Goal: Task Accomplishment & Management: Use online tool/utility

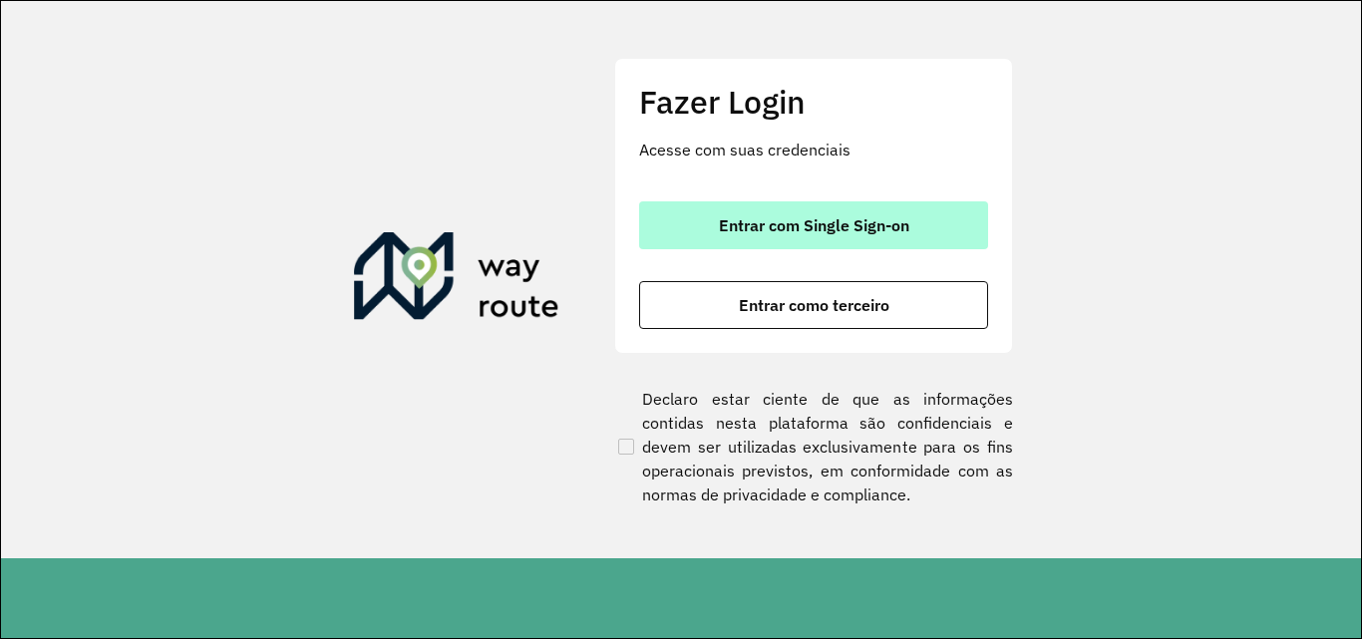
click at [721, 229] on span "Entrar com Single Sign-on" at bounding box center [814, 225] width 190 height 16
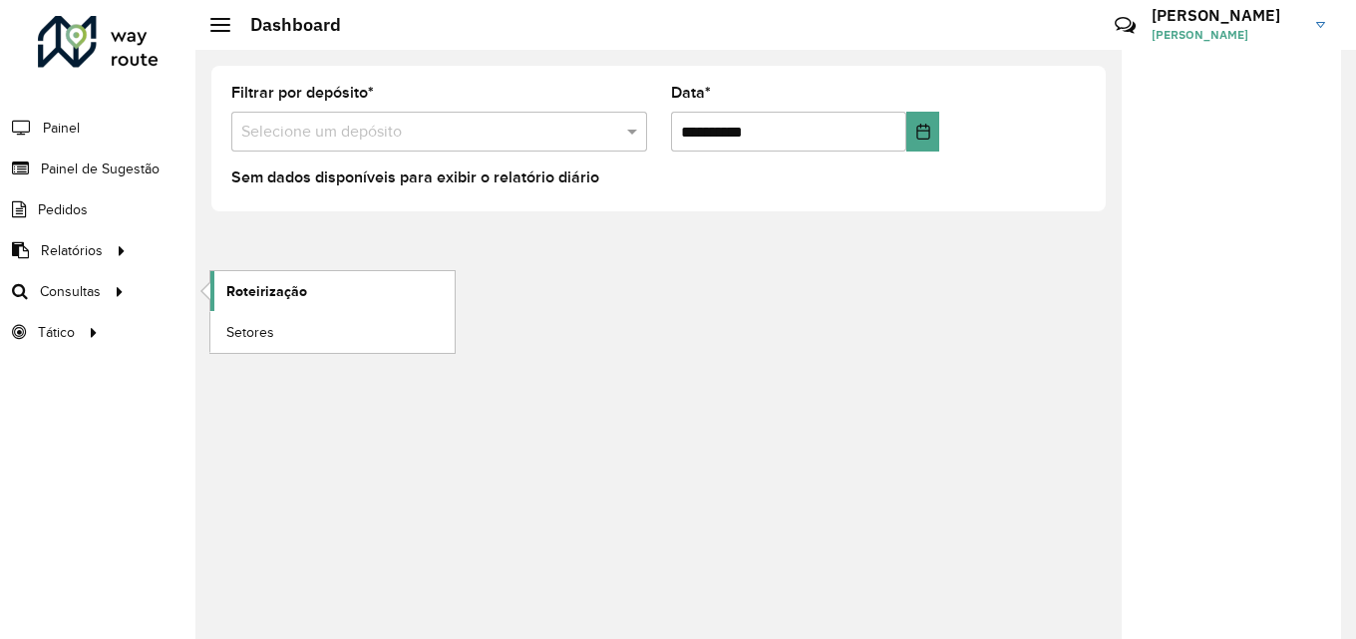
click at [247, 285] on span "Roteirização" at bounding box center [266, 291] width 81 height 21
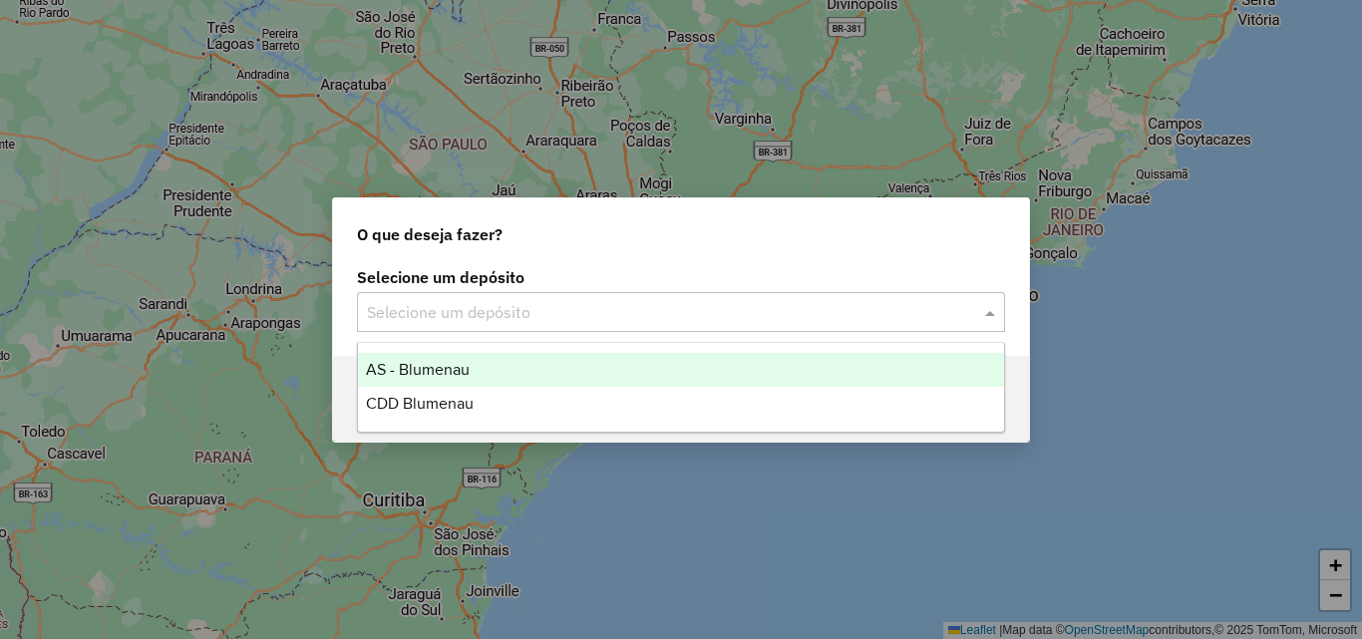
click at [628, 311] on input "text" at bounding box center [661, 313] width 588 height 24
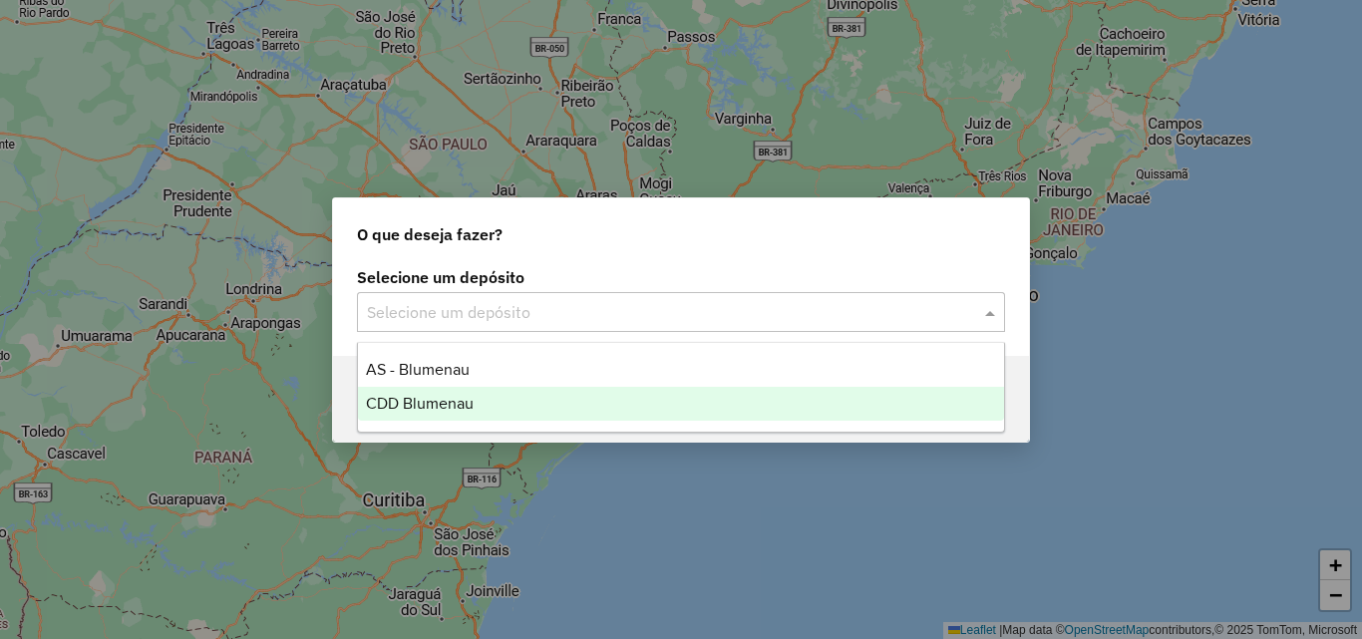
click at [490, 401] on div "CDD Blumenau" at bounding box center [681, 404] width 646 height 34
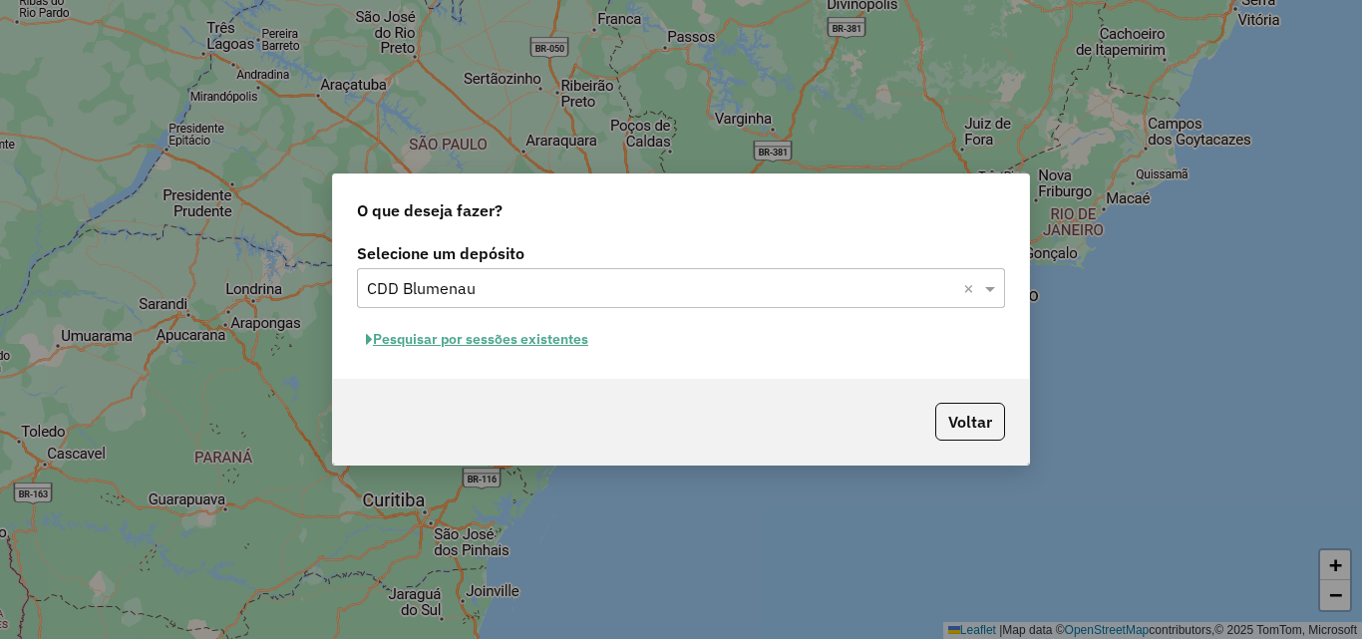
click at [425, 337] on button "Pesquisar por sessões existentes" at bounding box center [477, 339] width 240 height 31
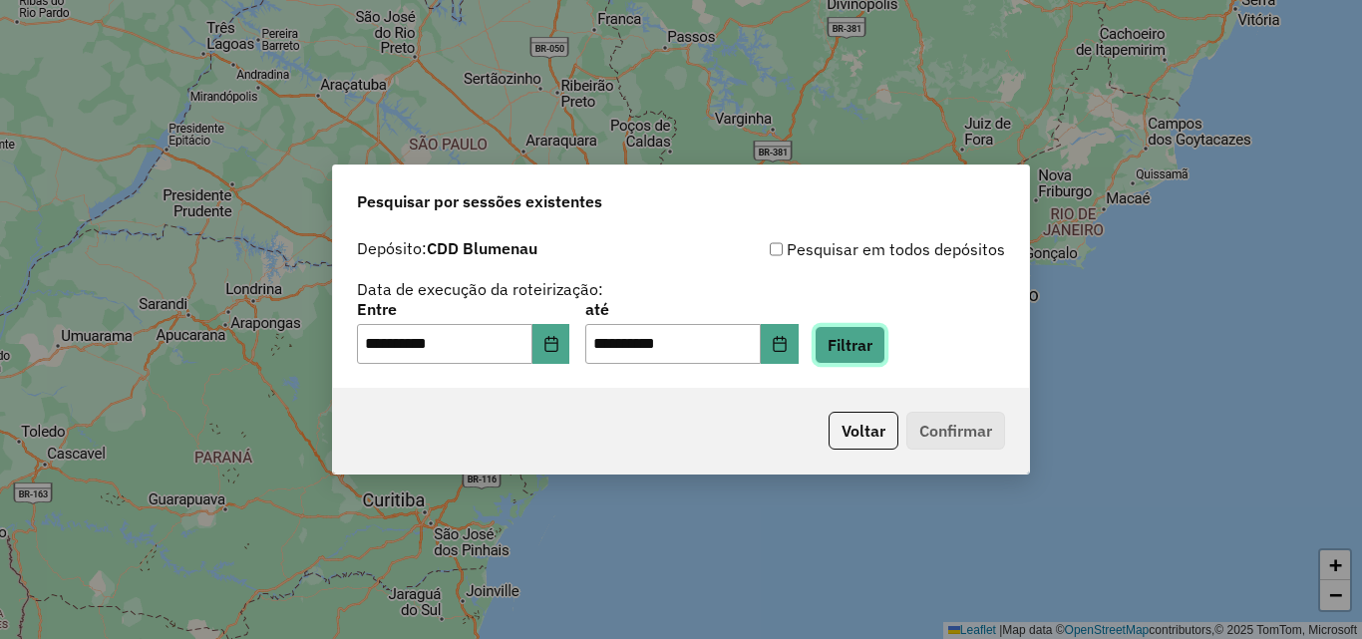
click at [886, 349] on button "Filtrar" at bounding box center [850, 345] width 71 height 38
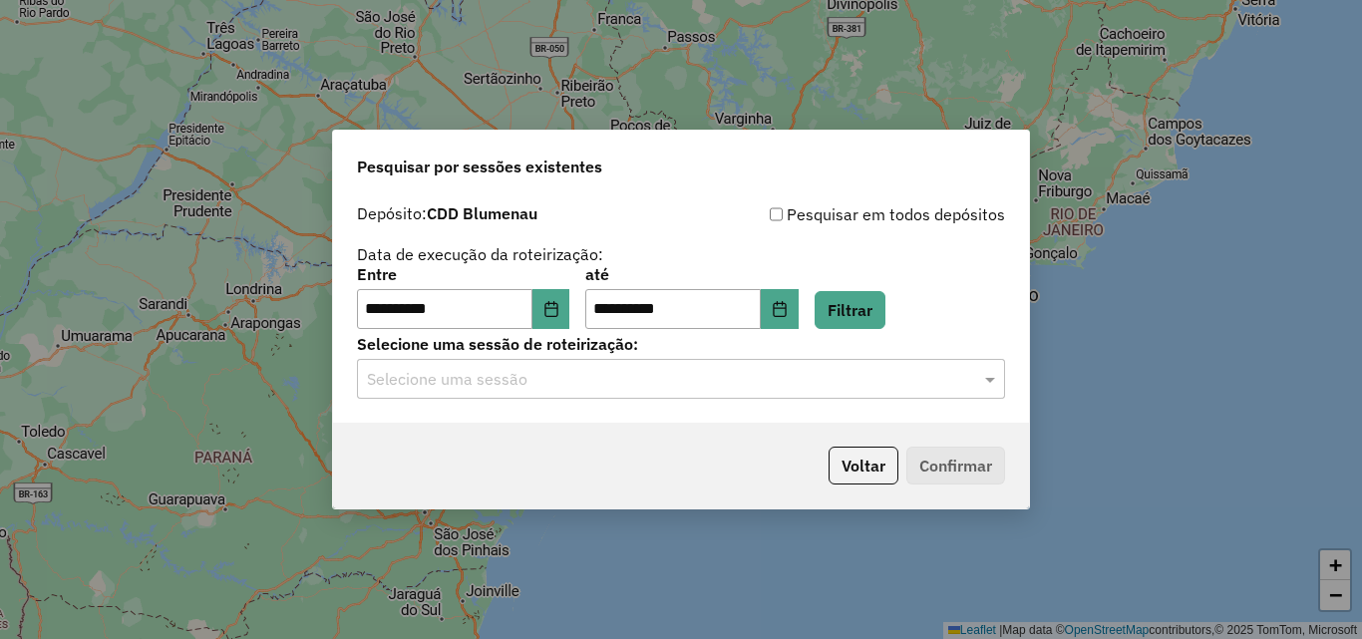
click at [550, 384] on input "text" at bounding box center [661, 380] width 588 height 24
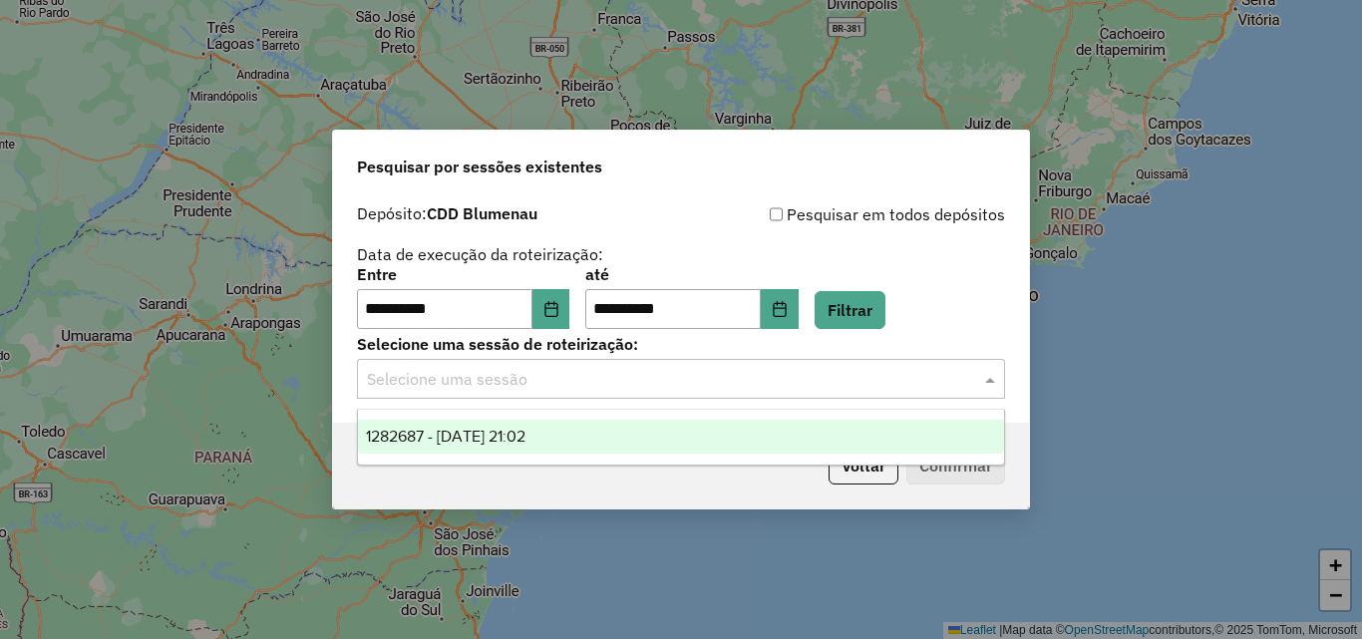
click at [526, 436] on span "1282687 - [DATE] 21:02" at bounding box center [446, 436] width 160 height 17
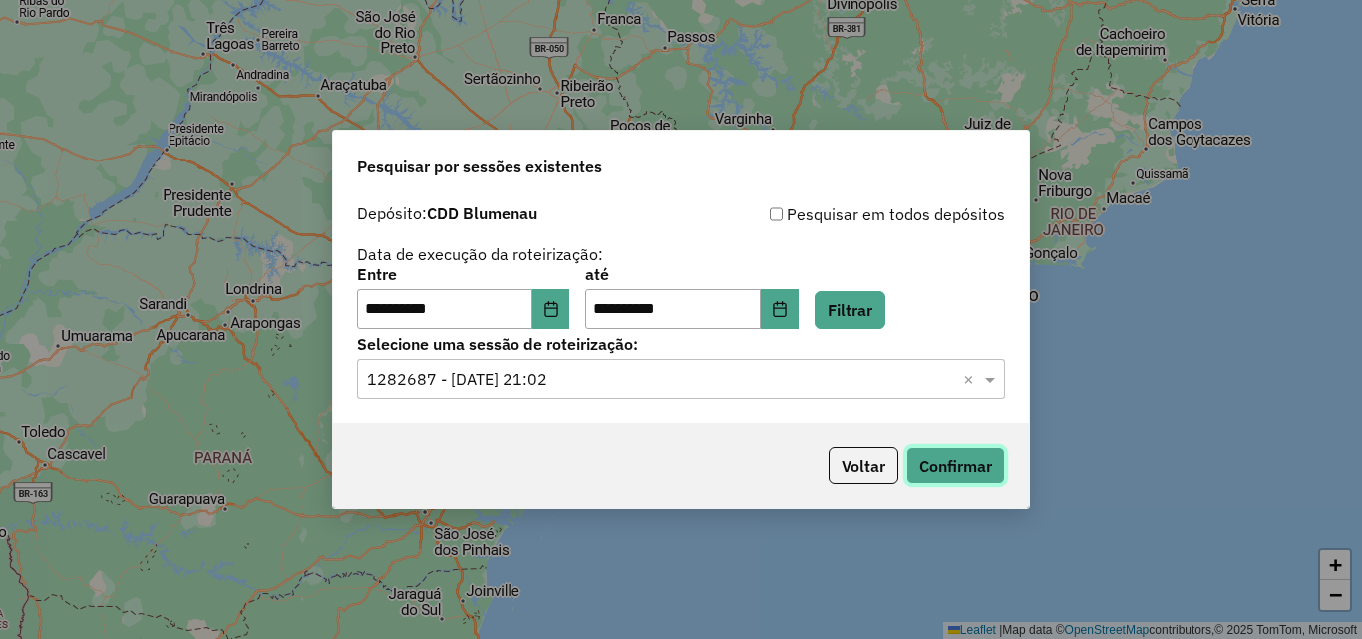
click at [952, 457] on button "Confirmar" at bounding box center [956, 466] width 99 height 38
click at [767, 377] on input "text" at bounding box center [661, 380] width 588 height 24
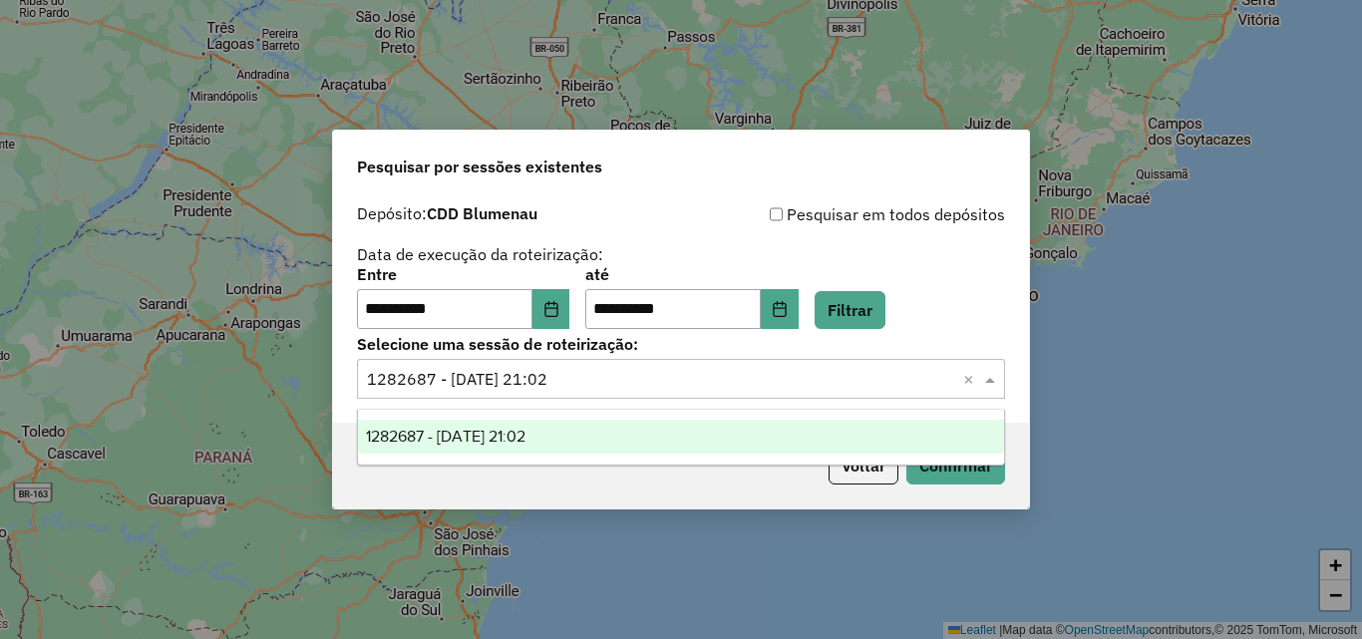
click at [767, 377] on input "text" at bounding box center [661, 380] width 588 height 24
click at [754, 158] on div "Pesquisar por sessões existentes" at bounding box center [681, 163] width 696 height 64
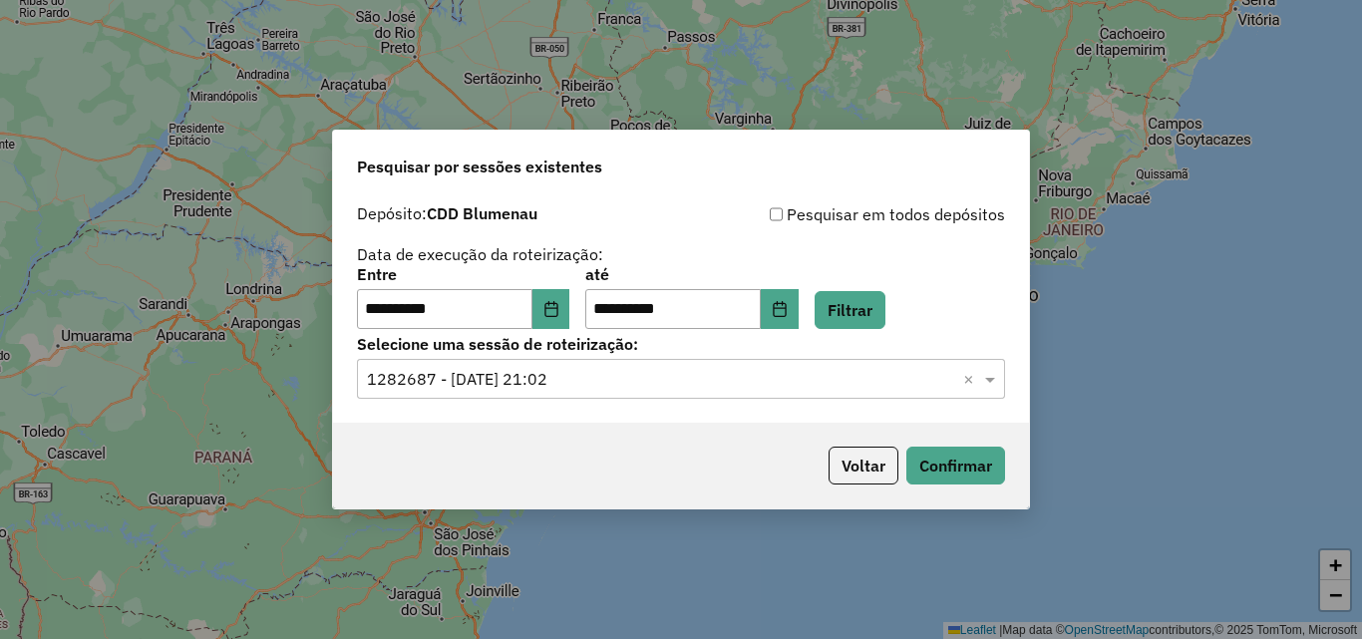
click at [1182, 284] on div "**********" at bounding box center [681, 319] width 1362 height 639
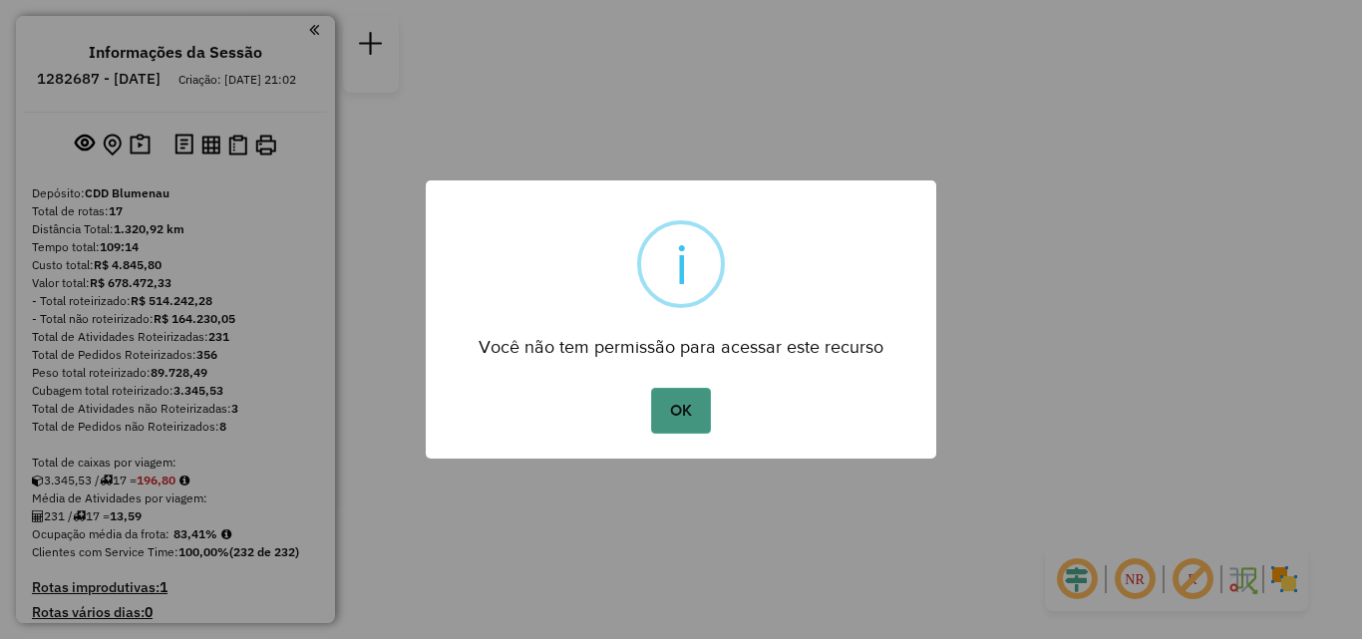
click at [686, 417] on button "OK" at bounding box center [680, 411] width 59 height 46
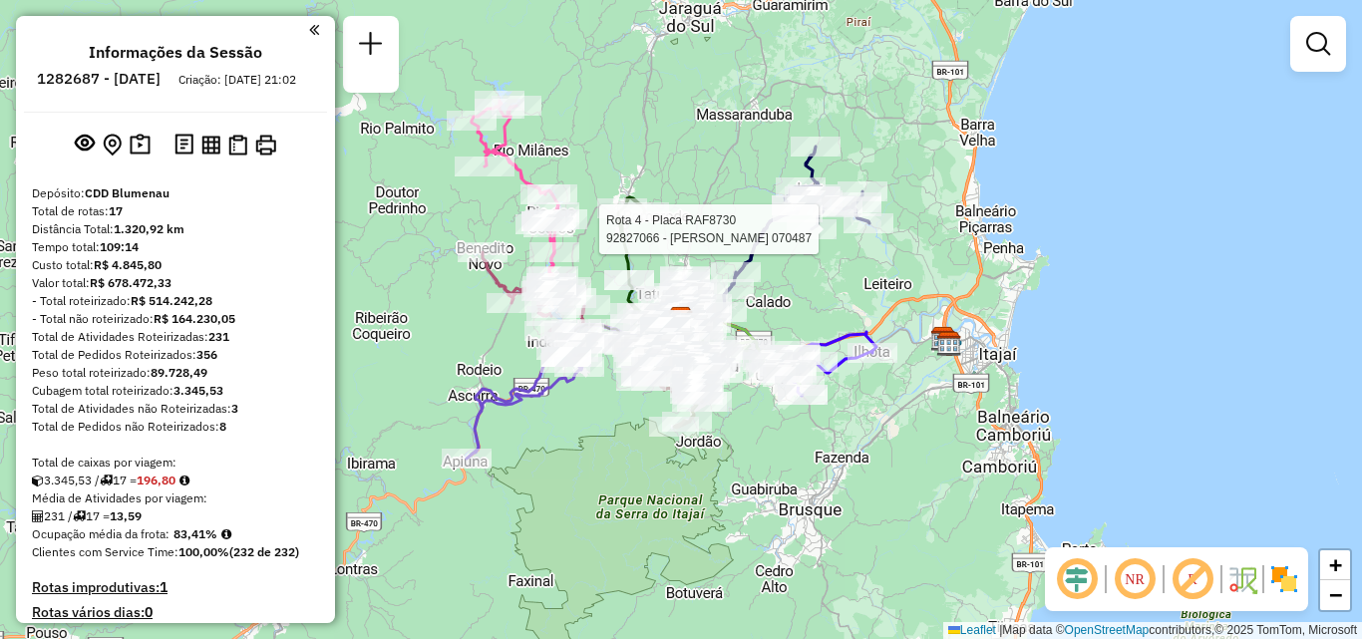
select select "**********"
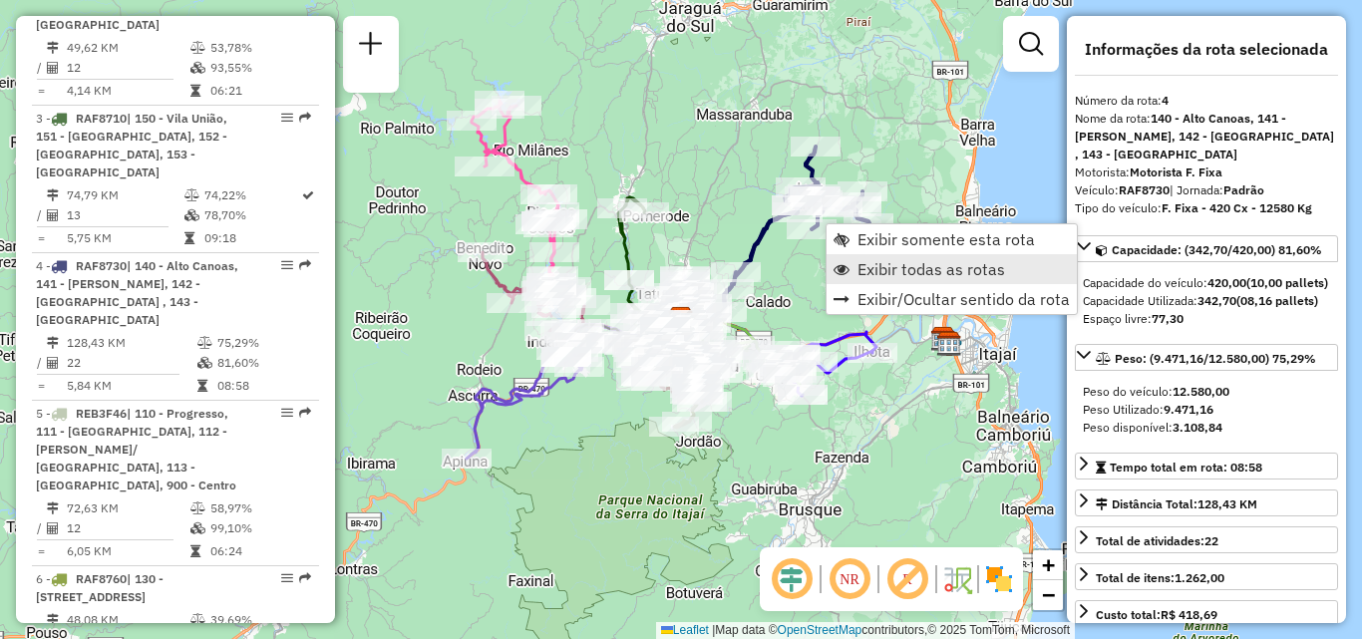
scroll to position [1297, 0]
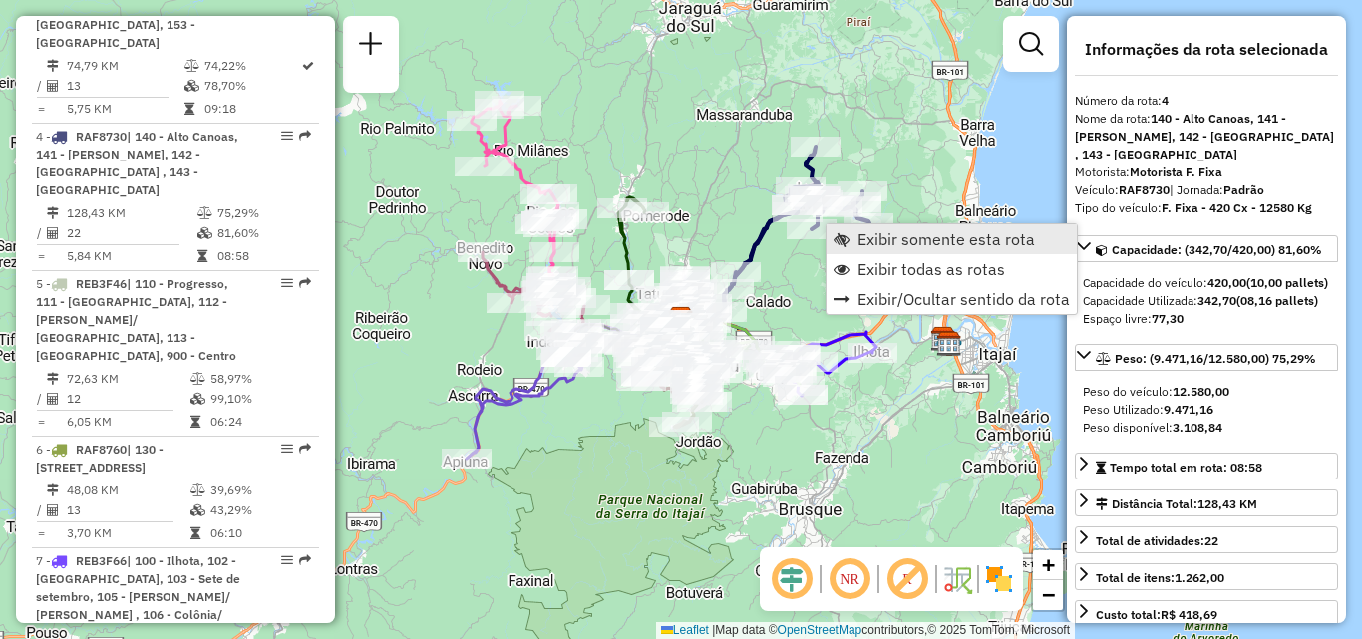
click at [918, 242] on span "Exibir somente esta rota" at bounding box center [947, 239] width 178 height 16
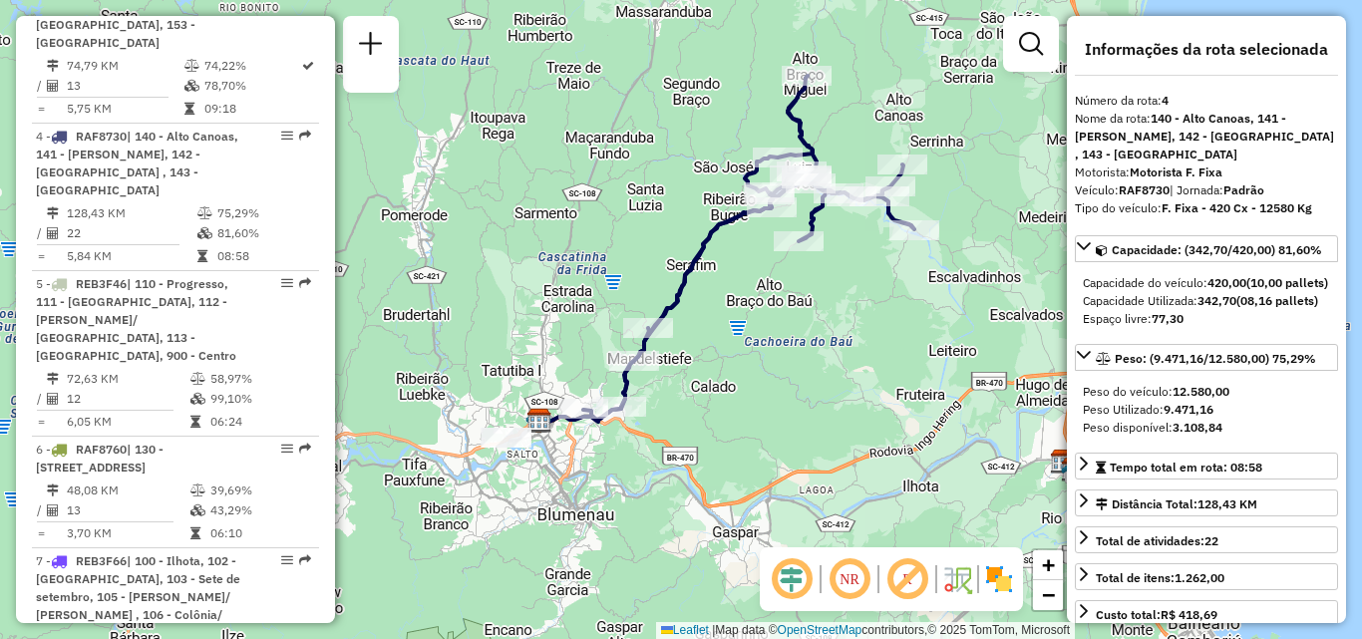
drag, startPoint x: 646, startPoint y: 269, endPoint x: 710, endPoint y: 229, distance: 75.3
click at [685, 244] on div "Janela de atendimento Grade de atendimento Capacidade Transportadoras Veículos …" at bounding box center [681, 319] width 1362 height 639
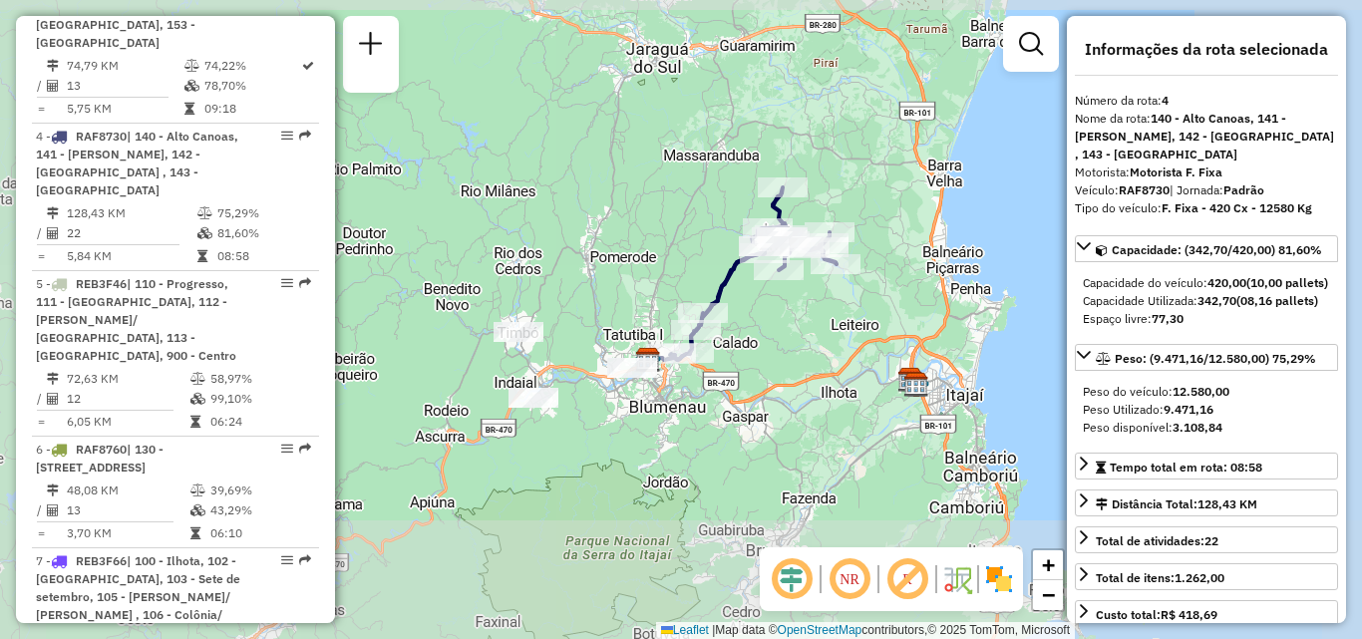
drag, startPoint x: 589, startPoint y: 392, endPoint x: 609, endPoint y: 393, distance: 20.0
click at [608, 392] on div "Janela de atendimento Grade de atendimento Capacidade Transportadoras Veículos …" at bounding box center [681, 319] width 1362 height 639
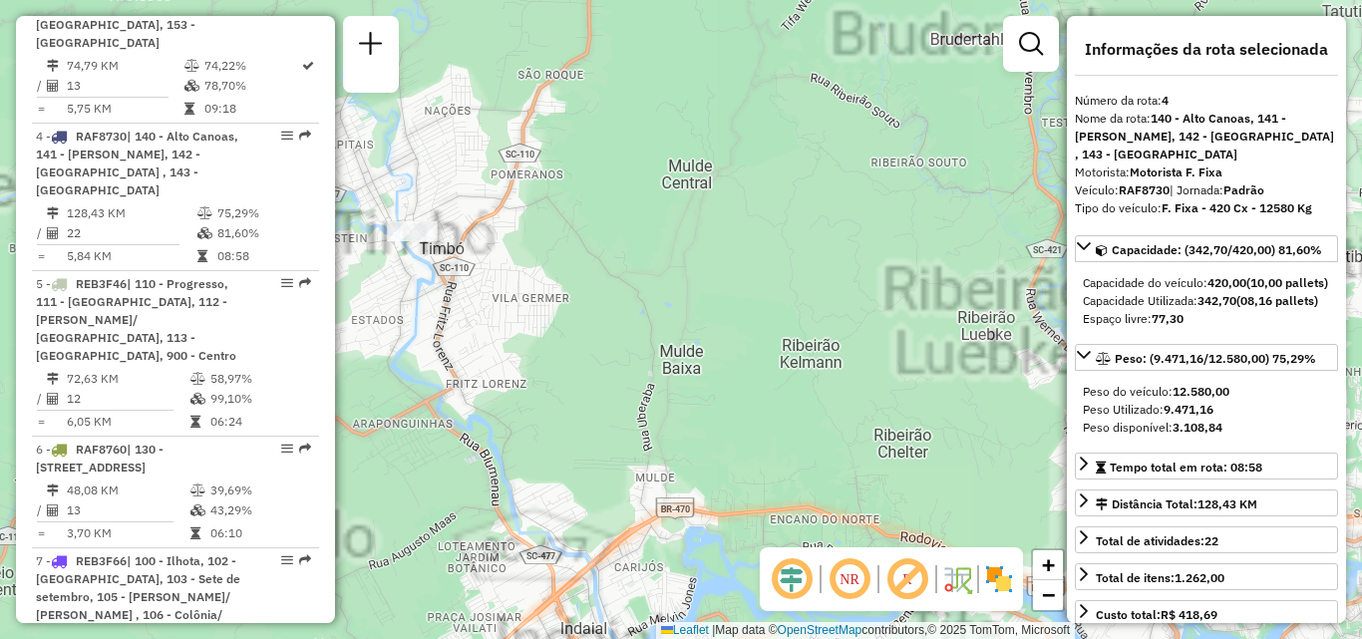
drag, startPoint x: 558, startPoint y: 334, endPoint x: 695, endPoint y: 254, distance: 159.1
click at [663, 275] on div "Janela de atendimento Grade de atendimento Capacidade Transportadoras Veículos …" at bounding box center [681, 319] width 1362 height 639
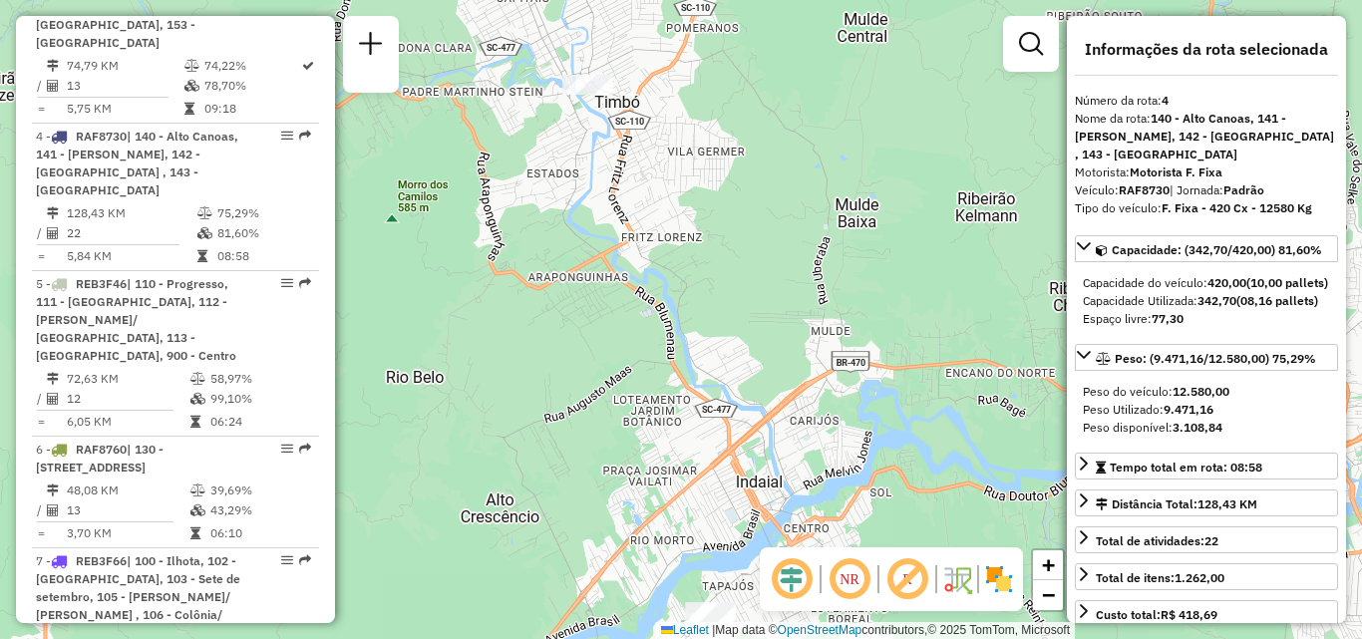
drag, startPoint x: 712, startPoint y: 368, endPoint x: 635, endPoint y: 394, distance: 81.1
click at [637, 394] on div "Janela de atendimento Grade de atendimento Capacidade Transportadoras Veículos …" at bounding box center [681, 319] width 1362 height 639
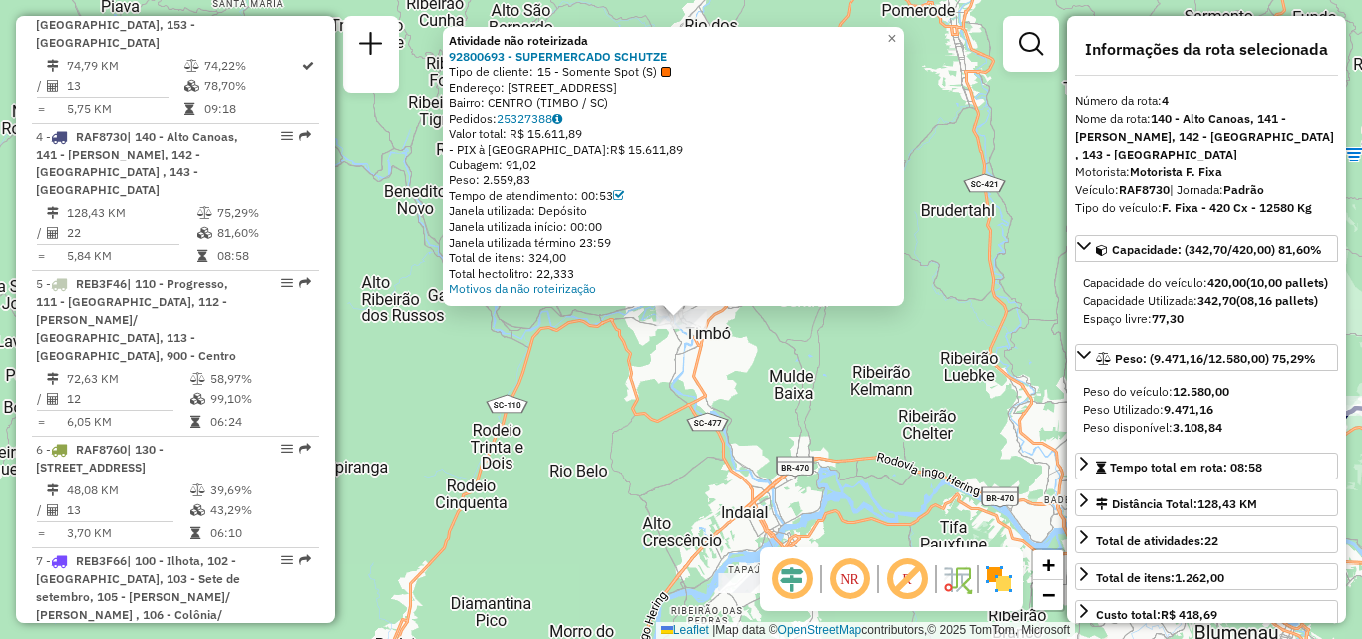
click at [582, 364] on div "Atividade não roteirizada 92800693 - SUPERMERCADO SCHUTZE Tipo de cliente: 15 -…" at bounding box center [681, 319] width 1362 height 639
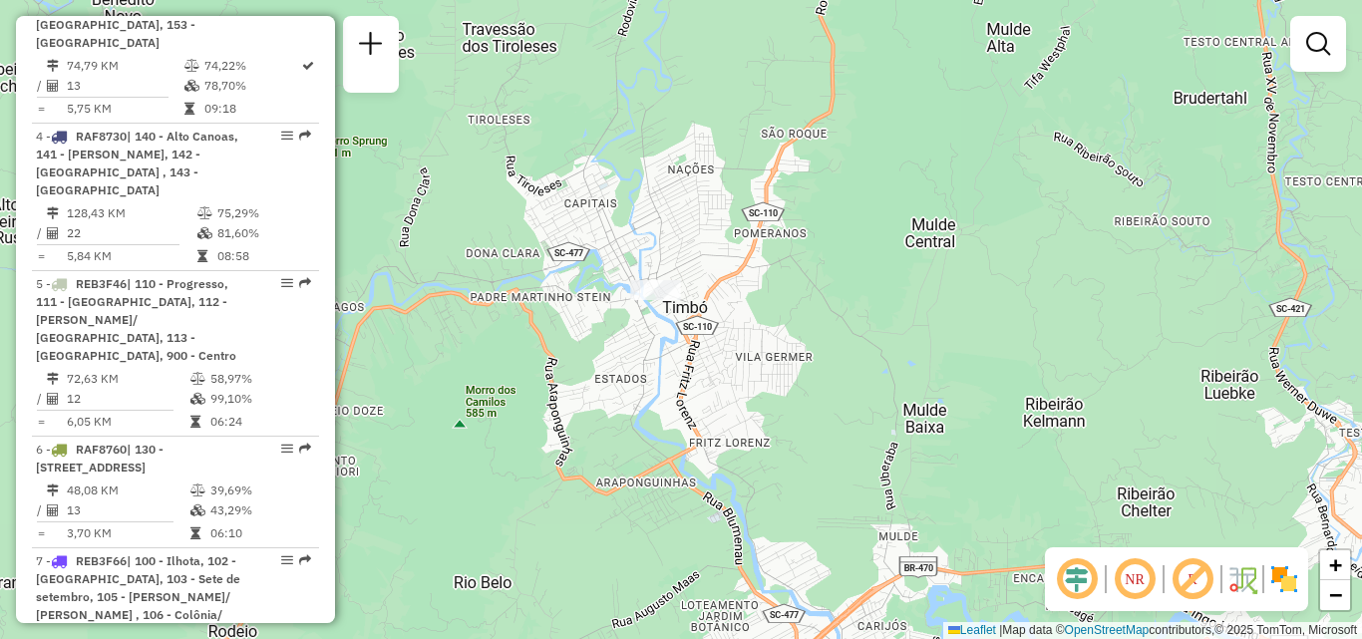
drag, startPoint x: 670, startPoint y: 339, endPoint x: 635, endPoint y: 336, distance: 35.0
click at [640, 339] on div "Janela de atendimento Grade de atendimento Capacidade Transportadoras Veículos …" at bounding box center [681, 319] width 1362 height 639
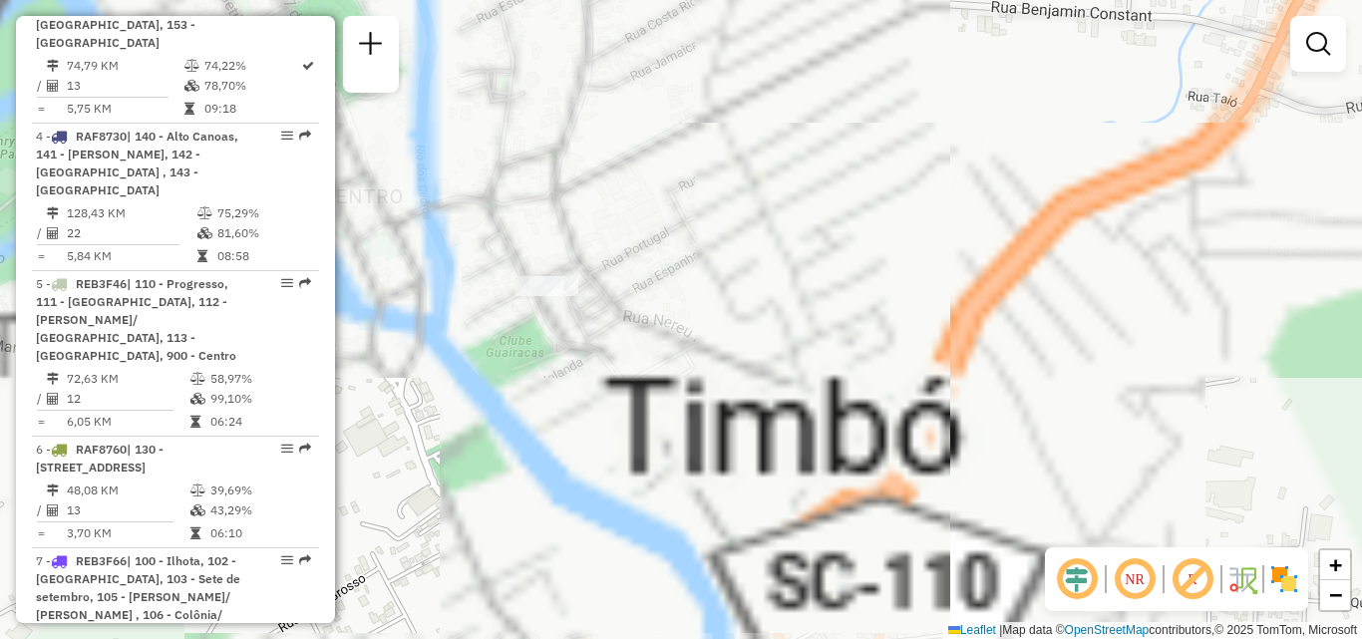
drag, startPoint x: 610, startPoint y: 307, endPoint x: 706, endPoint y: 299, distance: 96.1
click at [706, 299] on div "Janela de atendimento Grade de atendimento Capacidade Transportadoras Veículos …" at bounding box center [681, 319] width 1362 height 639
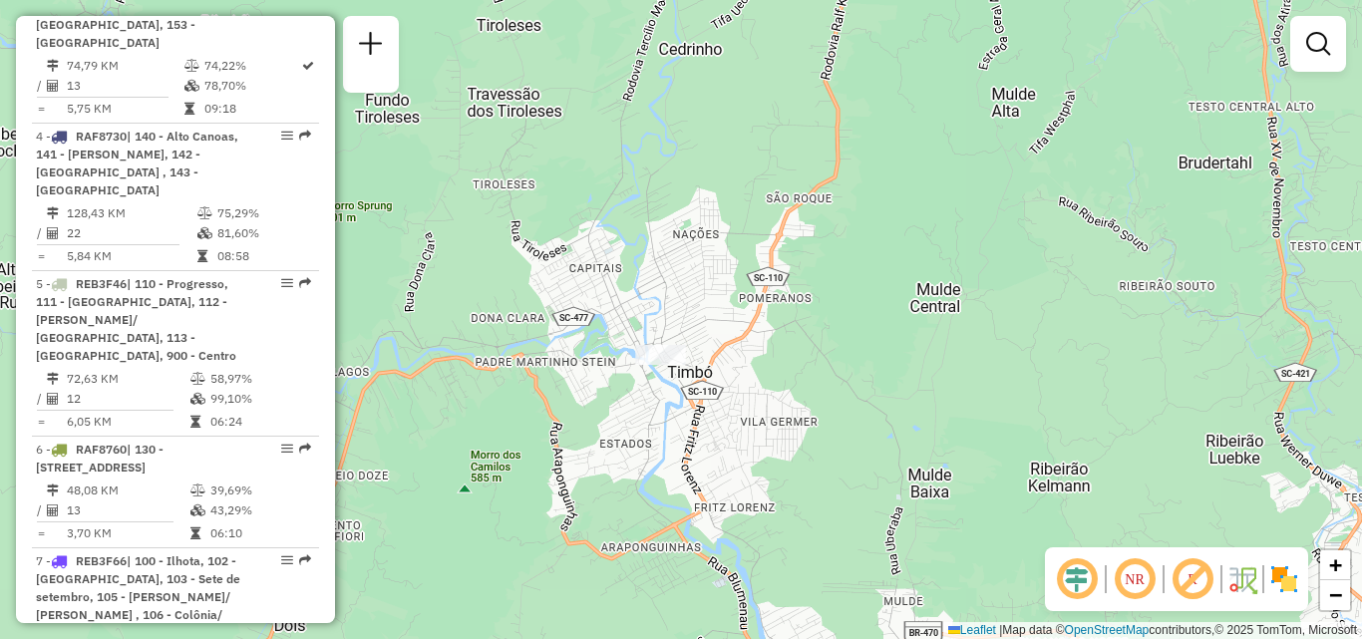
drag, startPoint x: 801, startPoint y: 347, endPoint x: 804, endPoint y: 185, distance: 162.6
click at [804, 248] on div "Janela de atendimento Grade de atendimento Capacidade Transportadoras Veículos …" at bounding box center [681, 319] width 1362 height 639
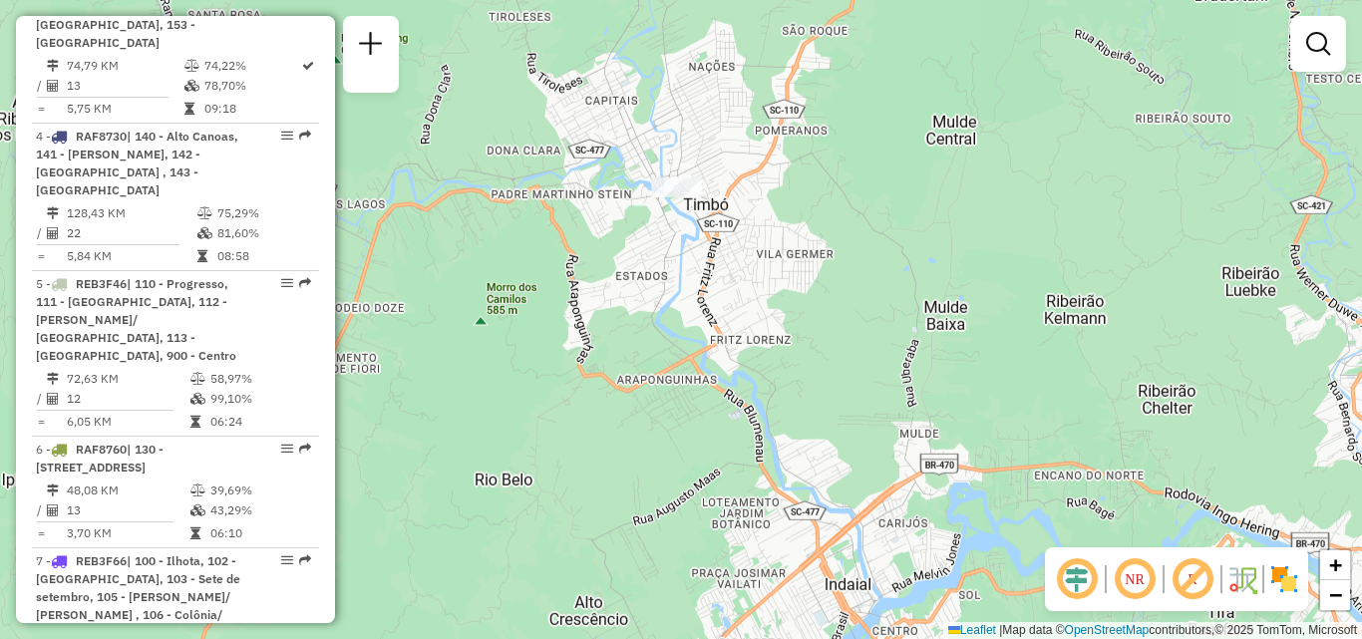
drag, startPoint x: 804, startPoint y: 185, endPoint x: 819, endPoint y: 182, distance: 15.3
click at [819, 182] on div "Janela de atendimento Grade de atendimento Capacidade Transportadoras Veículos …" at bounding box center [681, 319] width 1362 height 639
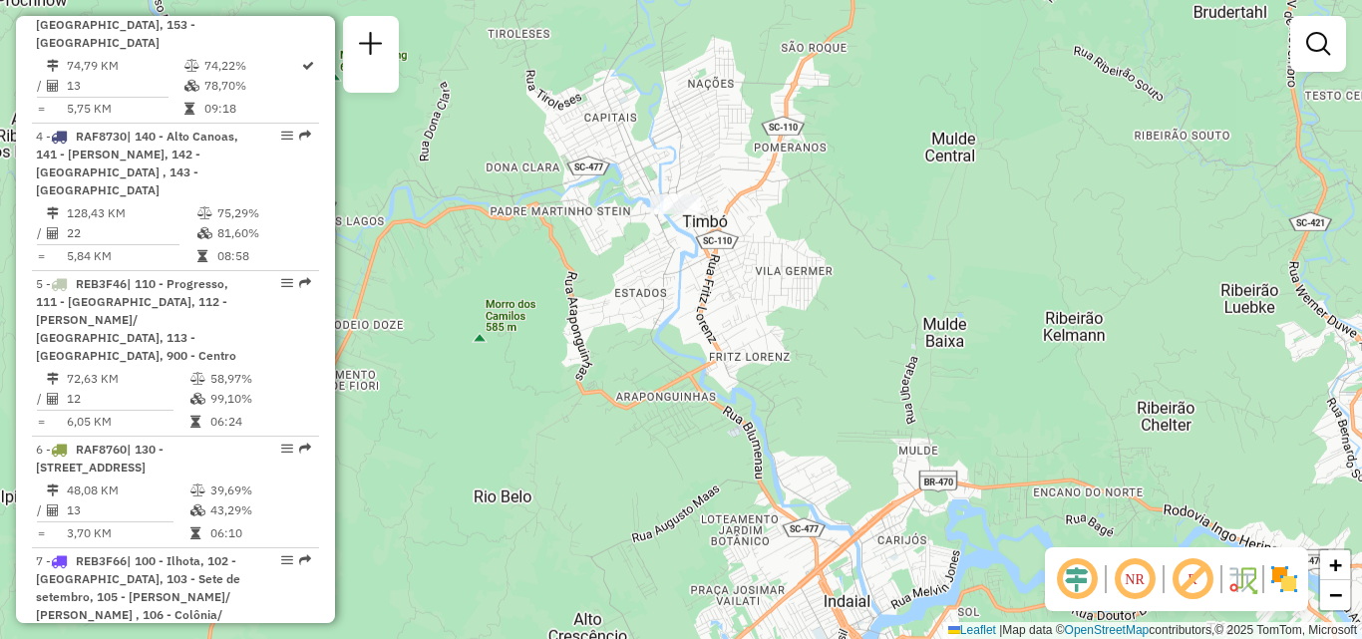
drag, startPoint x: 670, startPoint y: 274, endPoint x: 613, endPoint y: 101, distance: 182.6
click at [613, 101] on div "Janela de atendimento Grade de atendimento Capacidade Transportadoras Veículos …" at bounding box center [681, 319] width 1362 height 639
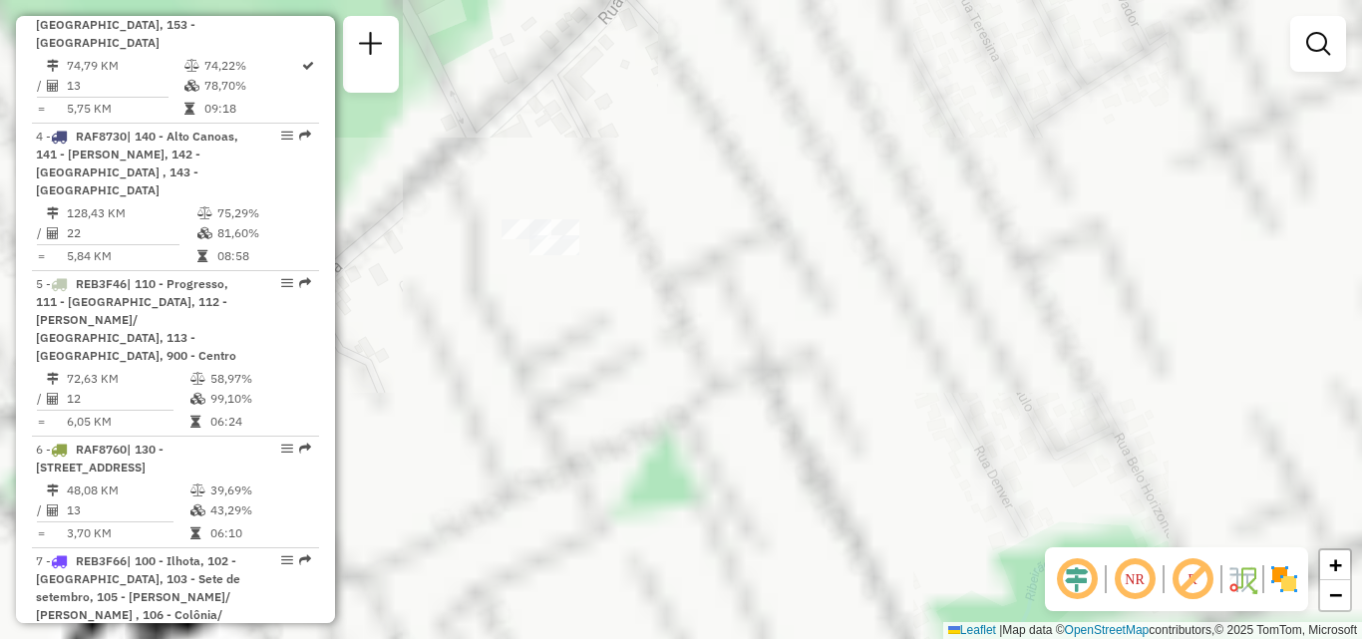
drag, startPoint x: 686, startPoint y: 420, endPoint x: 714, endPoint y: 482, distance: 67.8
click at [714, 482] on div "Janela de atendimento Grade de atendimento Capacidade Transportadoras Veículos …" at bounding box center [681, 319] width 1362 height 639
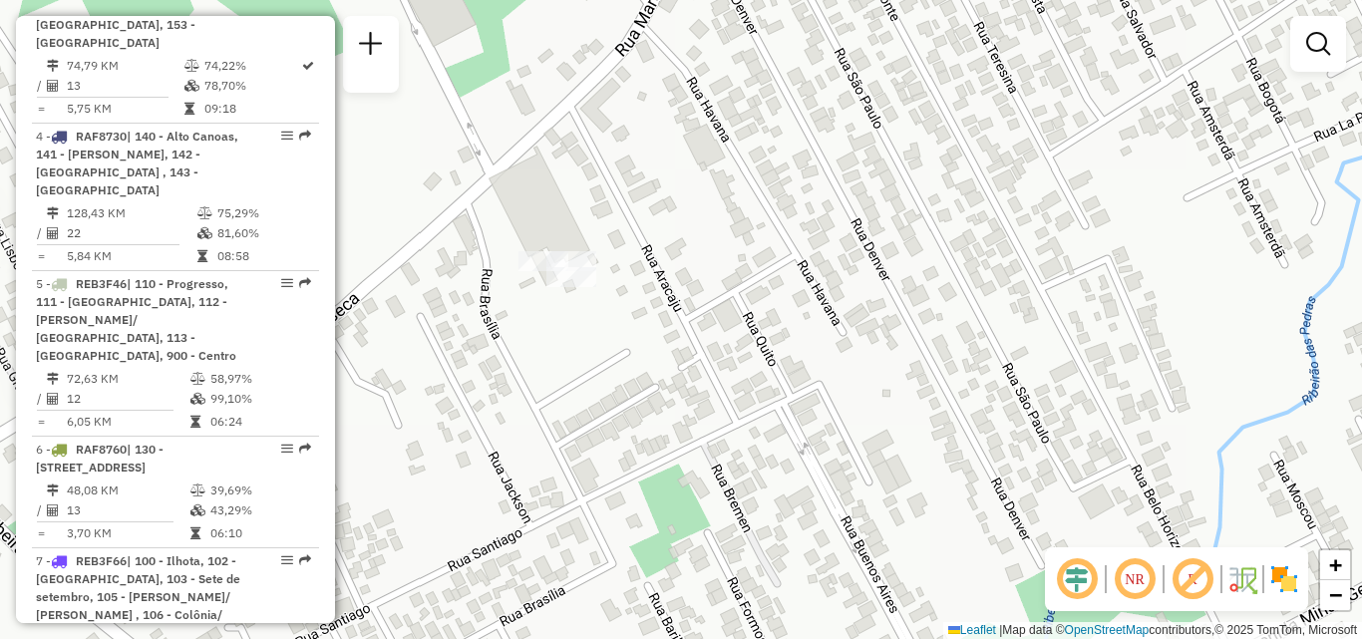
drag, startPoint x: 675, startPoint y: 339, endPoint x: 705, endPoint y: 371, distance: 43.7
click at [705, 371] on div "Janela de atendimento Grade de atendimento Capacidade Transportadoras Veículos …" at bounding box center [681, 319] width 1362 height 639
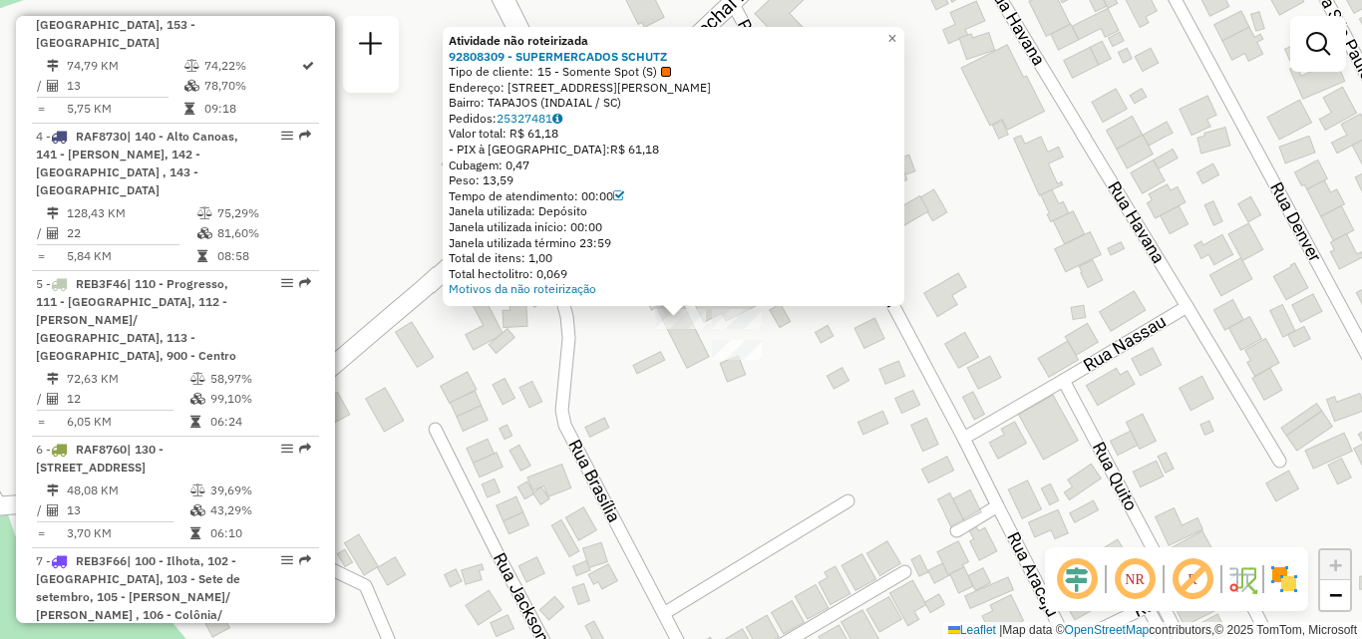
click at [613, 362] on div "Atividade não roteirizada 92808309 - SUPERMERCADOS SCHUTZ Tipo de cliente: 15 -…" at bounding box center [681, 319] width 1362 height 639
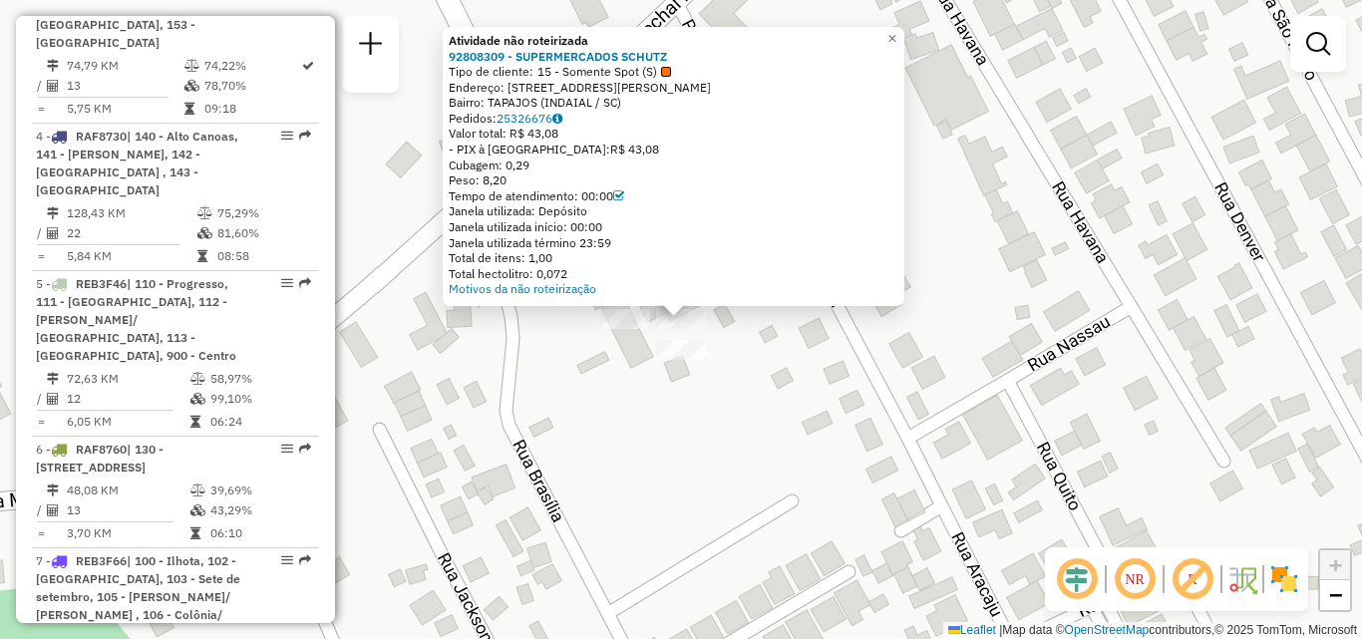
click at [701, 414] on div "Atividade não roteirizada 92808309 - SUPERMERCADOS SCHUTZ Tipo de cliente: 15 -…" at bounding box center [681, 319] width 1362 height 639
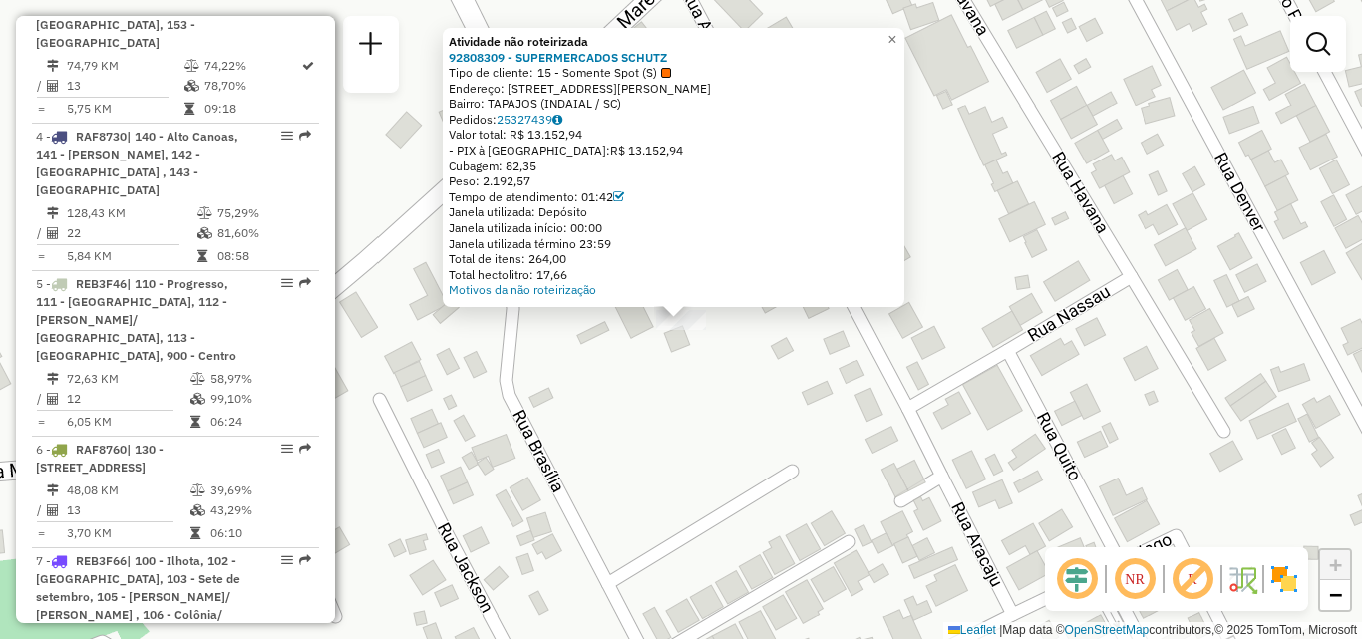
click at [668, 385] on div "Atividade não roteirizada 92808309 - SUPERMERCADOS SCHUTZ Tipo de cliente: 15 -…" at bounding box center [681, 319] width 1362 height 639
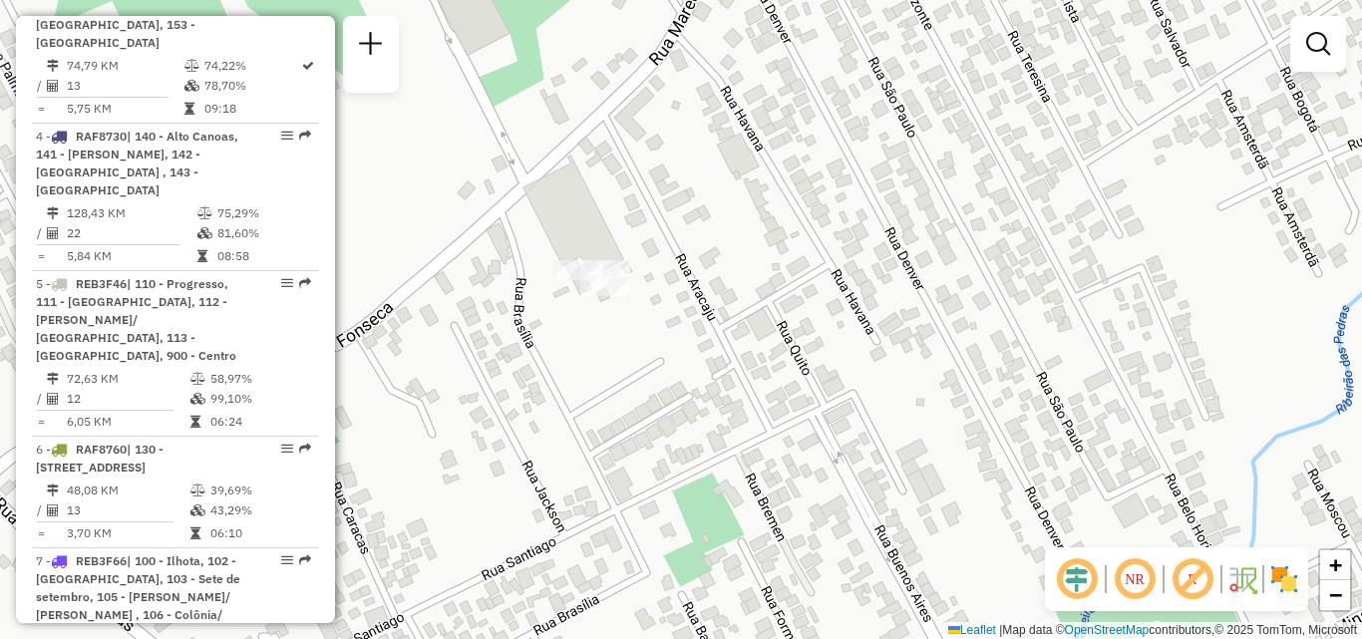
drag, startPoint x: 581, startPoint y: 339, endPoint x: 680, endPoint y: 348, distance: 99.1
click at [678, 348] on div "Janela de atendimento Grade de atendimento Capacidade Transportadoras Veículos …" at bounding box center [681, 319] width 1362 height 639
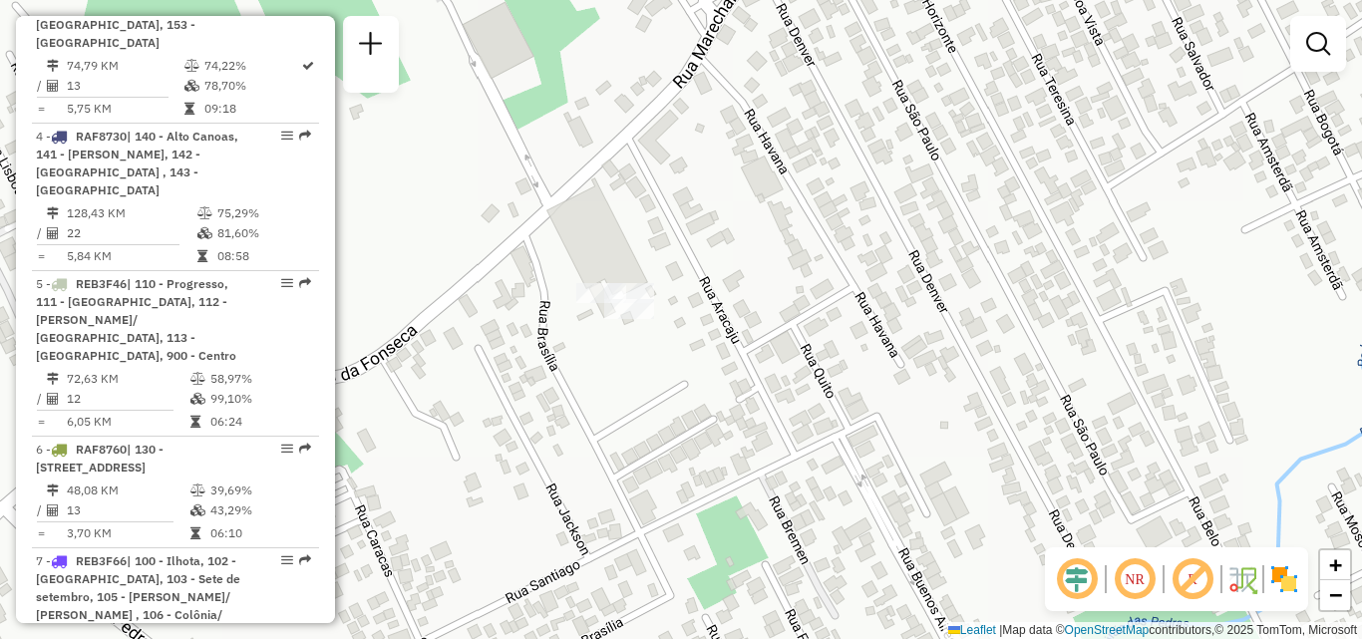
drag, startPoint x: 620, startPoint y: 340, endPoint x: 634, endPoint y: 358, distance: 22.7
click at [634, 358] on div "Janela de atendimento Grade de atendimento Capacidade Transportadoras Veículos …" at bounding box center [681, 319] width 1362 height 639
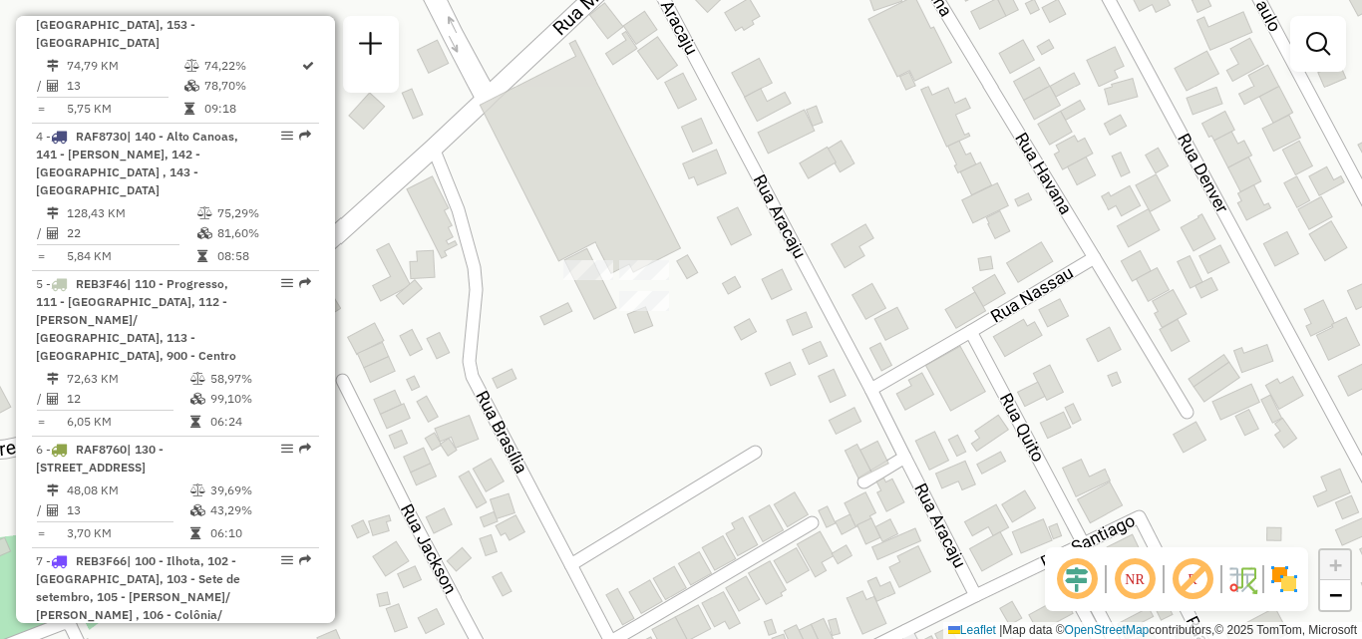
drag, startPoint x: 604, startPoint y: 327, endPoint x: 620, endPoint y: 368, distance: 43.9
click at [620, 368] on div "Janela de atendimento Grade de atendimento Capacidade Transportadoras Veículos …" at bounding box center [681, 319] width 1362 height 639
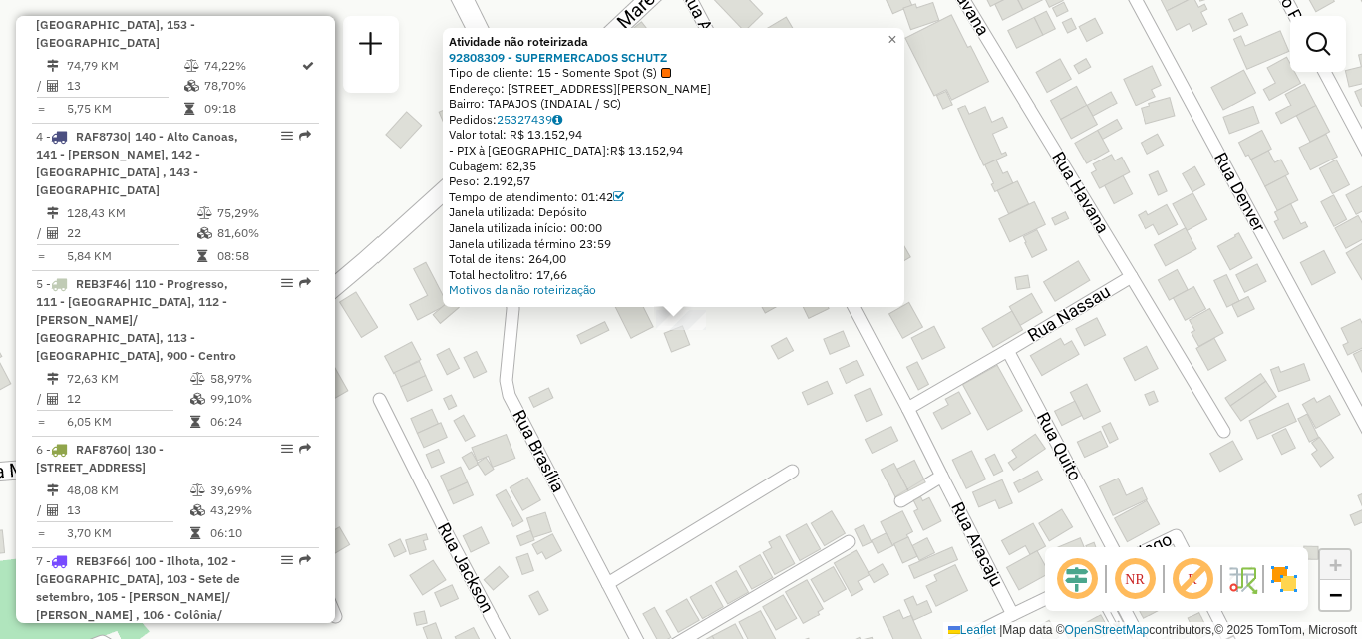
click at [810, 383] on div "Atividade não roteirizada 92808309 - SUPERMERCADOS SCHUTZ Tipo de cliente: 15 -…" at bounding box center [681, 319] width 1362 height 639
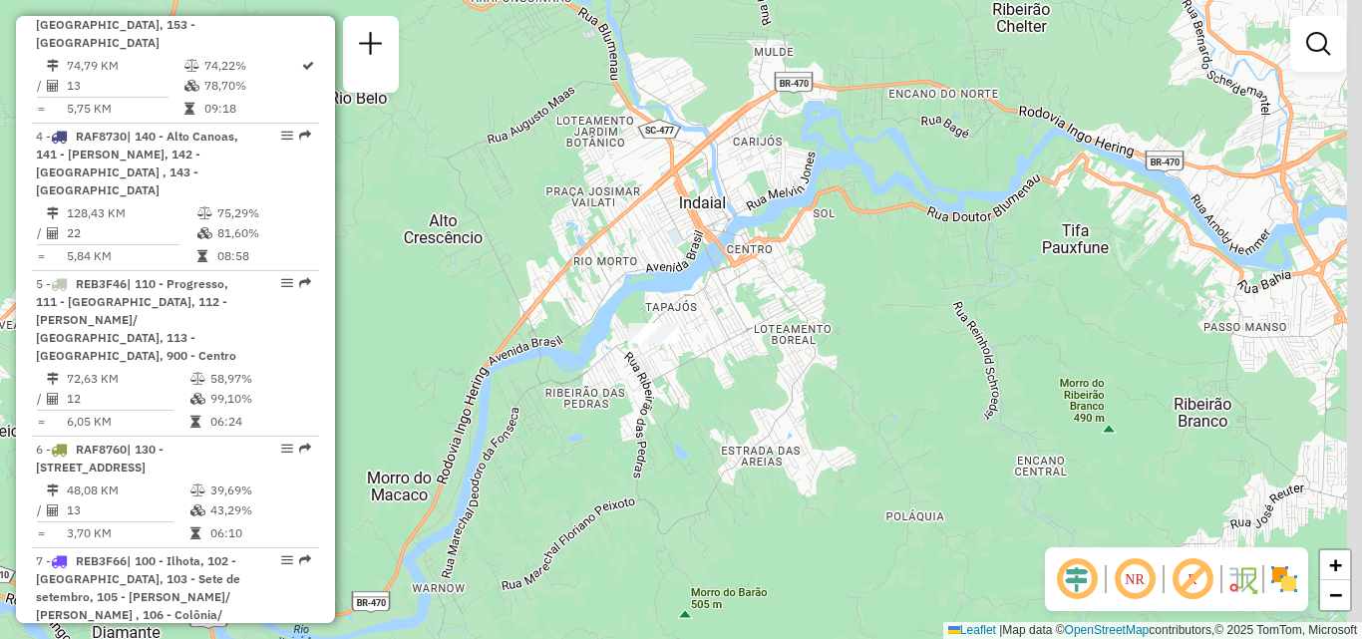
drag, startPoint x: 893, startPoint y: 370, endPoint x: 726, endPoint y: 342, distance: 168.9
click at [682, 349] on div "Janela de atendimento Grade de atendimento Capacidade Transportadoras Veículos …" at bounding box center [681, 319] width 1362 height 639
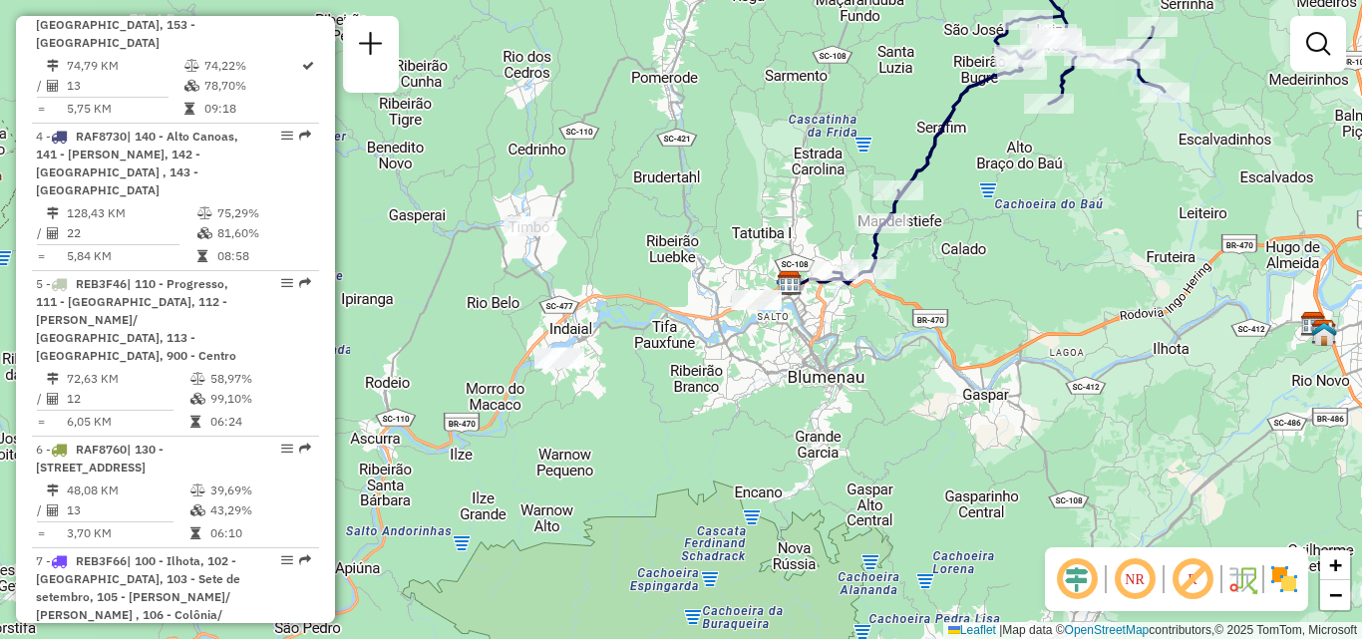
drag, startPoint x: 691, startPoint y: 367, endPoint x: 632, endPoint y: 380, distance: 60.3
click at [632, 380] on div "Janela de atendimento Grade de atendimento Capacidade Transportadoras Veículos …" at bounding box center [681, 319] width 1362 height 639
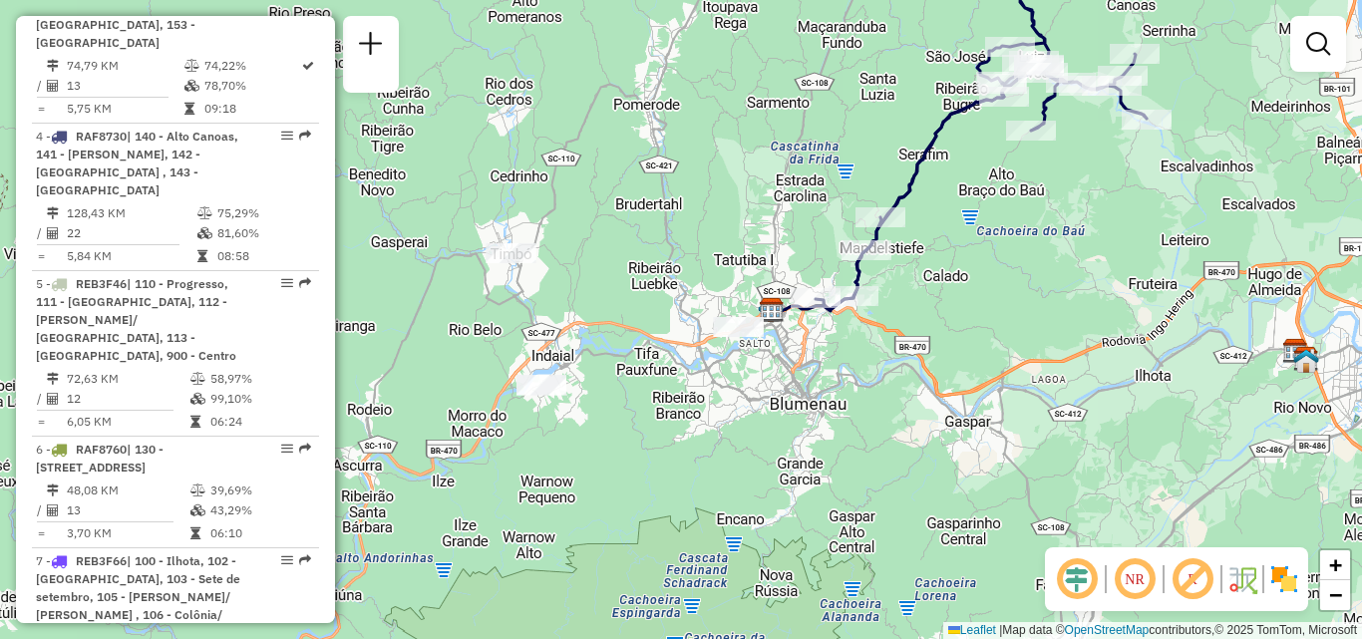
drag, startPoint x: 806, startPoint y: 356, endPoint x: 826, endPoint y: 408, distance: 55.6
click at [826, 408] on div "Janela de atendimento Grade de atendimento Capacidade Transportadoras Veículos …" at bounding box center [681, 319] width 1362 height 639
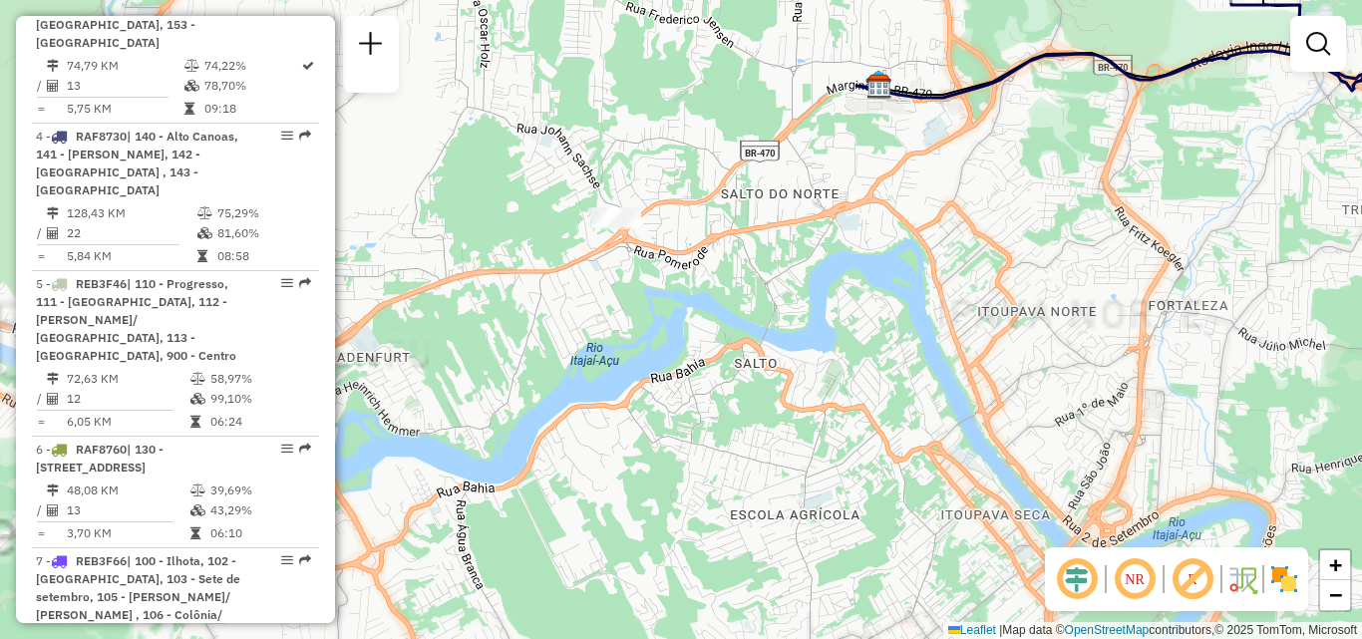
drag, startPoint x: 703, startPoint y: 367, endPoint x: 757, endPoint y: 390, distance: 58.5
click at [756, 390] on div "Janela de atendimento Grade de atendimento Capacidade Transportadoras Veículos …" at bounding box center [681, 319] width 1362 height 639
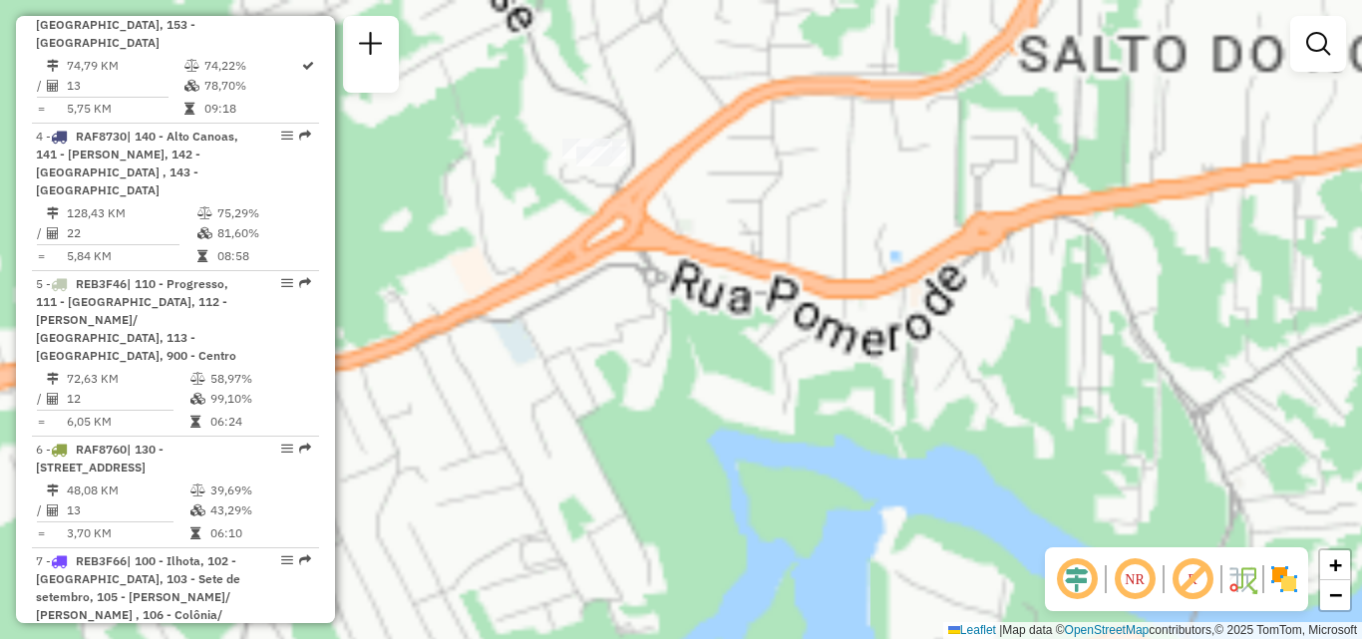
click at [718, 317] on div "Janela de atendimento Grade de atendimento Capacidade Transportadoras Veículos …" at bounding box center [681, 319] width 1362 height 639
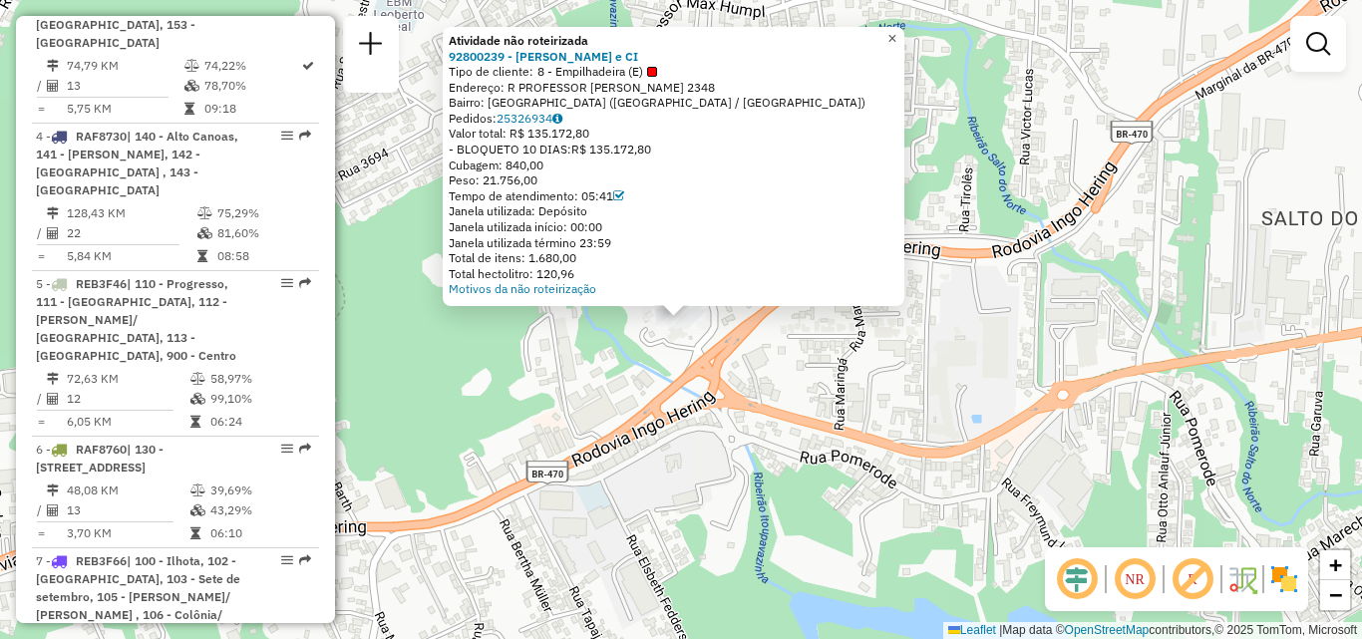
click at [897, 38] on span "×" at bounding box center [892, 38] width 9 height 17
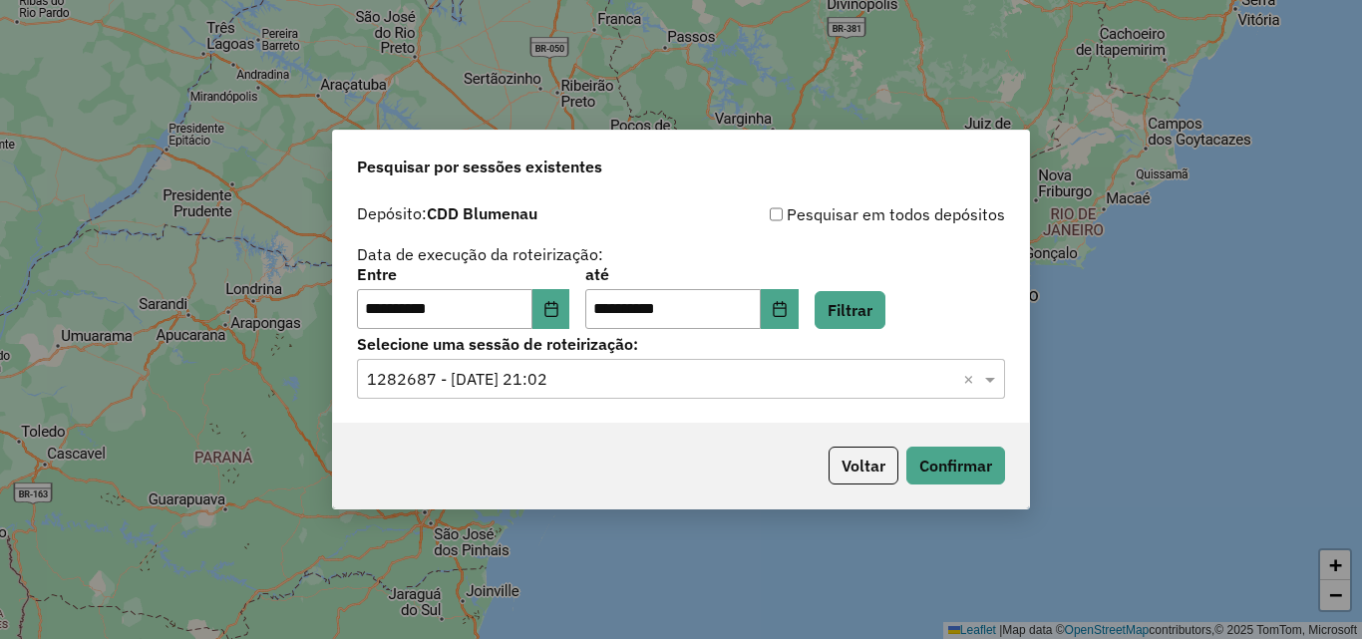
click at [687, 379] on input "text" at bounding box center [661, 380] width 588 height 24
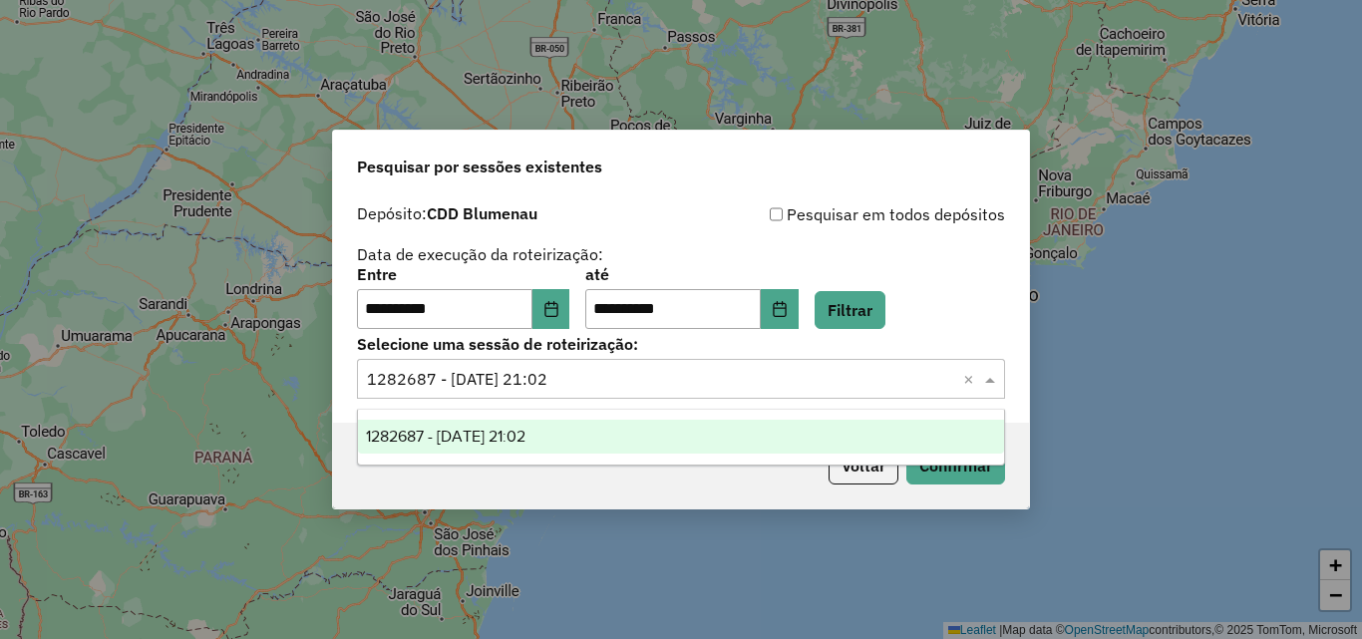
click at [673, 420] on div "1282687 - [DATE] 21:02" at bounding box center [681, 437] width 646 height 34
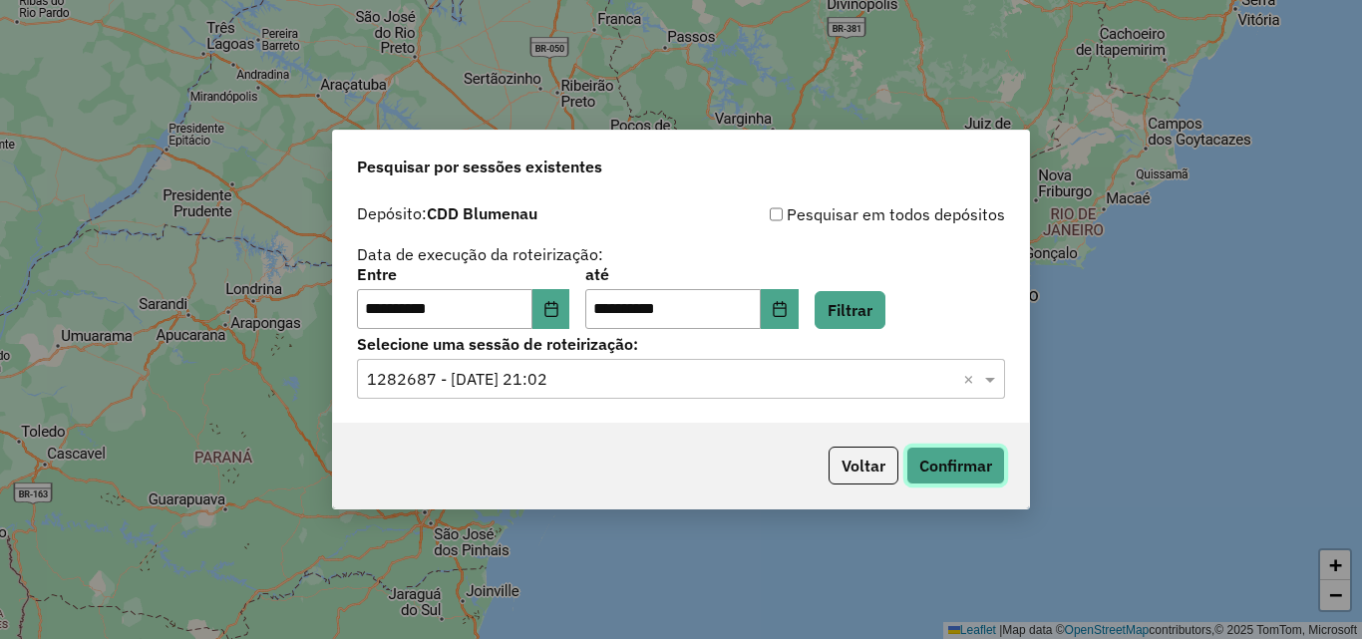
click at [945, 462] on button "Confirmar" at bounding box center [956, 466] width 99 height 38
click at [560, 307] on icon "Choose Date" at bounding box center [552, 309] width 16 height 16
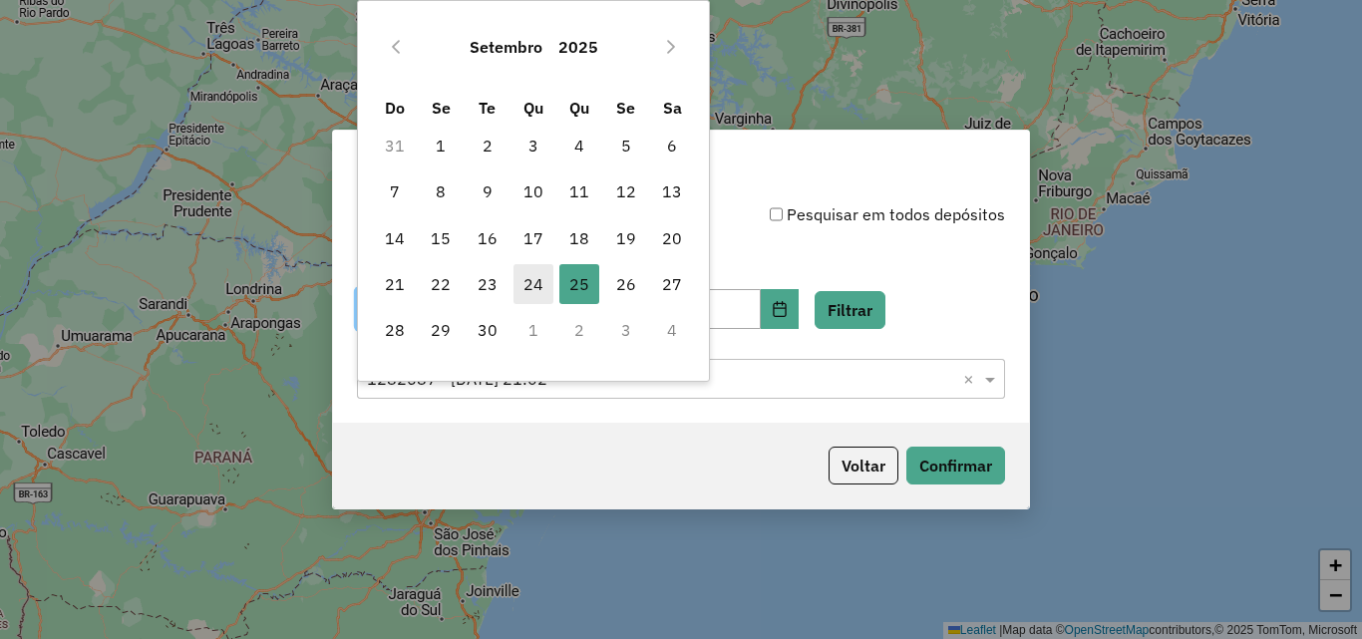
click at [541, 291] on span "24" at bounding box center [534, 284] width 40 height 40
type input "**********"
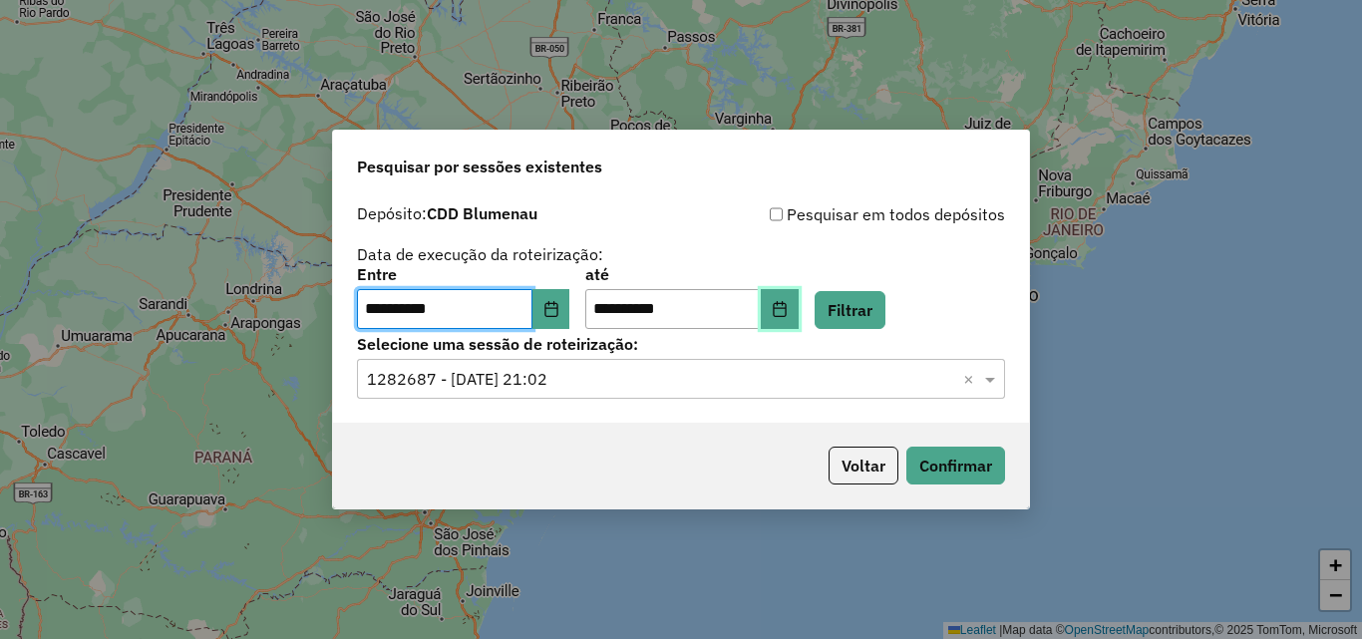
click at [788, 313] on icon "Choose Date" at bounding box center [780, 309] width 16 height 16
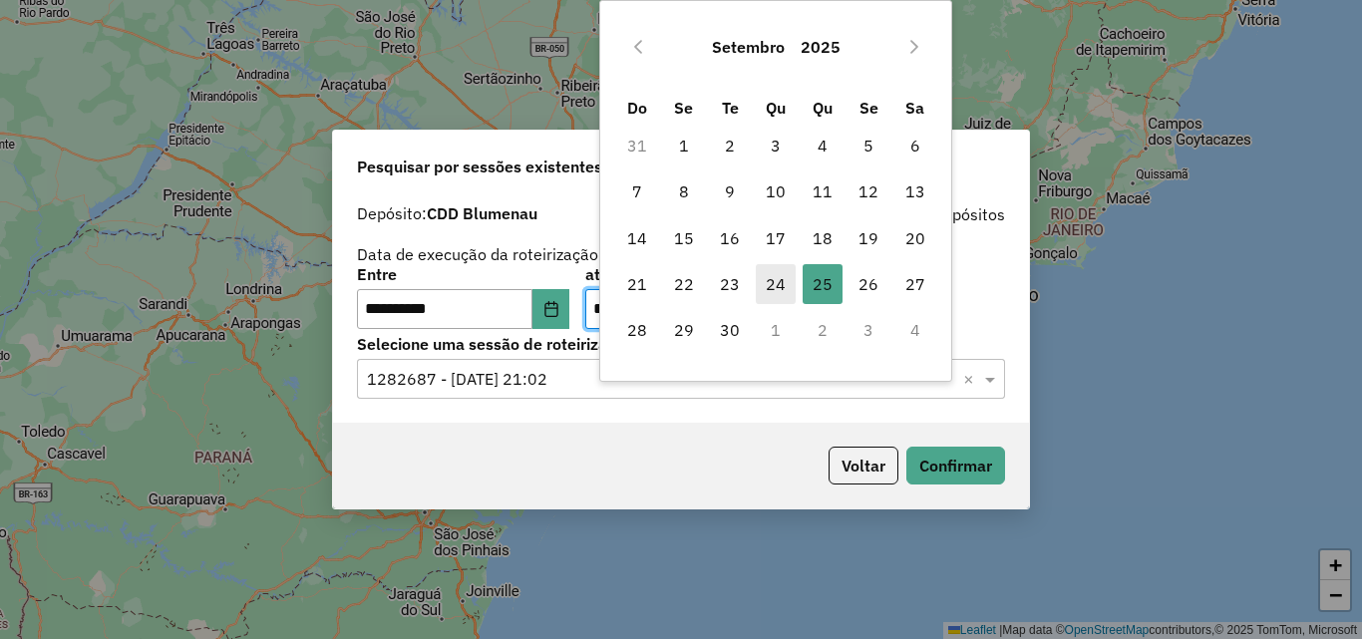
click at [765, 279] on span "24" at bounding box center [776, 284] width 40 height 40
type input "**********"
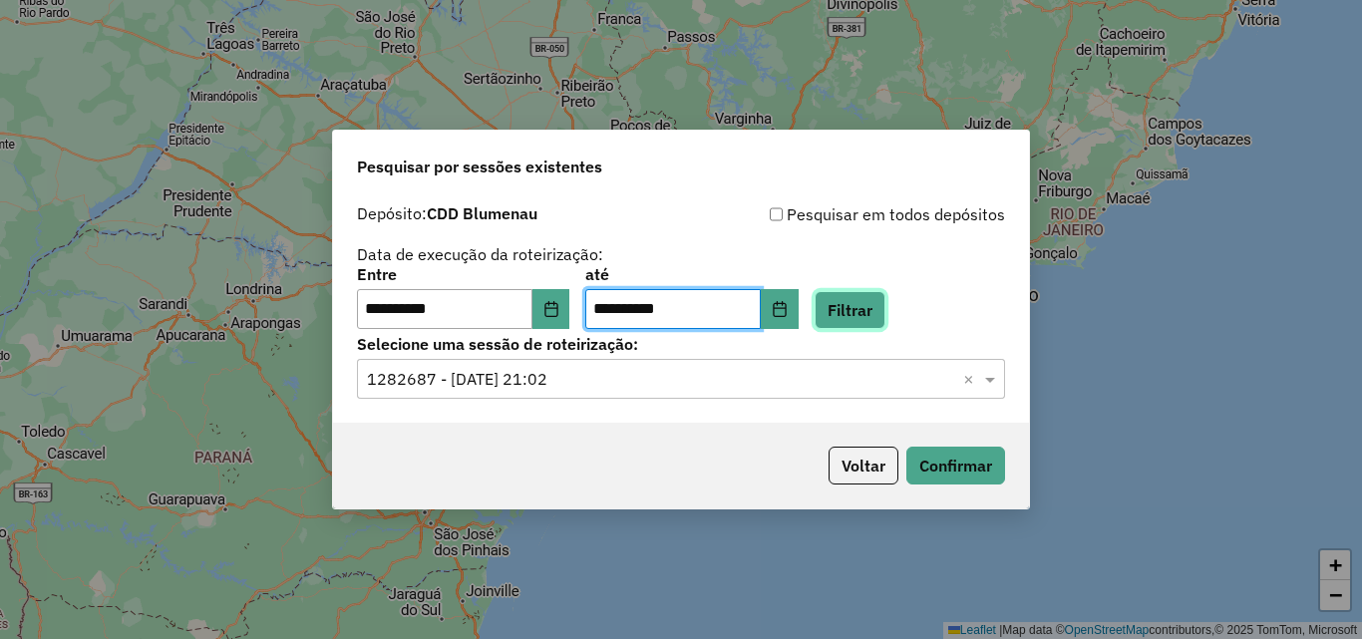
click at [882, 313] on button "Filtrar" at bounding box center [850, 310] width 71 height 38
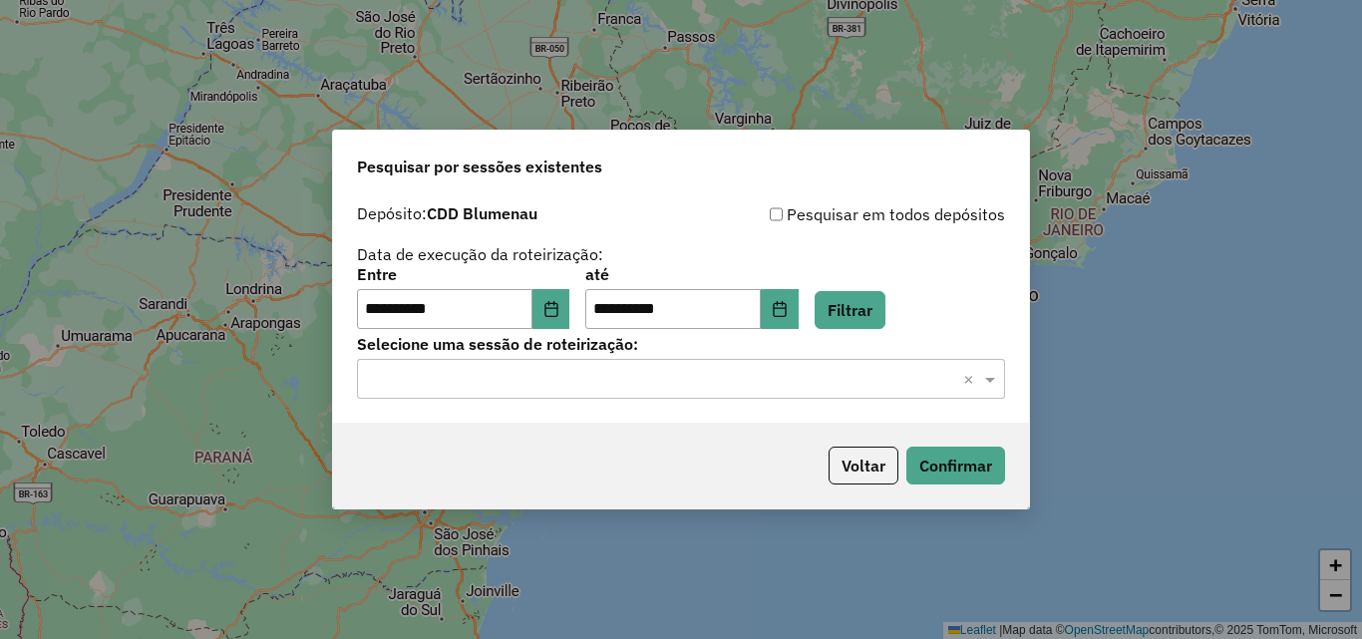
click at [499, 350] on label "Selecione uma sessão de roteirização:" at bounding box center [681, 344] width 648 height 24
click at [517, 377] on input "text" at bounding box center [661, 380] width 588 height 24
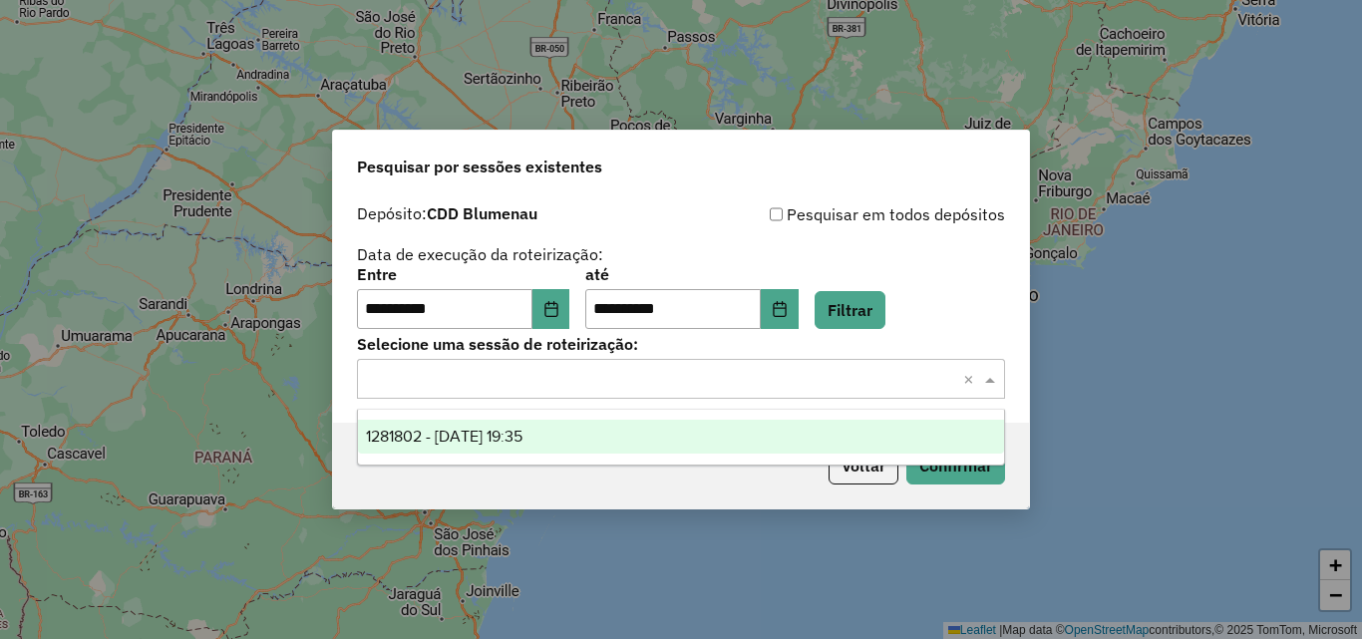
click at [490, 429] on span "1281802 - 24/09/2025 19:35" at bounding box center [444, 436] width 157 height 17
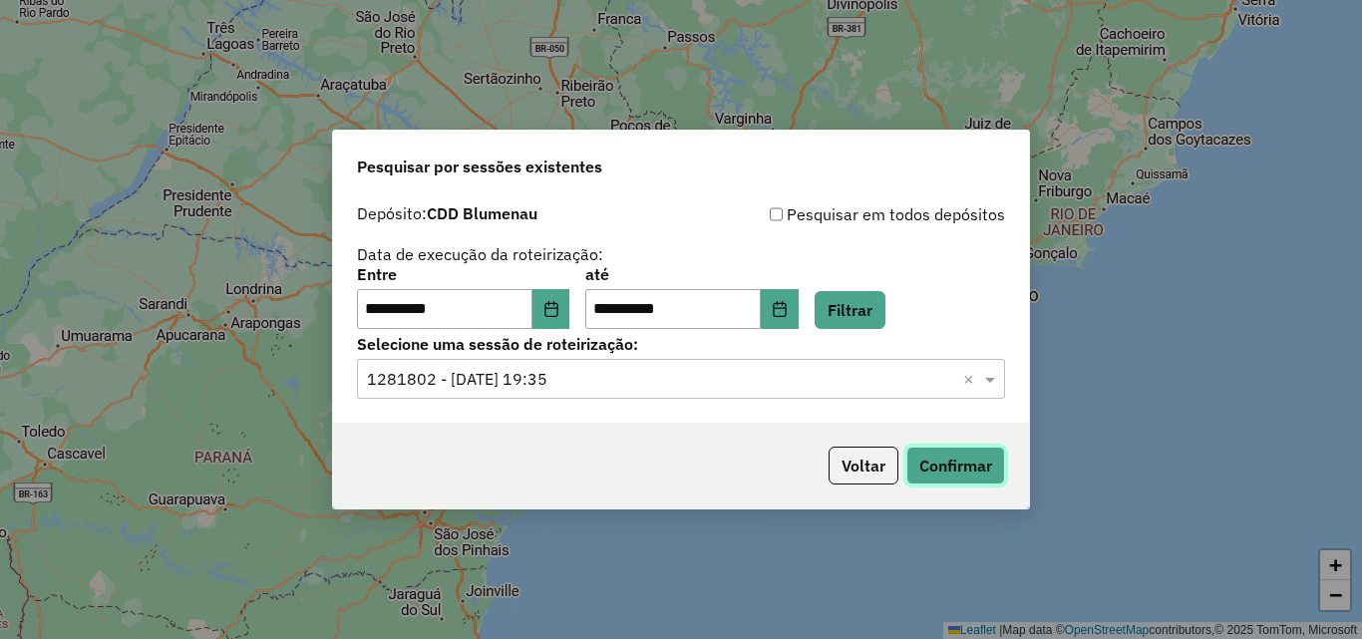
click at [945, 453] on button "Confirmar" at bounding box center [956, 466] width 99 height 38
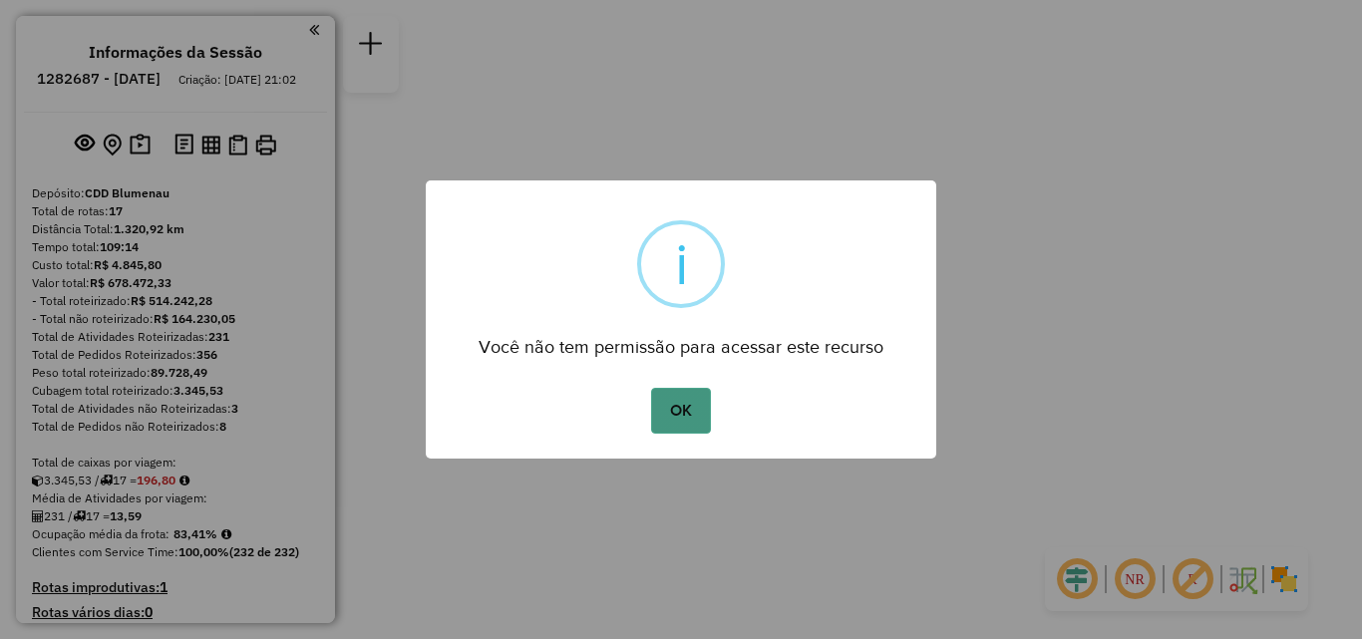
click at [689, 414] on button "OK" at bounding box center [680, 411] width 59 height 46
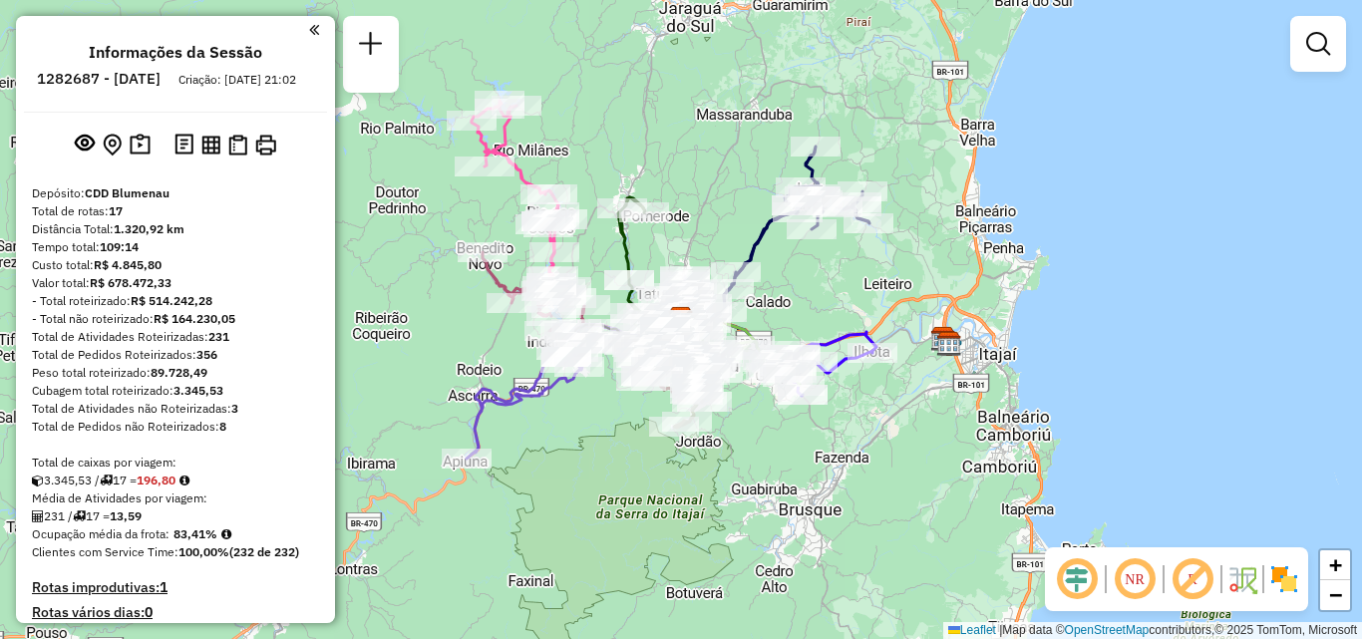
click at [567, 479] on div "Rota 14 - Placa RAF8650 92800745 - SUPERMERCADO FISTAR Janela de atendimento Gr…" at bounding box center [681, 319] width 1362 height 639
click at [533, 421] on div "Rota 2 - Placa QJV4451 92800189 - CHRISTIAN BORGES Rota 2 - Placa QJV4451 92811…" at bounding box center [681, 319] width 1362 height 639
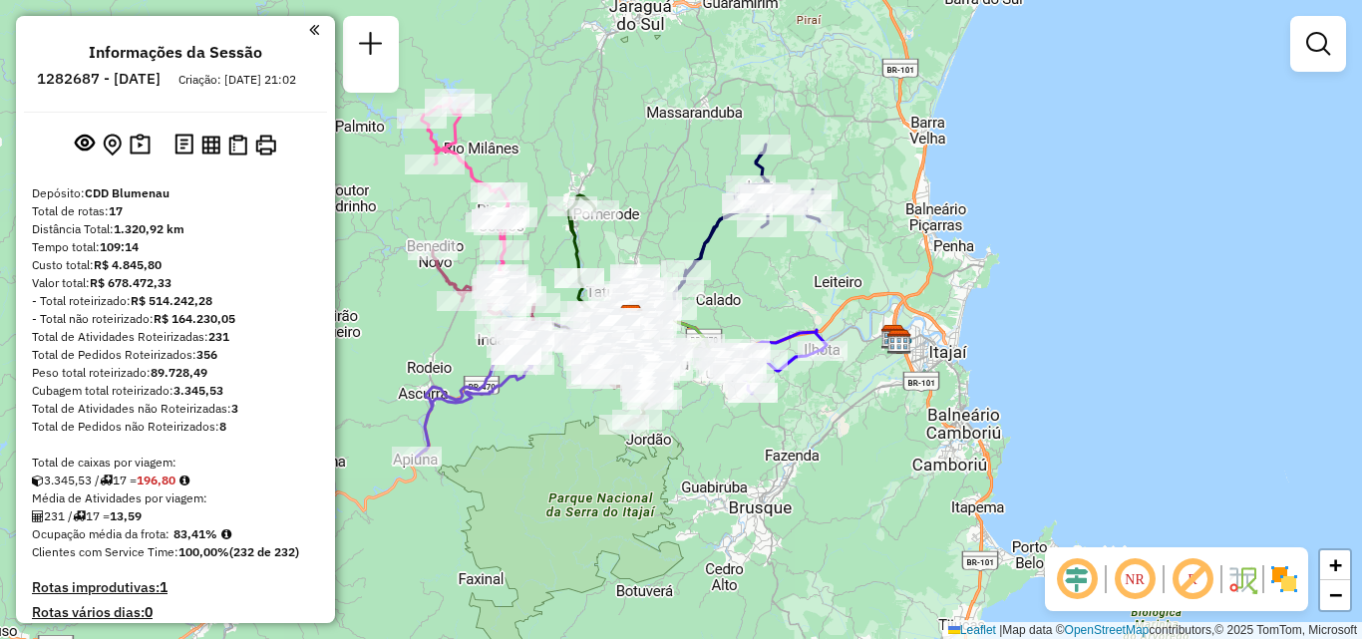
drag, startPoint x: 529, startPoint y: 425, endPoint x: 470, endPoint y: 436, distance: 59.9
click at [478, 421] on div "Janela de atendimento Grade de atendimento Capacidade Transportadoras Veículos …" at bounding box center [681, 319] width 1362 height 639
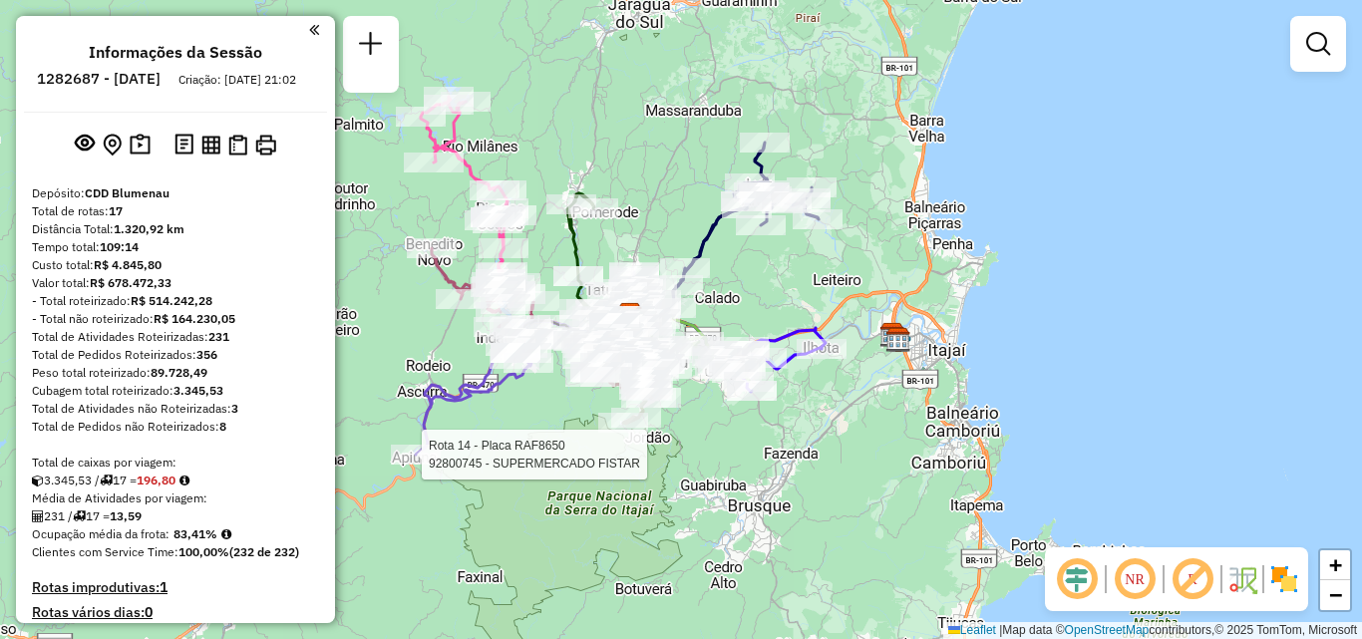
select select "**********"
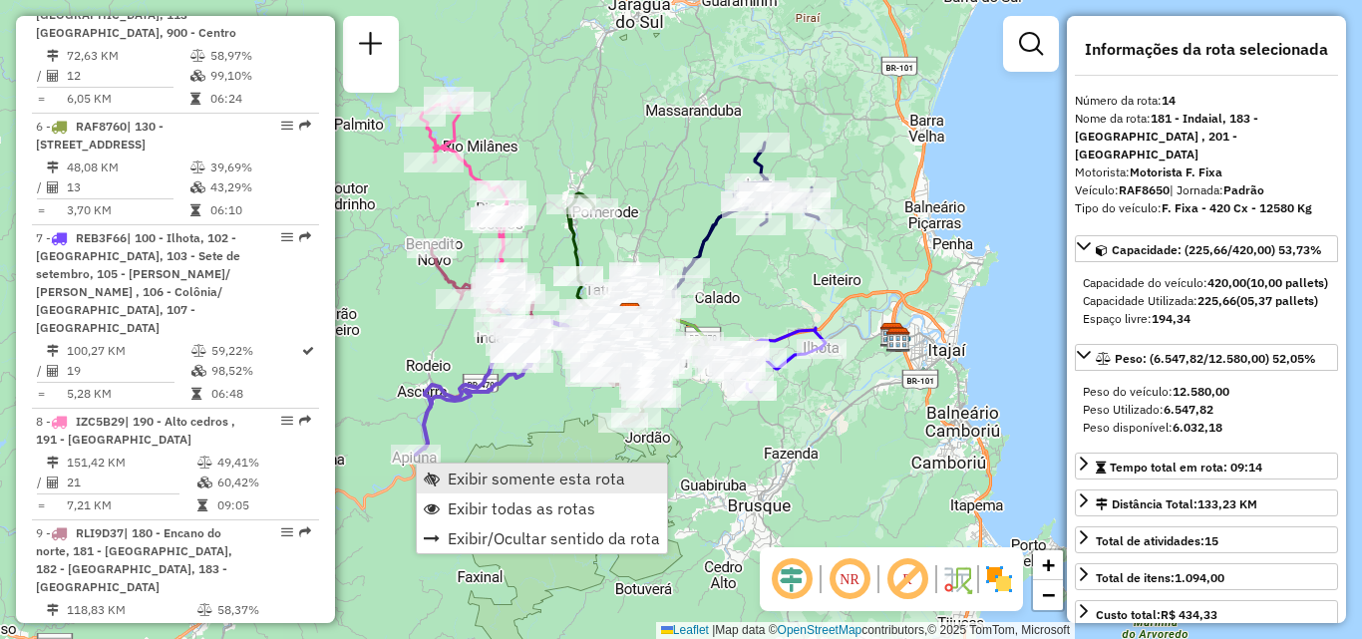
scroll to position [2701, 0]
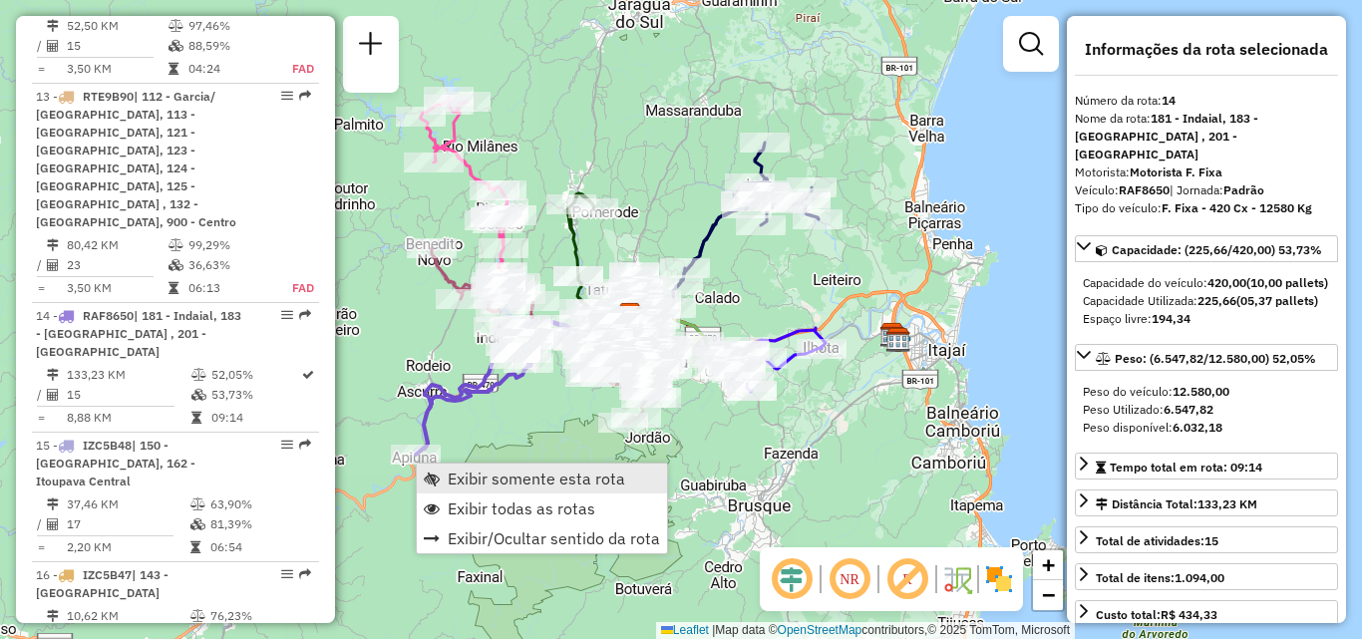
click at [503, 485] on span "Exibir somente esta rota" at bounding box center [537, 479] width 178 height 16
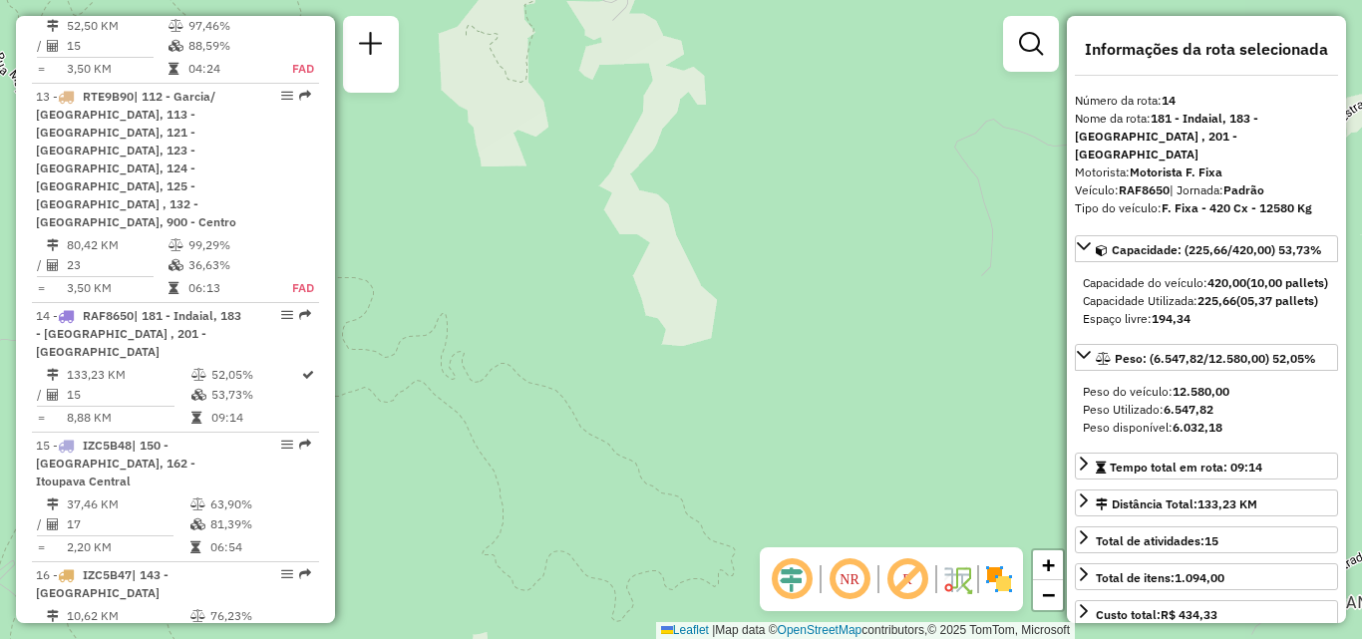
click at [789, 328] on div "Janela de atendimento Grade de atendimento Capacidade Transportadoras Veículos …" at bounding box center [681, 319] width 1362 height 639
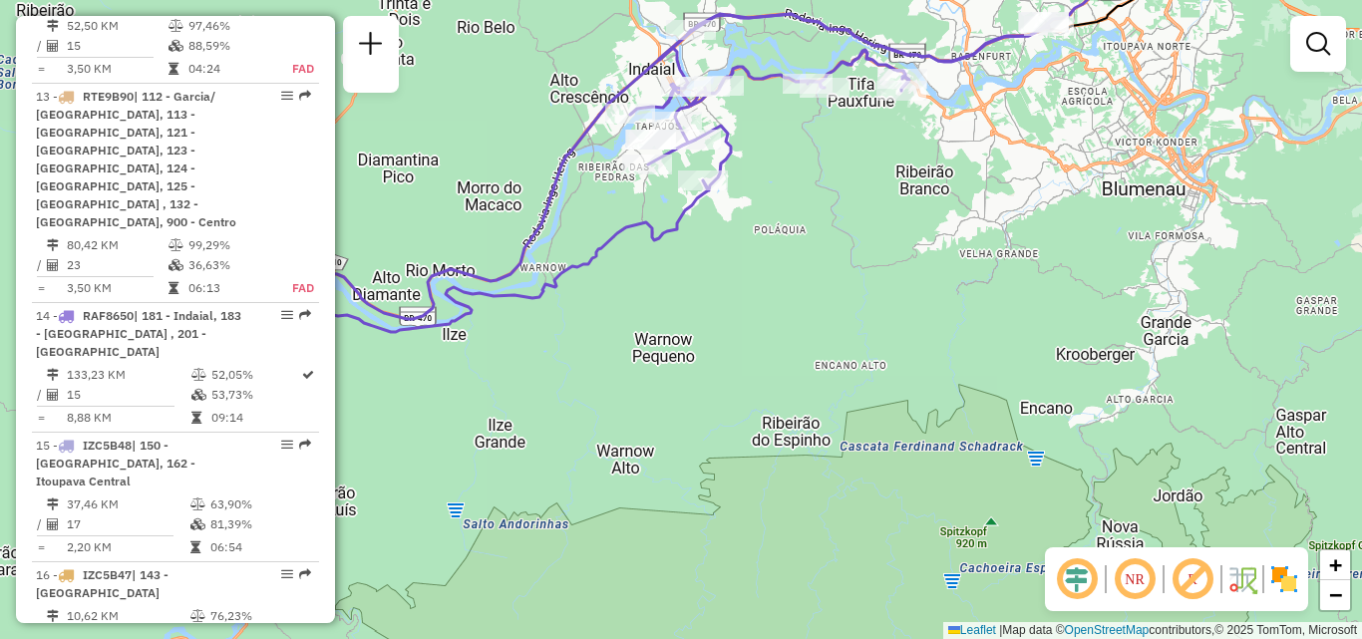
drag, startPoint x: 720, startPoint y: 333, endPoint x: 865, endPoint y: 334, distance: 144.6
click at [865, 334] on div "Janela de atendimento Grade de atendimento Capacidade Transportadoras Veículos …" at bounding box center [681, 319] width 1362 height 639
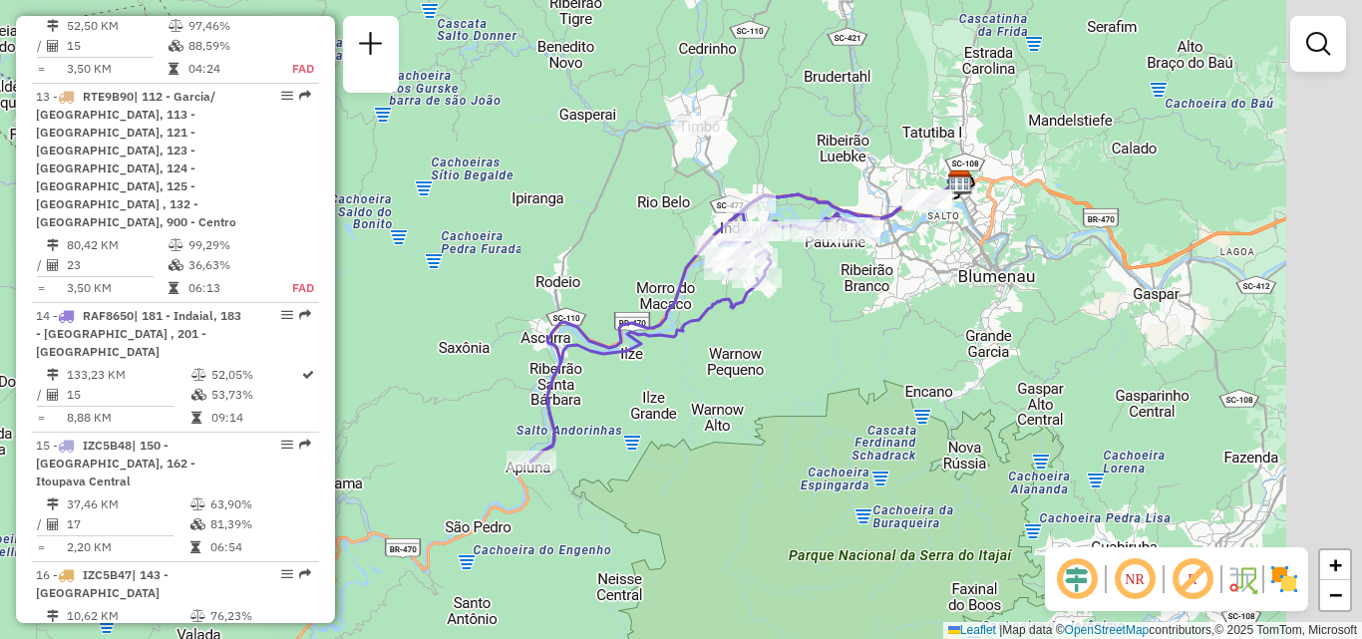
drag, startPoint x: 865, startPoint y: 334, endPoint x: 733, endPoint y: 355, distance: 133.3
click at [733, 355] on div "Janela de atendimento Grade de atendimento Capacidade Transportadoras Veículos …" at bounding box center [681, 319] width 1362 height 639
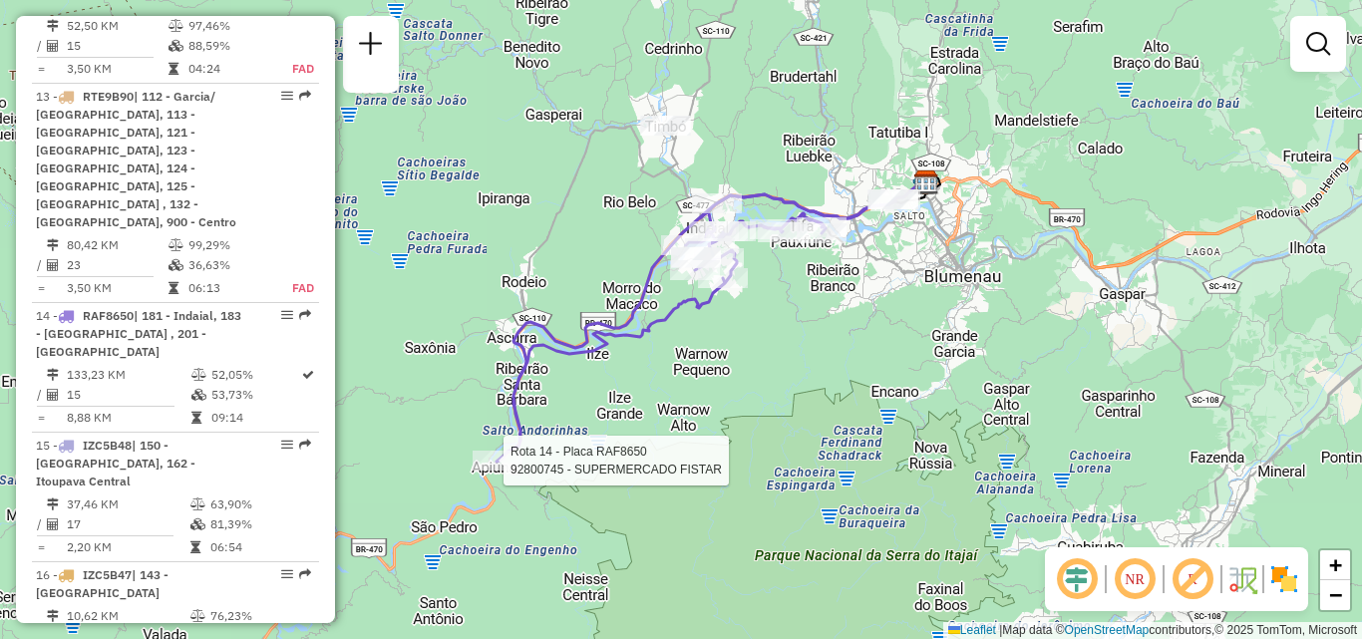
select select "**********"
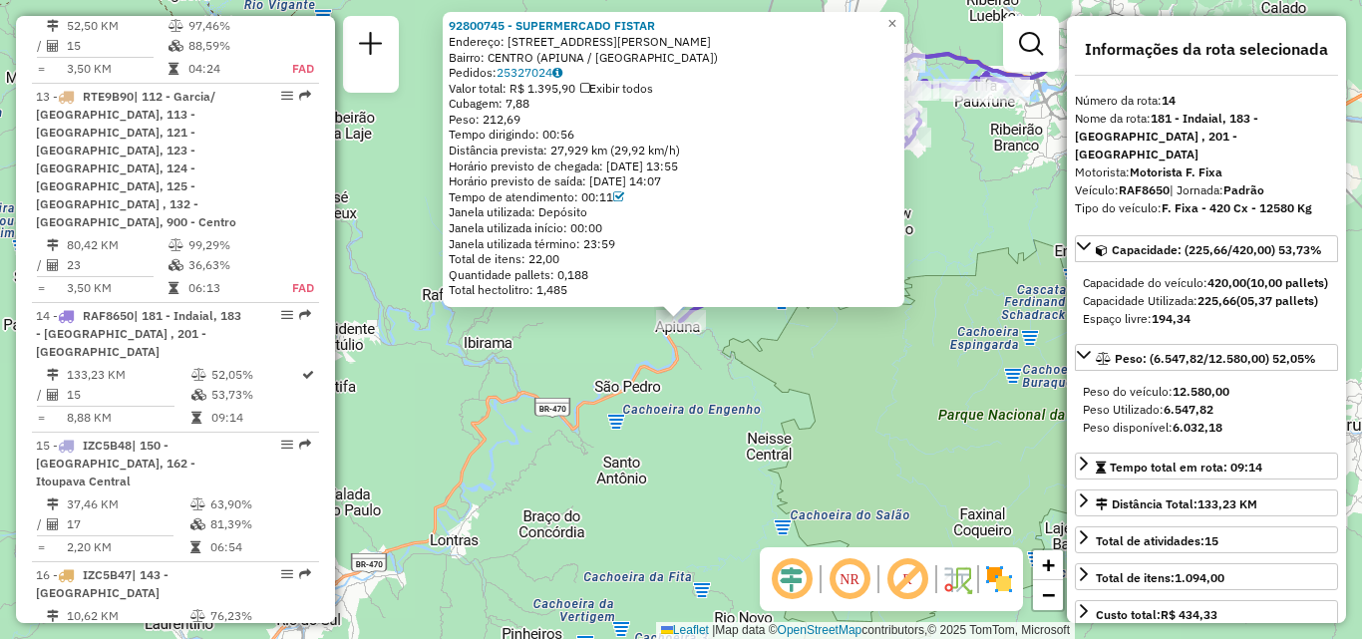
click at [564, 460] on div "92800745 - SUPERMERCADO FISTAR Endereço: R QUINTINO BOCAIUVA 185 Bairro: CENTRO…" at bounding box center [681, 319] width 1362 height 639
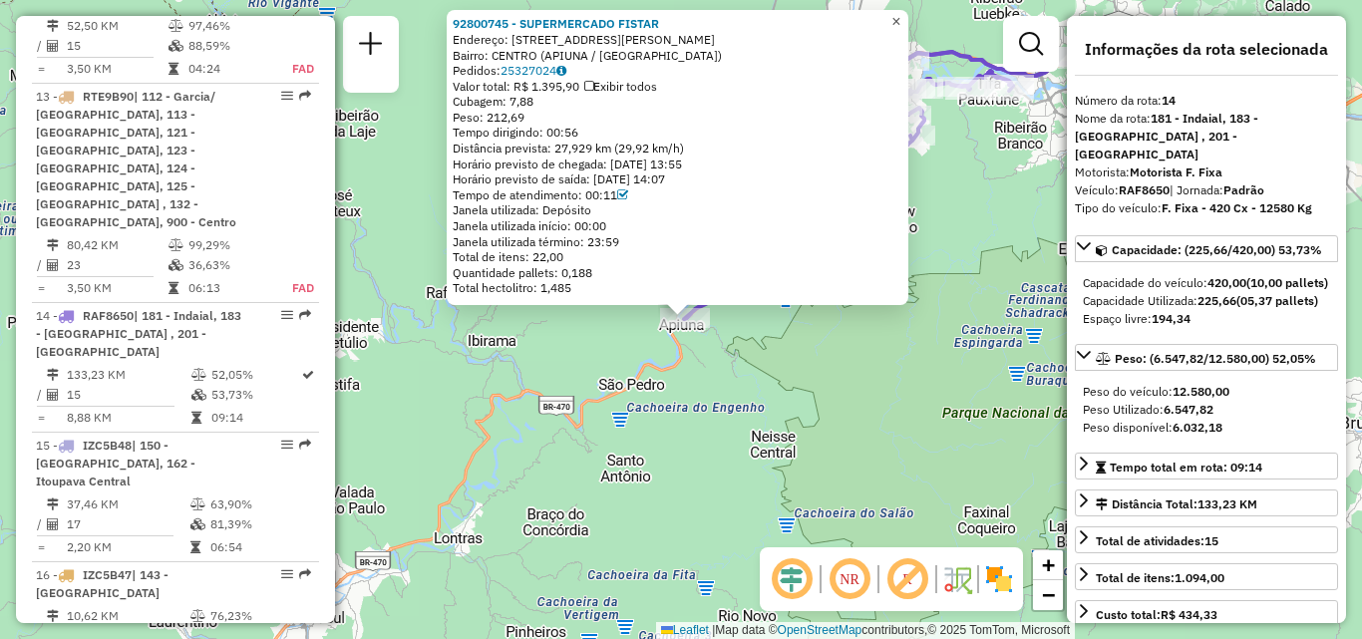
click at [901, 14] on span "×" at bounding box center [896, 21] width 9 height 17
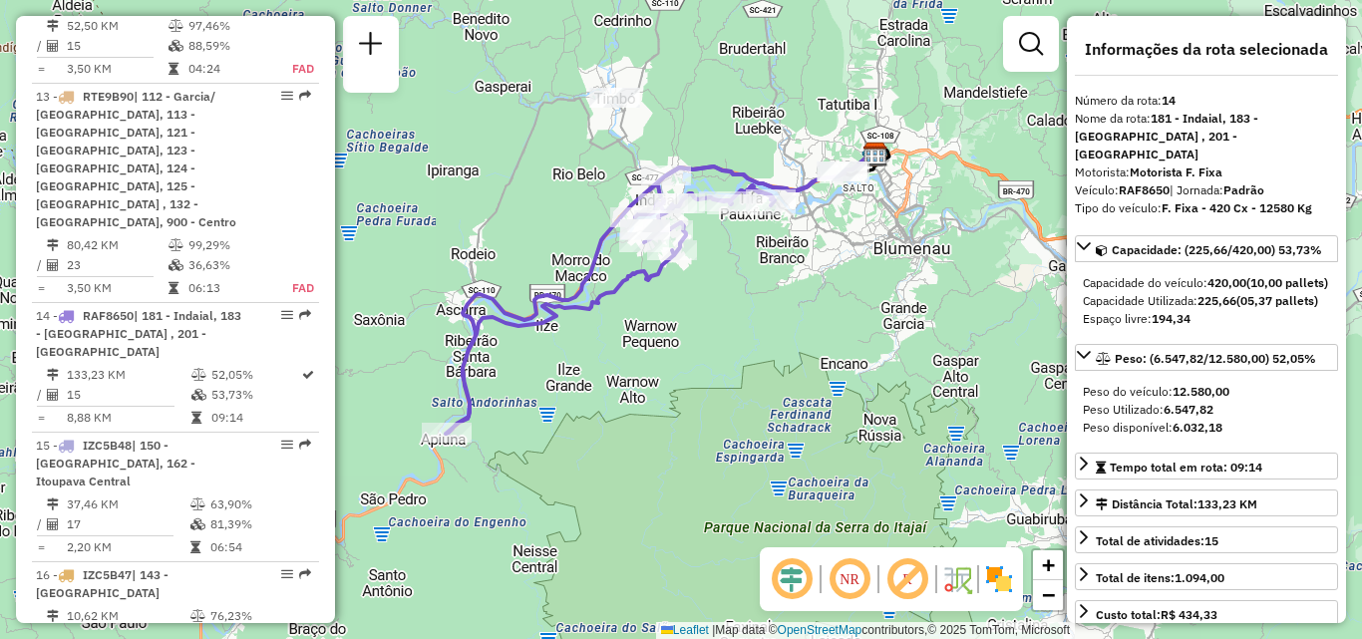
drag, startPoint x: 786, startPoint y: 396, endPoint x: 540, endPoint y: 535, distance: 282.7
click at [540, 535] on div "Janela de atendimento Grade de atendimento Capacidade Transportadoras Veículos …" at bounding box center [681, 319] width 1362 height 639
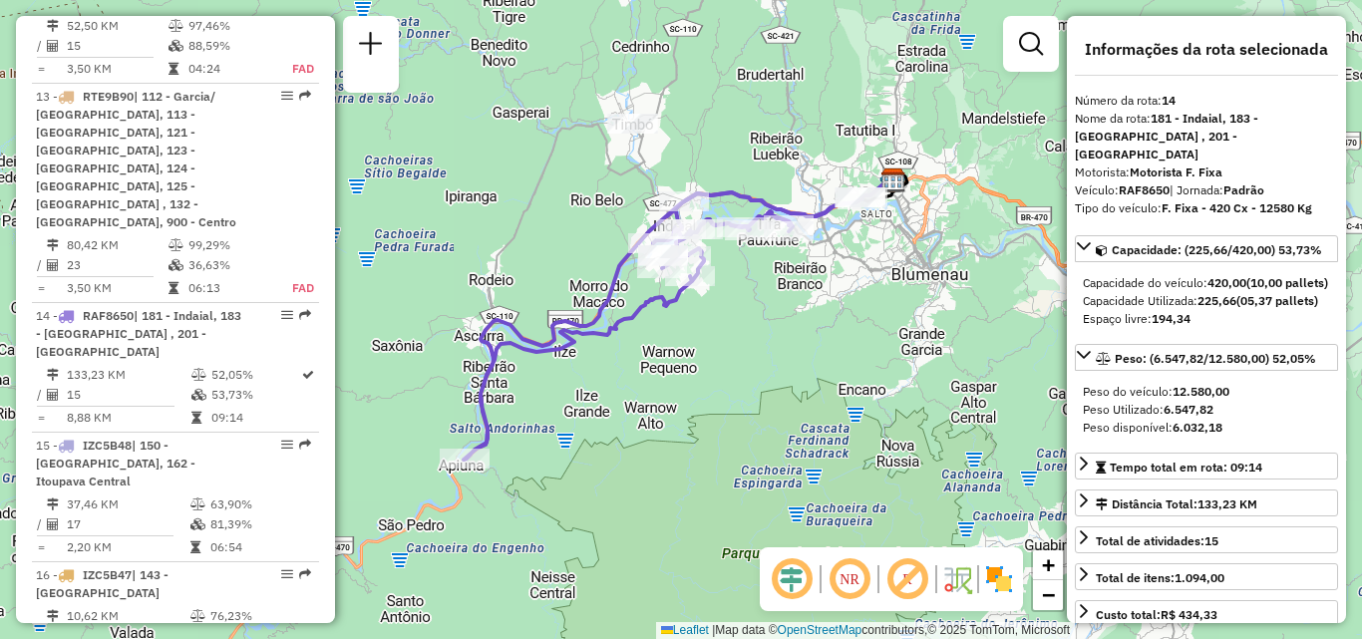
drag, startPoint x: 708, startPoint y: 433, endPoint x: 723, endPoint y: 433, distance: 15.0
click at [723, 433] on div "Janela de atendimento Grade de atendimento Capacidade Transportadoras Veículos …" at bounding box center [681, 319] width 1362 height 639
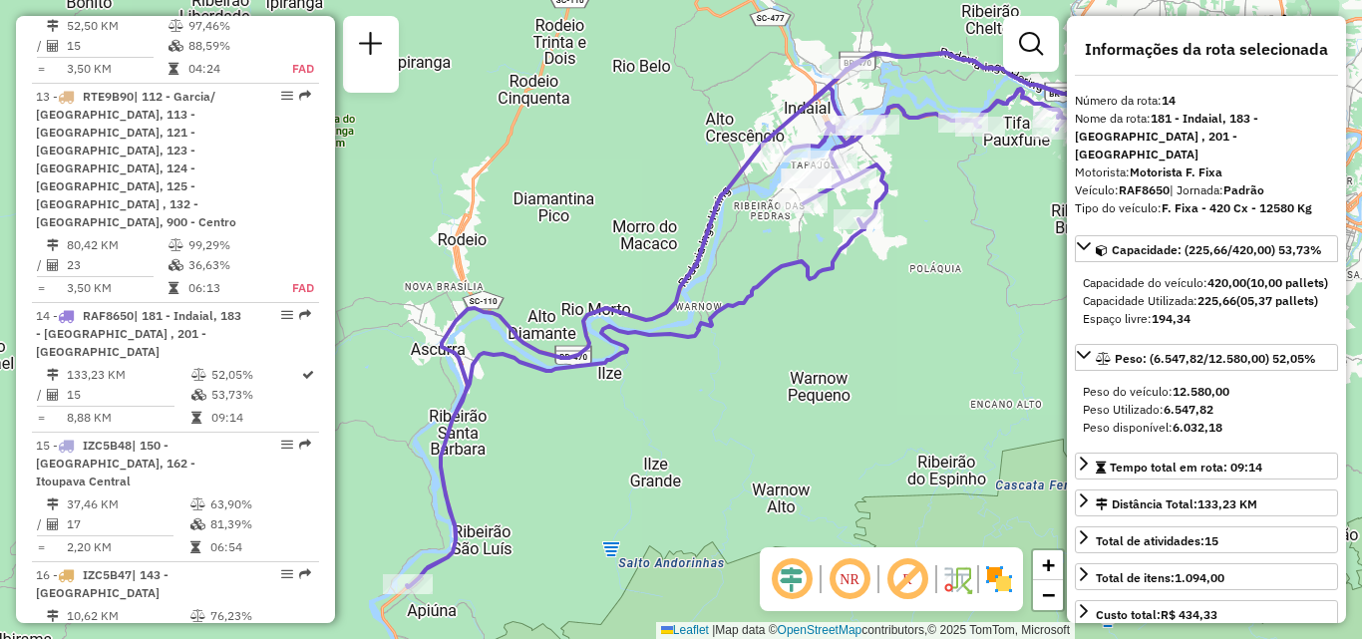
drag, startPoint x: 791, startPoint y: 416, endPoint x: 842, endPoint y: 372, distance: 67.2
click at [838, 375] on div "Janela de atendimento Grade de atendimento Capacidade Transportadoras Veículos …" at bounding box center [681, 319] width 1362 height 639
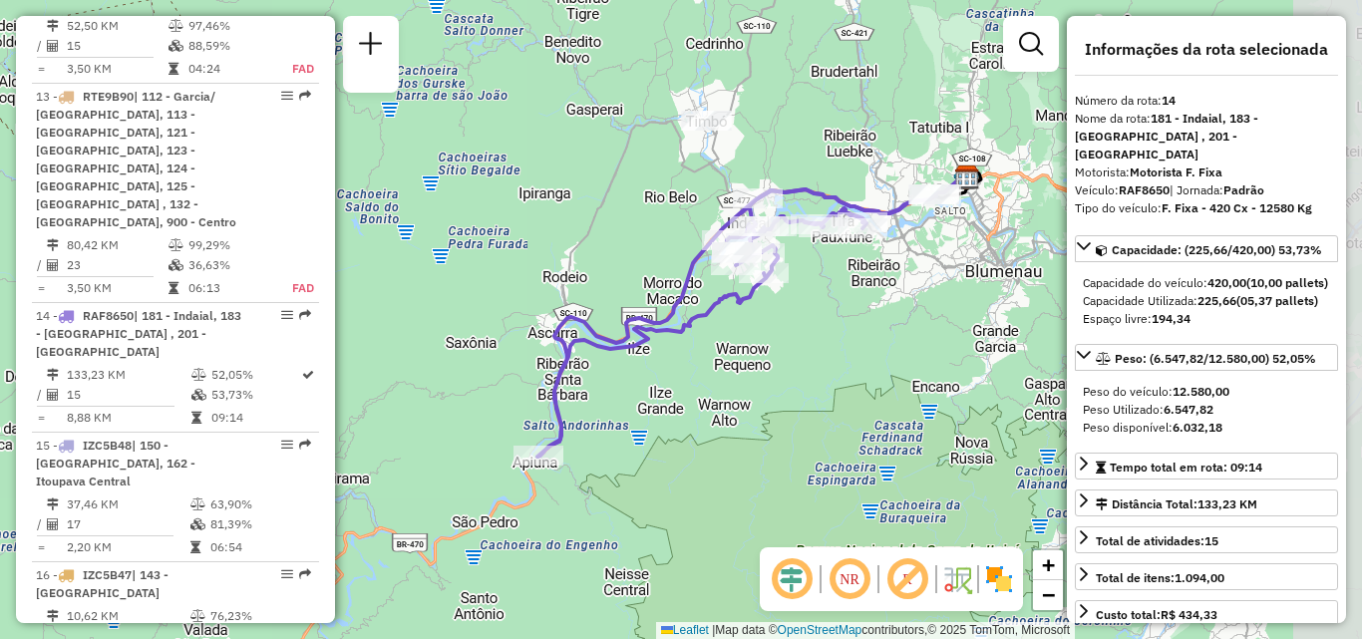
drag, startPoint x: 873, startPoint y: 366, endPoint x: 718, endPoint y: 365, distance: 154.6
click at [728, 366] on div "Janela de atendimento Grade de atendimento Capacidade Transportadoras Veículos …" at bounding box center [681, 319] width 1362 height 639
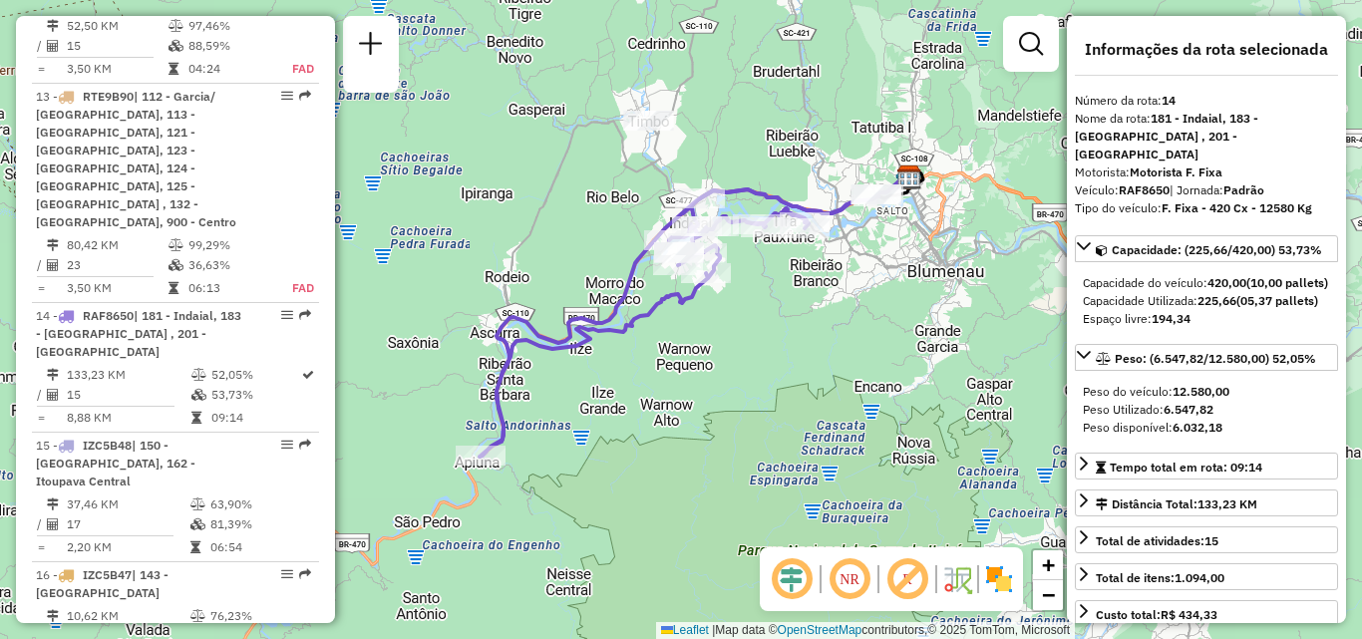
click at [724, 408] on div "Janela de atendimento Grade de atendimento Capacidade Transportadoras Veículos …" at bounding box center [681, 319] width 1362 height 639
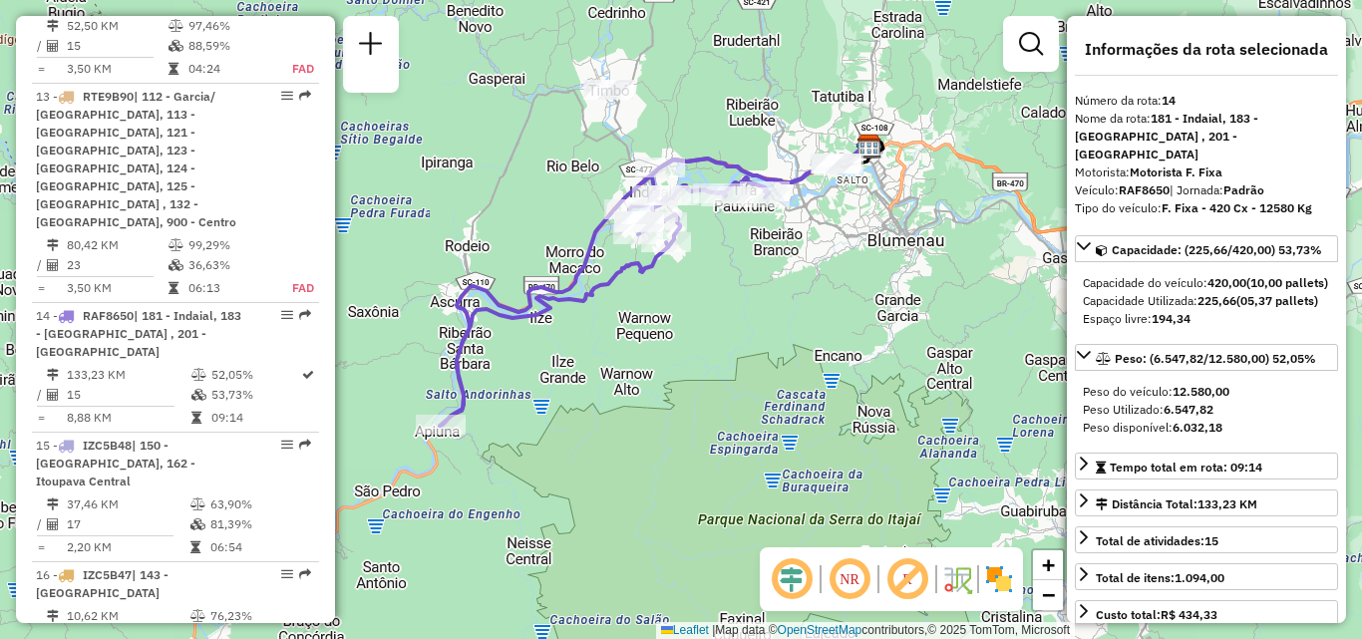
drag, startPoint x: 692, startPoint y: 430, endPoint x: 641, endPoint y: 409, distance: 55.0
click at [641, 409] on div "Janela de atendimento Grade de atendimento Capacidade Transportadoras Veículos …" at bounding box center [681, 319] width 1362 height 639
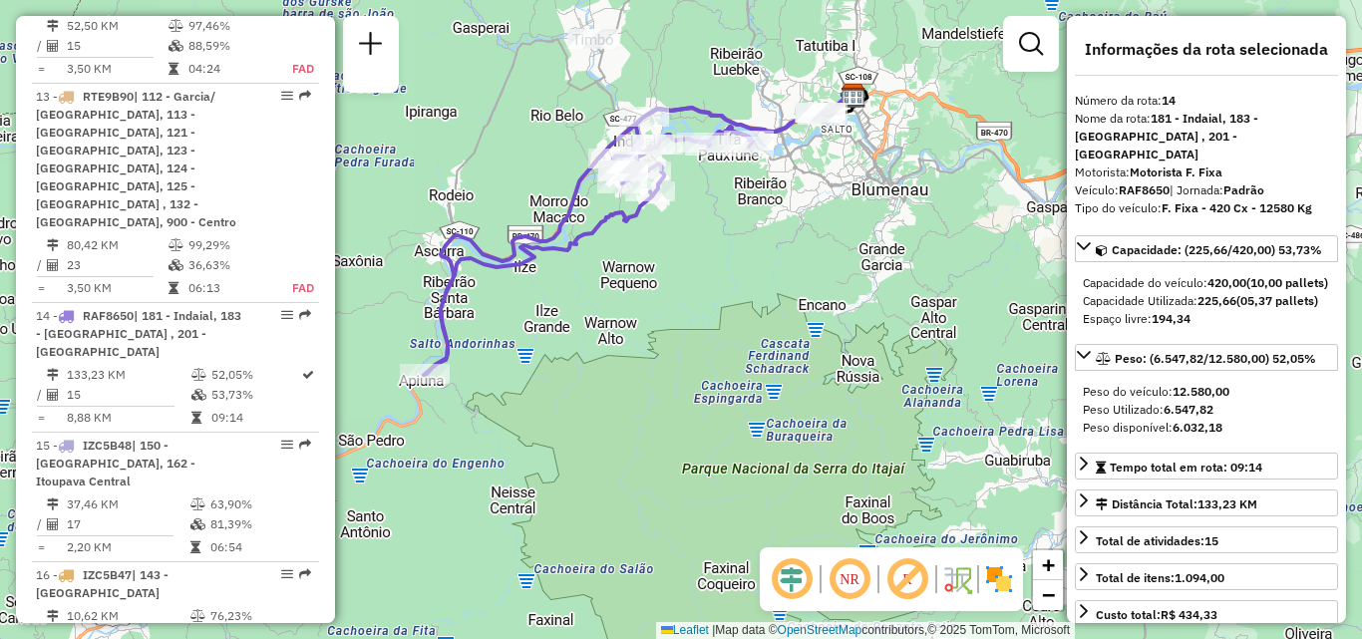
drag, startPoint x: 730, startPoint y: 397, endPoint x: 727, endPoint y: 337, distance: 59.9
click at [717, 344] on div "Janela de atendimento Grade de atendimento Capacidade Transportadoras Veículos …" at bounding box center [681, 319] width 1362 height 639
drag, startPoint x: 714, startPoint y: 398, endPoint x: 734, endPoint y: 403, distance: 20.6
click at [734, 403] on div "Janela de atendimento Grade de atendimento Capacidade Transportadoras Veículos …" at bounding box center [681, 319] width 1362 height 639
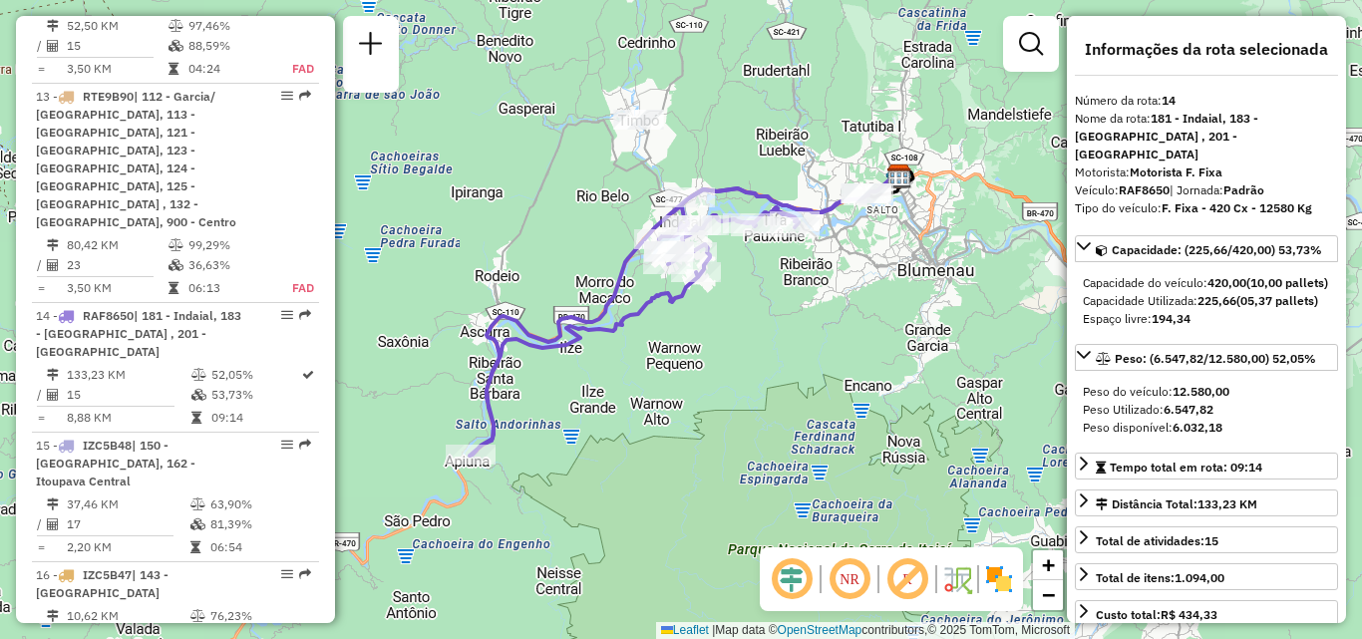
drag, startPoint x: 700, startPoint y: 389, endPoint x: 680, endPoint y: 445, distance: 59.3
click at [680, 445] on div "Janela de atendimento Grade de atendimento Capacidade Transportadoras Veículos …" at bounding box center [681, 319] width 1362 height 639
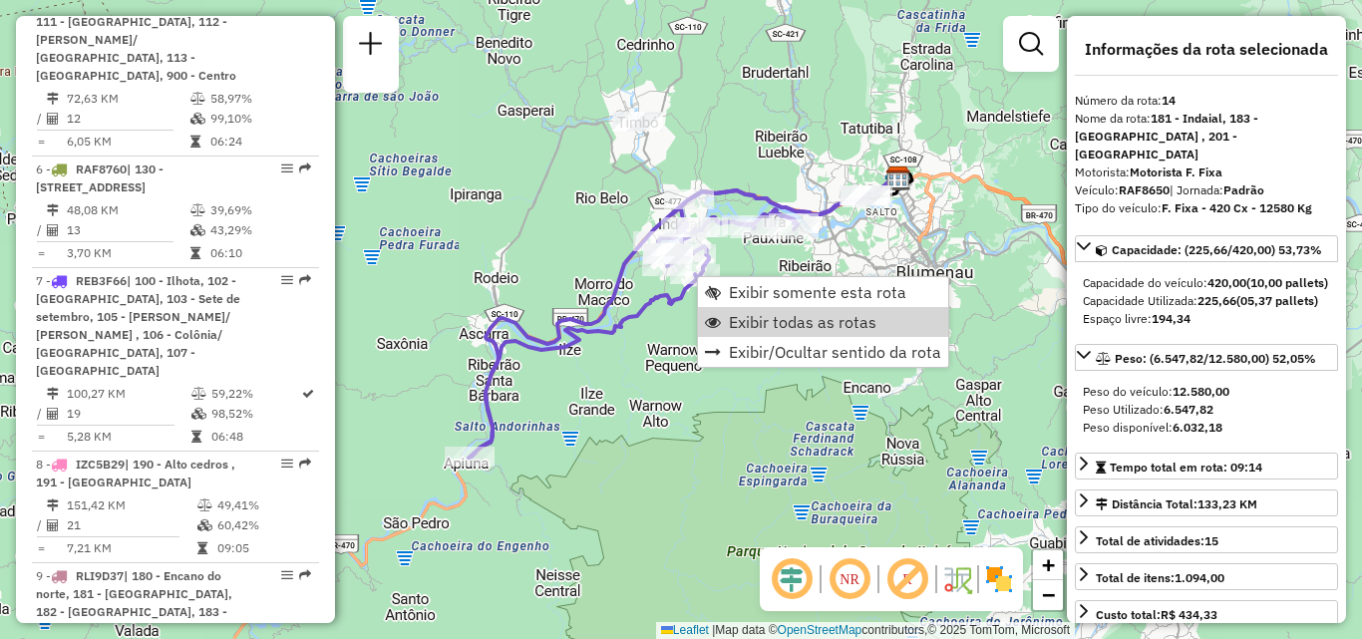
scroll to position [1565, 0]
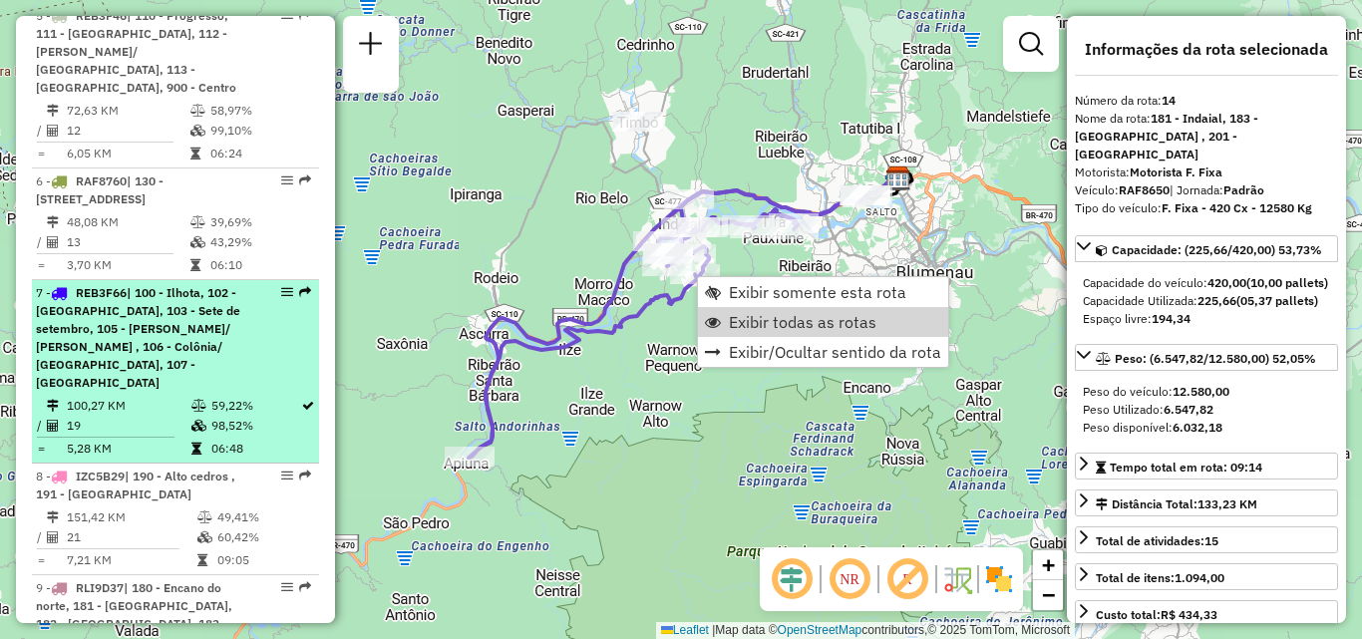
click at [167, 285] on span "| 100 - Ilhota, 102 - [GEOGRAPHIC_DATA], 103 - Sete de setembro, 105 - [PERSON_…" at bounding box center [138, 337] width 204 height 105
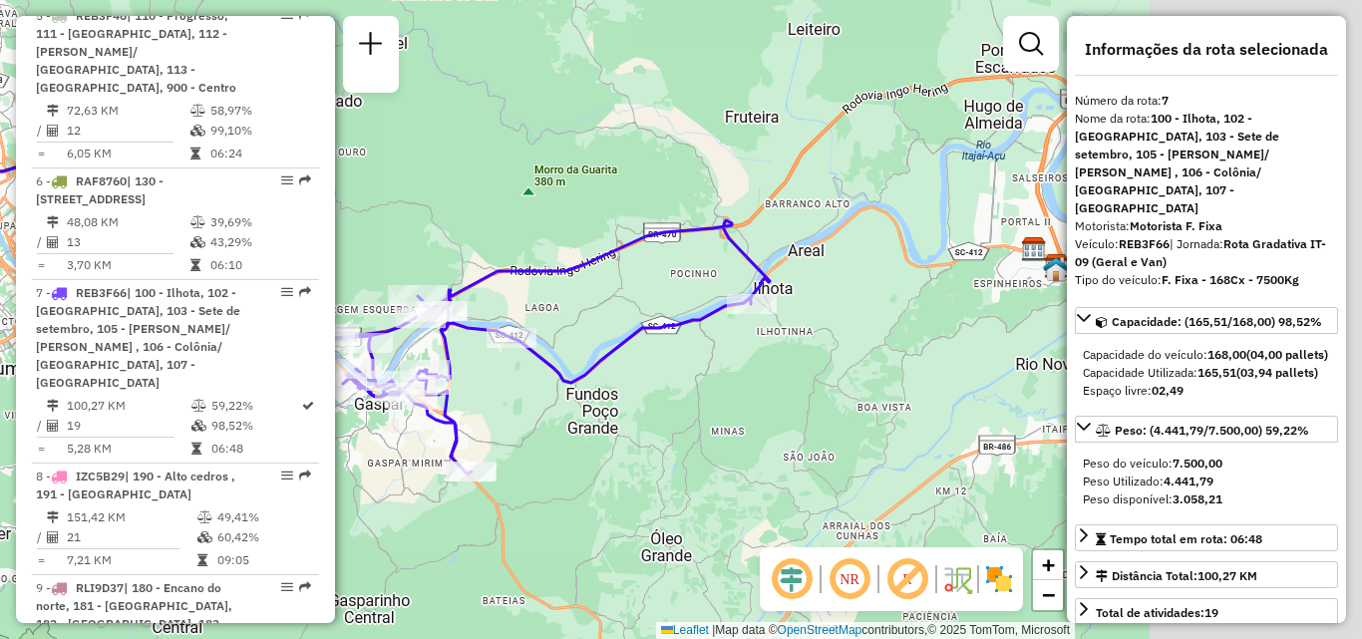
drag, startPoint x: 647, startPoint y: 393, endPoint x: 538, endPoint y: 397, distance: 109.8
click at [538, 397] on div "Janela de atendimento Grade de atendimento Capacidade Transportadoras Veículos …" at bounding box center [681, 319] width 1362 height 639
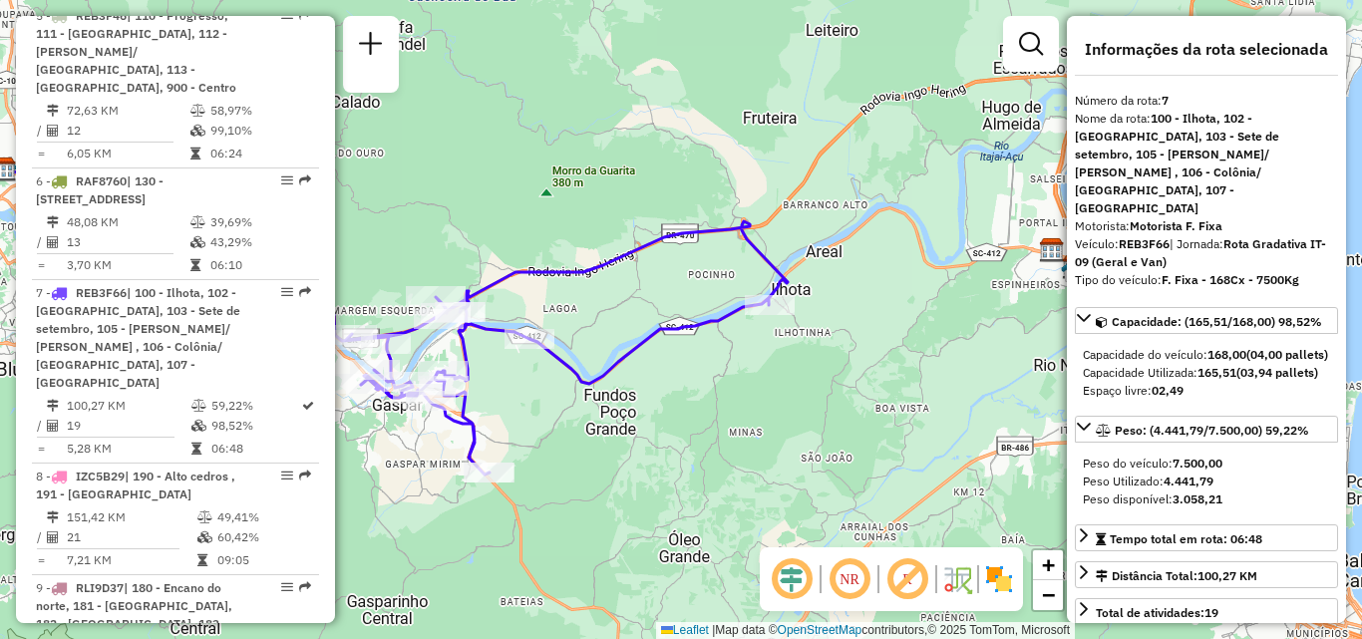
drag, startPoint x: 612, startPoint y: 401, endPoint x: 768, endPoint y: 393, distance: 155.8
click at [768, 393] on div "Janela de atendimento Grade de atendimento Capacidade Transportadoras Veículos …" at bounding box center [681, 319] width 1362 height 639
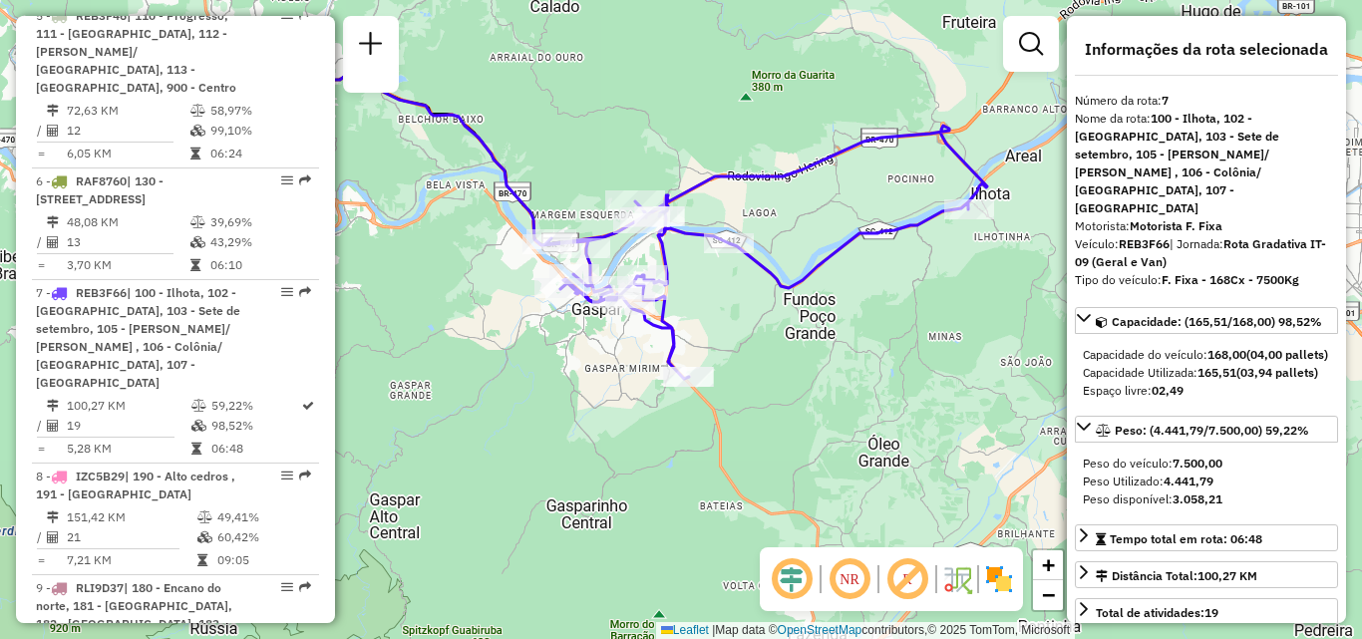
drag, startPoint x: 755, startPoint y: 357, endPoint x: 836, endPoint y: 328, distance: 85.8
click at [835, 330] on div "Janela de atendimento Grade de atendimento Capacidade Transportadoras Veículos …" at bounding box center [681, 319] width 1362 height 639
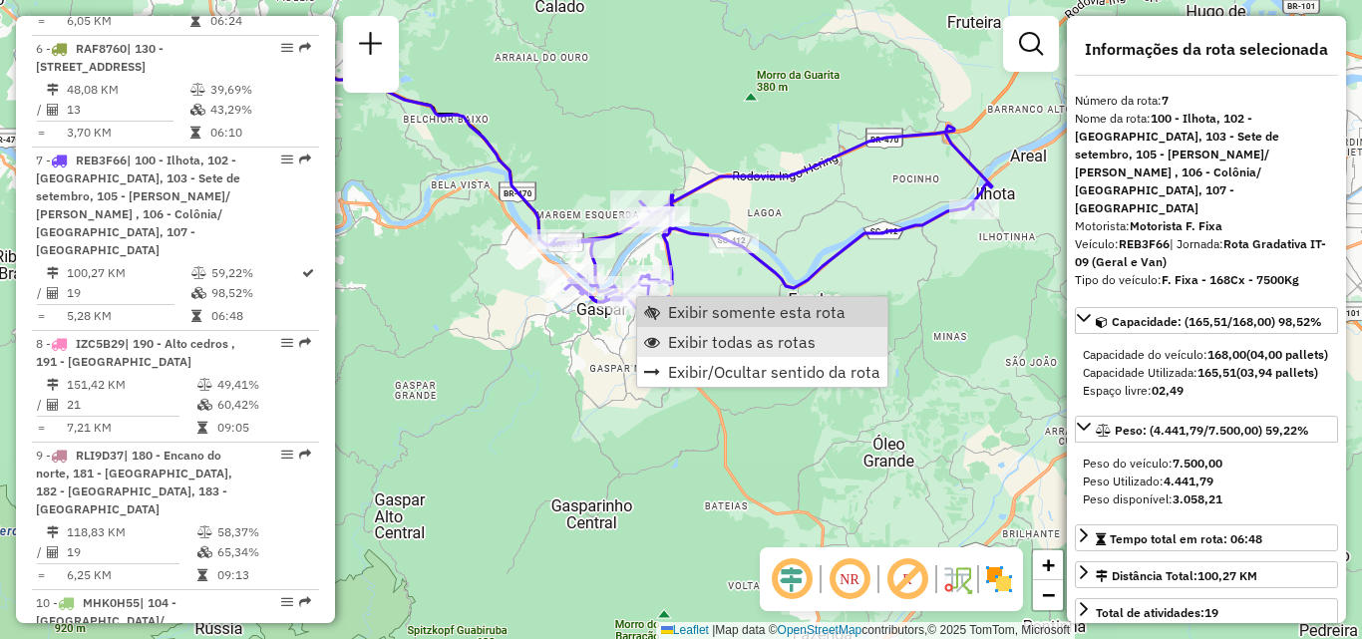
scroll to position [1703, 0]
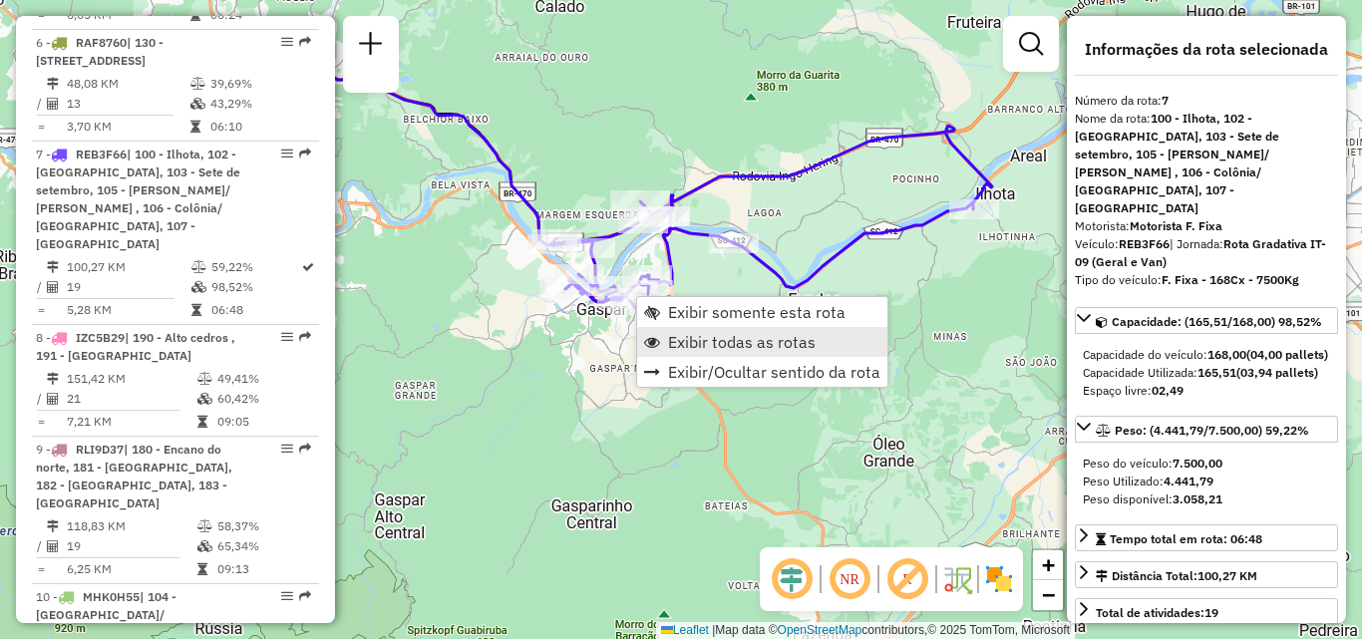
click at [697, 341] on span "Exibir todas as rotas" at bounding box center [742, 342] width 148 height 16
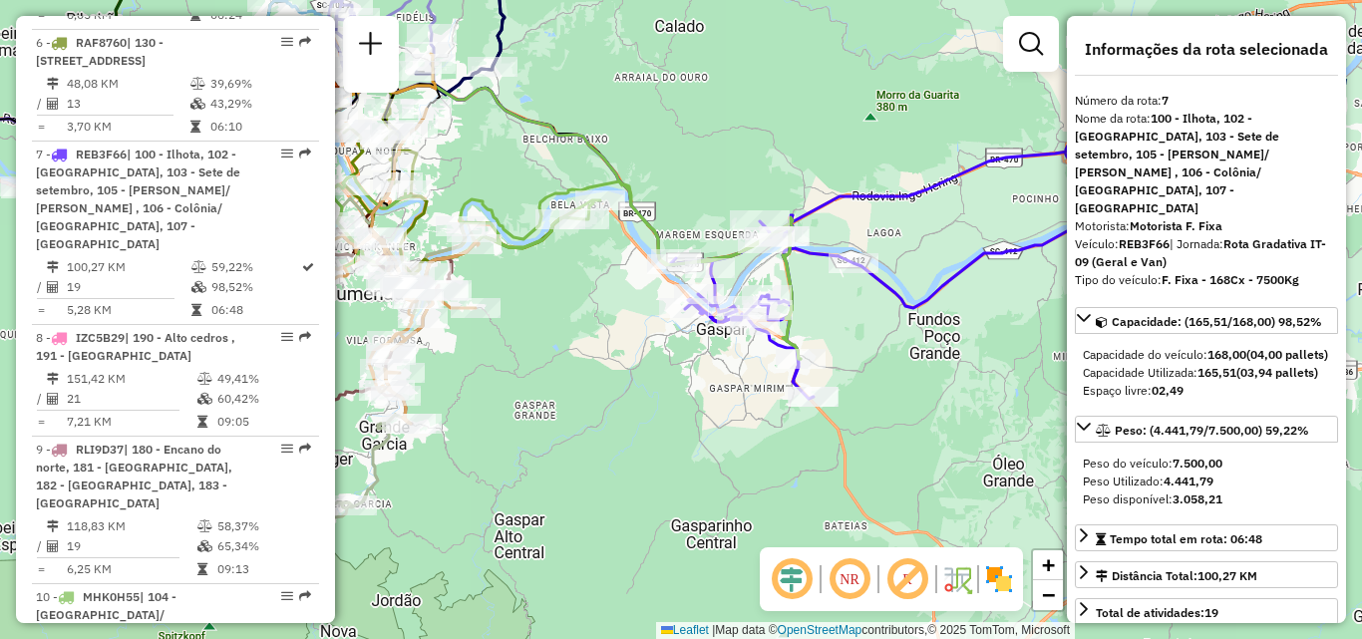
drag, startPoint x: 614, startPoint y: 241, endPoint x: 802, endPoint y: 321, distance: 203.8
click at [809, 320] on div "Janela de atendimento Grade de atendimento Capacidade Transportadoras Veículos …" at bounding box center [681, 319] width 1362 height 639
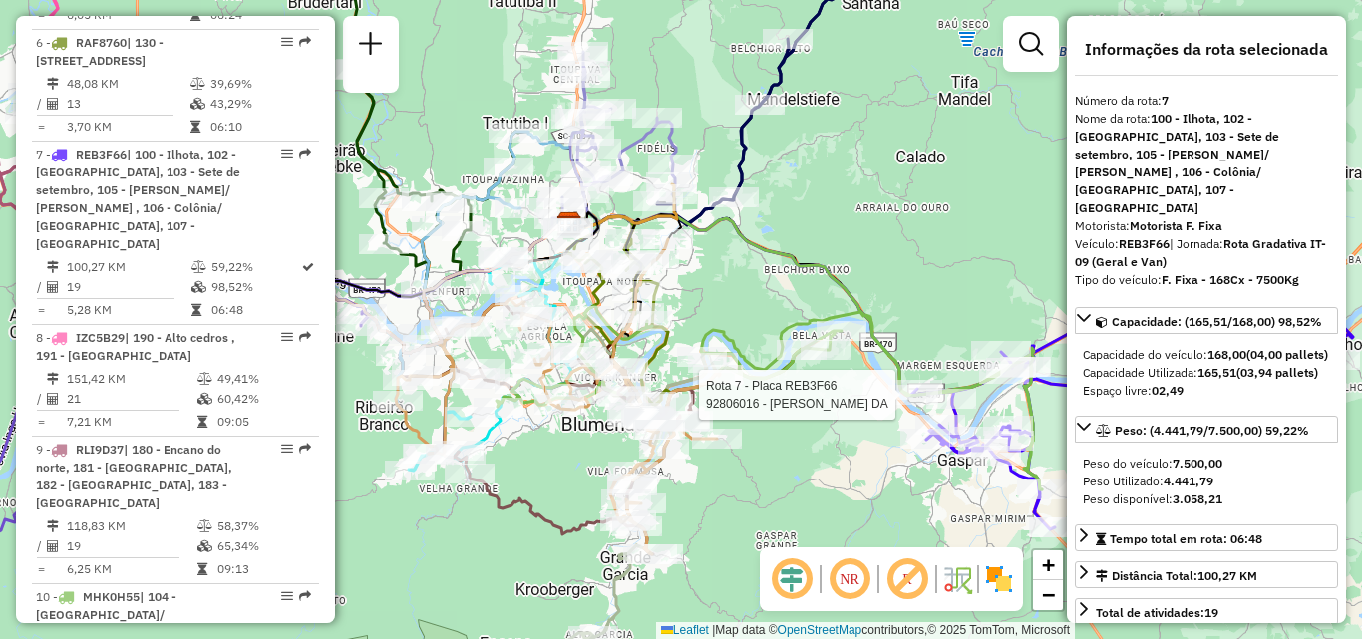
drag, startPoint x: 721, startPoint y: 331, endPoint x: 796, endPoint y: 393, distance: 97.1
click at [796, 393] on icon at bounding box center [770, 398] width 546 height 184
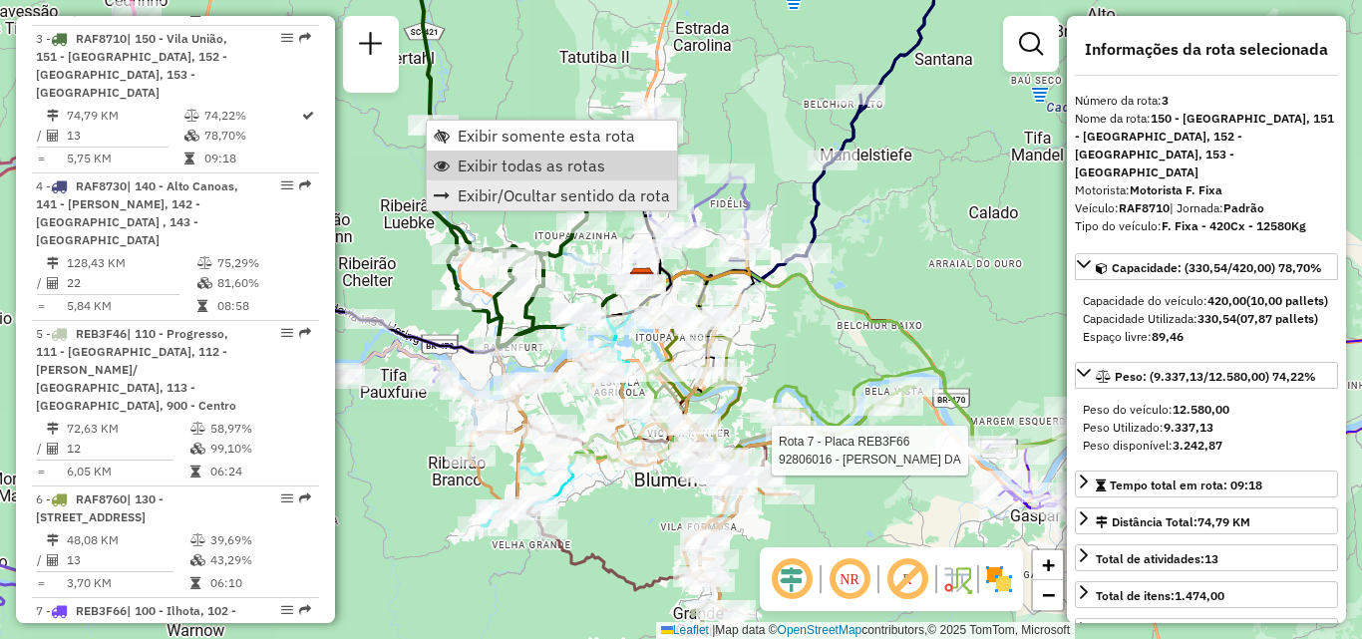
scroll to position [1167, 0]
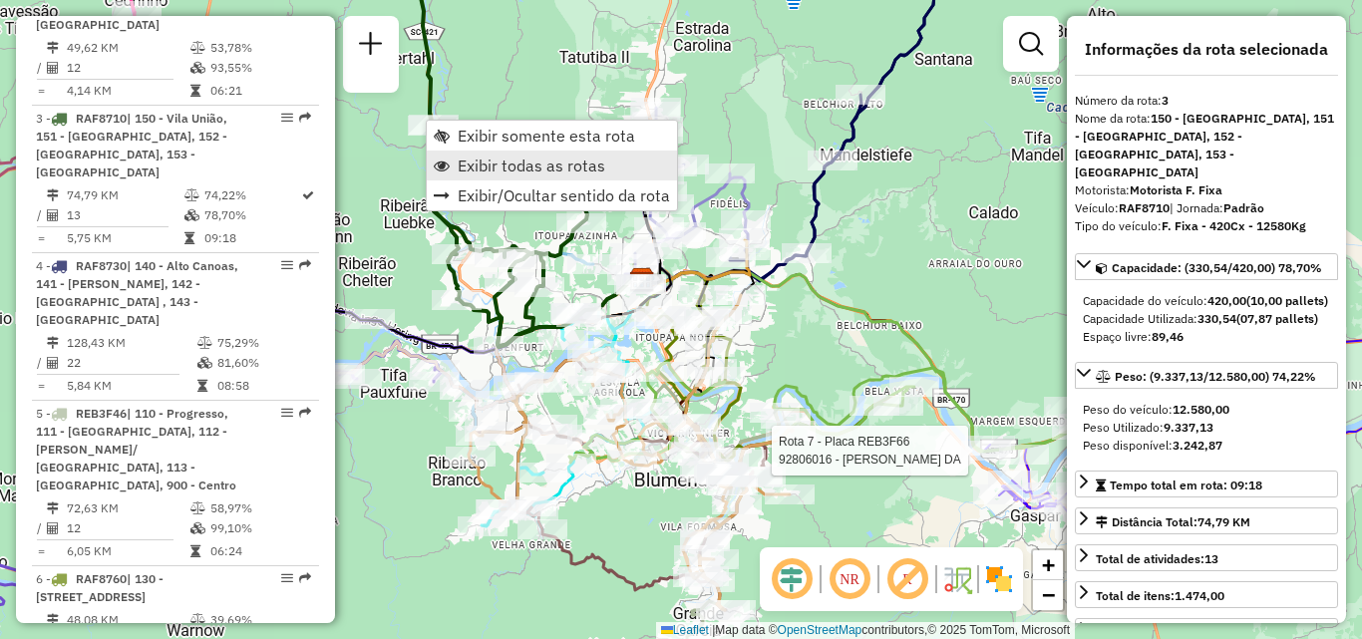
click at [485, 163] on span "Exibir todas as rotas" at bounding box center [532, 166] width 148 height 16
click at [481, 171] on span "Exibir todas as rotas" at bounding box center [529, 169] width 148 height 16
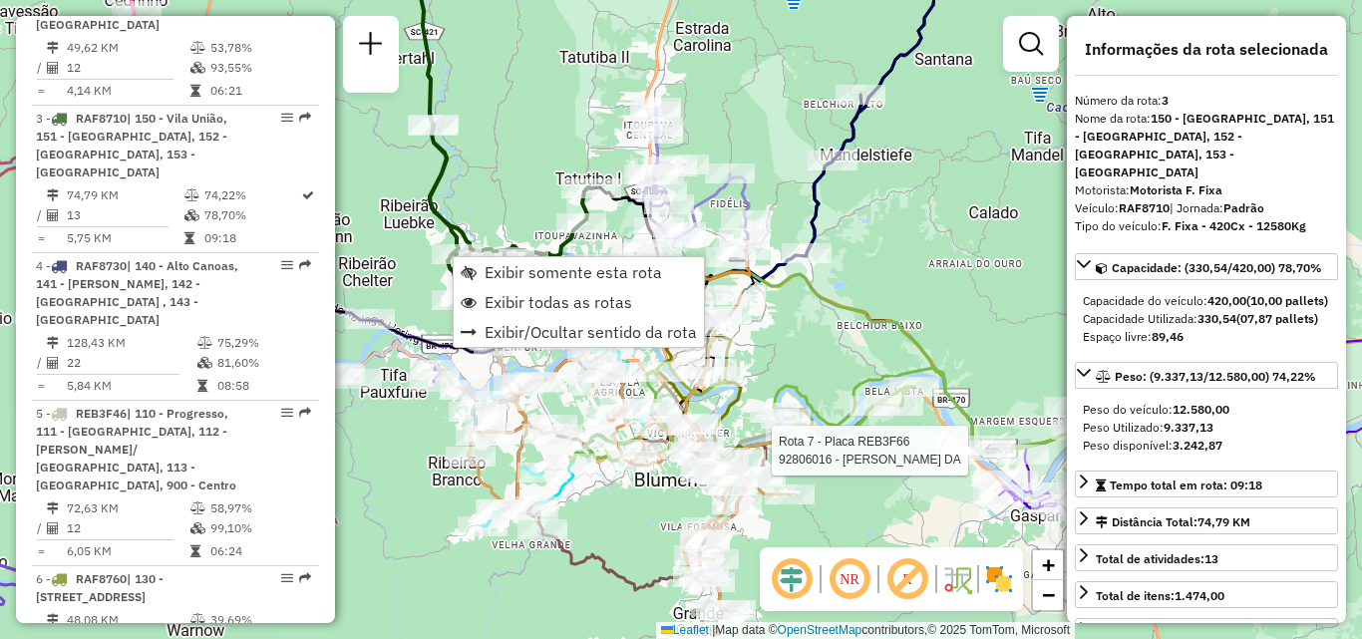
drag, startPoint x: 505, startPoint y: 176, endPoint x: 561, endPoint y: 112, distance: 84.8
click at [559, 114] on div "Rota 7 - Placa REB3F66 92806016 - LOURIVAL RIBEIRO DA Janela de atendimento Gra…" at bounding box center [681, 319] width 1362 height 639
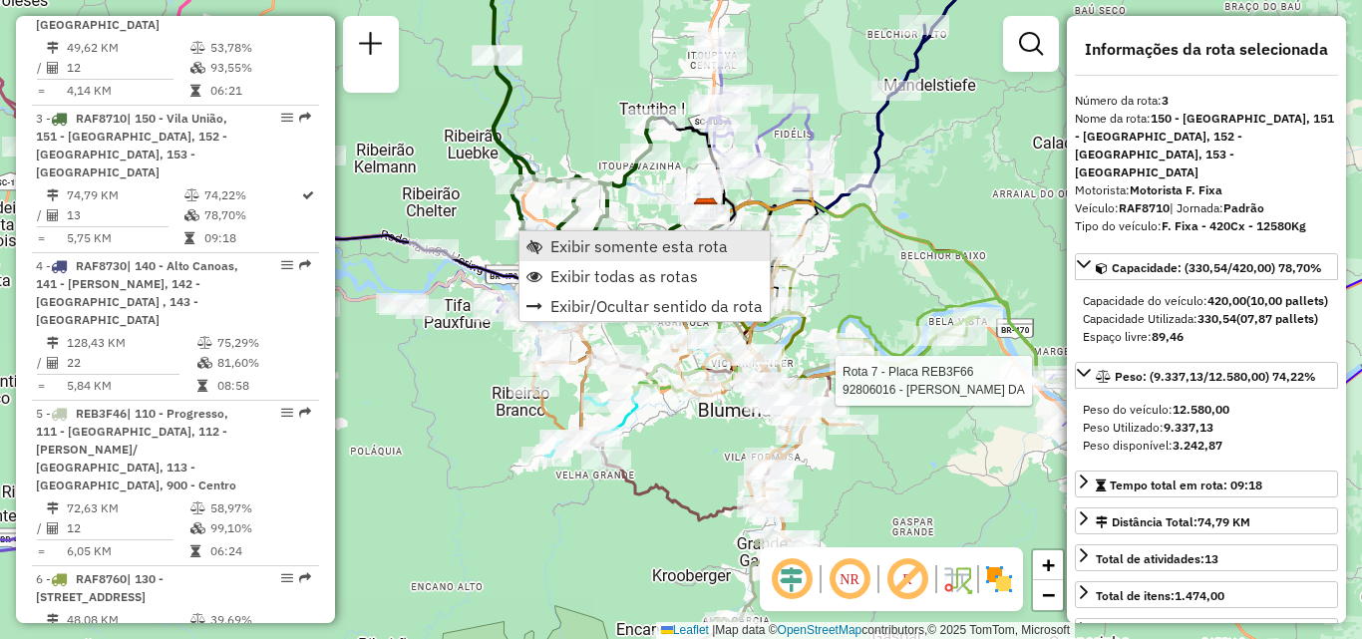
click at [572, 243] on span "Exibir somente esta rota" at bounding box center [640, 246] width 178 height 16
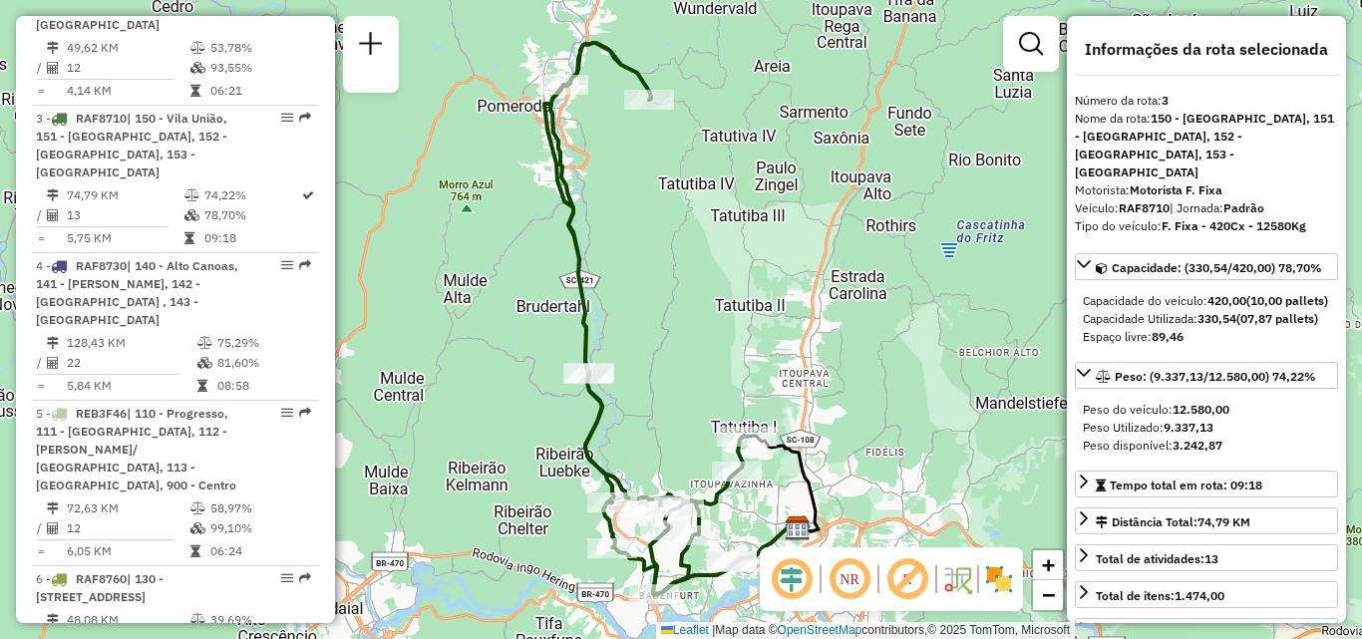
drag, startPoint x: 630, startPoint y: 264, endPoint x: 562, endPoint y: 159, distance: 126.1
click at [568, 179] on div "Janela de atendimento Grade de atendimento Capacidade Transportadoras Veículos …" at bounding box center [681, 319] width 1362 height 639
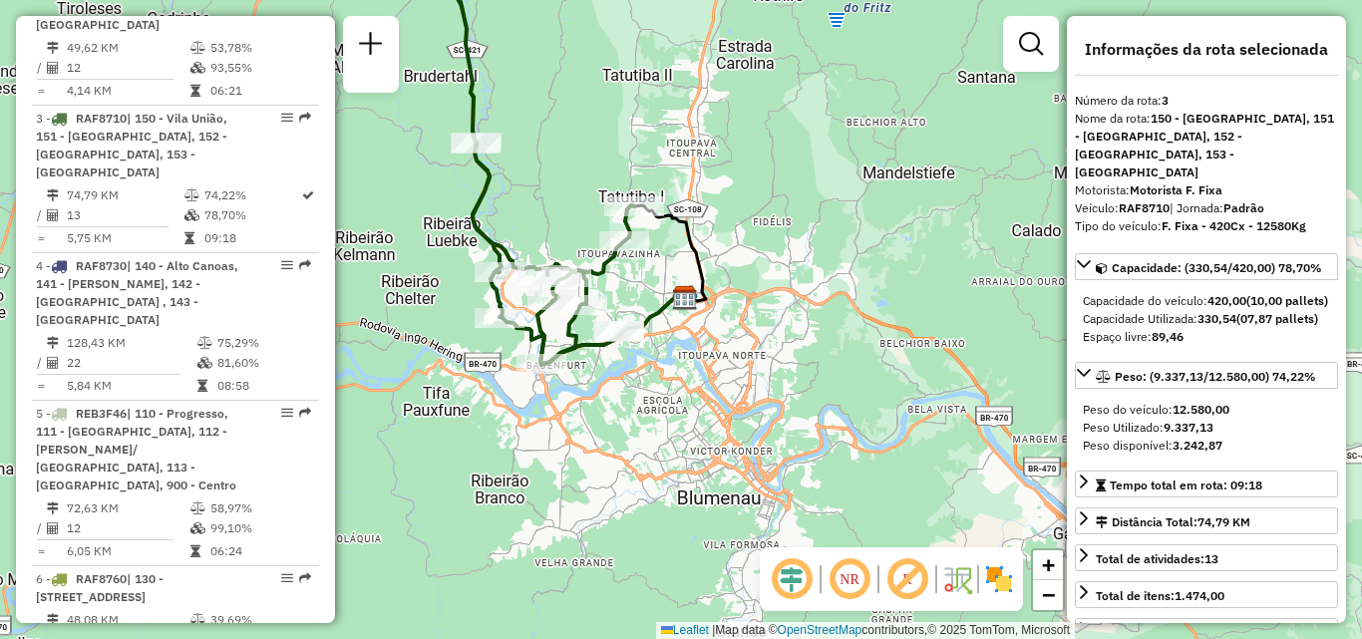
click at [674, 305] on img at bounding box center [685, 298] width 26 height 26
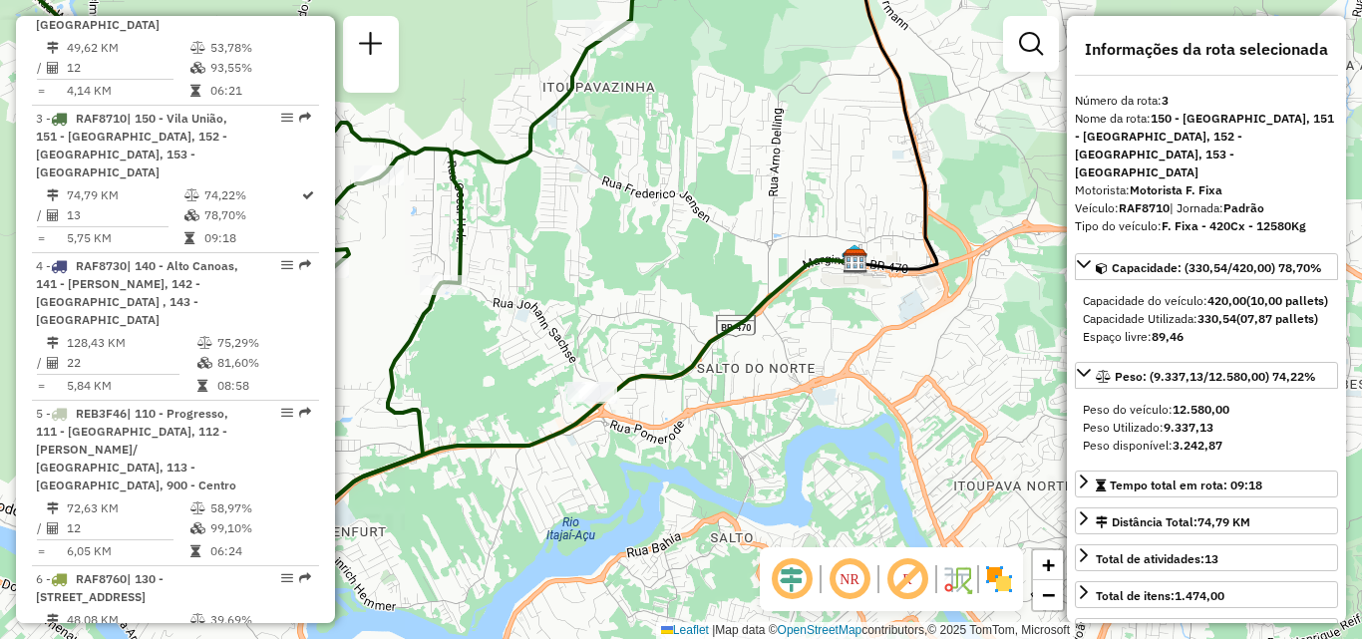
drag, startPoint x: 648, startPoint y: 301, endPoint x: 838, endPoint y: 264, distance: 193.1
click at [838, 264] on div "Janela de atendimento Grade de atendimento Capacidade Transportadoras Veículos …" at bounding box center [681, 319] width 1362 height 639
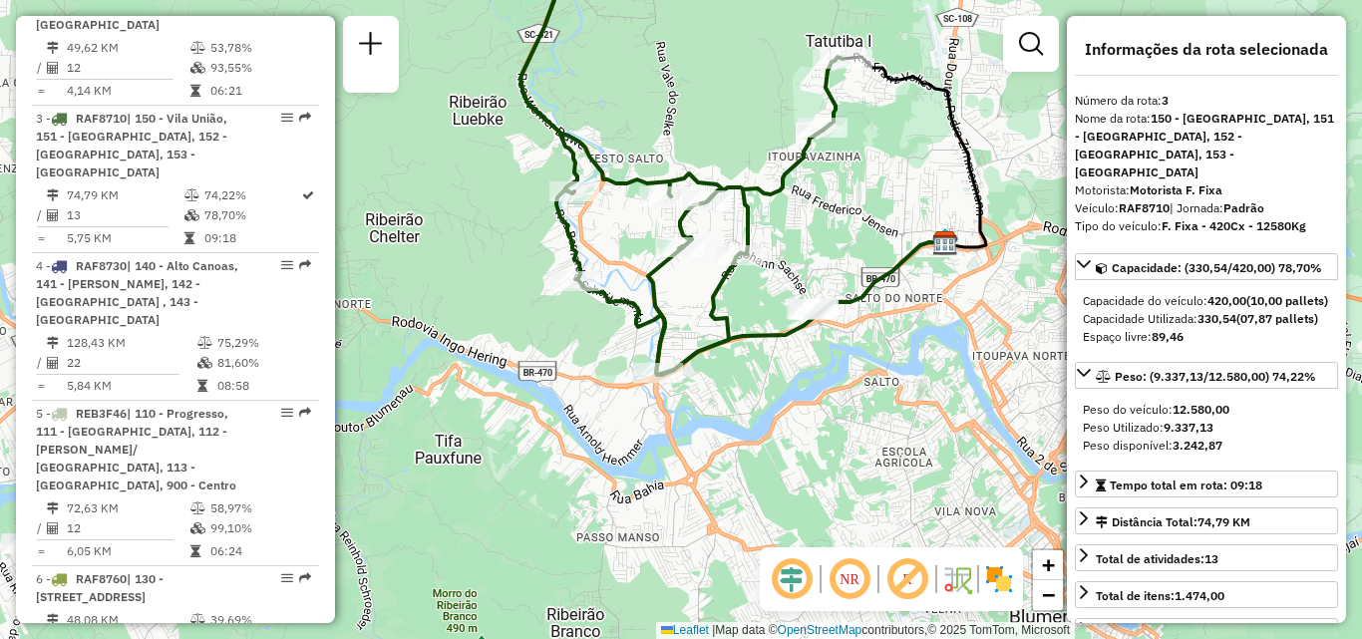
drag, startPoint x: 802, startPoint y: 379, endPoint x: 782, endPoint y: 495, distance: 117.4
click at [784, 495] on div "Janela de atendimento Grade de atendimento Capacidade Transportadoras Veículos …" at bounding box center [681, 319] width 1362 height 639
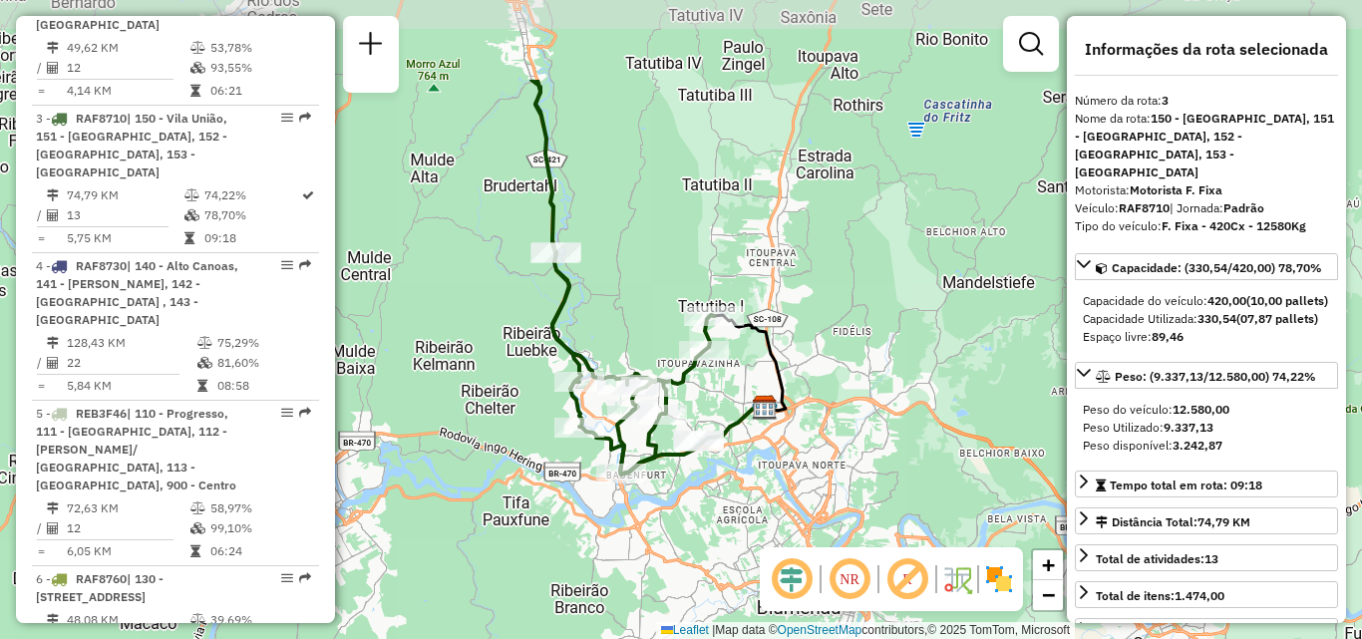
drag, startPoint x: 605, startPoint y: 154, endPoint x: 613, endPoint y: 297, distance: 143.8
click at [613, 297] on div "Janela de atendimento Grade de atendimento Capacidade Transportadoras Veículos …" at bounding box center [681, 319] width 1362 height 639
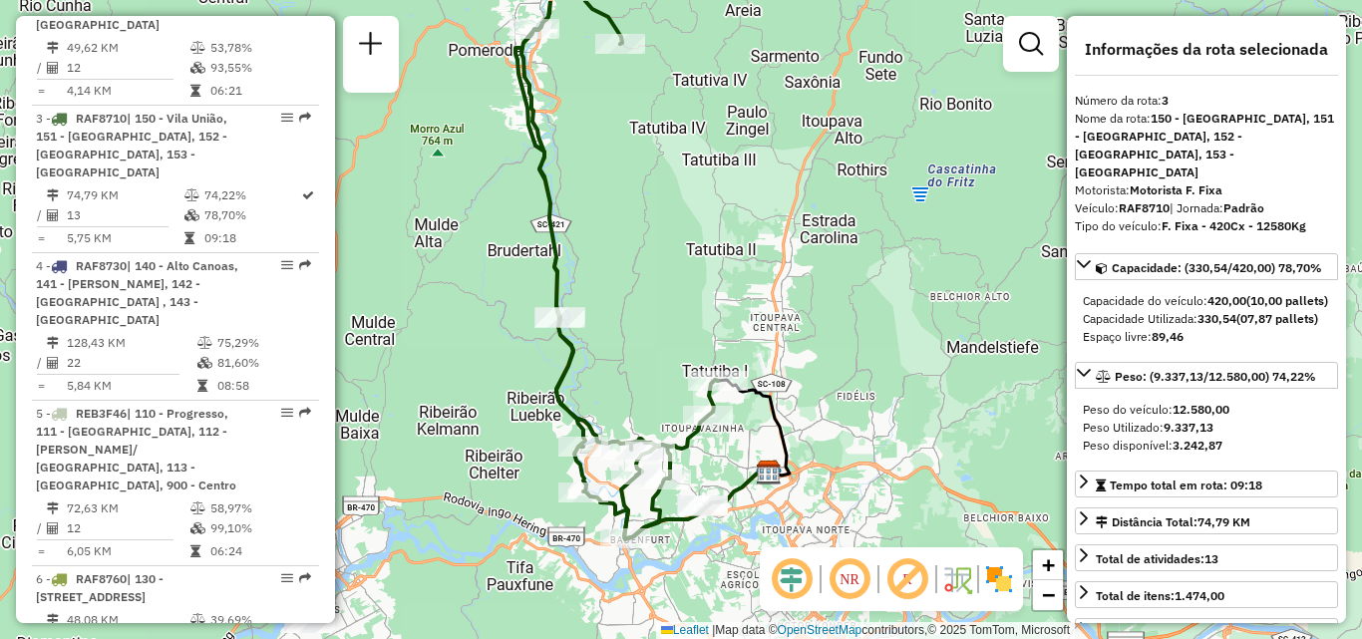
drag, startPoint x: 604, startPoint y: 180, endPoint x: 608, endPoint y: 244, distance: 65.0
click at [608, 244] on div "Janela de atendimento Grade de atendimento Capacidade Transportadoras Veículos …" at bounding box center [681, 319] width 1362 height 639
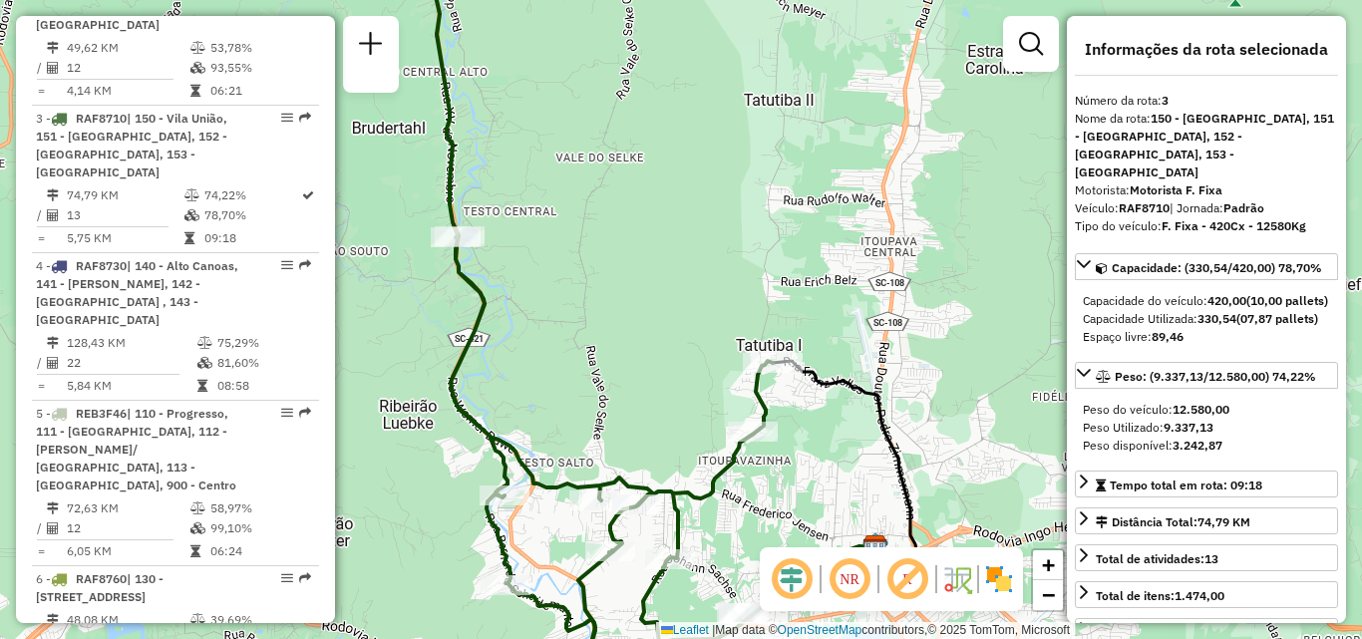
drag, startPoint x: 643, startPoint y: 374, endPoint x: 644, endPoint y: 312, distance: 61.8
click at [644, 316] on div "Janela de atendimento Grade de atendimento Capacidade Transportadoras Veículos …" at bounding box center [681, 319] width 1362 height 639
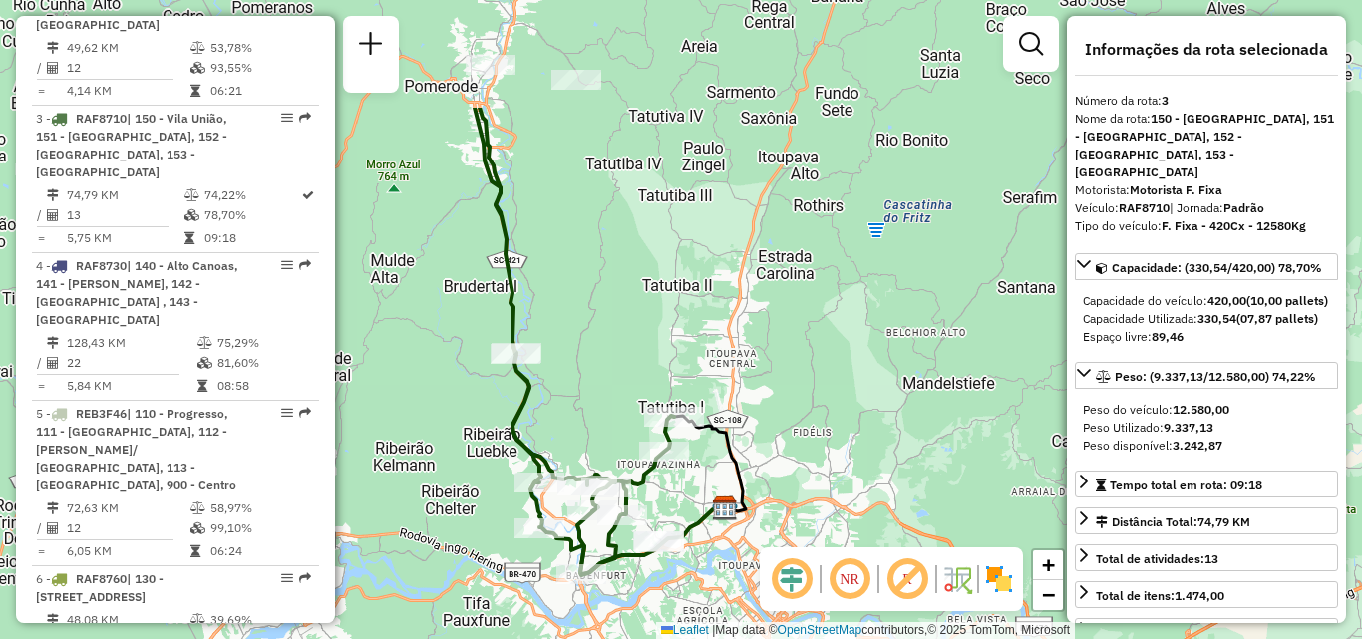
drag, startPoint x: 458, startPoint y: 203, endPoint x: 441, endPoint y: 375, distance: 172.4
click at [441, 375] on div "Janela de atendimento Grade de atendimento Capacidade Transportadoras Veículos …" at bounding box center [681, 319] width 1362 height 639
click at [1046, 559] on span "+" at bounding box center [1048, 565] width 13 height 25
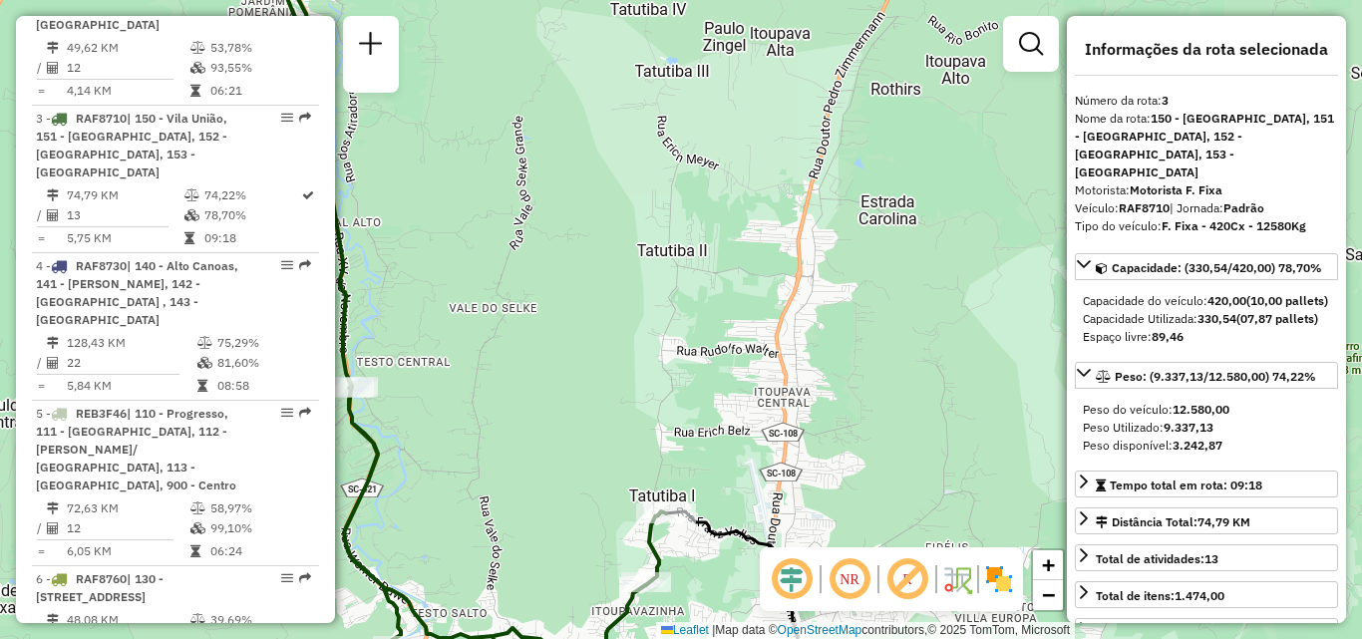
drag, startPoint x: 632, startPoint y: 261, endPoint x: 646, endPoint y: 40, distance: 221.9
click at [644, 61] on div "Janela de atendimento Grade de atendimento Capacidade Transportadoras Veículos …" at bounding box center [681, 319] width 1362 height 639
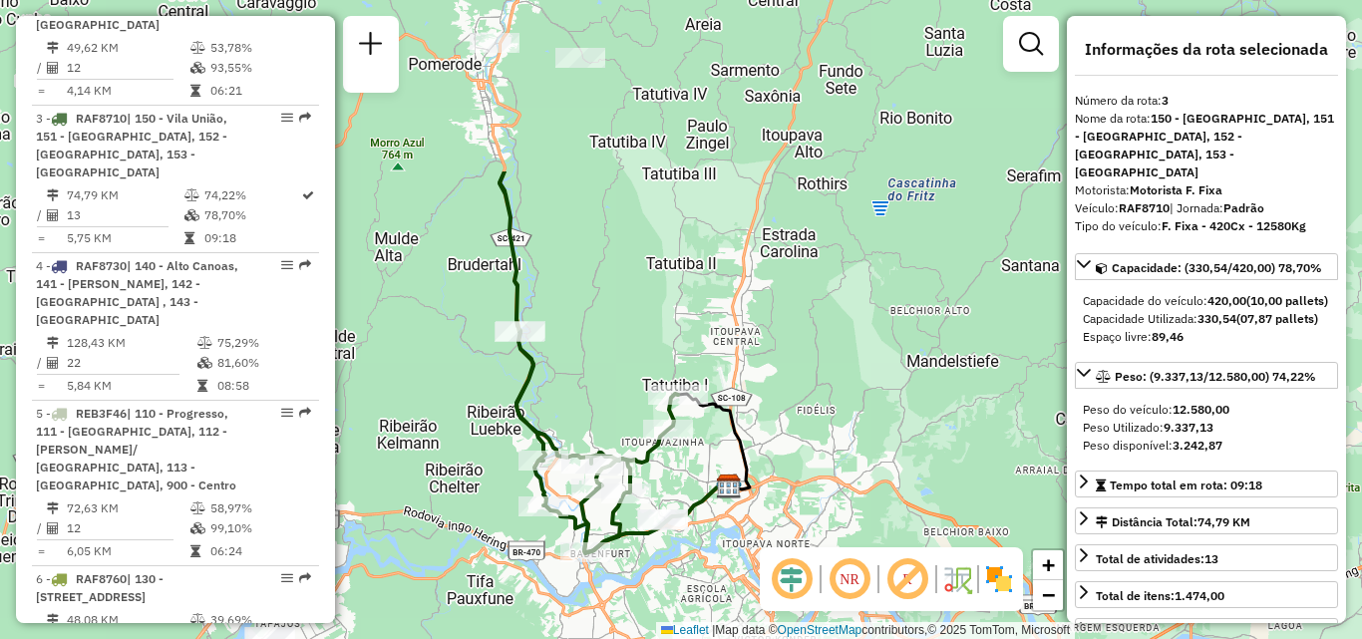
drag, startPoint x: 584, startPoint y: 94, endPoint x: 613, endPoint y: 309, distance: 217.4
click at [613, 309] on div "Janela de atendimento Grade de atendimento Capacidade Transportadoras Veículos …" at bounding box center [681, 319] width 1362 height 639
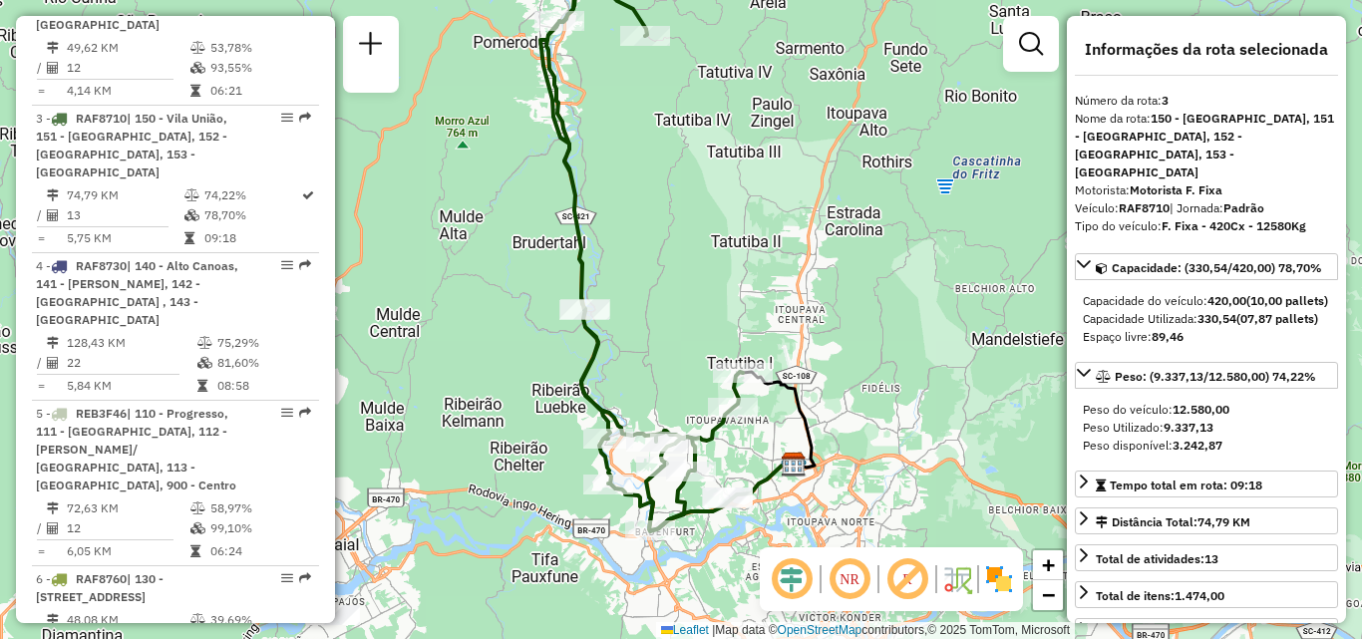
drag, startPoint x: 634, startPoint y: 246, endPoint x: 673, endPoint y: 240, distance: 39.4
click at [673, 239] on div "Janela de atendimento Grade de atendimento Capacidade Transportadoras Veículos …" at bounding box center [681, 319] width 1362 height 639
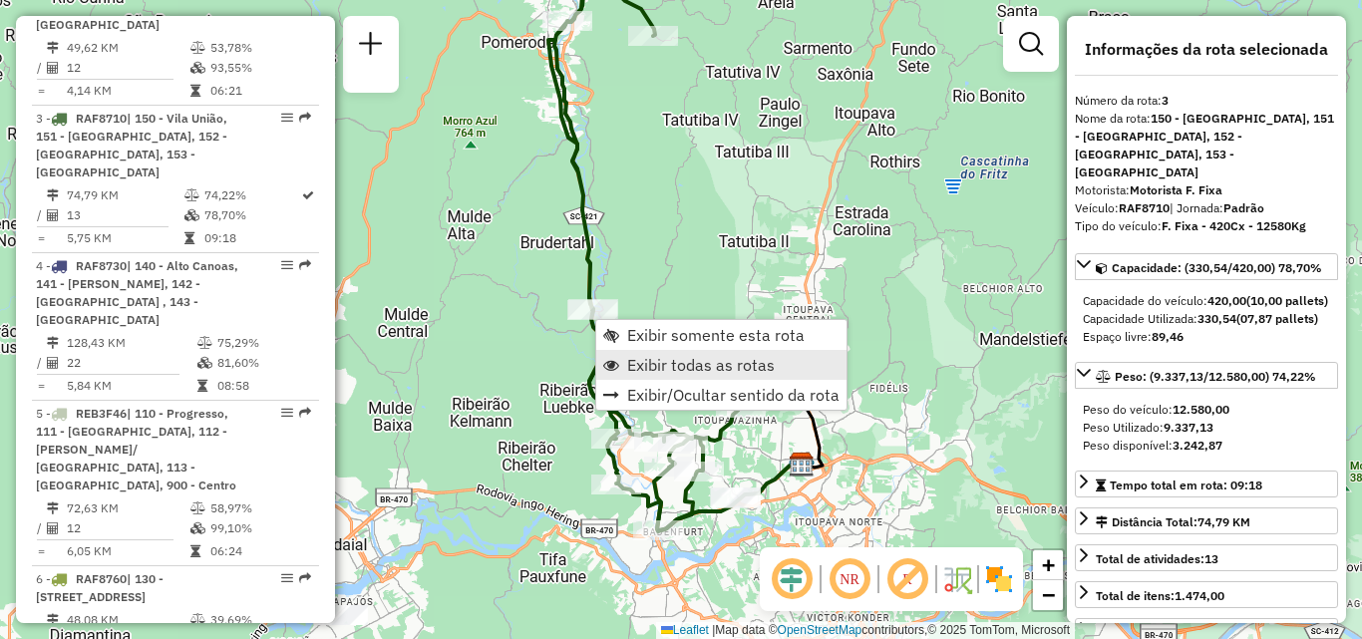
click at [670, 366] on span "Exibir todas as rotas" at bounding box center [701, 365] width 148 height 16
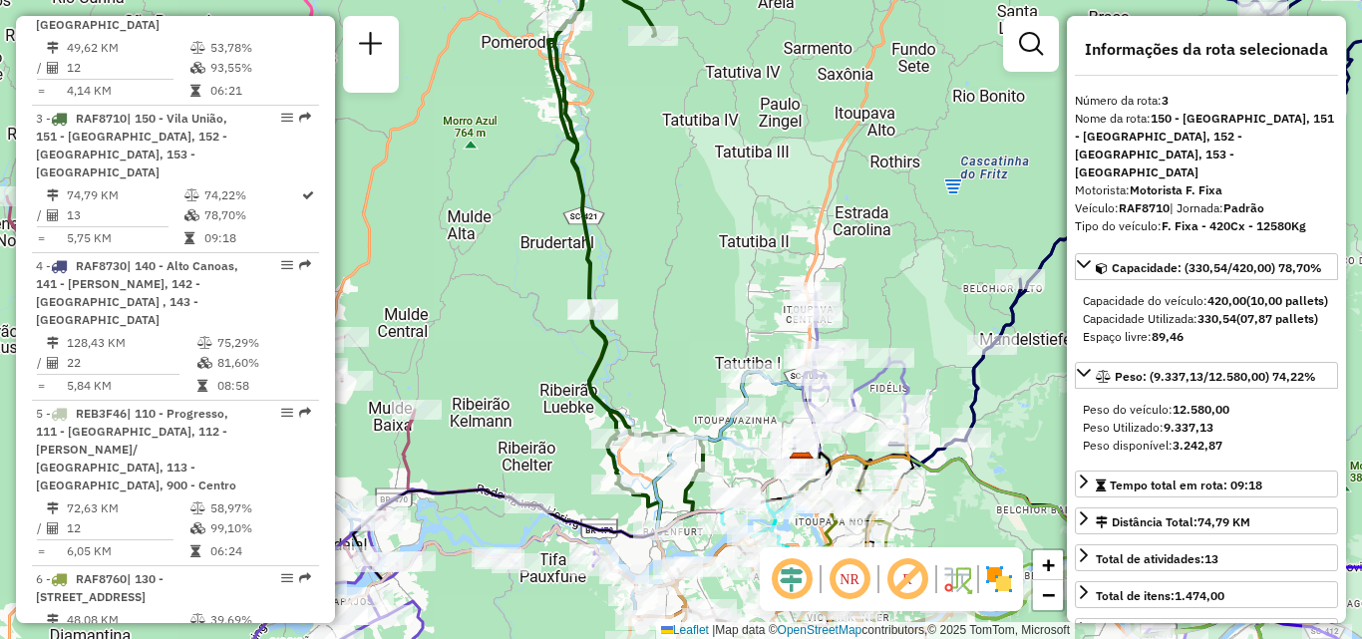
drag, startPoint x: 545, startPoint y: 327, endPoint x: 815, endPoint y: 304, distance: 271.3
click at [809, 304] on div "Janela de atendimento Grade de atendimento Capacidade Transportadoras Veículos …" at bounding box center [681, 319] width 1362 height 639
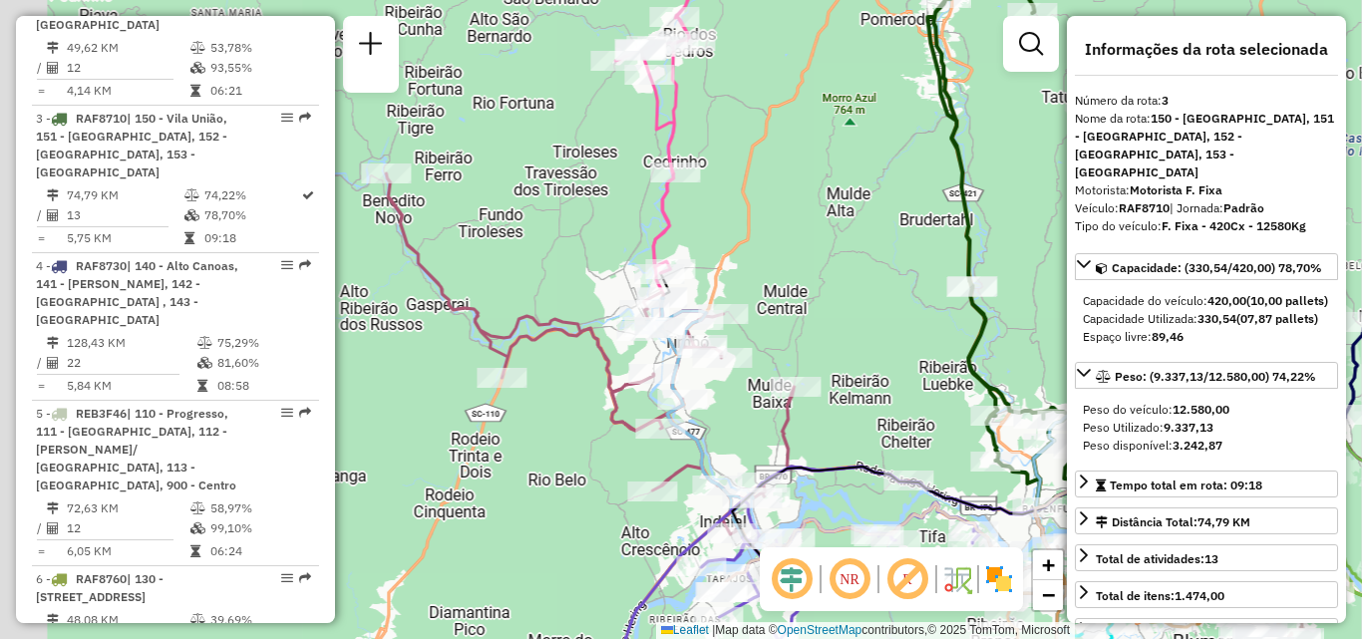
drag, startPoint x: 599, startPoint y: 323, endPoint x: 619, endPoint y: 449, distance: 127.2
click at [619, 449] on icon at bounding box center [647, 354] width 523 height 361
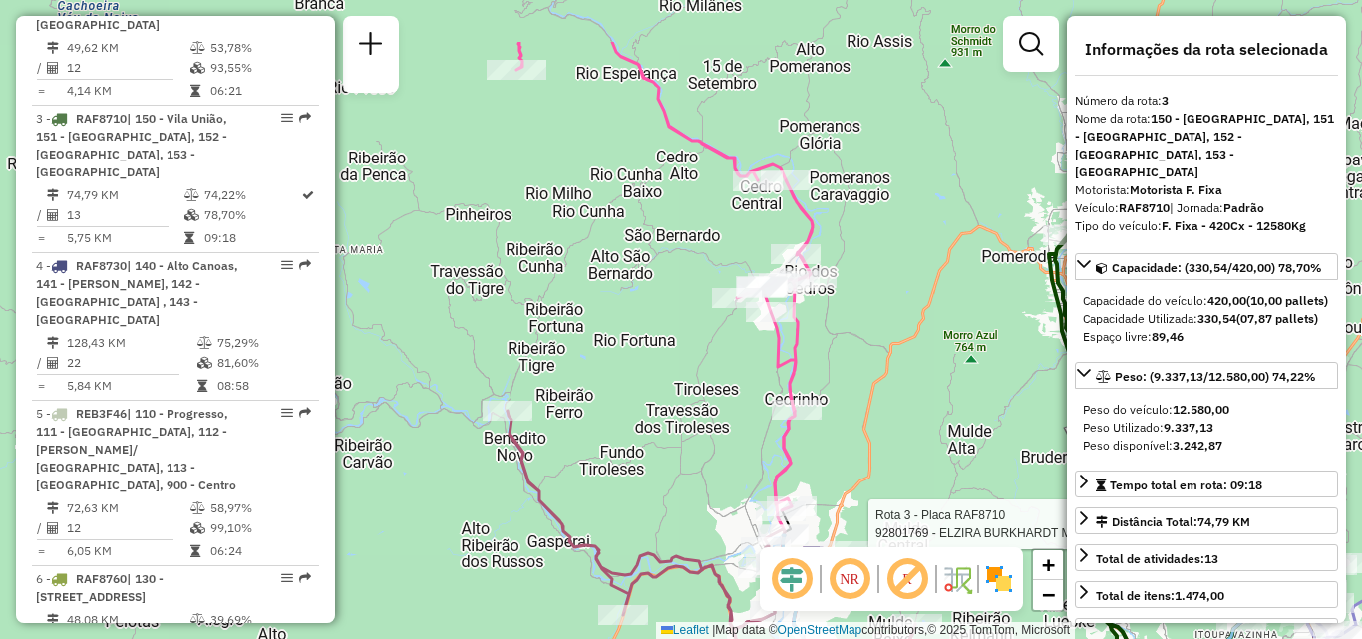
drag, startPoint x: 580, startPoint y: 313, endPoint x: 590, endPoint y: 285, distance: 29.7
click at [591, 289] on div "Rota 3 - Placa RAF8710 92801769 - ELZIRA BURKHARDT ME Janela de atendimento Gra…" at bounding box center [681, 319] width 1362 height 639
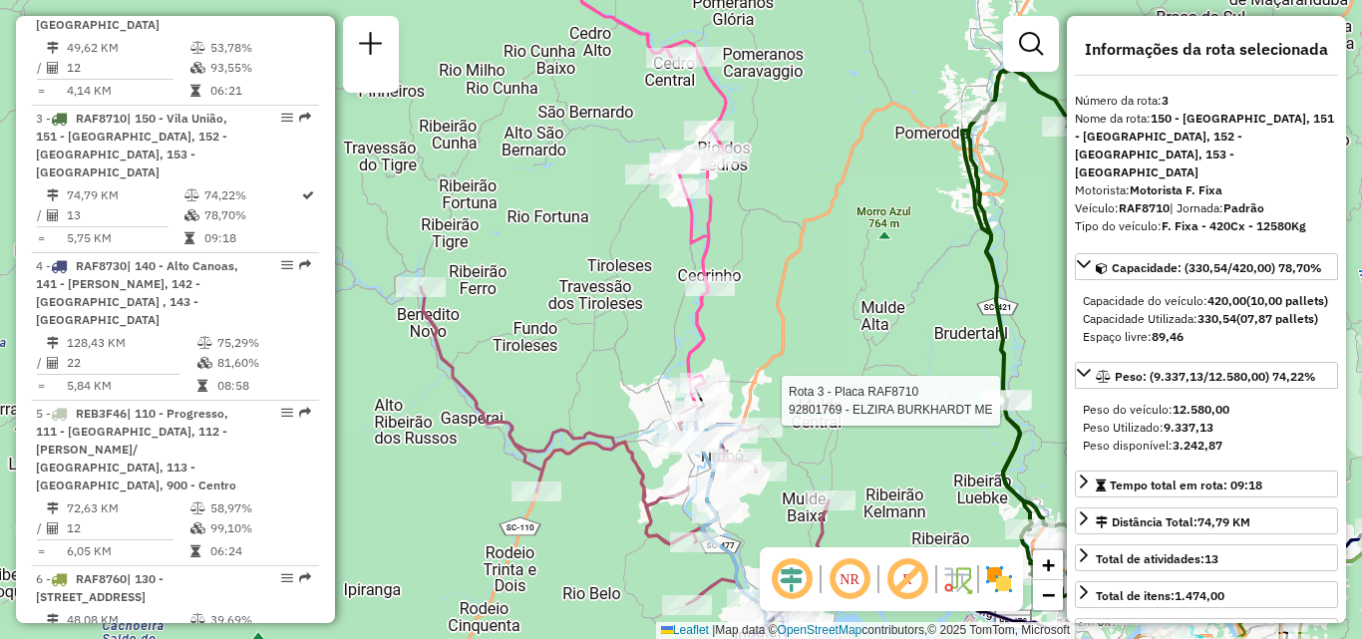
click at [505, 297] on div "Rota 3 - Placa RAF8710 92801769 - ELZIRA BURKHARDT ME Rota 9 - Placa RLI9D37 92…" at bounding box center [681, 319] width 1362 height 639
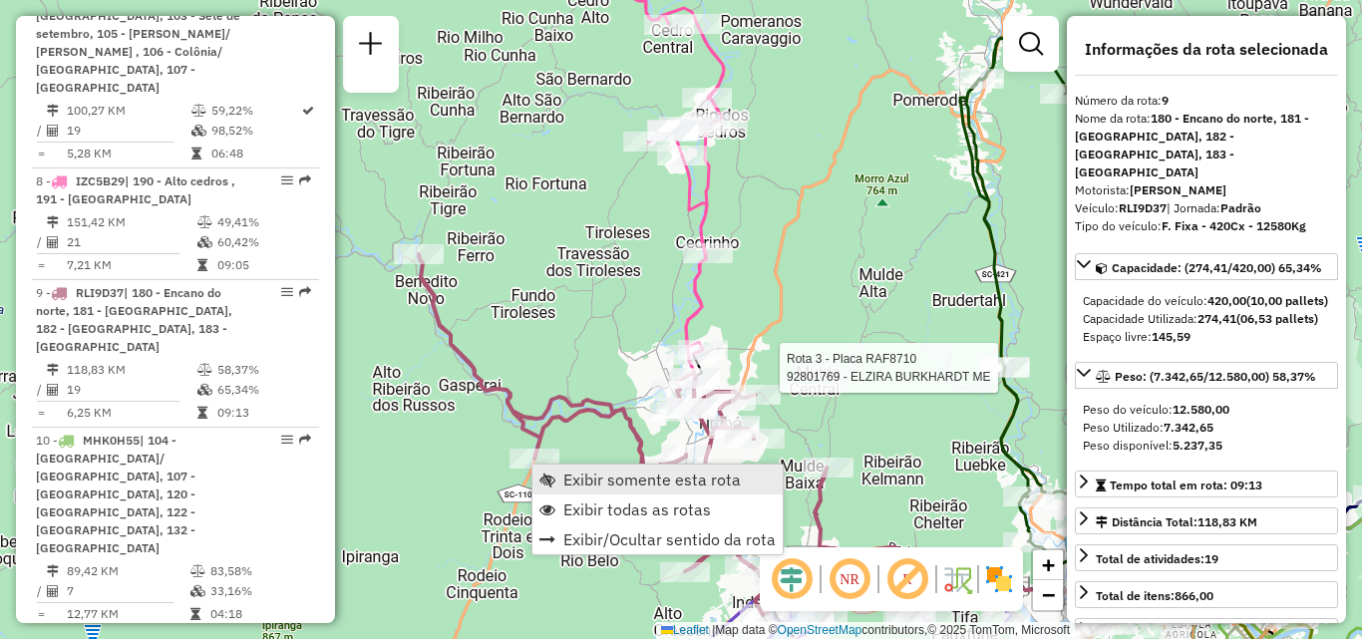
scroll to position [1981, 0]
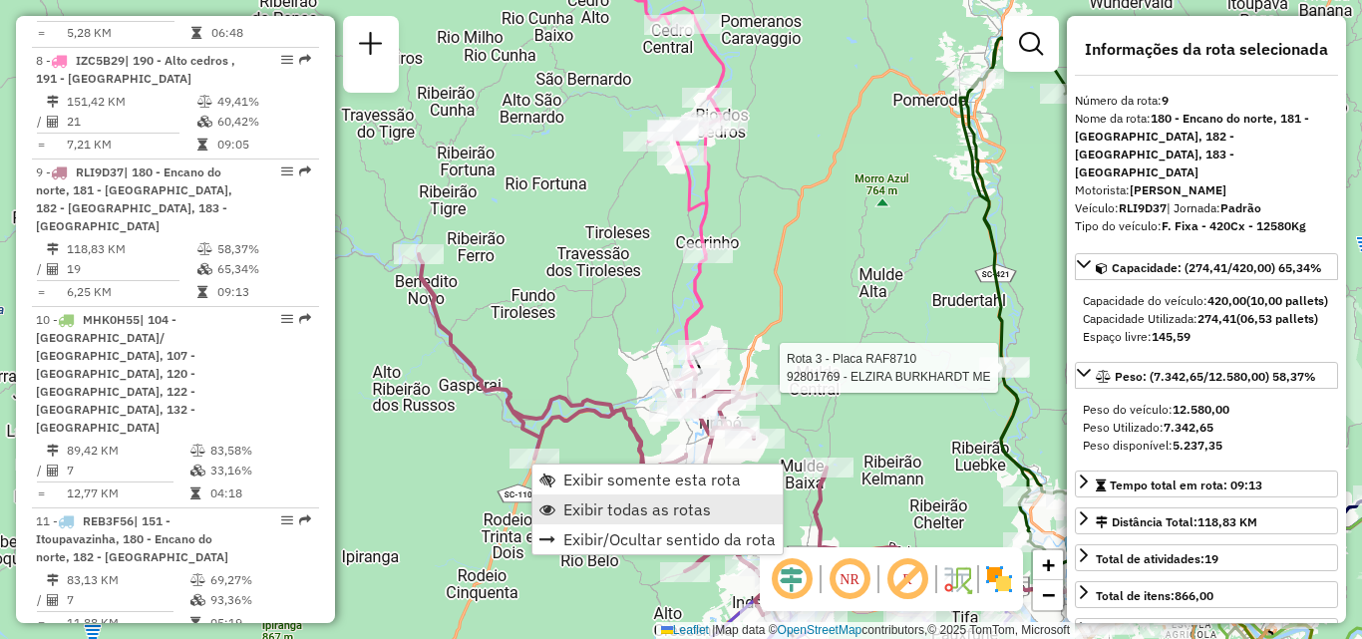
click at [605, 506] on span "Exibir todas as rotas" at bounding box center [638, 510] width 148 height 16
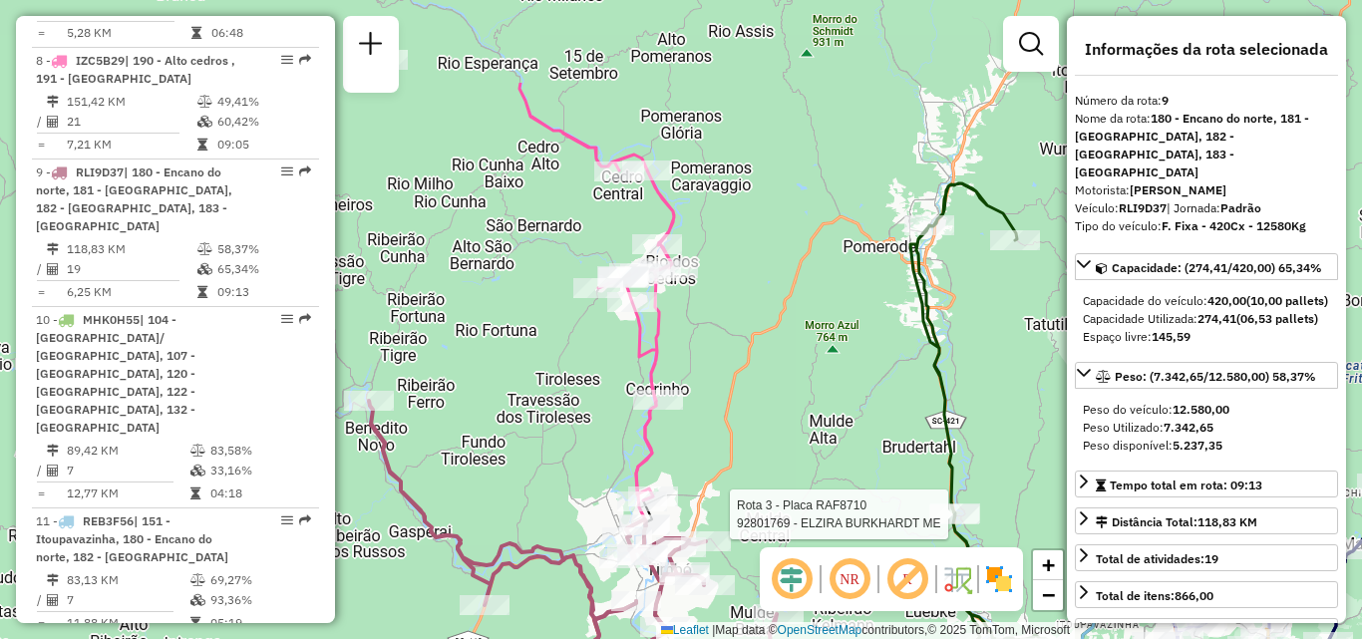
drag, startPoint x: 573, startPoint y: 340, endPoint x: 524, endPoint y: 487, distance: 154.9
click at [524, 487] on div "Rota 3 - Placa RAF8710 92801769 - ELZIRA BURKHARDT ME Janela de atendimento Gra…" at bounding box center [681, 319] width 1362 height 639
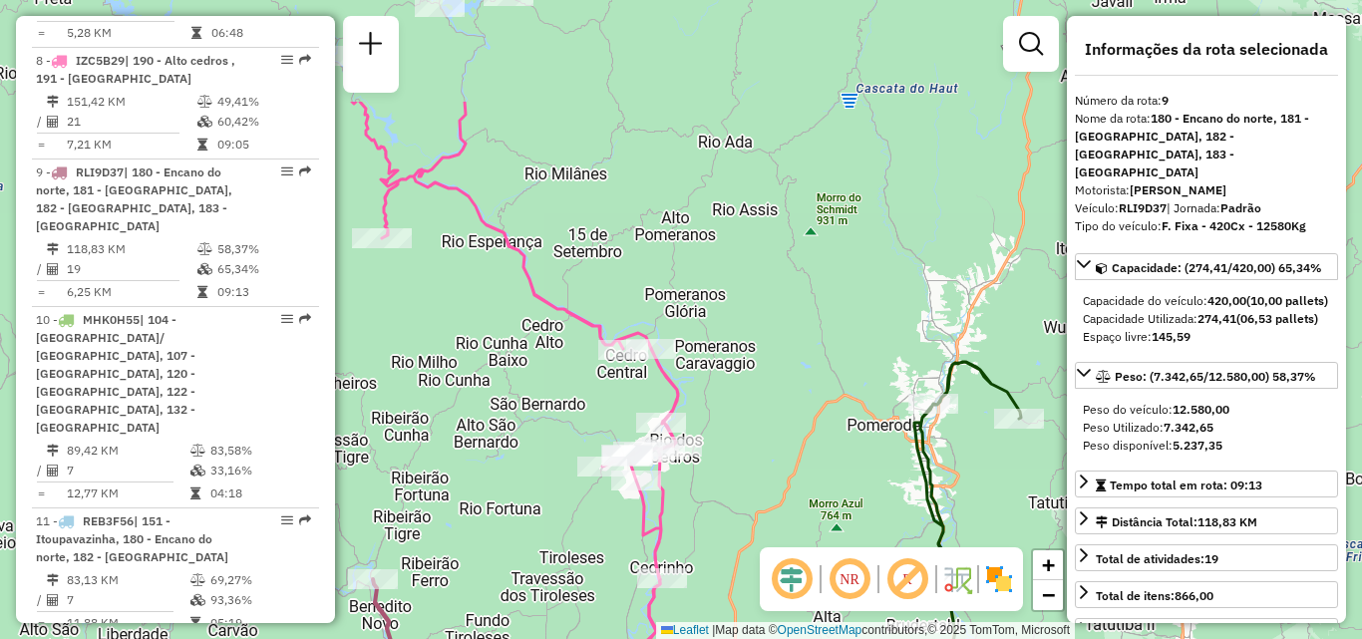
drag, startPoint x: 525, startPoint y: 371, endPoint x: 533, endPoint y: 537, distance: 165.8
click at [533, 537] on div "Rota 3 - Placa RAF8710 92801769 - ELZIRA BURKHARDT ME Janela de atendimento Gra…" at bounding box center [681, 319] width 1362 height 639
drag, startPoint x: 545, startPoint y: 425, endPoint x: 622, endPoint y: 476, distance: 92.9
click at [622, 476] on div "Rota 3 - Placa RAF8710 92801769 - ELZIRA BURKHARDT ME Janela de atendimento Gra…" at bounding box center [681, 319] width 1362 height 639
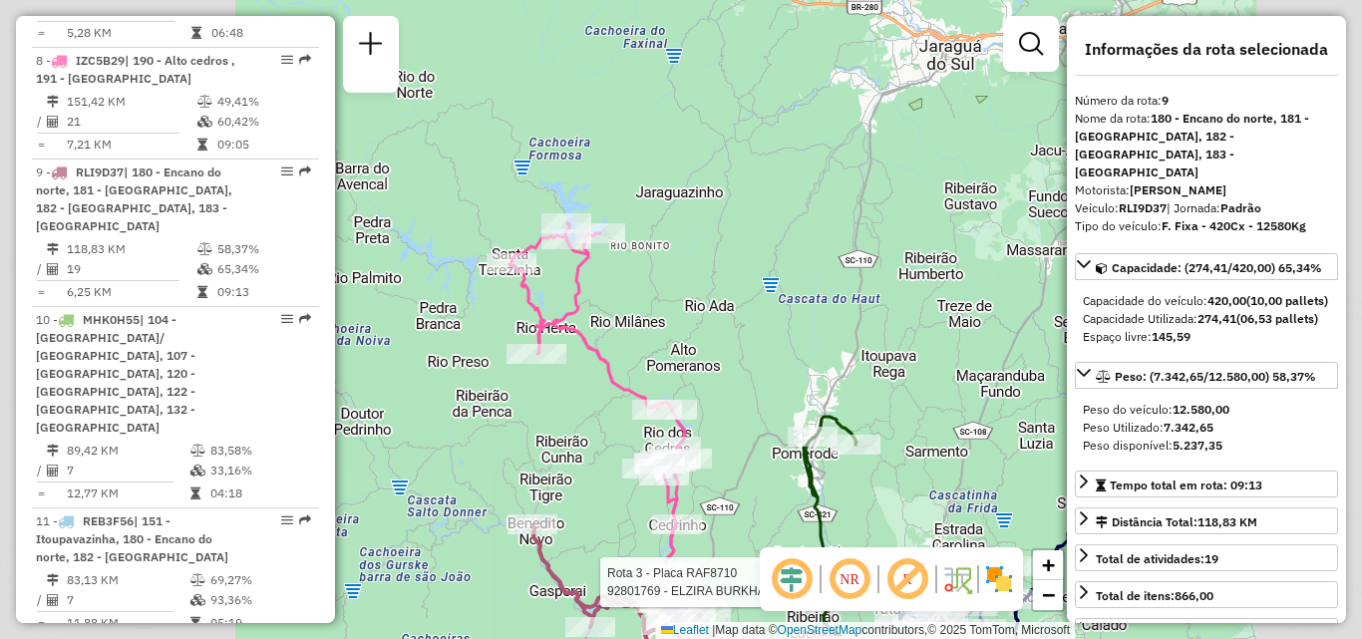
drag, startPoint x: 608, startPoint y: 432, endPoint x: 598, endPoint y: 316, distance: 116.1
click at [600, 317] on div "Rota 3 - Placa RAF8710 92801769 - ELZIRA BURKHARDT ME Janela de atendimento Gra…" at bounding box center [681, 319] width 1362 height 639
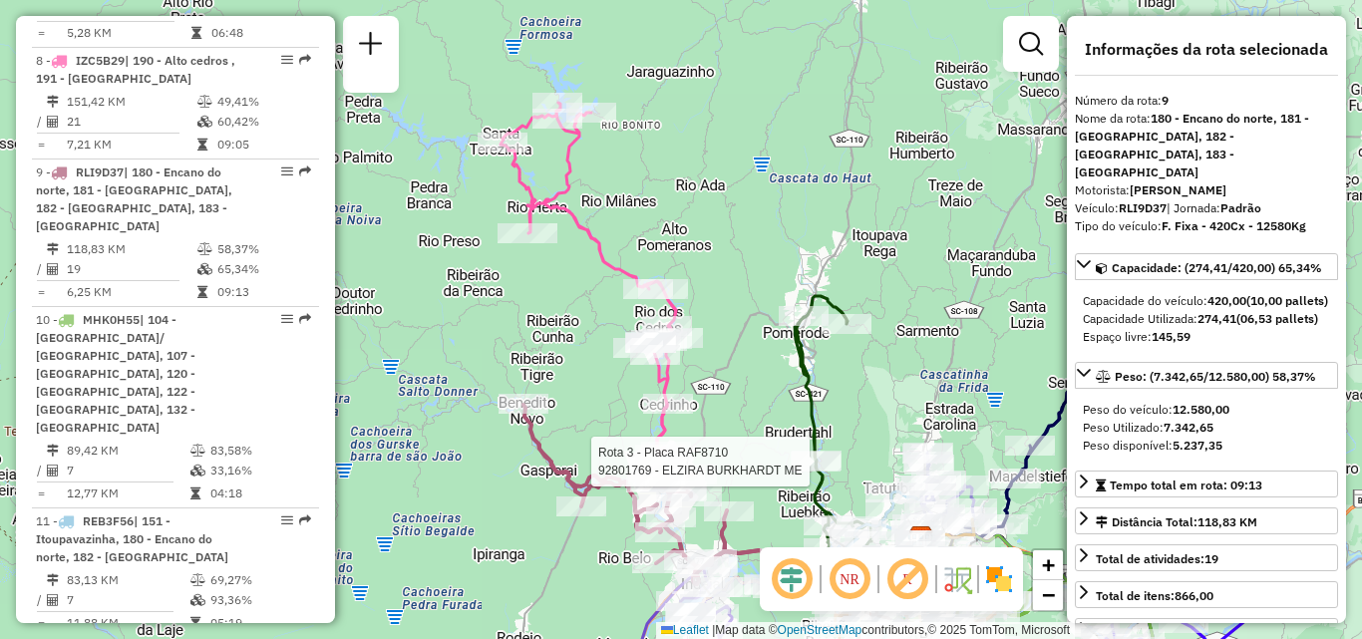
drag, startPoint x: 598, startPoint y: 374, endPoint x: 573, endPoint y: 254, distance: 122.3
click at [574, 256] on div "Rota 3 - Placa RAF8710 92801769 - ELZIRA BURKHARDT ME Janela de atendimento Gra…" at bounding box center [681, 319] width 1362 height 639
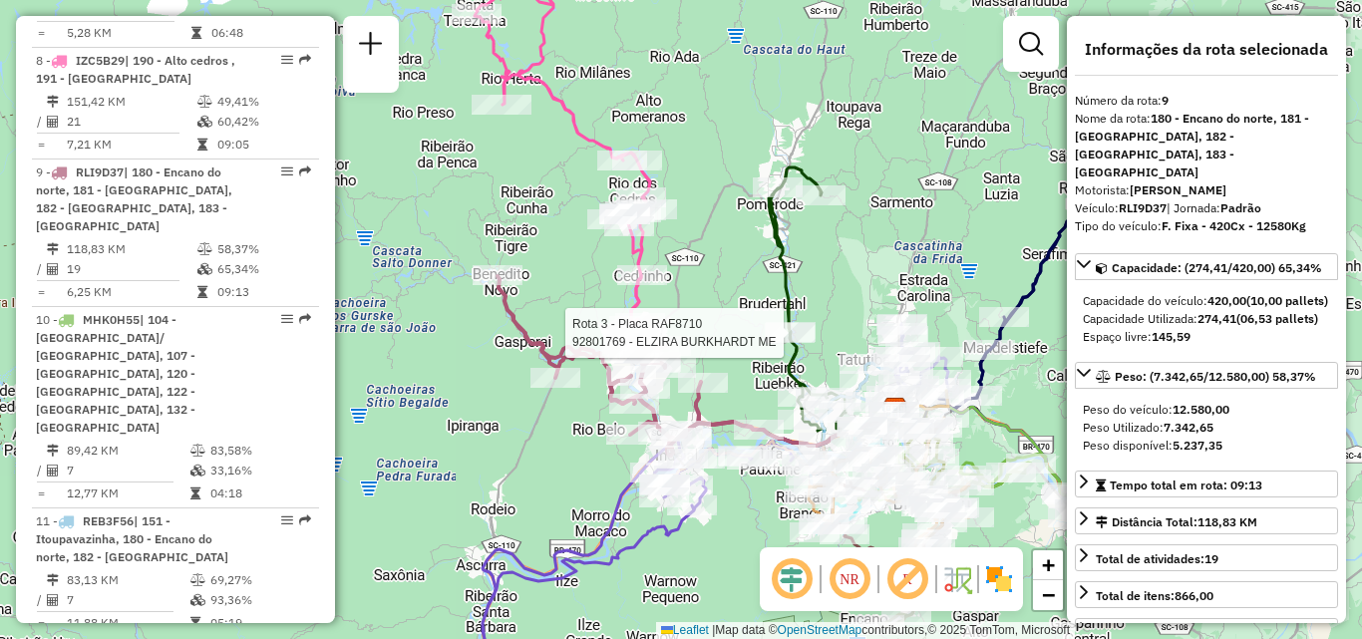
drag, startPoint x: 516, startPoint y: 322, endPoint x: 482, endPoint y: 258, distance: 72.3
click at [498, 276] on icon at bounding box center [628, 366] width 261 height 180
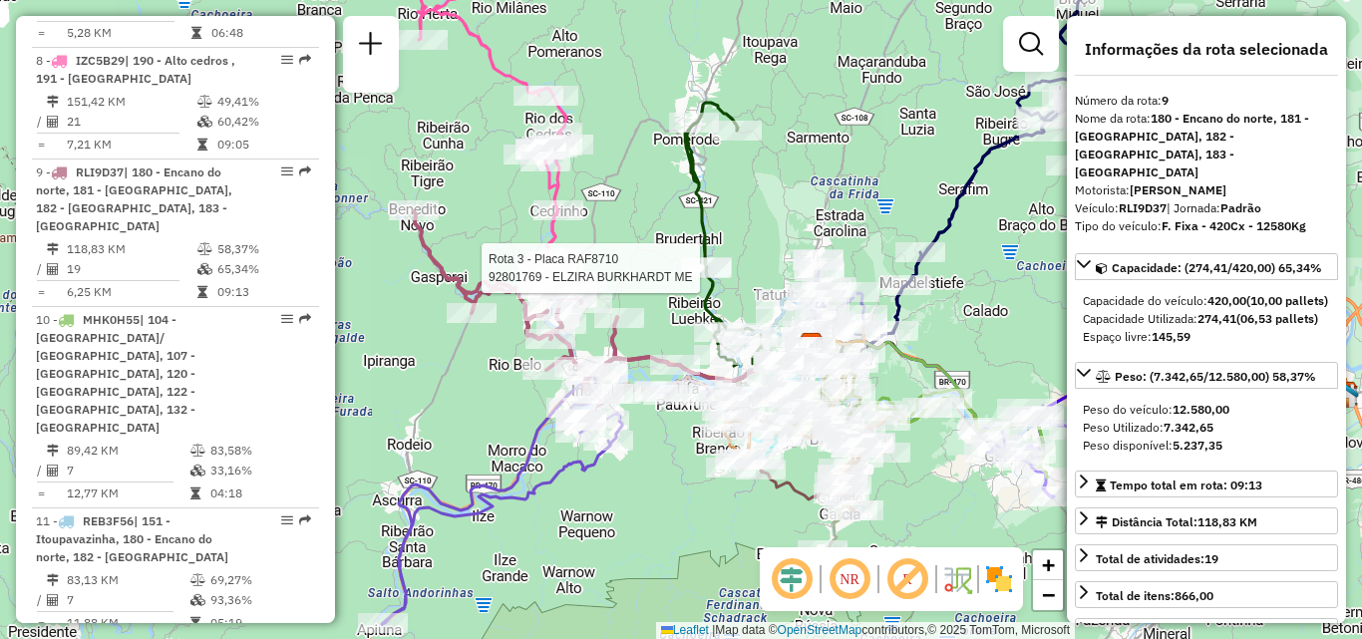
drag, startPoint x: 829, startPoint y: 200, endPoint x: 552, endPoint y: 230, distance: 278.9
click at [573, 229] on div "Rota 3 - Placa RAF8710 92801769 - ELZIRA BURKHARDT ME Janela de atendimento Gra…" at bounding box center [681, 319] width 1362 height 639
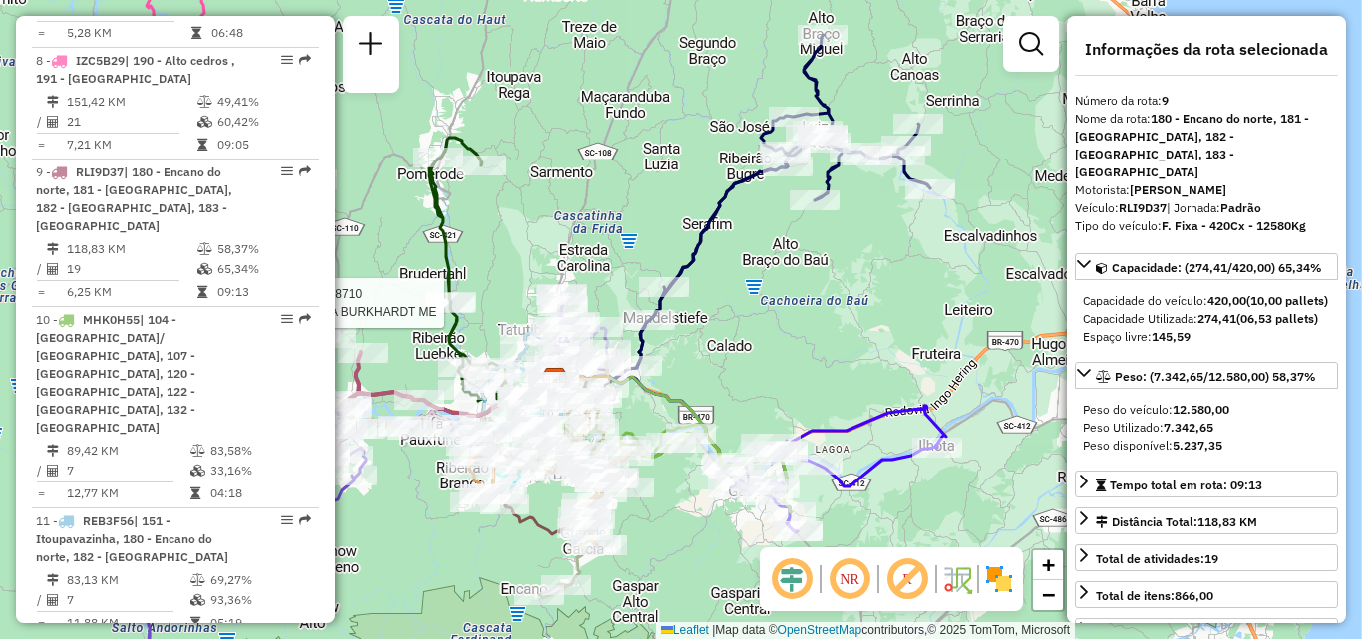
drag, startPoint x: 818, startPoint y: 253, endPoint x: 770, endPoint y: 289, distance: 59.8
click at [770, 289] on div "Rota 3 - Placa RAF8710 92801769 - ELZIRA BURKHARDT ME Janela de atendimento Gra…" at bounding box center [681, 319] width 1362 height 639
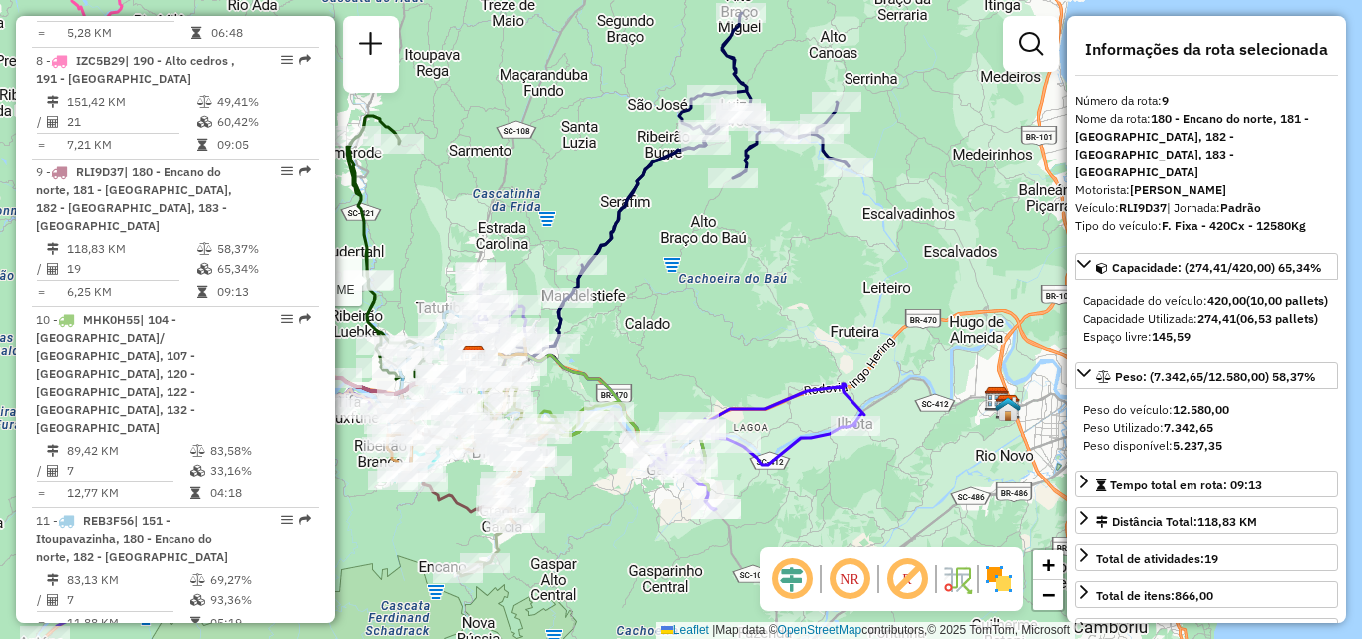
drag, startPoint x: 781, startPoint y: 266, endPoint x: 764, endPoint y: 185, distance: 83.5
click at [772, 219] on div "Rota 3 - Placa RAF8710 92801769 - ELZIRA BURKHARDT ME Janela de atendimento Gra…" at bounding box center [681, 319] width 1362 height 639
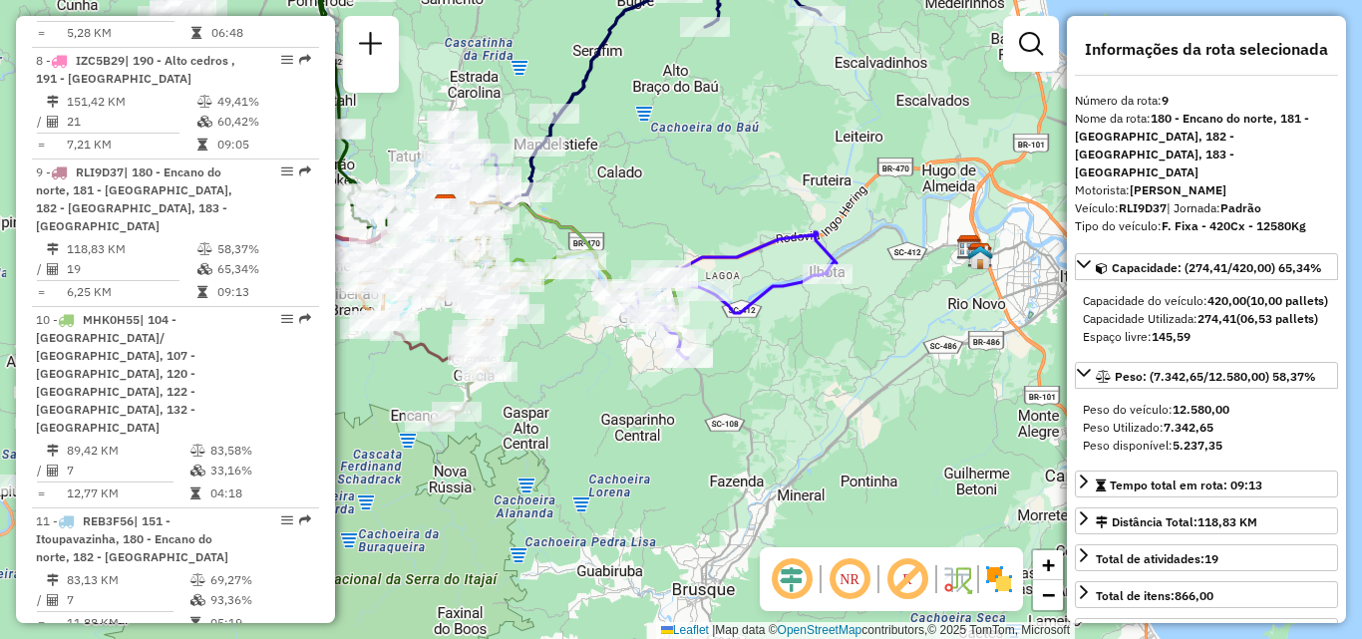
drag, startPoint x: 841, startPoint y: 361, endPoint x: 909, endPoint y: 307, distance: 86.6
click at [902, 312] on div "Rota 3 - Placa RAF8710 92801769 - ELZIRA BURKHARDT ME Janela de atendimento Gra…" at bounding box center [681, 319] width 1362 height 639
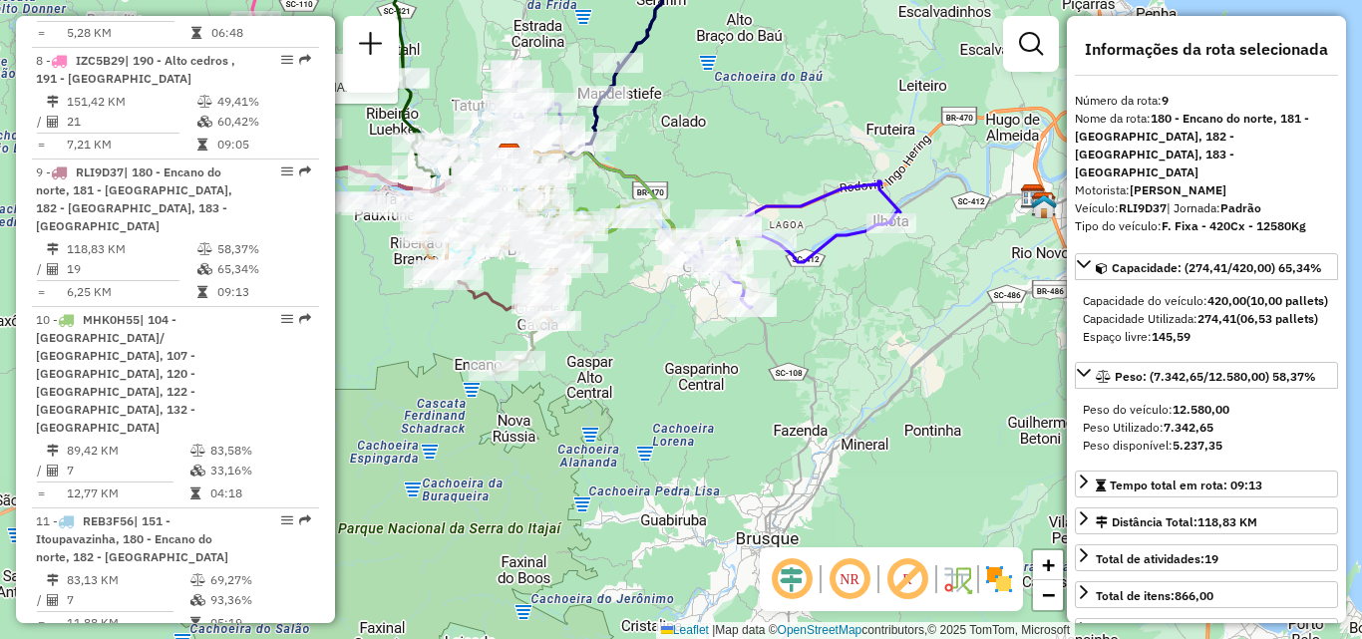
drag, startPoint x: 752, startPoint y: 367, endPoint x: 801, endPoint y: 401, distance: 59.5
click at [801, 401] on div "Rota 3 - Placa RAF8710 92801769 - ELZIRA BURKHARDT ME Janela de atendimento Gra…" at bounding box center [681, 319] width 1362 height 639
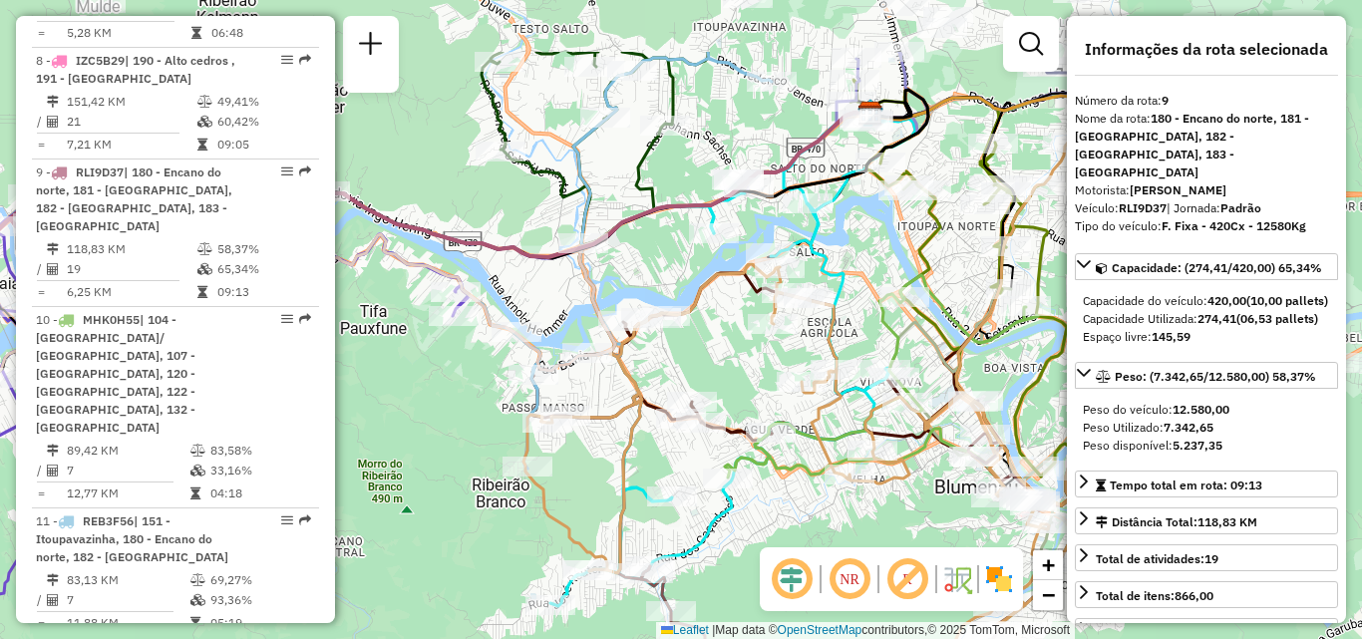
drag, startPoint x: 499, startPoint y: 401, endPoint x: 425, endPoint y: 416, distance: 75.3
click at [426, 422] on div "Rota 3 - Placa RAF8710 92801769 - ELZIRA BURKHARDT ME Janela de atendimento Gra…" at bounding box center [681, 319] width 1362 height 639
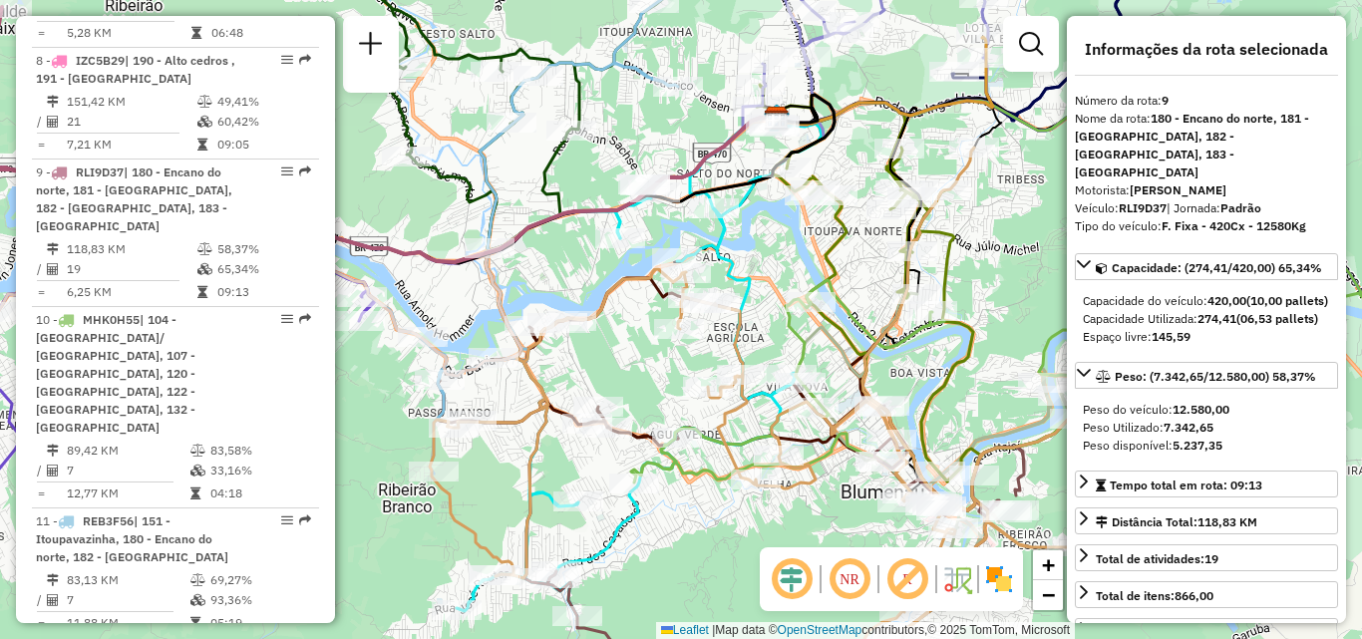
drag, startPoint x: 697, startPoint y: 339, endPoint x: 654, endPoint y: 341, distance: 42.9
click at [654, 339] on div at bounding box center [679, 329] width 50 height 20
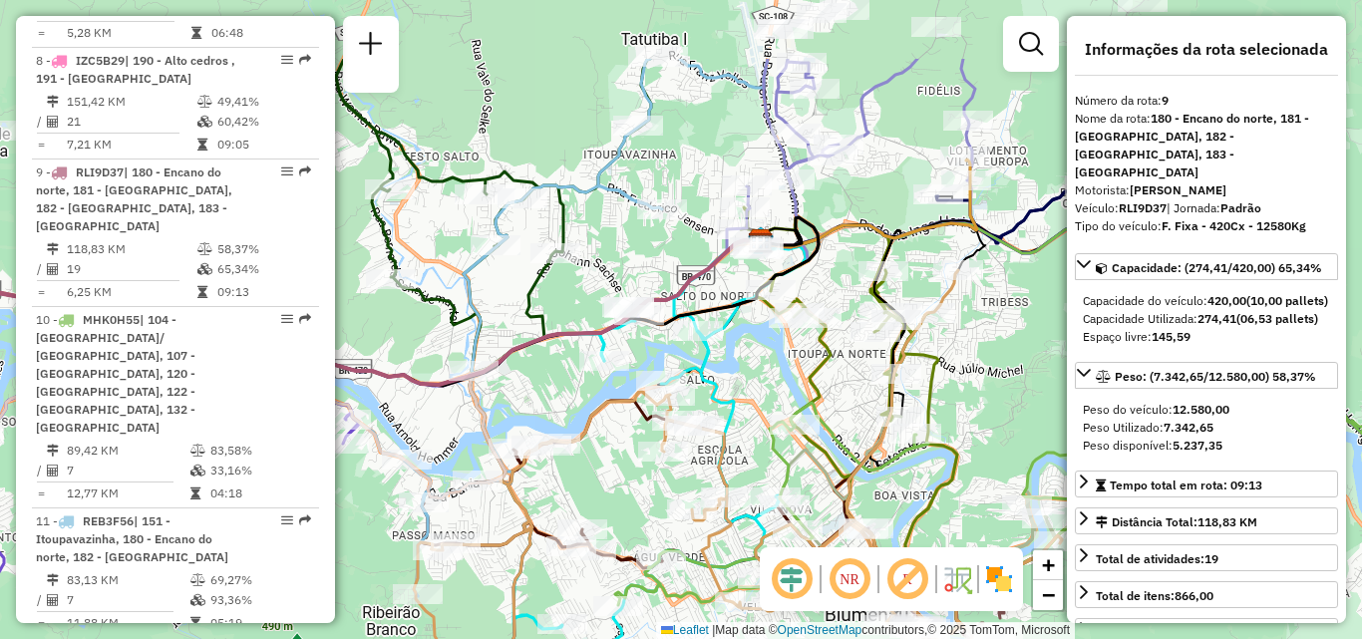
drag, startPoint x: 953, startPoint y: 247, endPoint x: 933, endPoint y: 399, distance: 153.0
click at [933, 399] on icon at bounding box center [984, 420] width 486 height 426
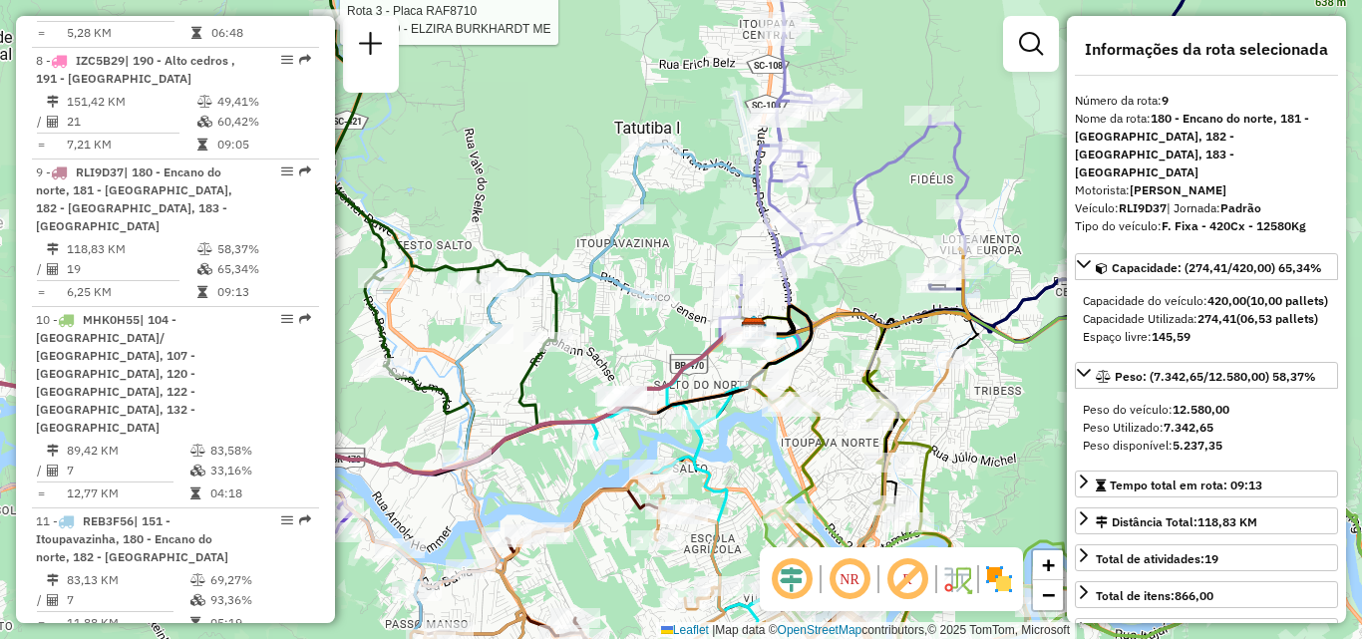
drag, startPoint x: 869, startPoint y: 284, endPoint x: 898, endPoint y: 359, distance: 80.2
click at [898, 359] on div "Rota 3 - Placa RAF8710 92801769 - ELZIRA BURKHARDT ME Janela de atendimento Gra…" at bounding box center [681, 319] width 1362 height 639
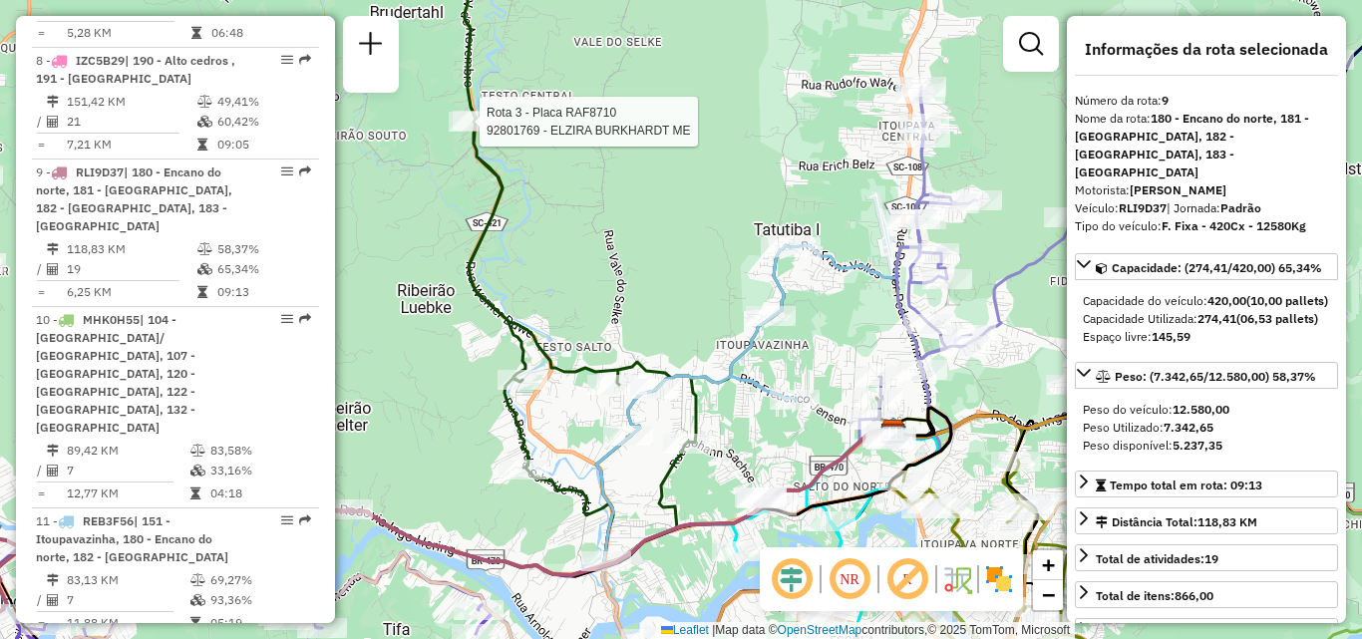
drag, startPoint x: 604, startPoint y: 275, endPoint x: 897, endPoint y: 339, distance: 299.1
click at [882, 338] on div "Rota 3 - Placa RAF8710 92801769 - ELZIRA BURKHARDT ME Rota 3 - Placa RAF8710 92…" at bounding box center [681, 319] width 1362 height 639
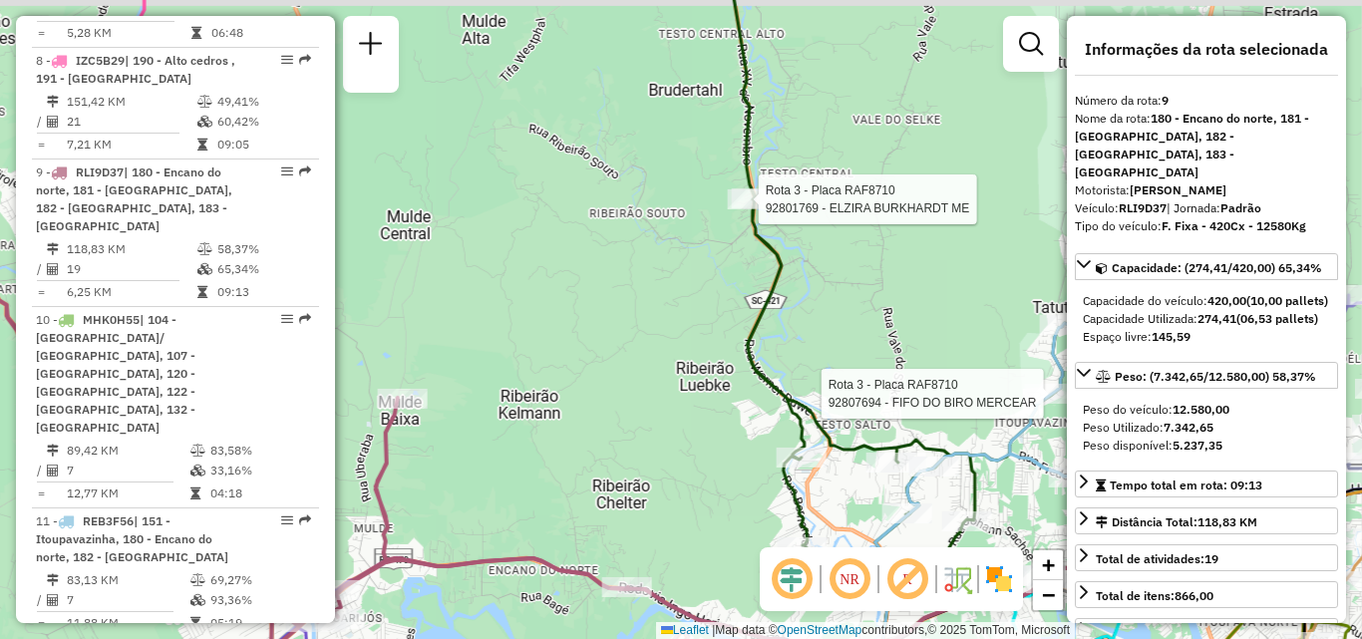
drag, startPoint x: 778, startPoint y: 300, endPoint x: 927, endPoint y: 399, distance: 178.4
click at [918, 398] on div "Rota 3 - Placa RAF8710 92801769 - ELZIRA BURKHARDT ME Rota 3 - Placa RAF8710 92…" at bounding box center [681, 319] width 1362 height 639
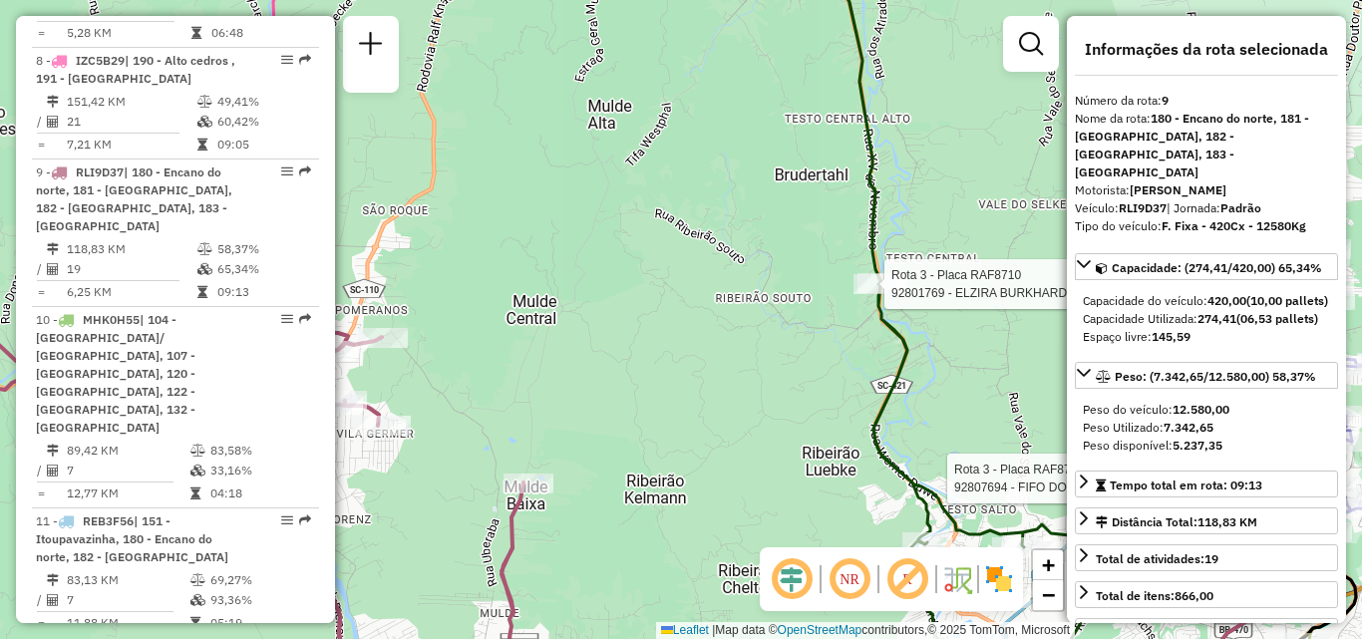
drag, startPoint x: 641, startPoint y: 335, endPoint x: 1021, endPoint y: 435, distance: 392.9
click at [1003, 432] on div "Rota 3 - Placa RAF8710 92801769 - ELZIRA BURKHARDT ME Rota 3 - Placa RAF8710 92…" at bounding box center [681, 319] width 1362 height 639
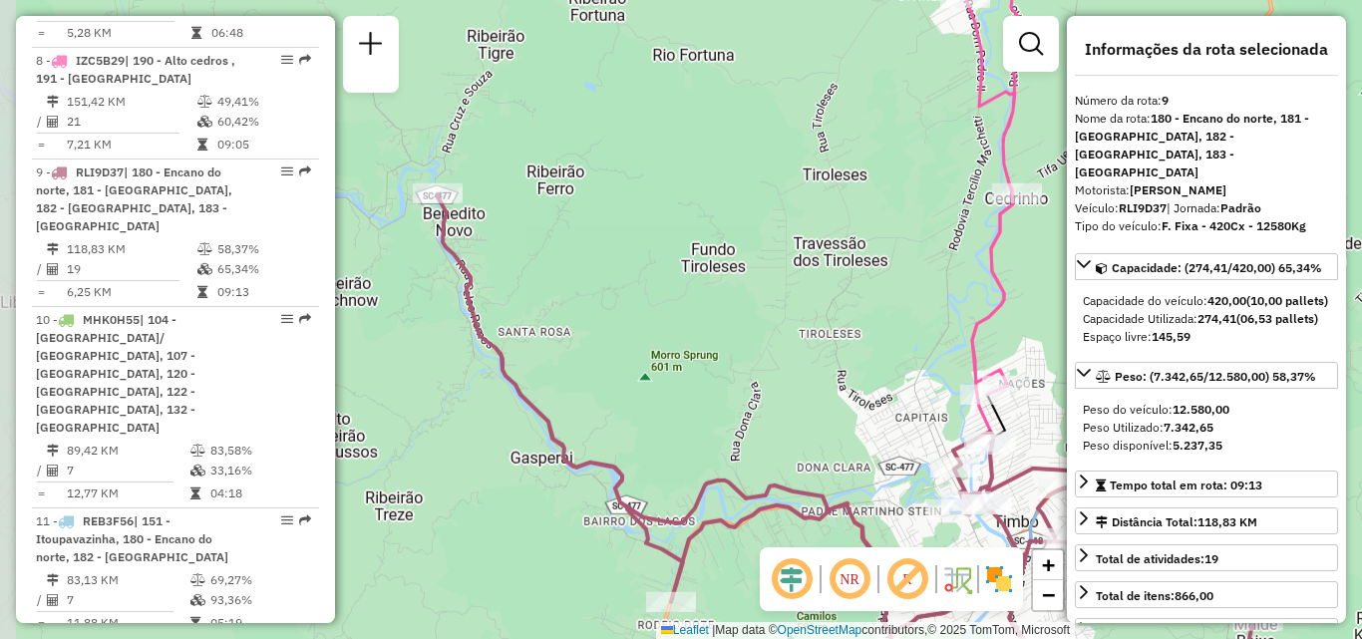
drag, startPoint x: 908, startPoint y: 403, endPoint x: 894, endPoint y: 281, distance: 122.5
click at [904, 330] on div "Rota 3 - Placa RAF8710 92801769 - ELZIRA BURKHARDT ME Rota 3 - Placa RAF8710 92…" at bounding box center [681, 319] width 1362 height 639
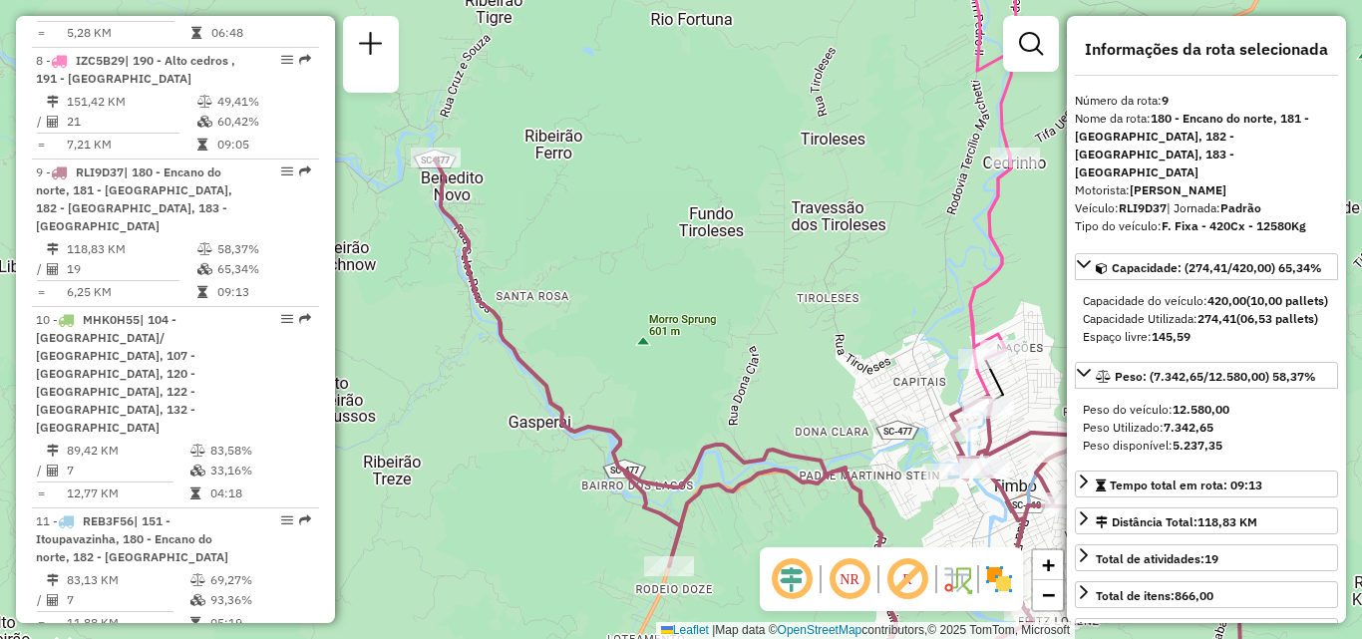
click at [770, 309] on div "Rota 3 - Placa RAF8710 92801769 - ELZIRA BURKHARDT ME Rota 3 - Placa RAF8710 92…" at bounding box center [681, 319] width 1362 height 639
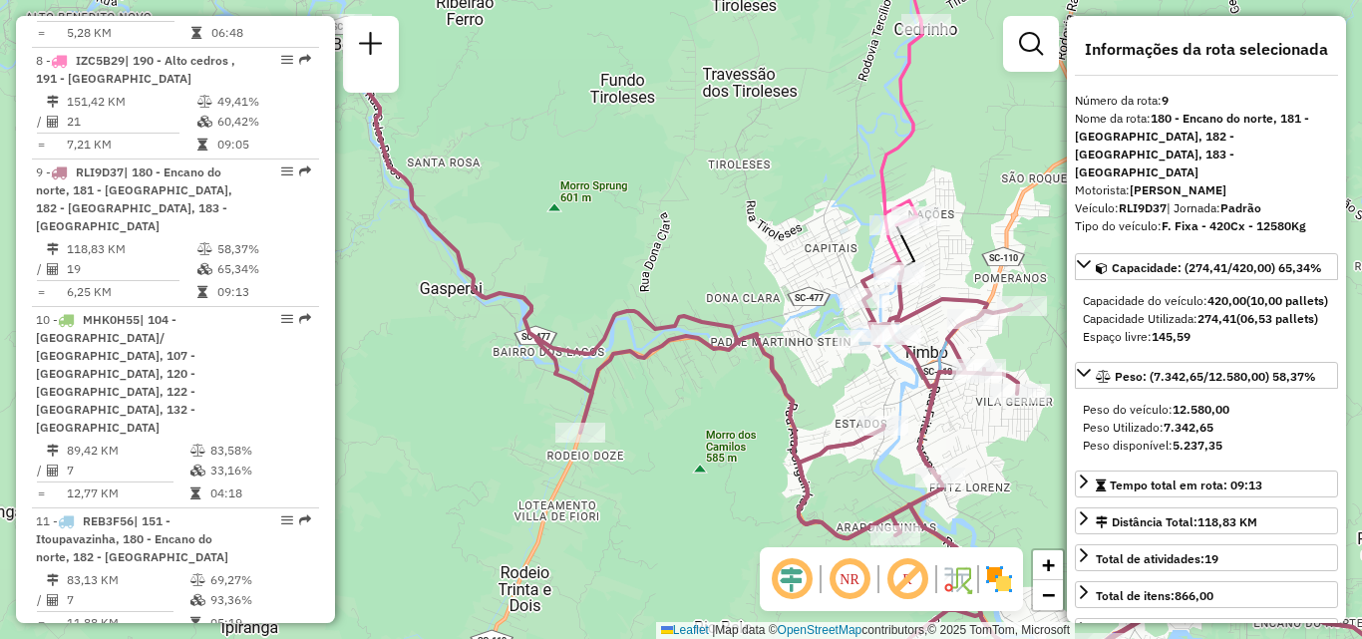
drag, startPoint x: 810, startPoint y: 362, endPoint x: 776, endPoint y: 328, distance: 48.0
click at [789, 336] on div "Rota 3 - Placa RAF8710 92801769 - ELZIRA BURKHARDT ME Rota 3 - Placa RAF8710 92…" at bounding box center [681, 319] width 1362 height 639
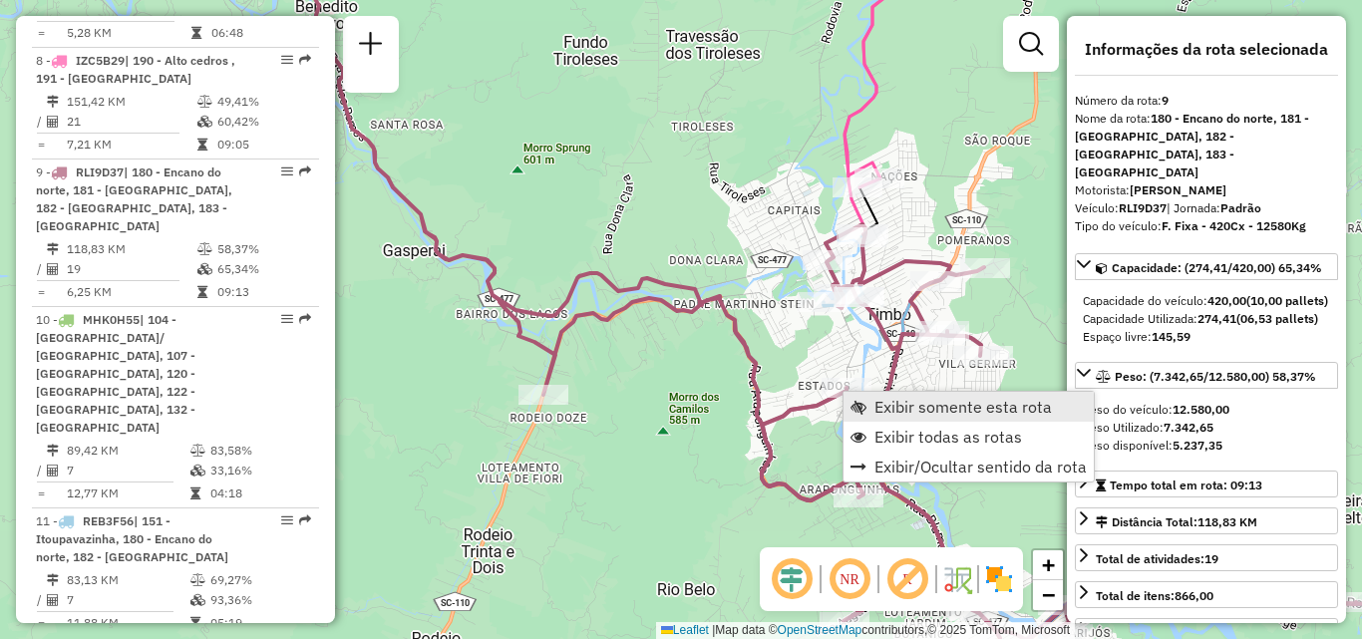
click at [924, 408] on span "Exibir somente esta rota" at bounding box center [964, 407] width 178 height 16
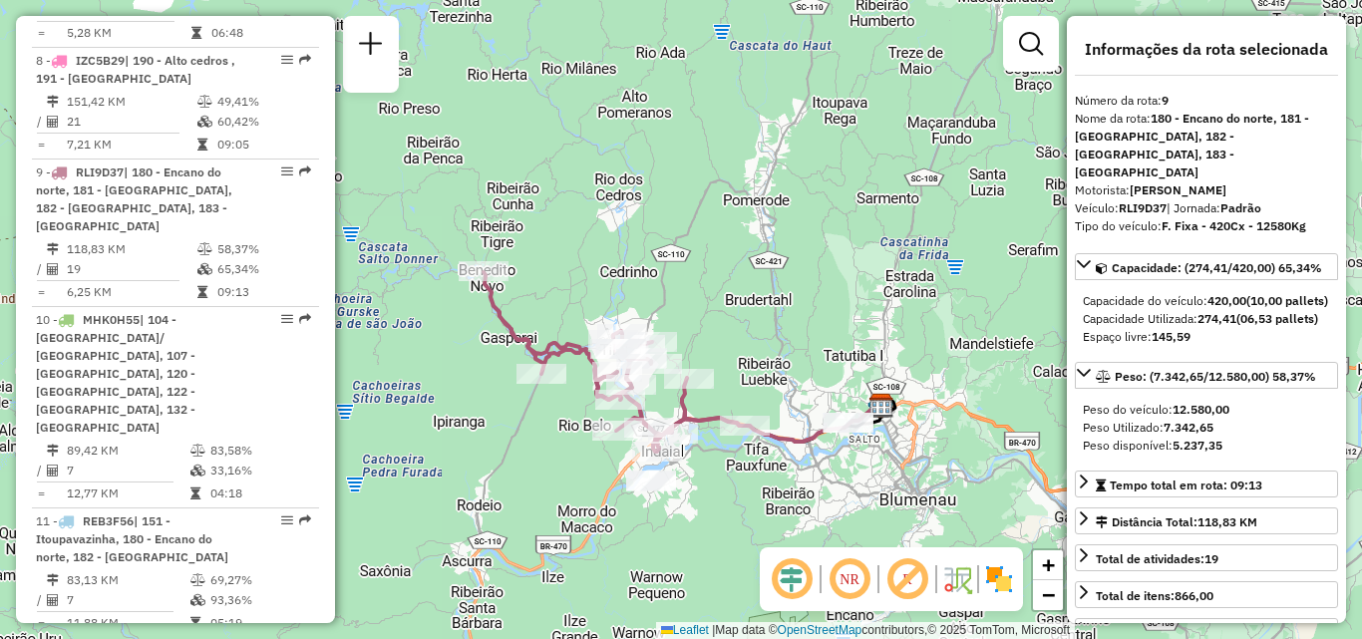
drag, startPoint x: 766, startPoint y: 356, endPoint x: 787, endPoint y: 320, distance: 41.6
click at [787, 322] on div "Janela de atendimento Grade de atendimento Capacidade Transportadoras Veículos …" at bounding box center [681, 319] width 1362 height 639
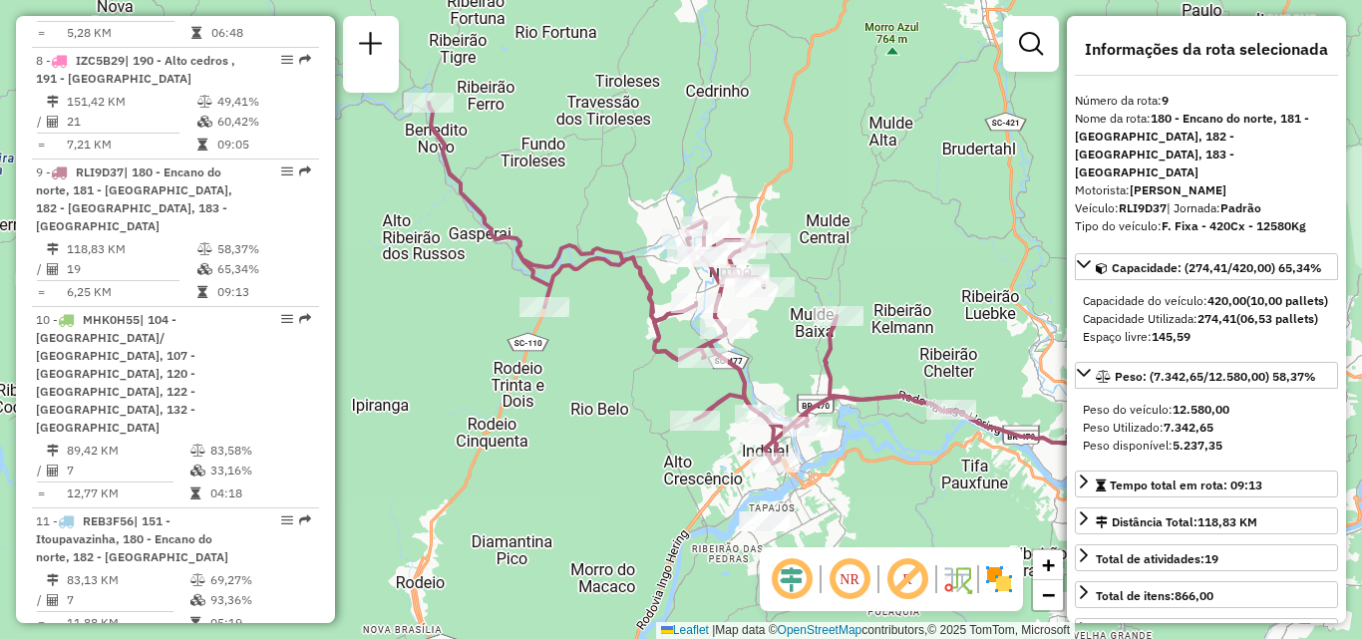
drag, startPoint x: 493, startPoint y: 420, endPoint x: 431, endPoint y: 437, distance: 64.1
click at [431, 437] on div "Janela de atendimento Grade de atendimento Capacidade Transportadoras Veículos …" at bounding box center [681, 319] width 1362 height 639
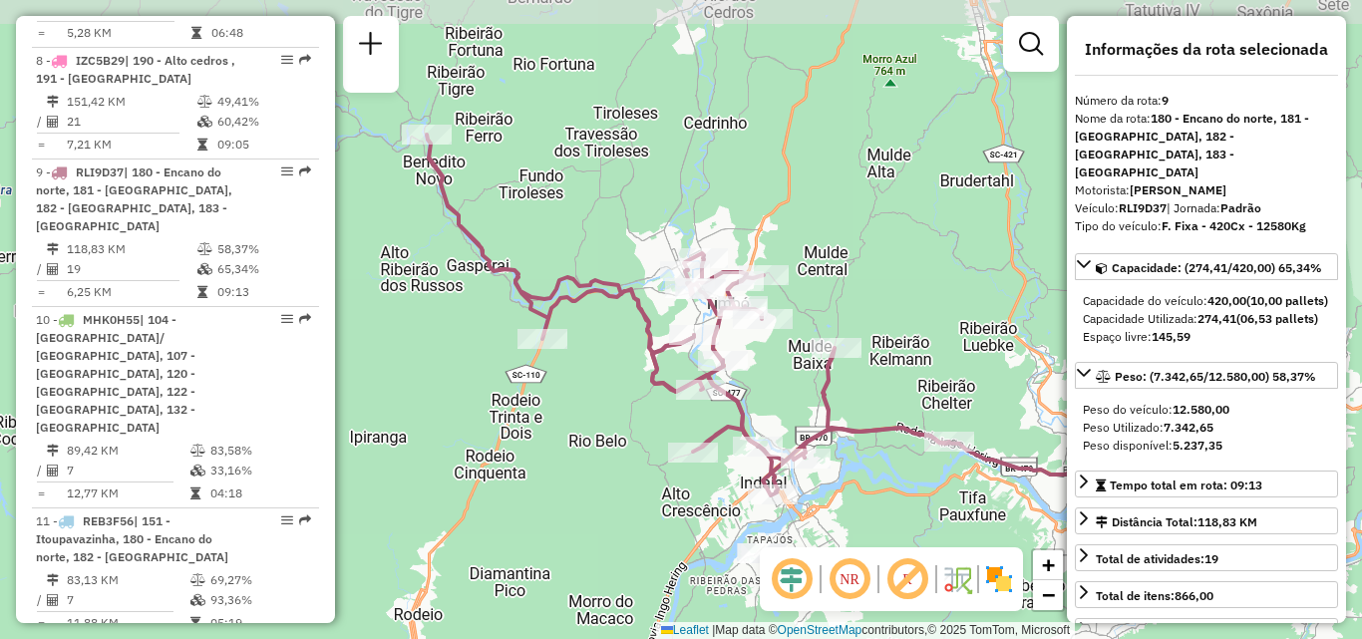
drag, startPoint x: 428, startPoint y: 439, endPoint x: 431, endPoint y: 471, distance: 32.1
click at [431, 471] on div "Janela de atendimento Grade de atendimento Capacidade Transportadoras Veículos …" at bounding box center [681, 319] width 1362 height 639
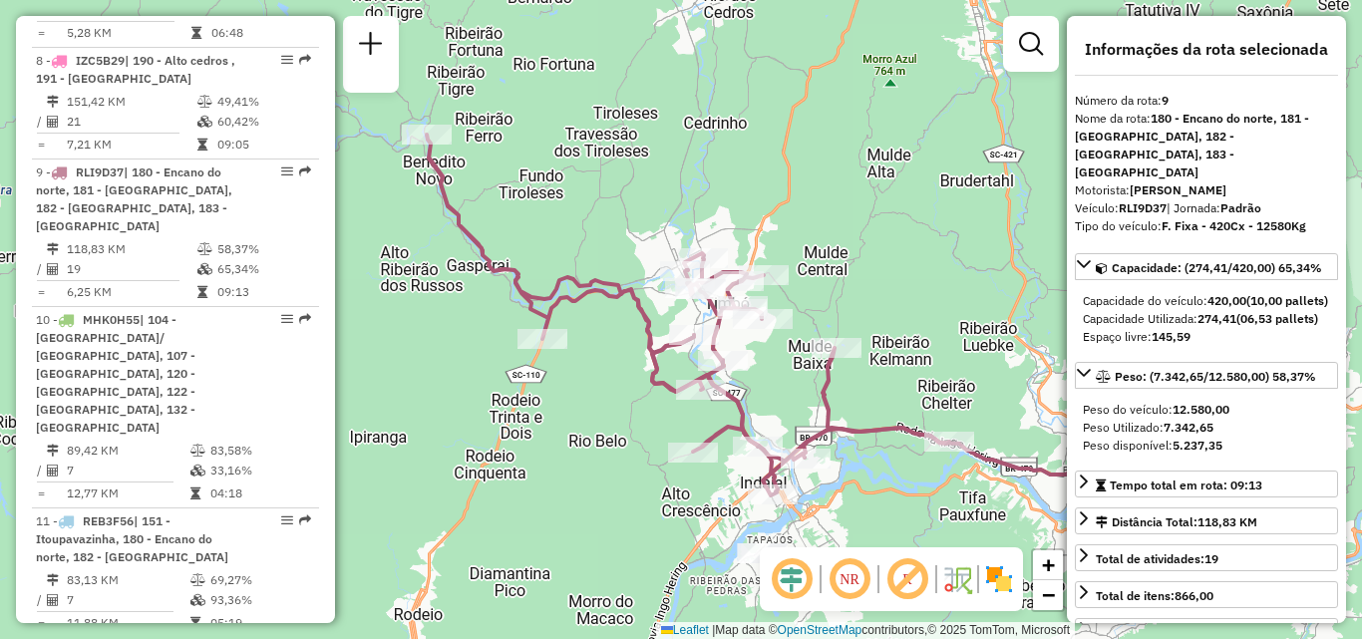
click at [842, 577] on em at bounding box center [850, 580] width 48 height 48
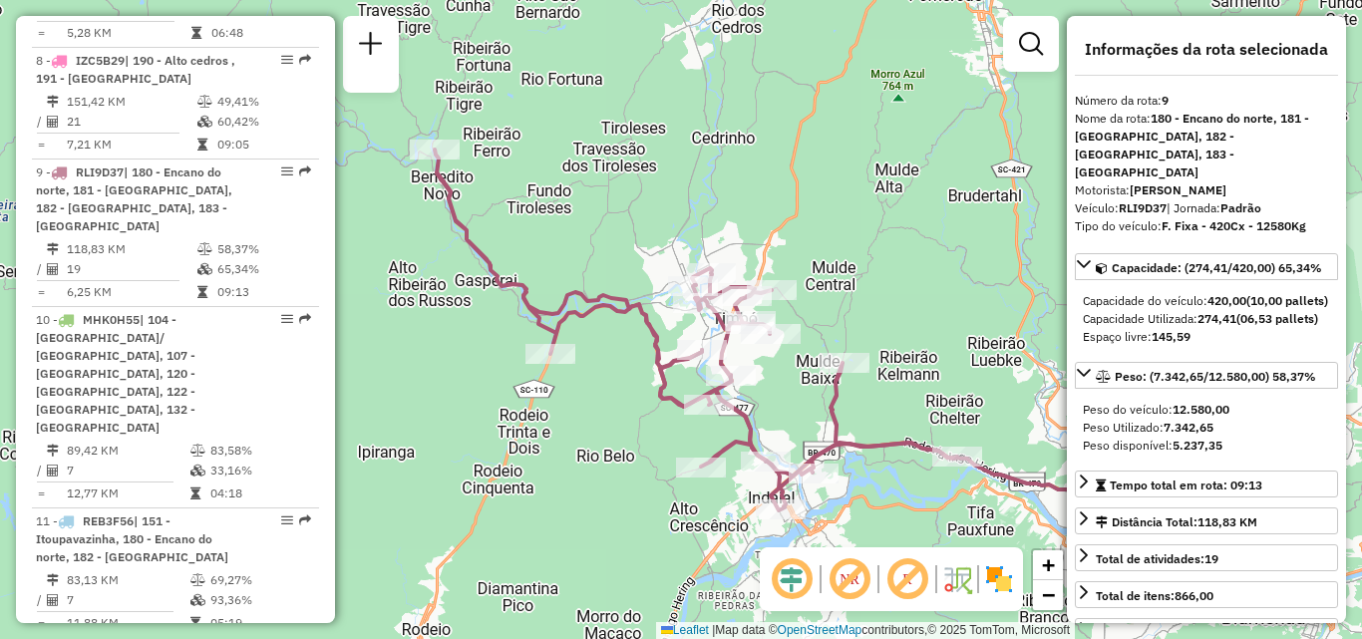
drag, startPoint x: 508, startPoint y: 561, endPoint x: 528, endPoint y: 567, distance: 21.1
click at [528, 567] on div "Janela de atendimento Grade de atendimento Capacidade Transportadoras Veículos …" at bounding box center [681, 319] width 1362 height 639
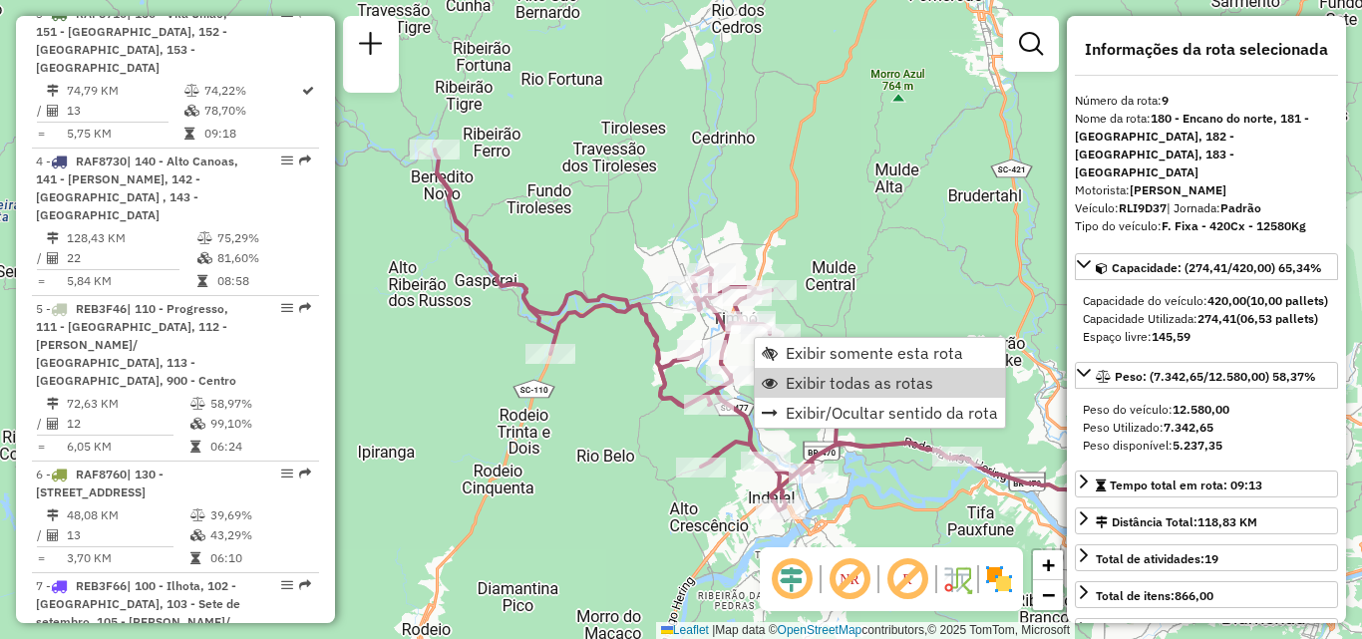
scroll to position [1289, 0]
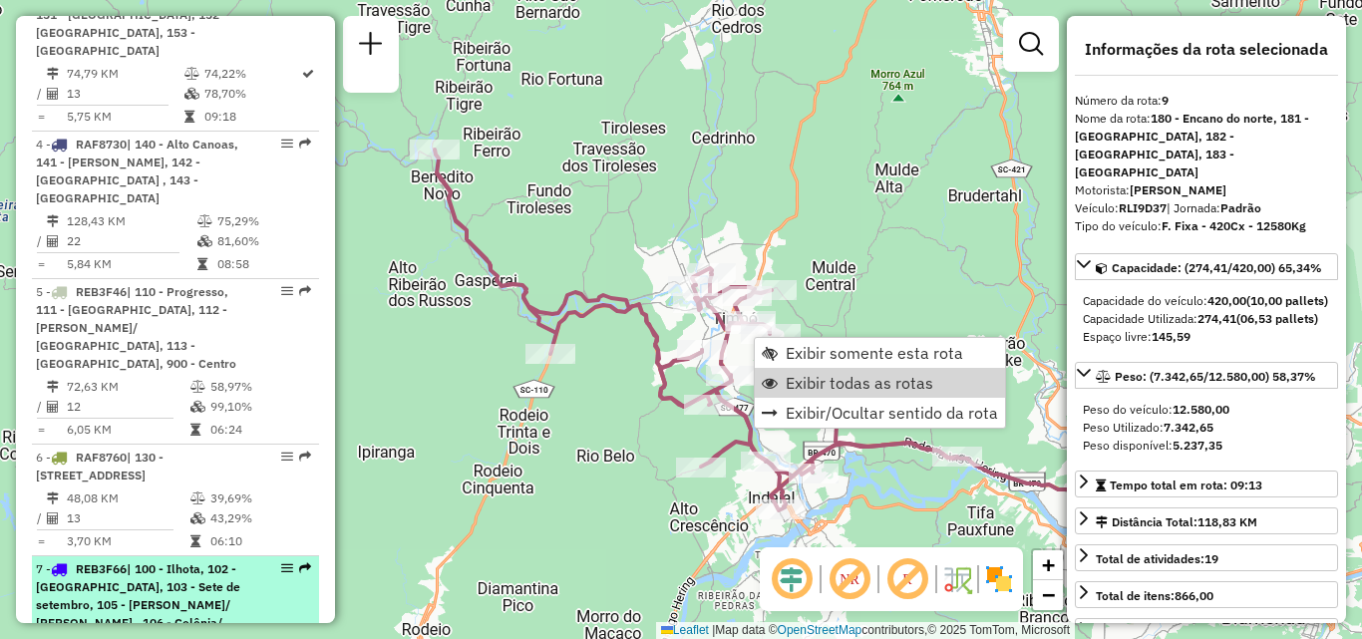
click at [123, 562] on span "| 100 - Ilhota, 102 - [GEOGRAPHIC_DATA], 103 - Sete de setembro, 105 - [PERSON_…" at bounding box center [138, 614] width 204 height 105
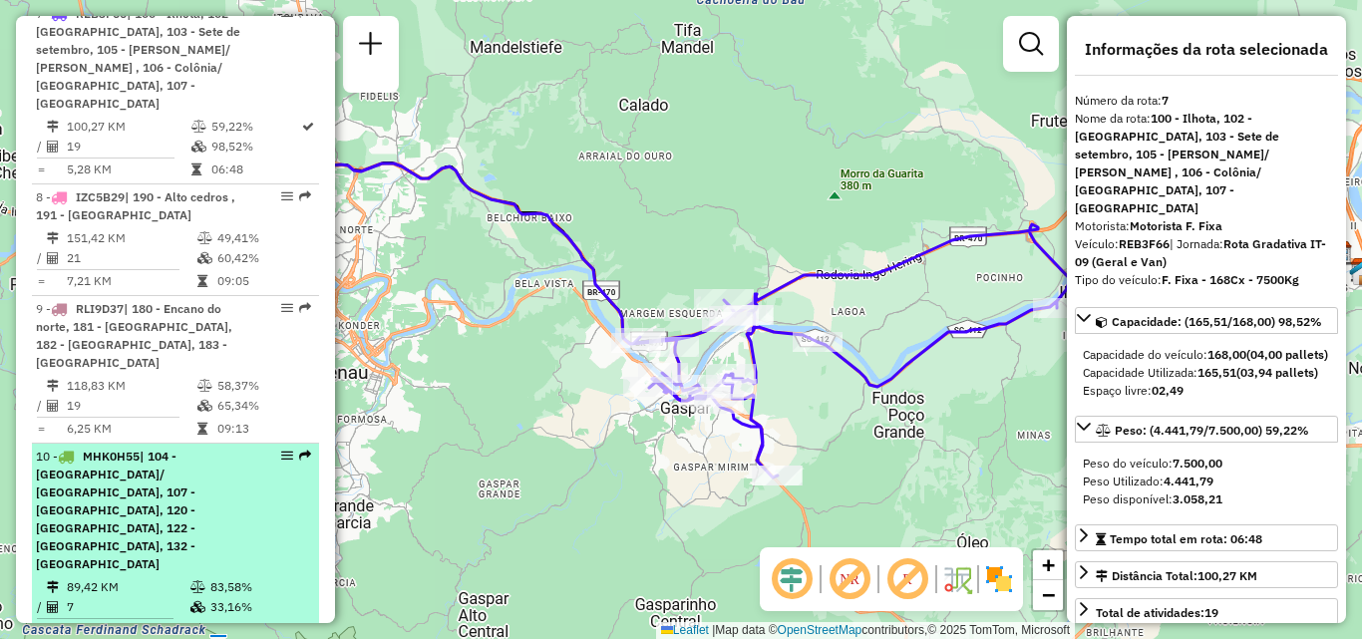
scroll to position [1887, 0]
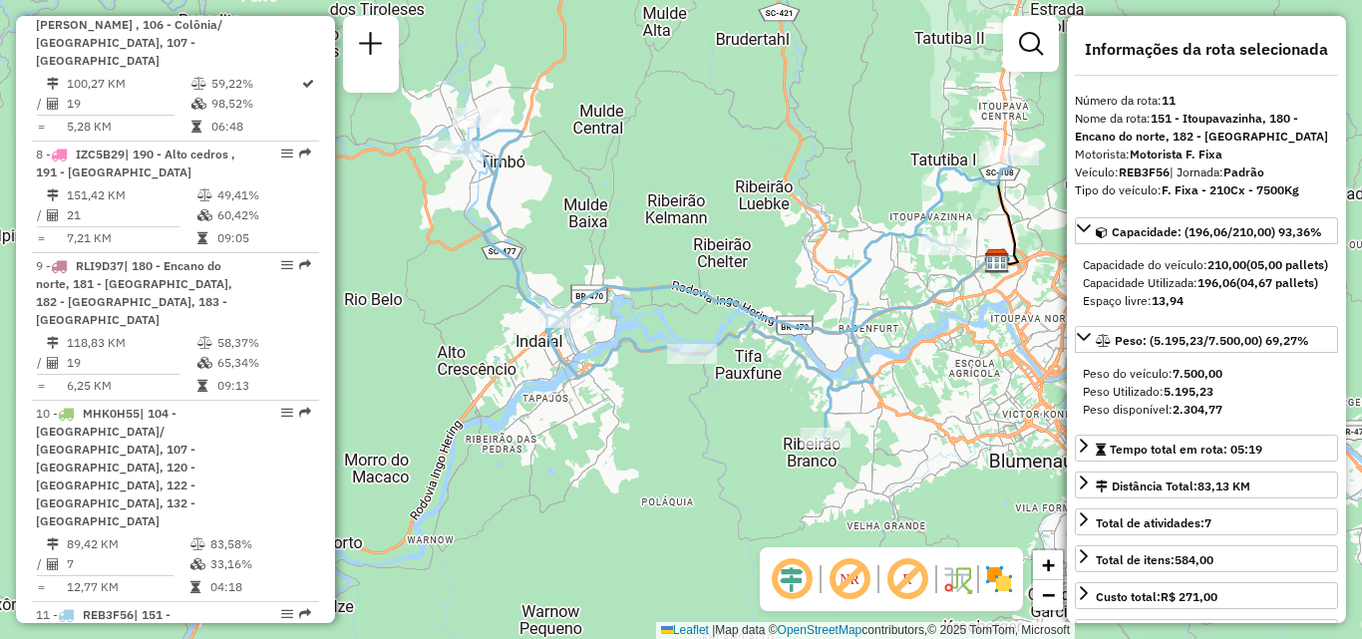
drag, startPoint x: 662, startPoint y: 462, endPoint x: 722, endPoint y: 421, distance: 72.5
click at [722, 421] on div "Janela de atendimento Grade de atendimento Capacidade Transportadoras Veículos …" at bounding box center [681, 319] width 1362 height 639
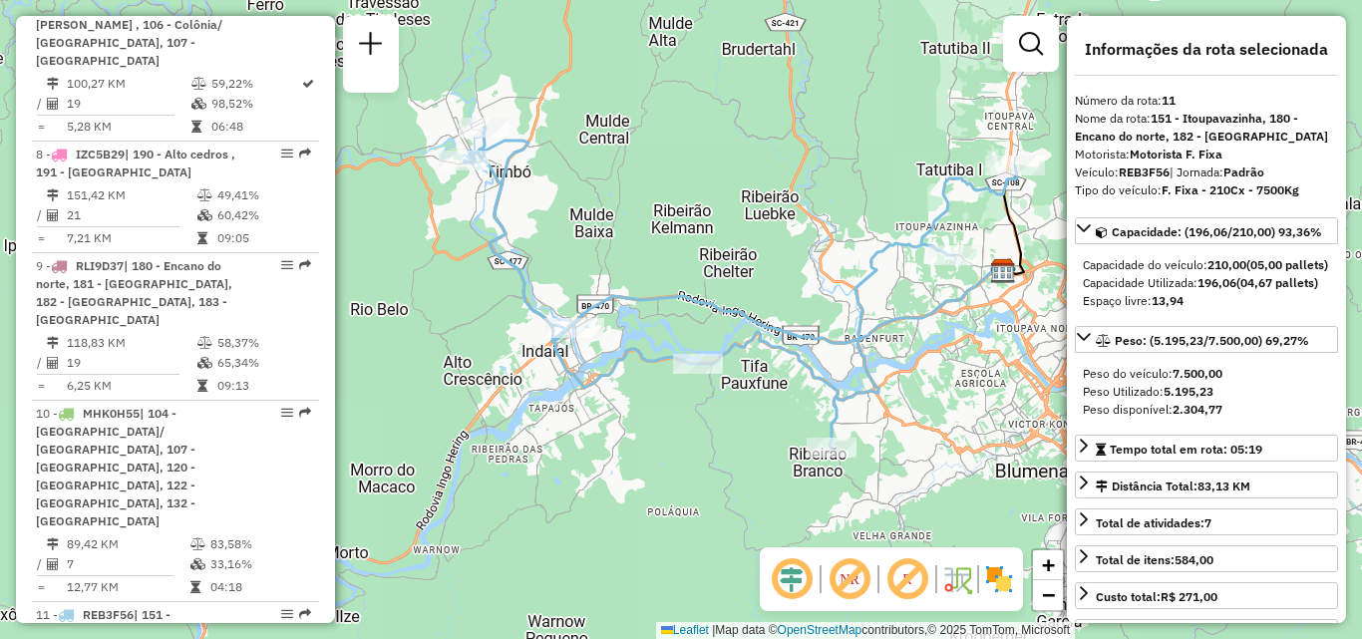
drag, startPoint x: 682, startPoint y: 455, endPoint x: 685, endPoint y: 465, distance: 10.4
click at [685, 465] on div "Janela de atendimento Grade de atendimento Capacidade Transportadoras Veículos …" at bounding box center [681, 319] width 1362 height 639
drag, startPoint x: 917, startPoint y: 272, endPoint x: 809, endPoint y: 300, distance: 111.3
click at [929, 265] on div at bounding box center [954, 255] width 50 height 20
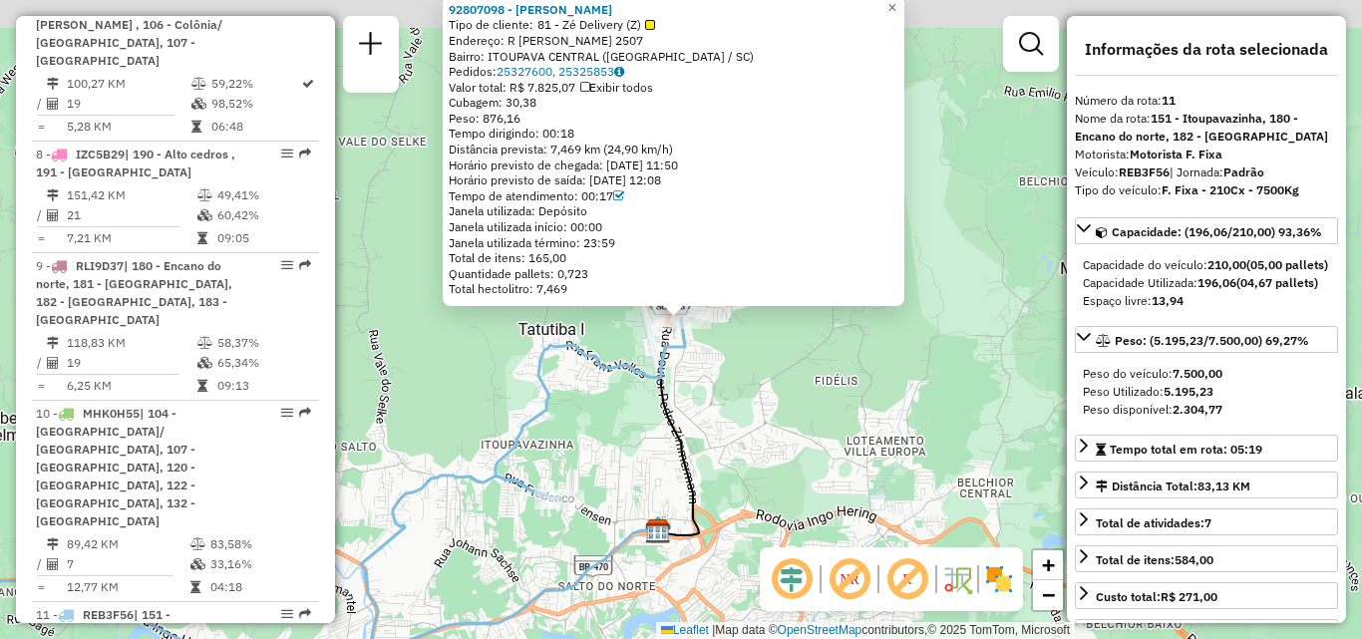
scroll to position [2258, 0]
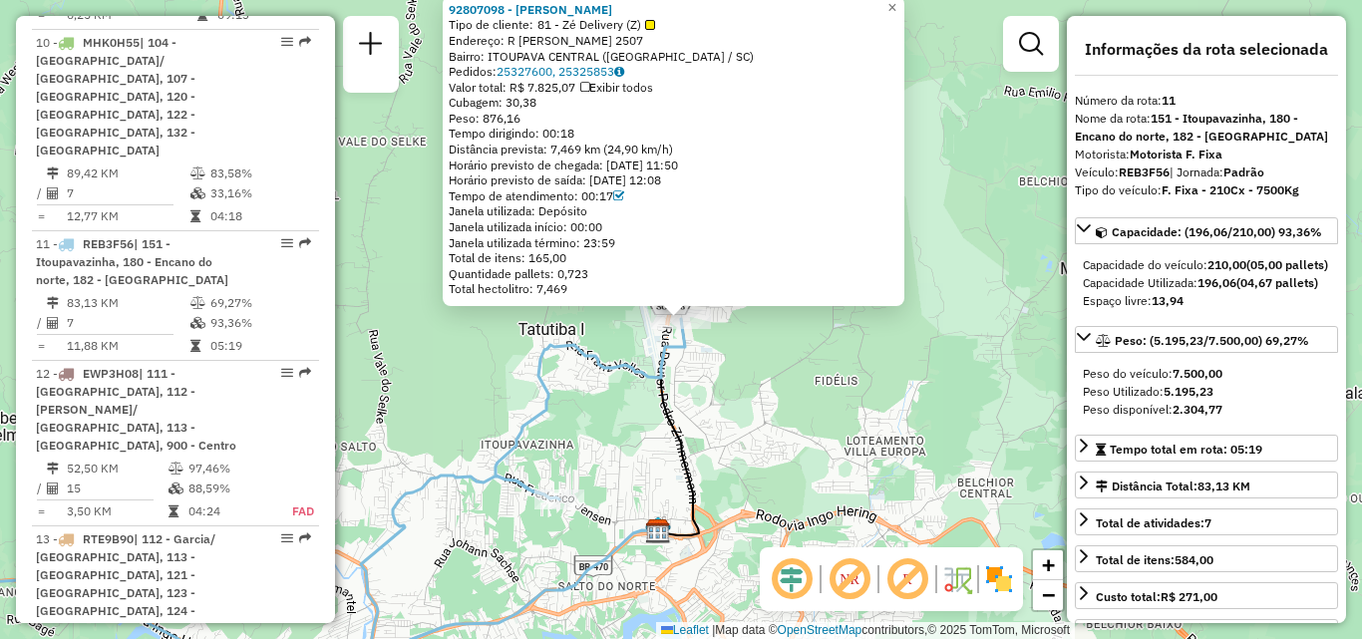
click at [961, 199] on div "92807098 - DANIELE FERNANDA DEB Tipo de cliente: 81 - Zé Delivery (Z) Endereço:…" at bounding box center [681, 319] width 1362 height 639
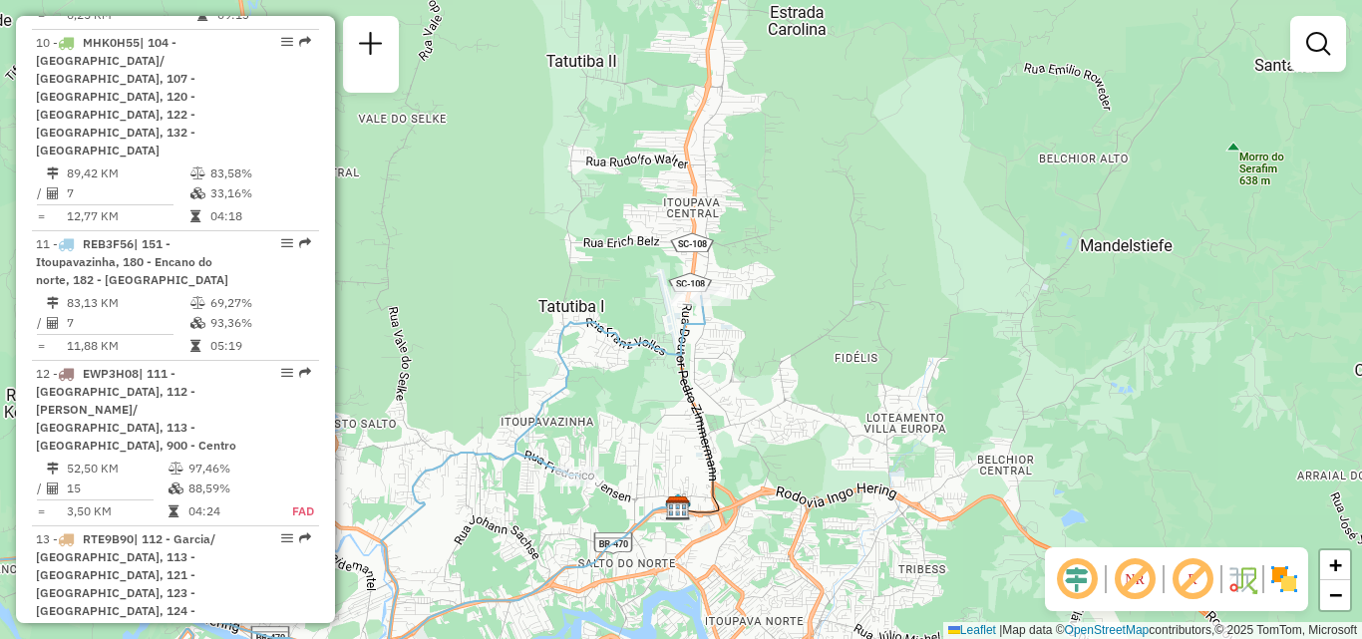
drag, startPoint x: 825, startPoint y: 405, endPoint x: 1000, endPoint y: 214, distance: 259.0
click at [962, 257] on div "Janela de atendimento Grade de atendimento Capacidade Transportadoras Veículos …" at bounding box center [681, 319] width 1362 height 639
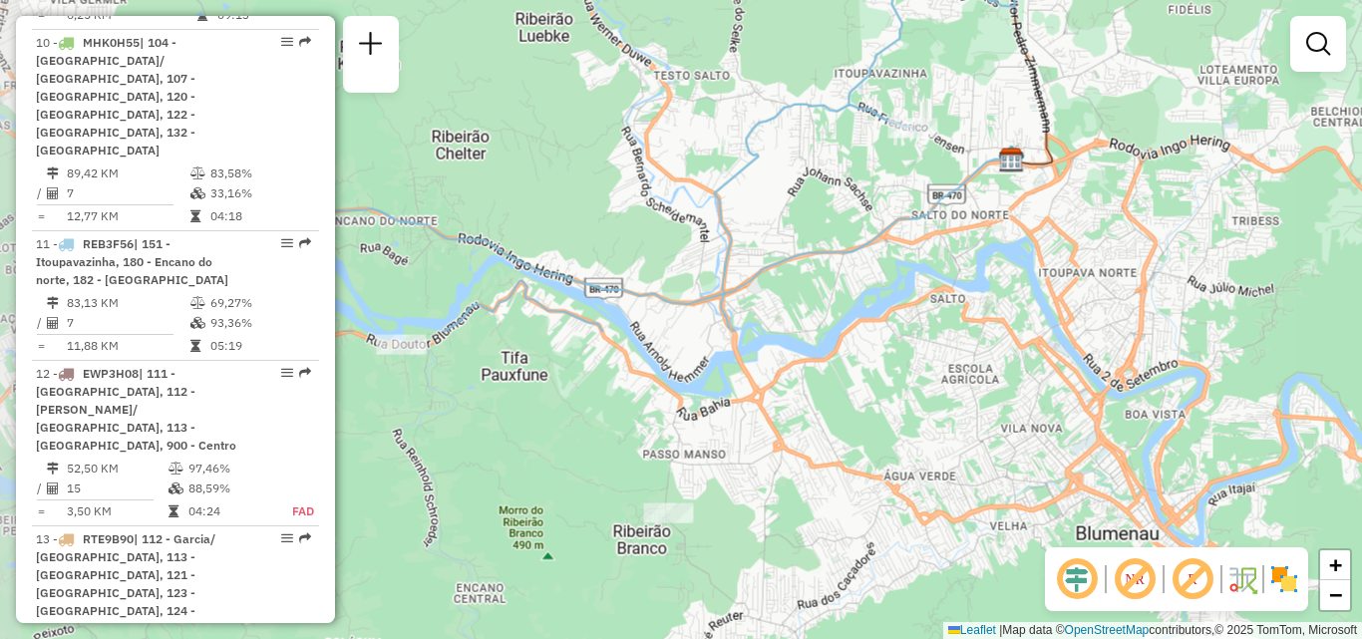
click at [878, 265] on div "Janela de atendimento Grade de atendimento Capacidade Transportadoras Veículos …" at bounding box center [681, 319] width 1362 height 639
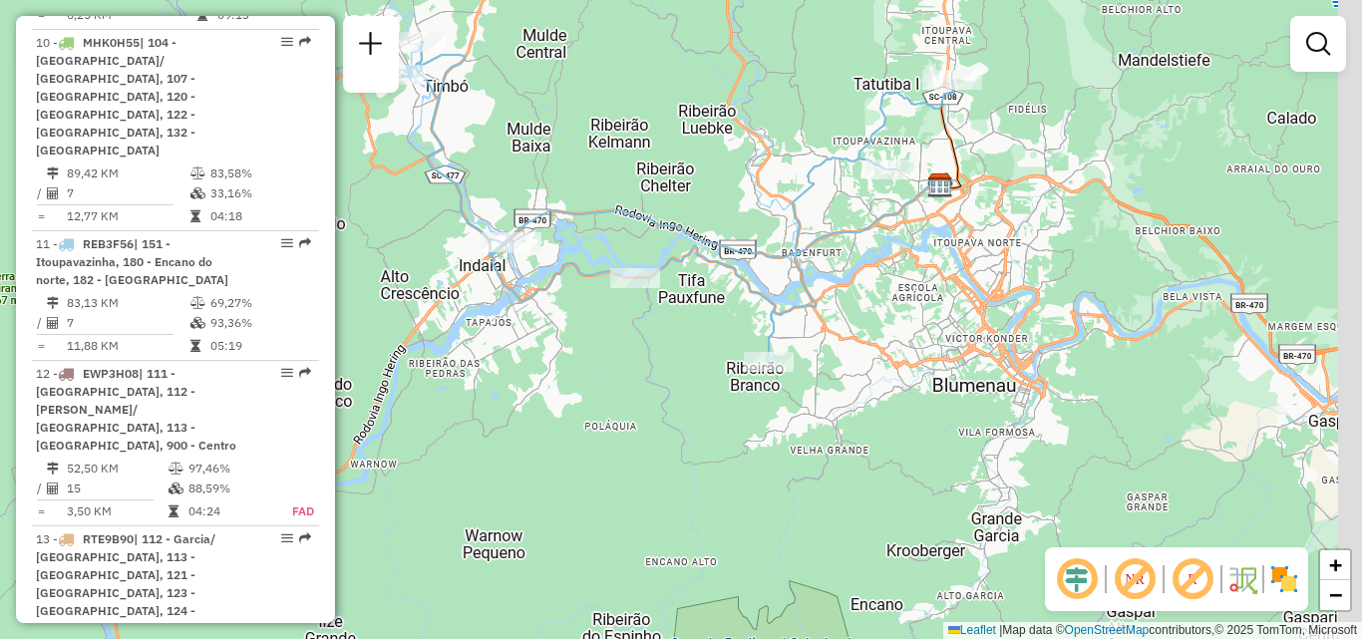
drag, startPoint x: 924, startPoint y: 298, endPoint x: 853, endPoint y: 304, distance: 71.1
click at [856, 300] on div "Janela de atendimento Grade de atendimento Capacidade Transportadoras Veículos …" at bounding box center [681, 319] width 1362 height 639
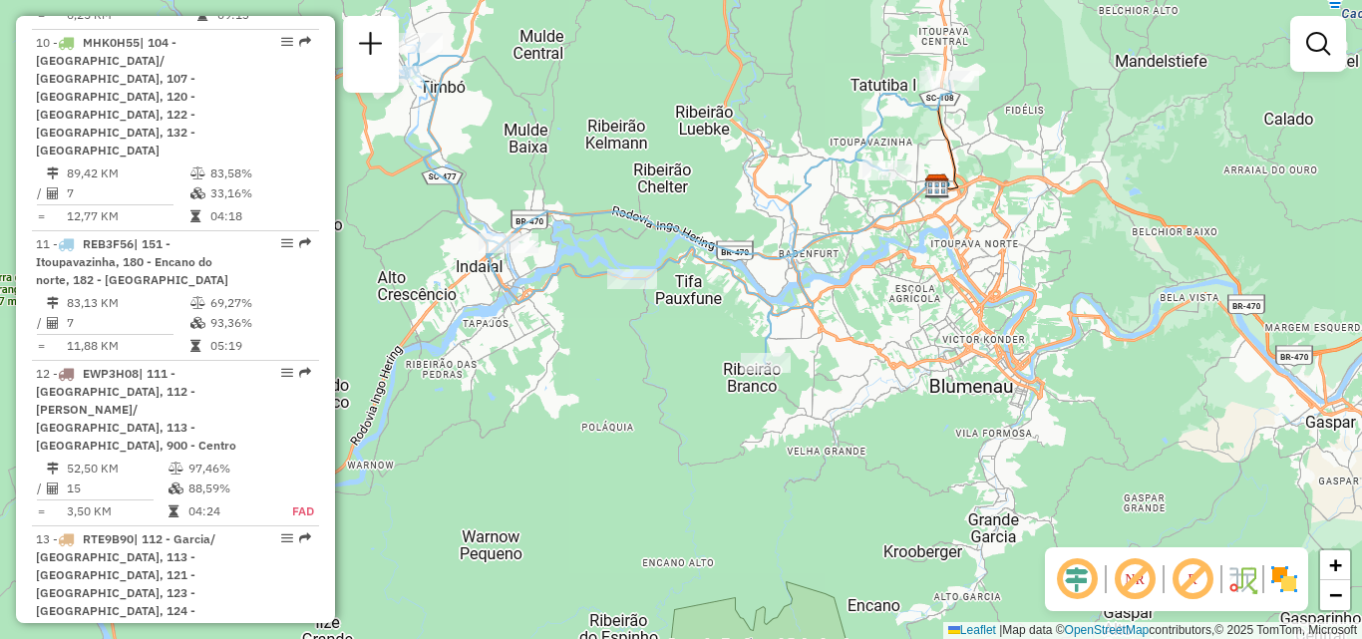
drag, startPoint x: 864, startPoint y: 284, endPoint x: 990, endPoint y: 412, distance: 179.8
click at [990, 412] on div "Rota 11 - Placa REB3F56 92808845 - PARADA DA ECONOMIA C Janela de atendimento G…" at bounding box center [681, 319] width 1362 height 639
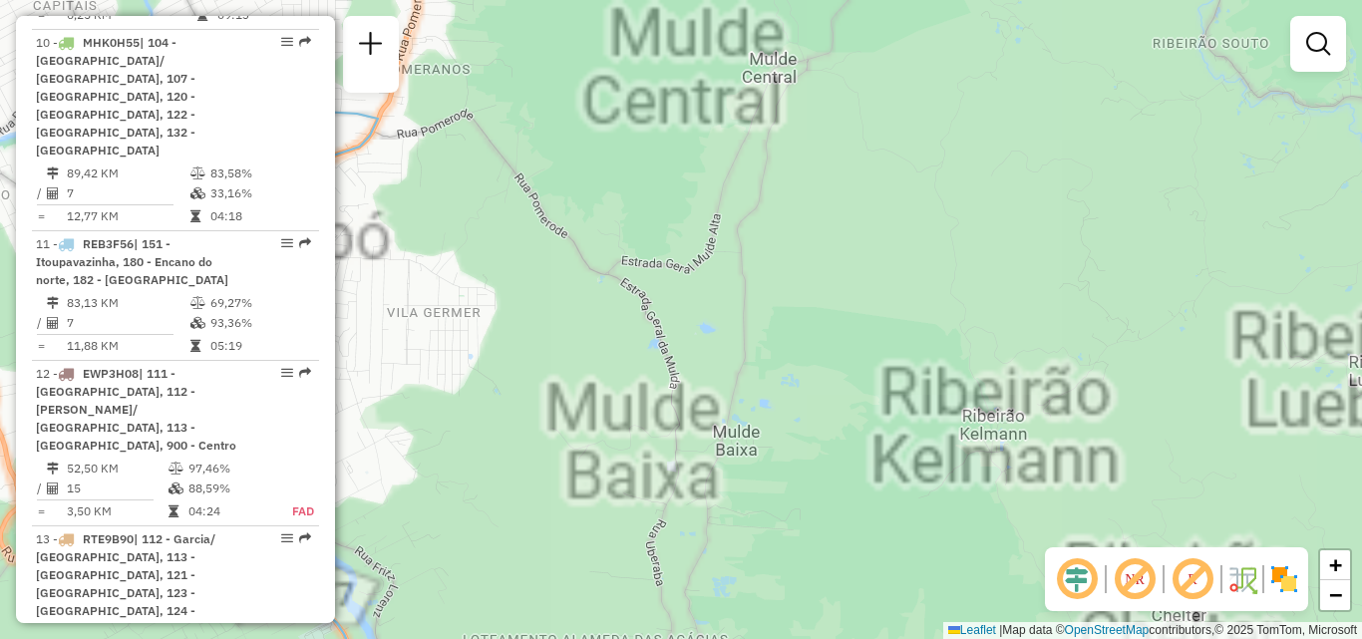
drag, startPoint x: 617, startPoint y: 204, endPoint x: 826, endPoint y: 220, distance: 209.1
click at [819, 218] on div "Janela de atendimento Grade de atendimento Capacidade Transportadoras Veículos …" at bounding box center [681, 319] width 1362 height 639
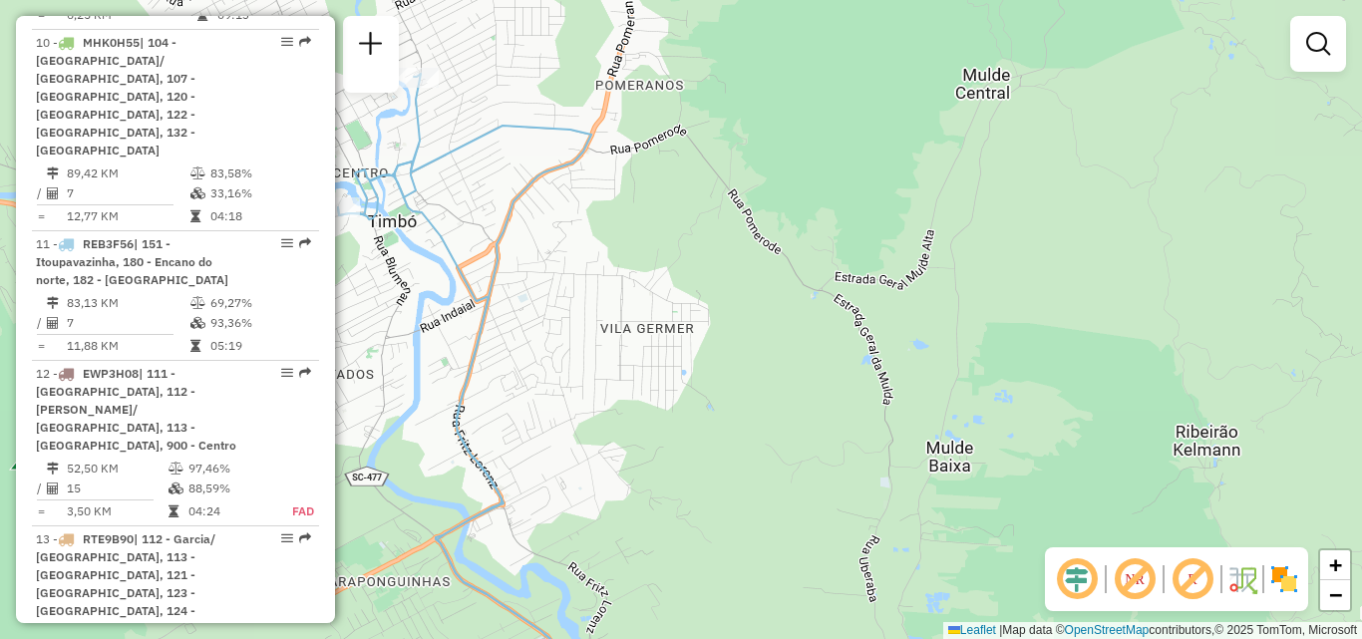
click at [977, 276] on div "Janela de atendimento Grade de atendimento Capacidade Transportadoras Veículos …" at bounding box center [681, 319] width 1362 height 639
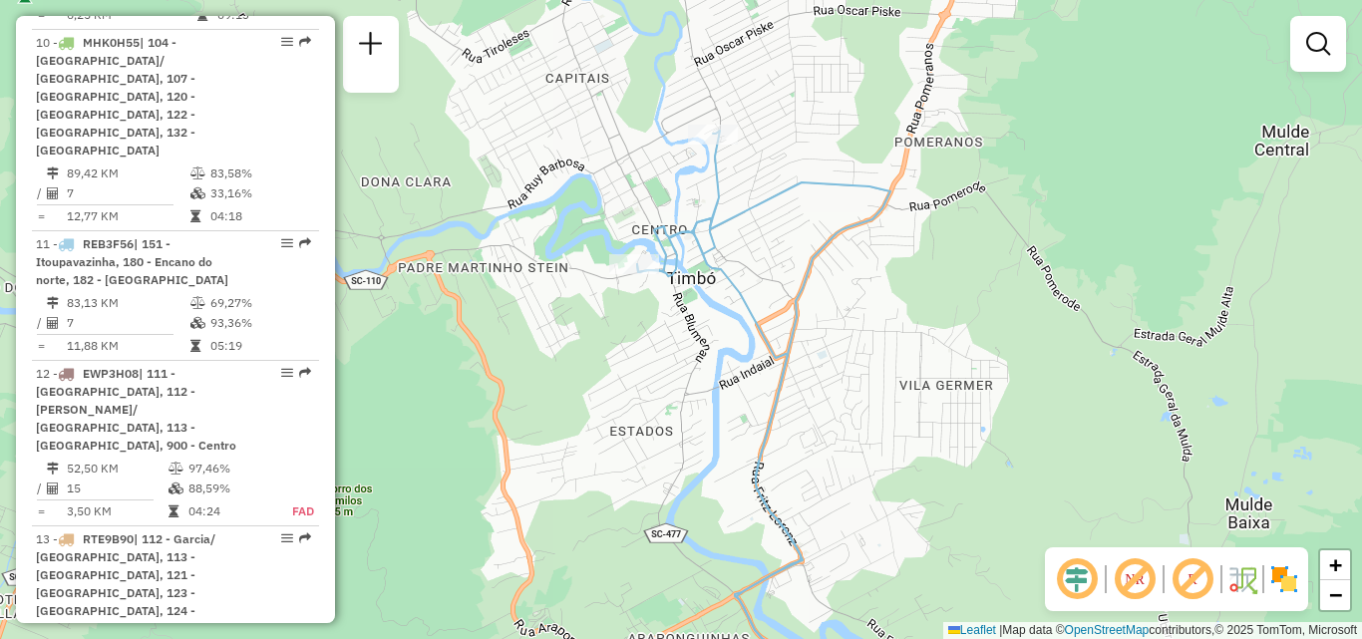
click at [612, 338] on div "Rota 11 - Placa REB3F56 92804758 - ALAIDE MARIA STOLFI Janela de atendimento Gr…" at bounding box center [681, 319] width 1362 height 639
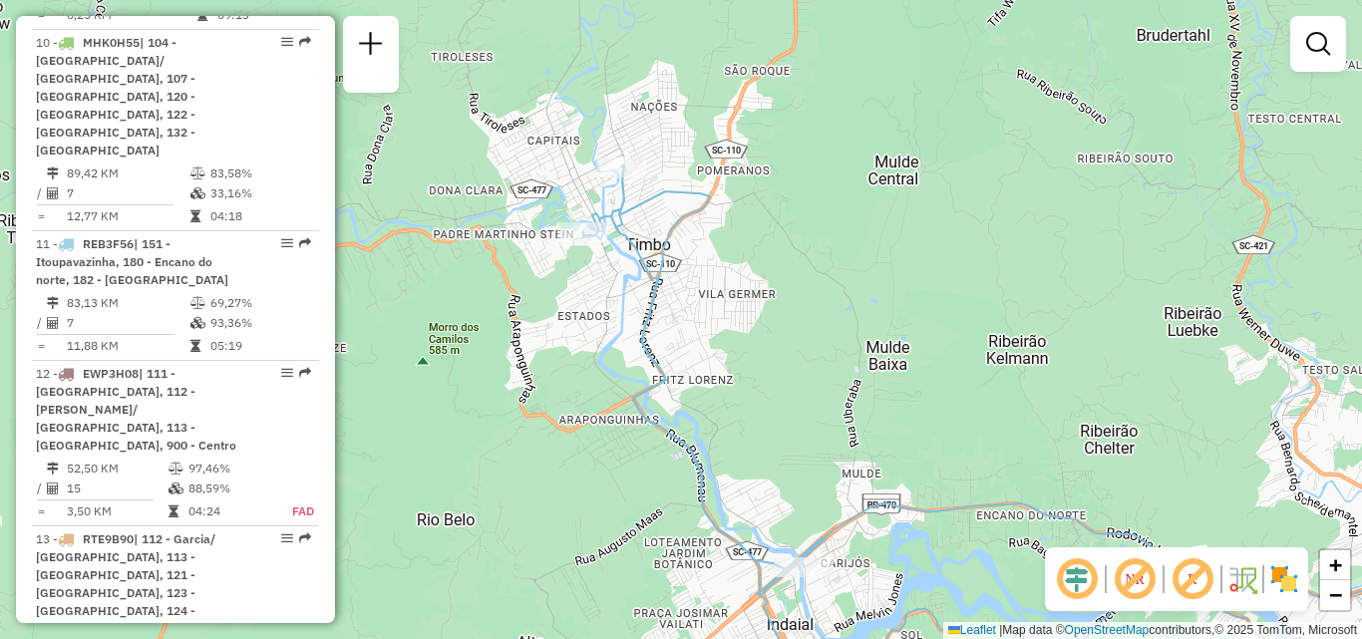
drag, startPoint x: 868, startPoint y: 309, endPoint x: 720, endPoint y: 286, distance: 149.4
click at [742, 290] on div "Janela de atendimento Grade de atendimento Capacidade Transportadoras Veículos …" at bounding box center [681, 319] width 1362 height 639
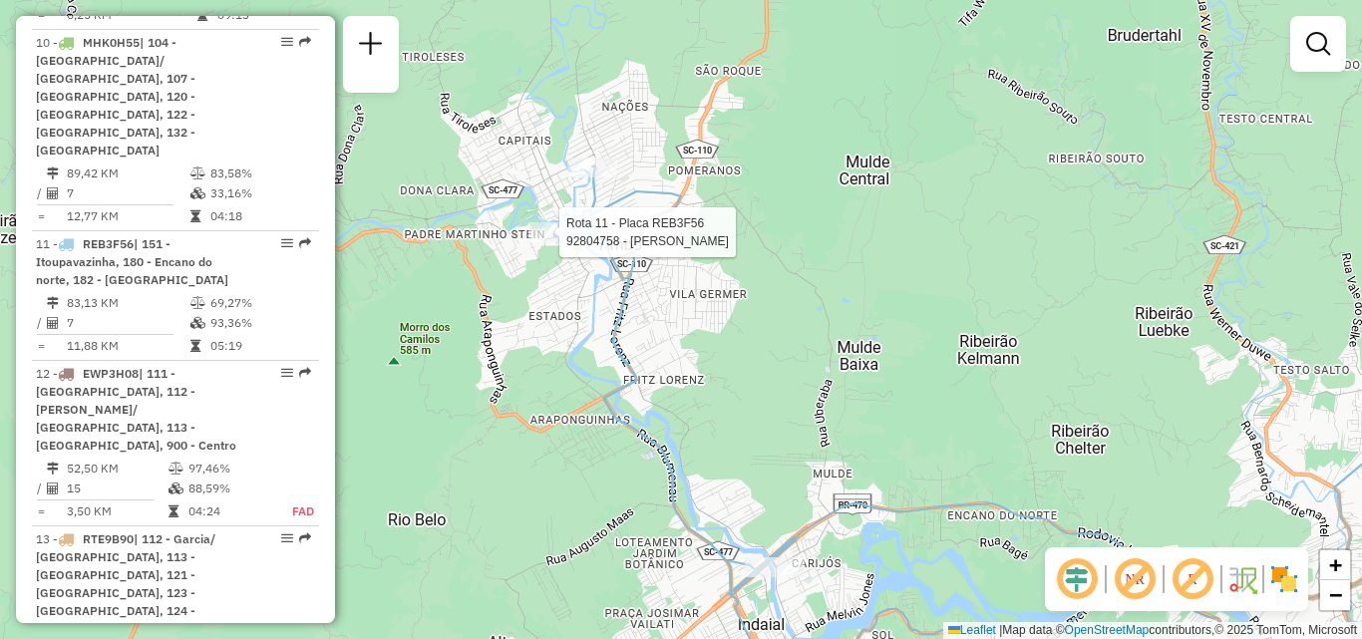
select select "**********"
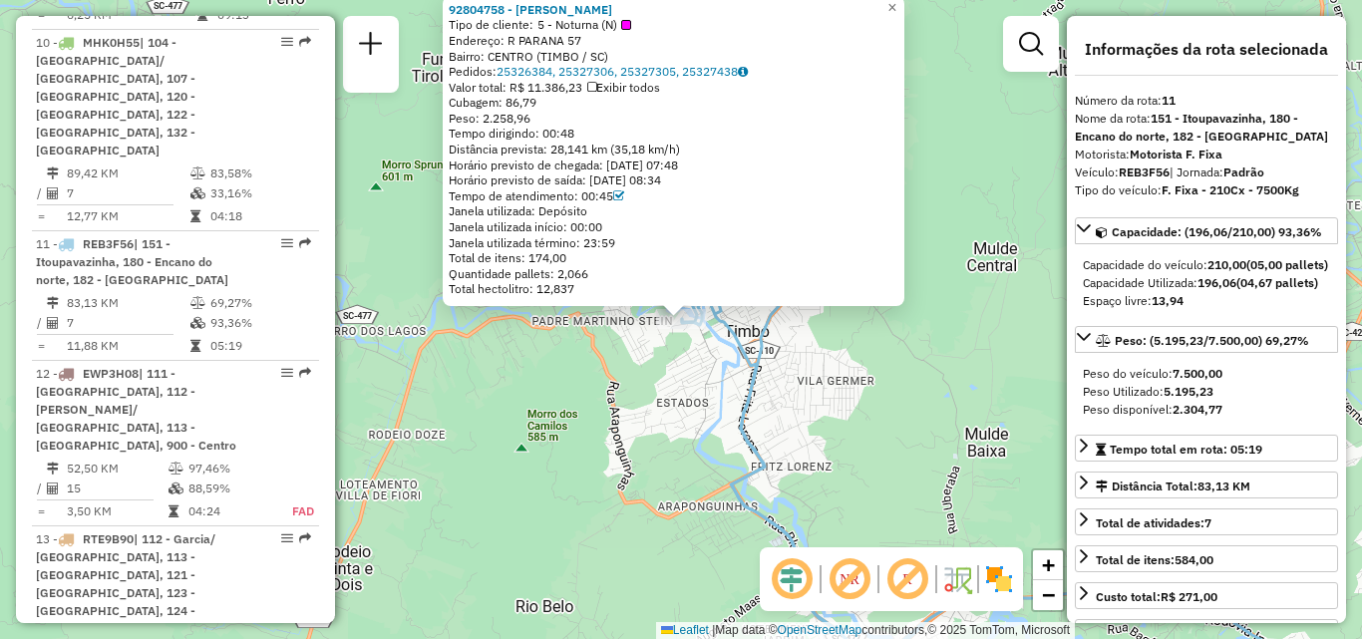
click at [552, 422] on div "92804758 - ALAIDE MARIA STOLFI Tipo de cliente: 5 - Noturna (N) Endereço: R PAR…" at bounding box center [681, 319] width 1362 height 639
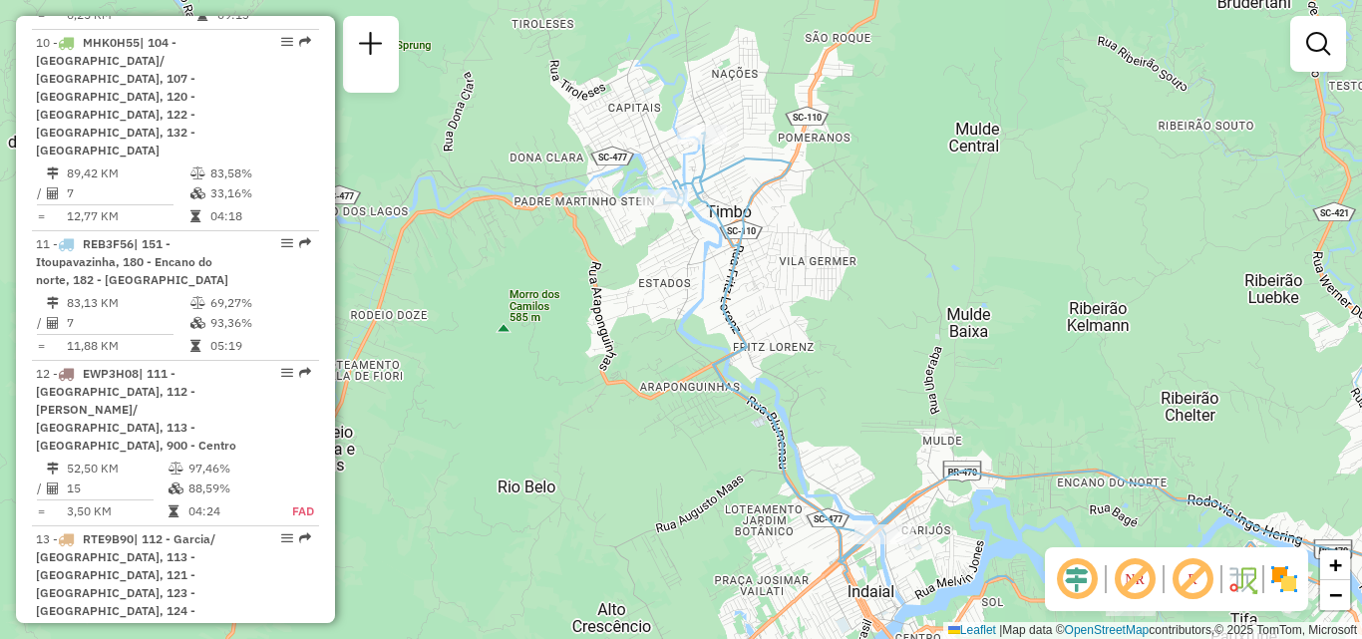
drag, startPoint x: 802, startPoint y: 416, endPoint x: 710, endPoint y: 253, distance: 186.7
click at [738, 271] on div "Janela de atendimento Grade de atendimento Capacidade Transportadoras Veículos …" at bounding box center [681, 319] width 1362 height 639
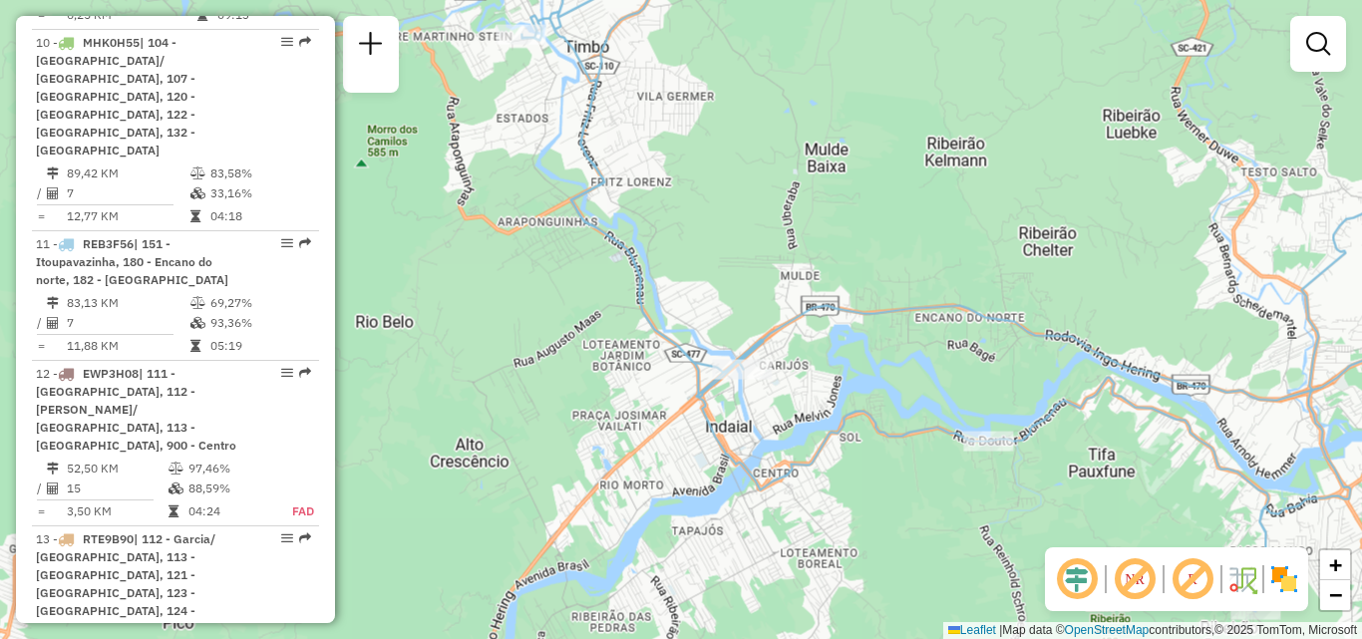
drag, startPoint x: 752, startPoint y: 301, endPoint x: 717, endPoint y: 301, distance: 34.9
click at [727, 275] on div "Janela de atendimento Grade de atendimento Capacidade Transportadoras Veículos …" at bounding box center [681, 319] width 1362 height 639
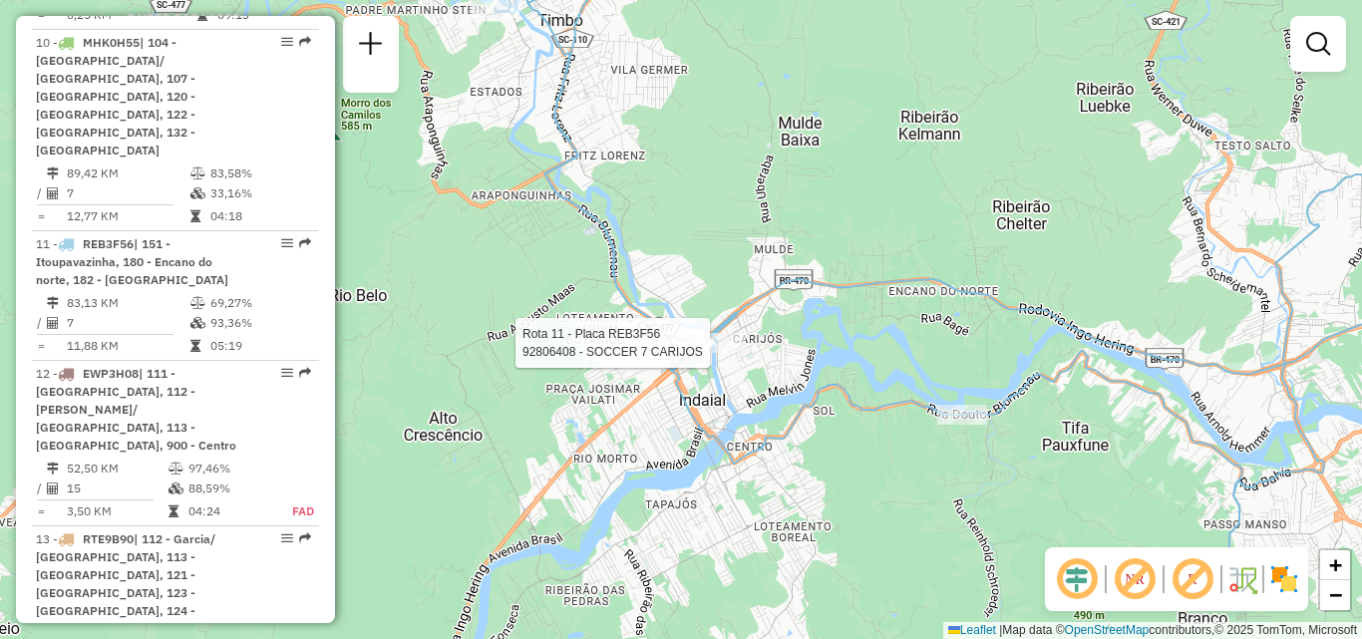
select select "**********"
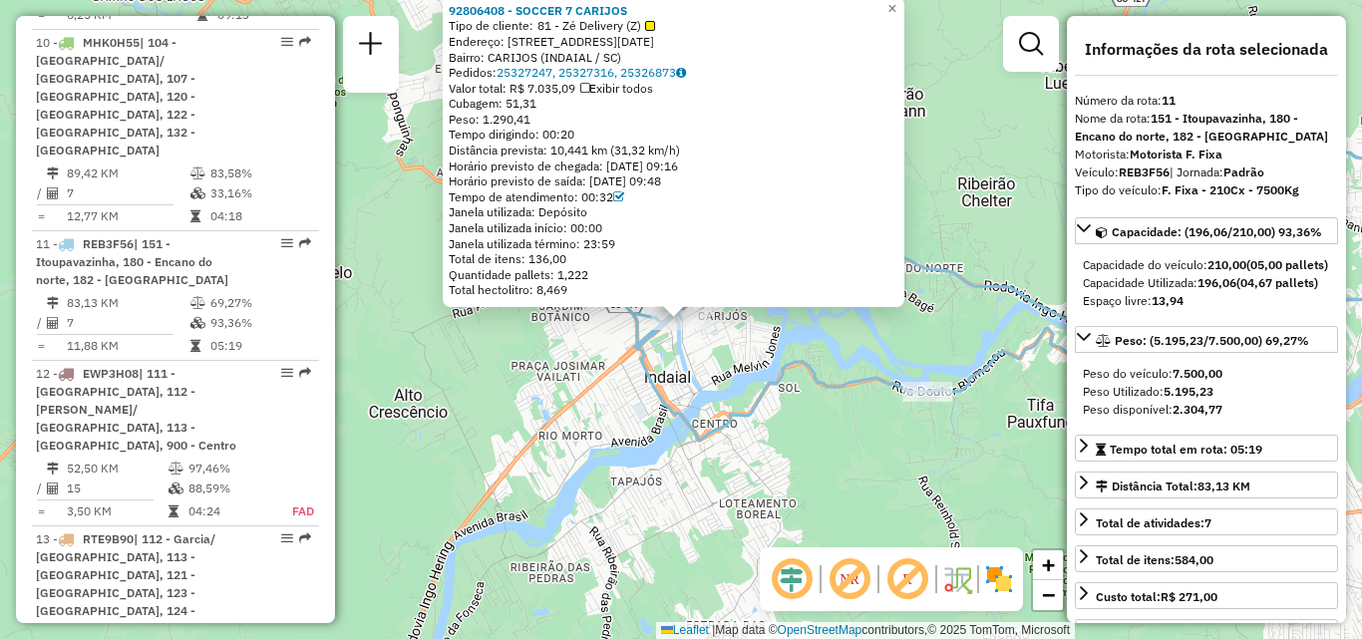
click at [781, 362] on icon at bounding box center [979, 249] width 1037 height 626
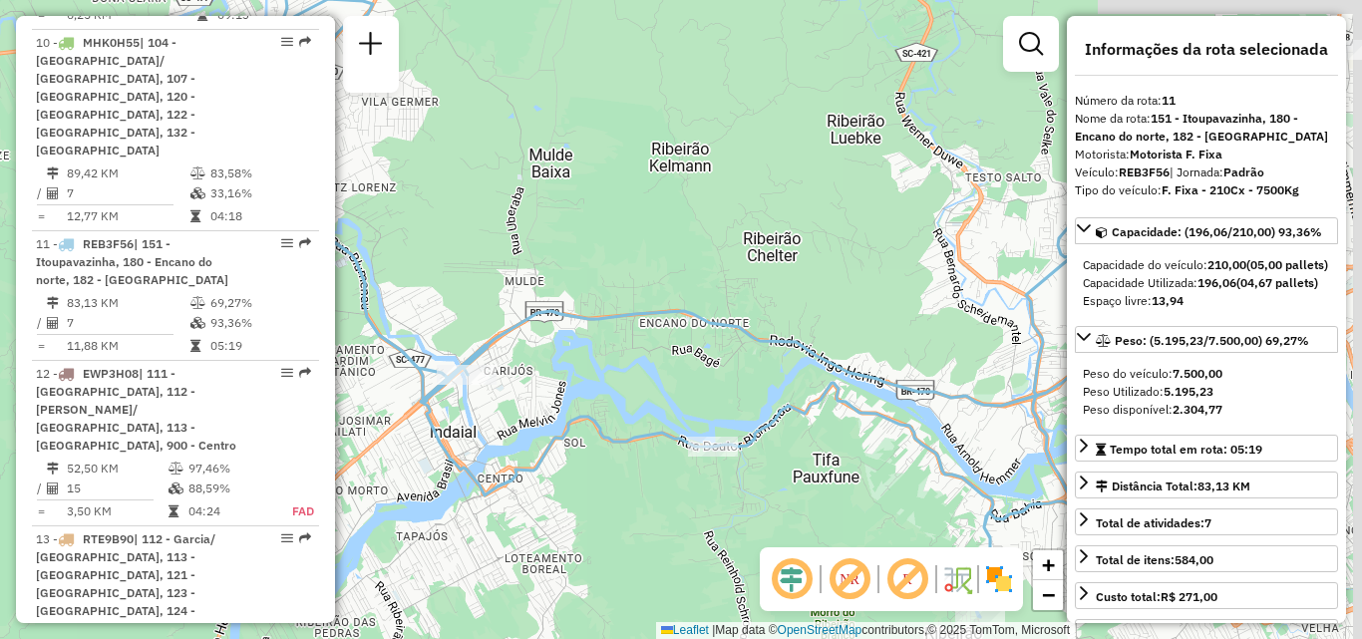
drag, startPoint x: 844, startPoint y: 341, endPoint x: 582, endPoint y: 397, distance: 267.2
click at [588, 397] on div "Janela de atendimento Grade de atendimento Capacidade Transportadoras Veículos …" at bounding box center [681, 319] width 1362 height 639
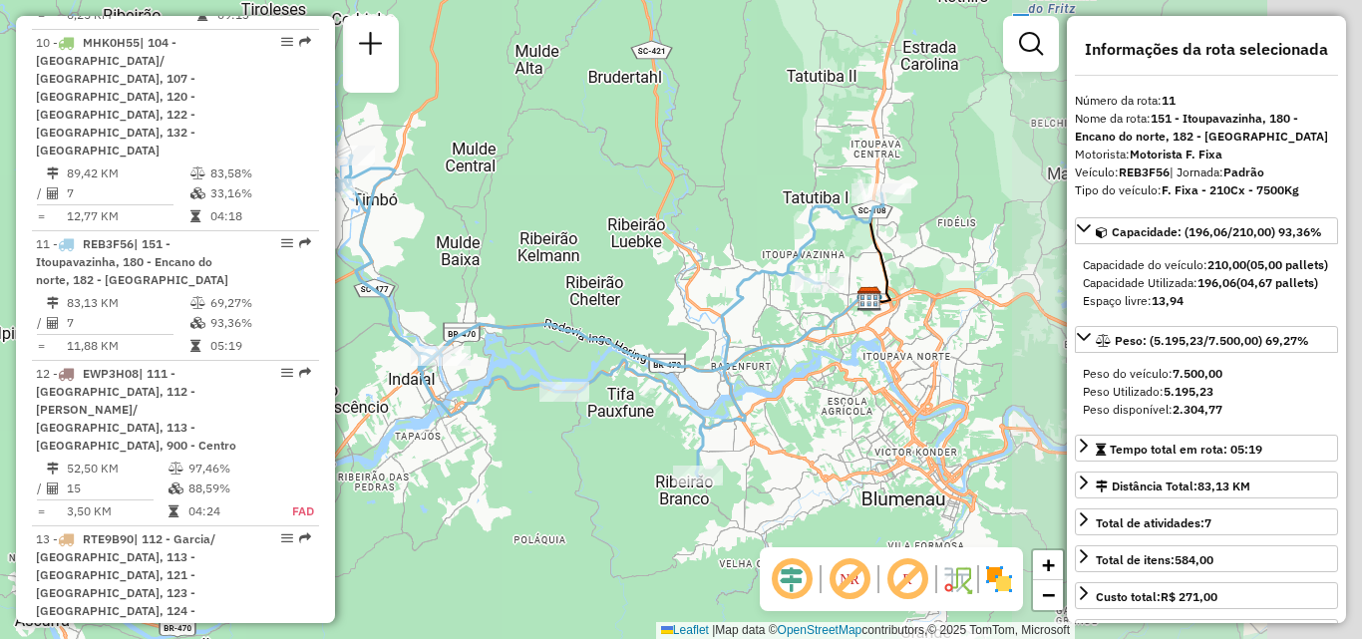
drag, startPoint x: 709, startPoint y: 332, endPoint x: 547, endPoint y: 345, distance: 163.1
click at [560, 350] on div "Janela de atendimento Grade de atendimento Capacidade Transportadoras Veículos …" at bounding box center [681, 319] width 1362 height 639
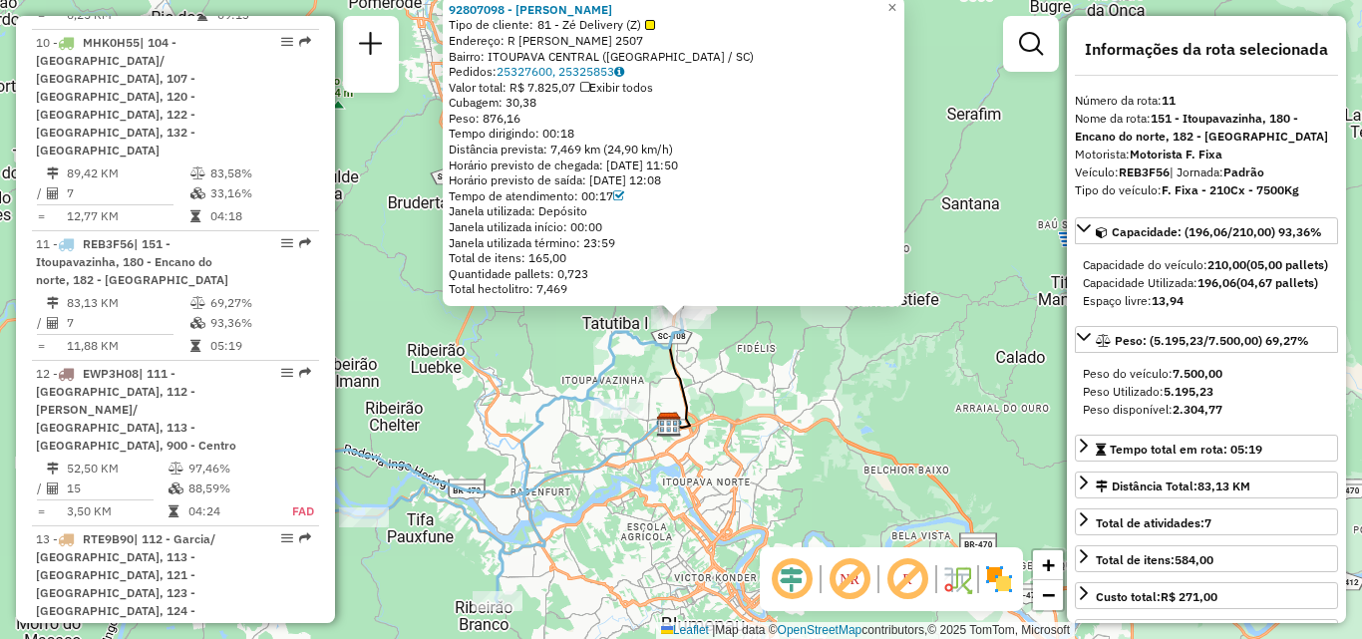
click at [510, 354] on div "92807098 - DANIELE FERNANDA DEB Tipo de cliente: 81 - Zé Delivery (Z) Endereço:…" at bounding box center [681, 319] width 1362 height 639
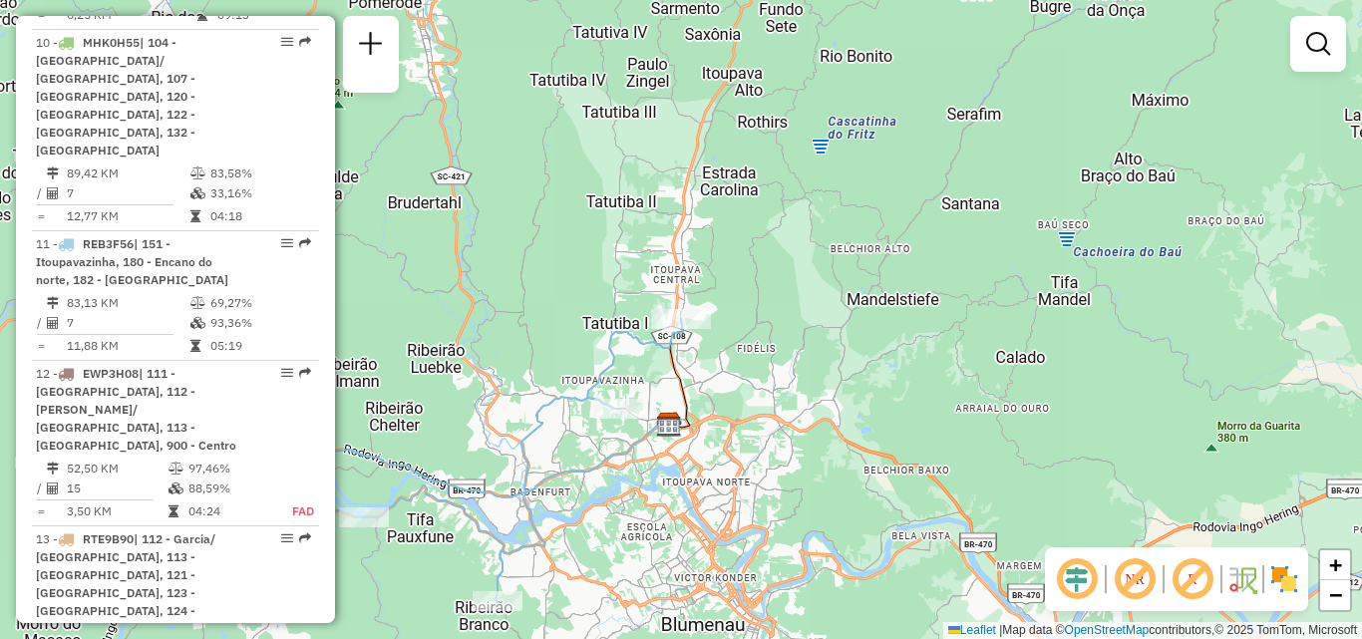
drag, startPoint x: 541, startPoint y: 397, endPoint x: 555, endPoint y: 326, distance: 72.2
click at [551, 330] on icon at bounding box center [407, 441] width 553 height 321
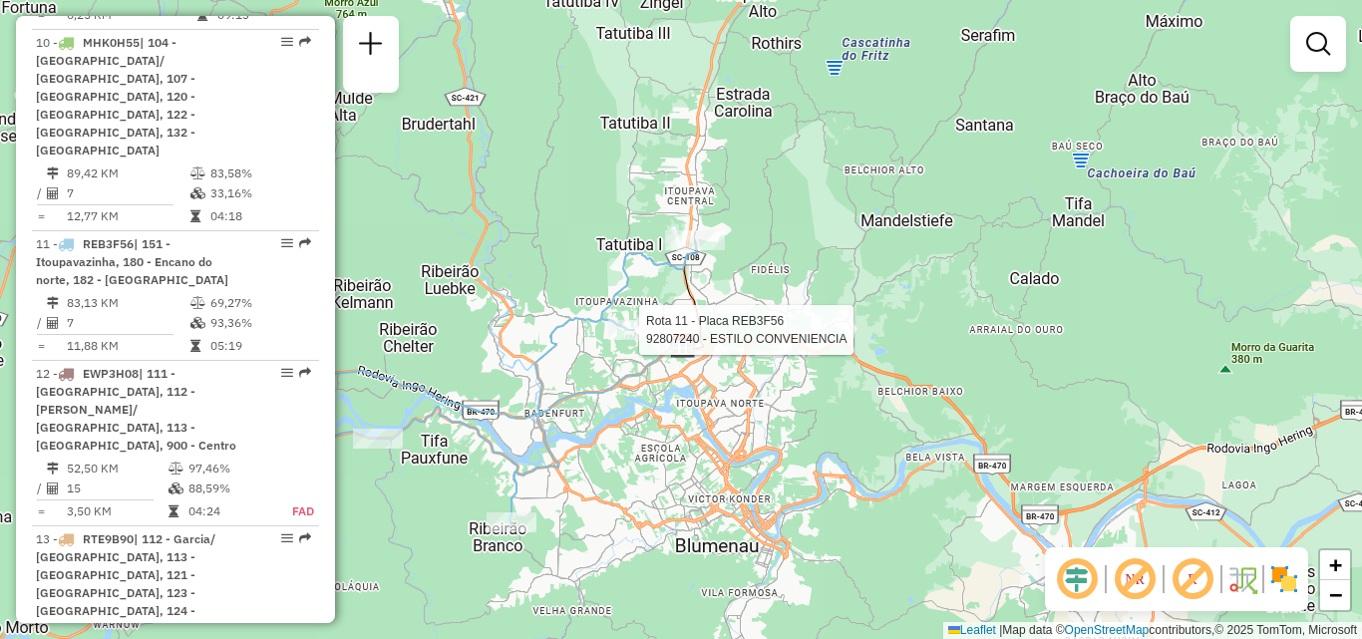
select select "**********"
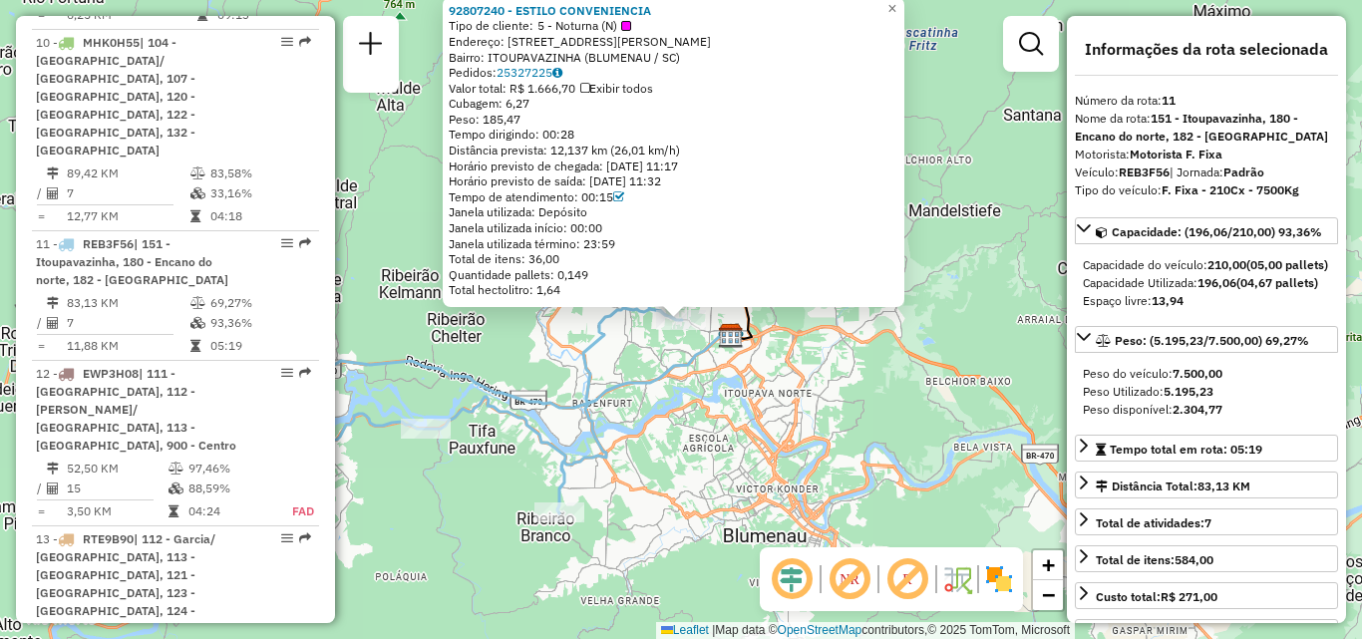
click at [521, 347] on div "92807240 - ESTILO CONVENIENCIA Tipo de cliente: 5 - Noturna (N) Endereço: R FRE…" at bounding box center [681, 319] width 1362 height 639
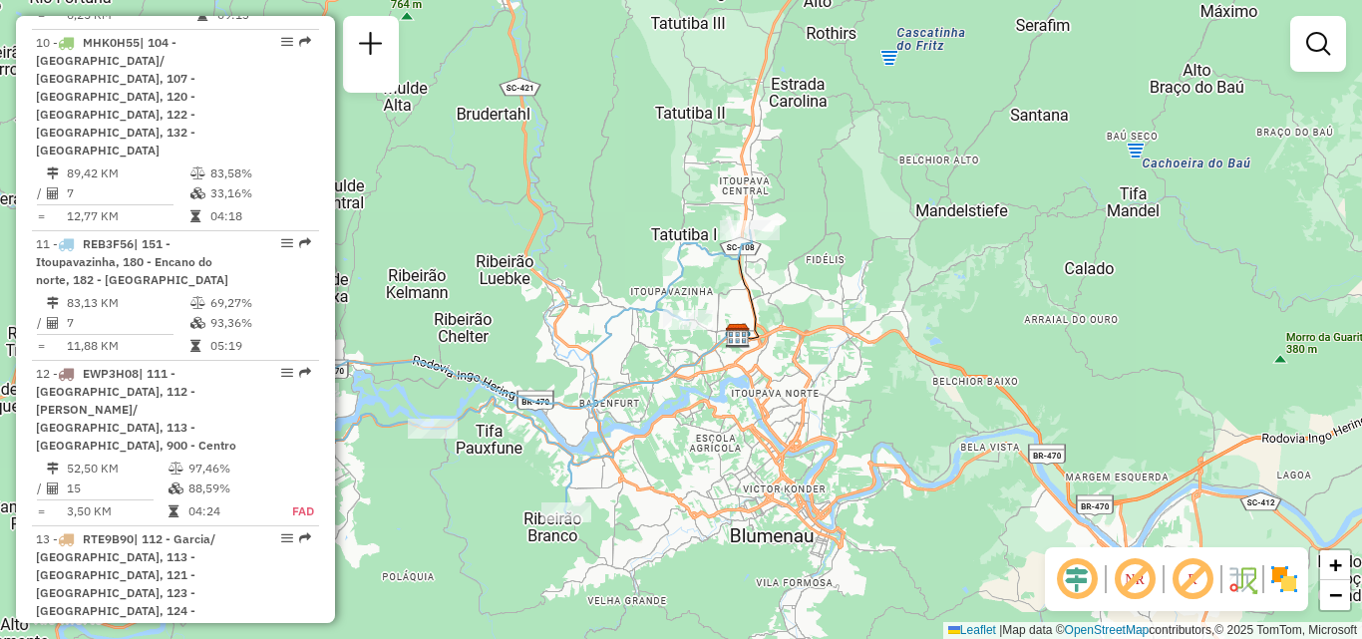
drag, startPoint x: 529, startPoint y: 359, endPoint x: 735, endPoint y: 319, distance: 210.3
click at [732, 320] on div "Janela de atendimento Grade de atendimento Capacidade Transportadoras Veículos …" at bounding box center [681, 319] width 1362 height 639
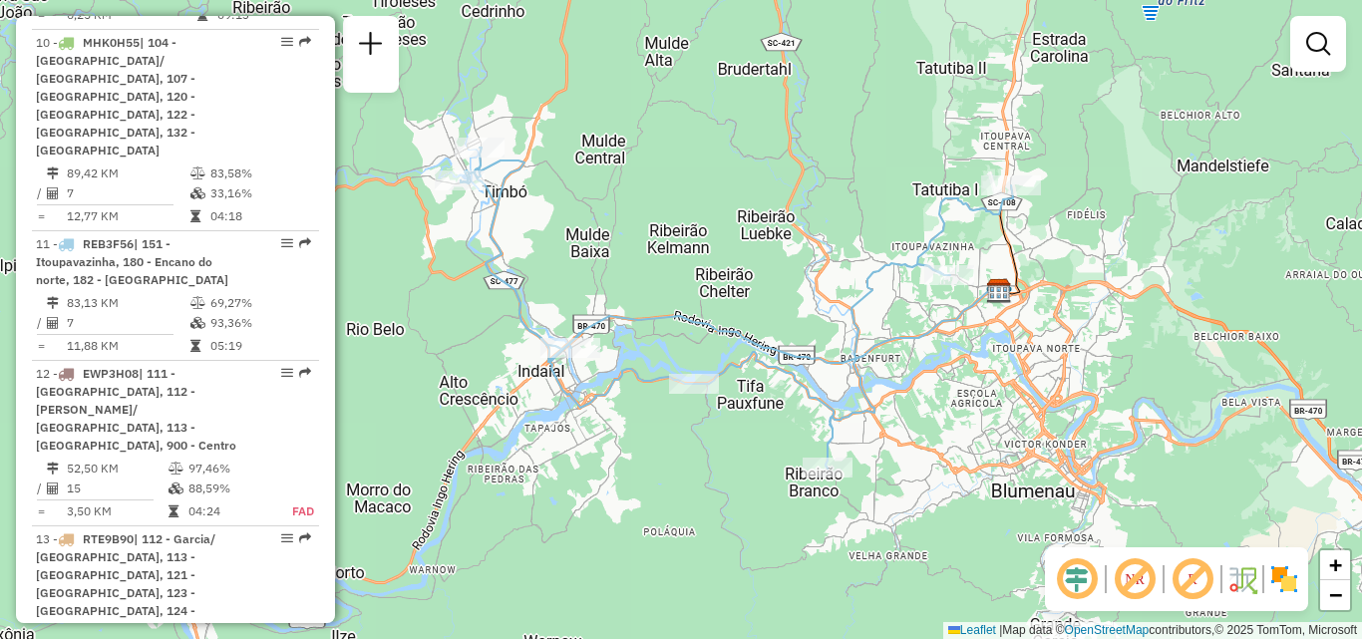
drag, startPoint x: 608, startPoint y: 305, endPoint x: 655, endPoint y: 315, distance: 47.9
click at [663, 311] on icon at bounding box center [731, 262] width 540 height 202
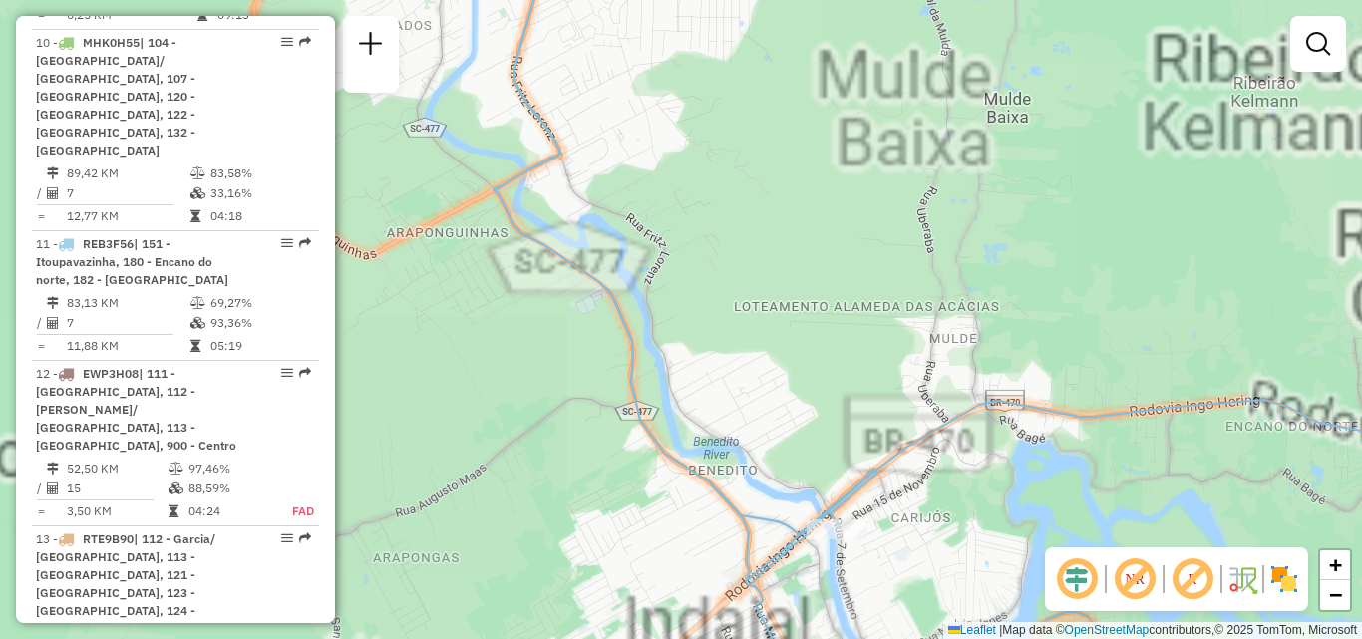
drag, startPoint x: 588, startPoint y: 296, endPoint x: 681, endPoint y: 318, distance: 95.3
click at [662, 318] on icon at bounding box center [1010, 328] width 1032 height 767
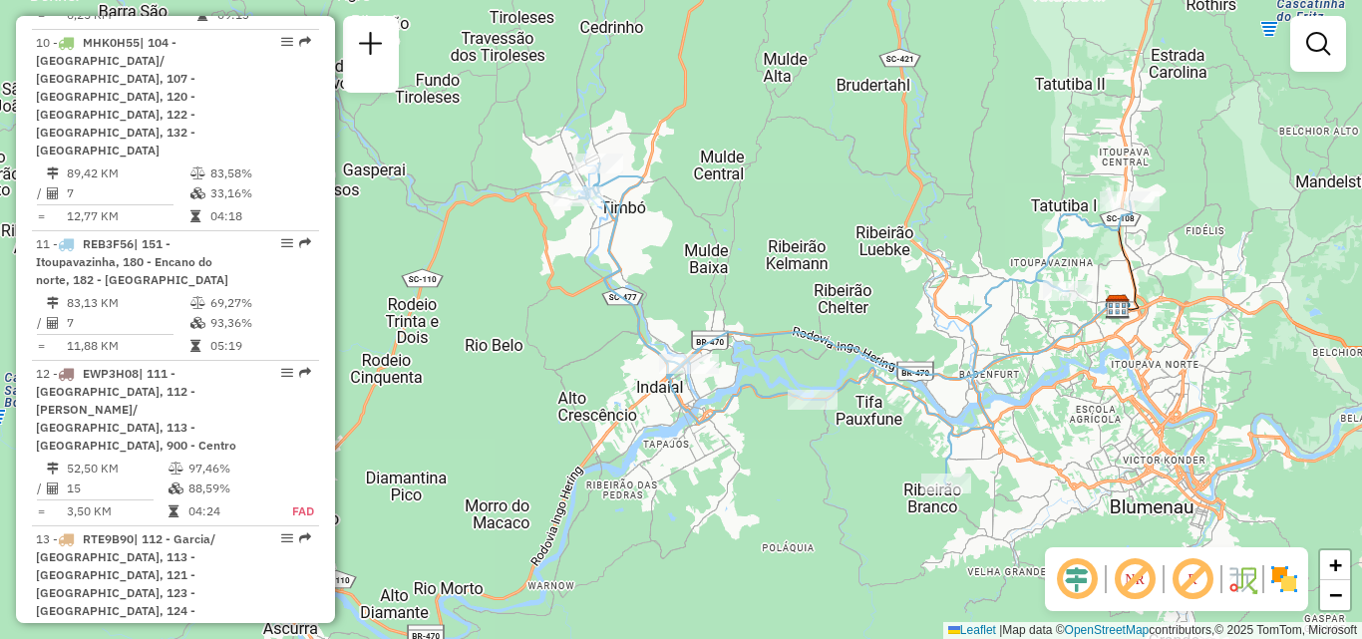
drag, startPoint x: 660, startPoint y: 288, endPoint x: 647, endPoint y: 298, distance: 16.4
click at [647, 298] on div "Janela de atendimento Grade de atendimento Capacidade Transportadoras Veículos …" at bounding box center [681, 319] width 1362 height 639
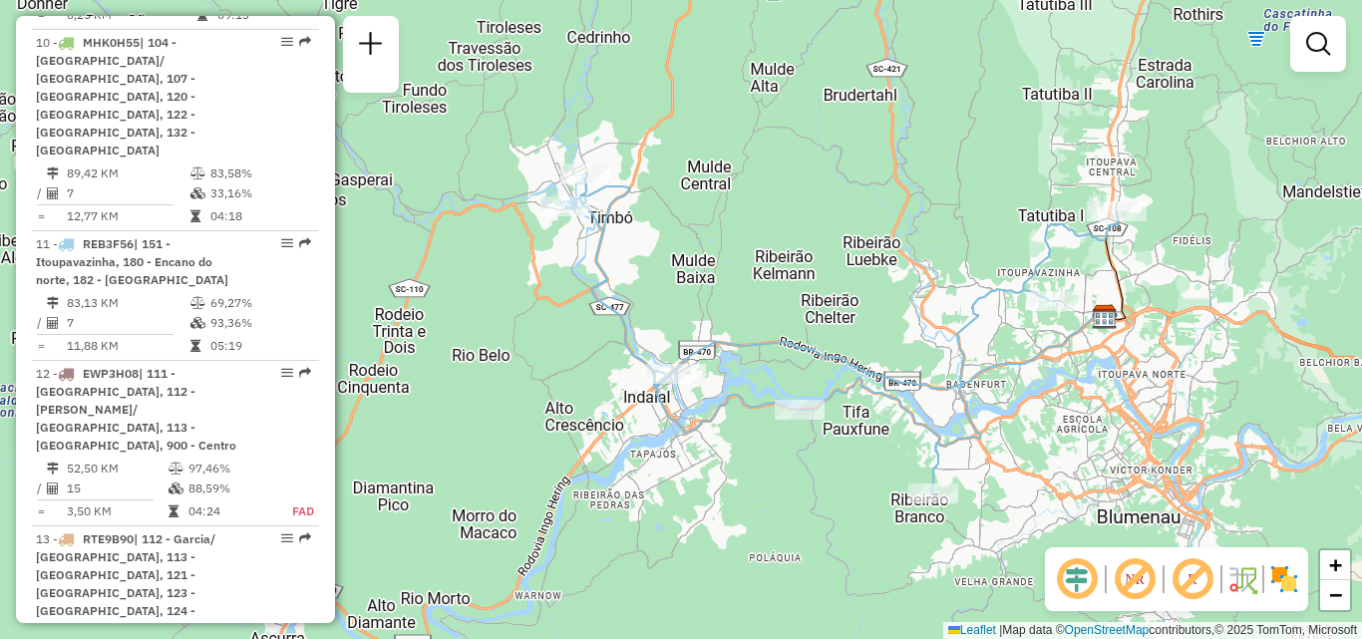
click at [748, 278] on div "Janela de atendimento Grade de atendimento Capacidade Transportadoras Veículos …" at bounding box center [681, 319] width 1362 height 639
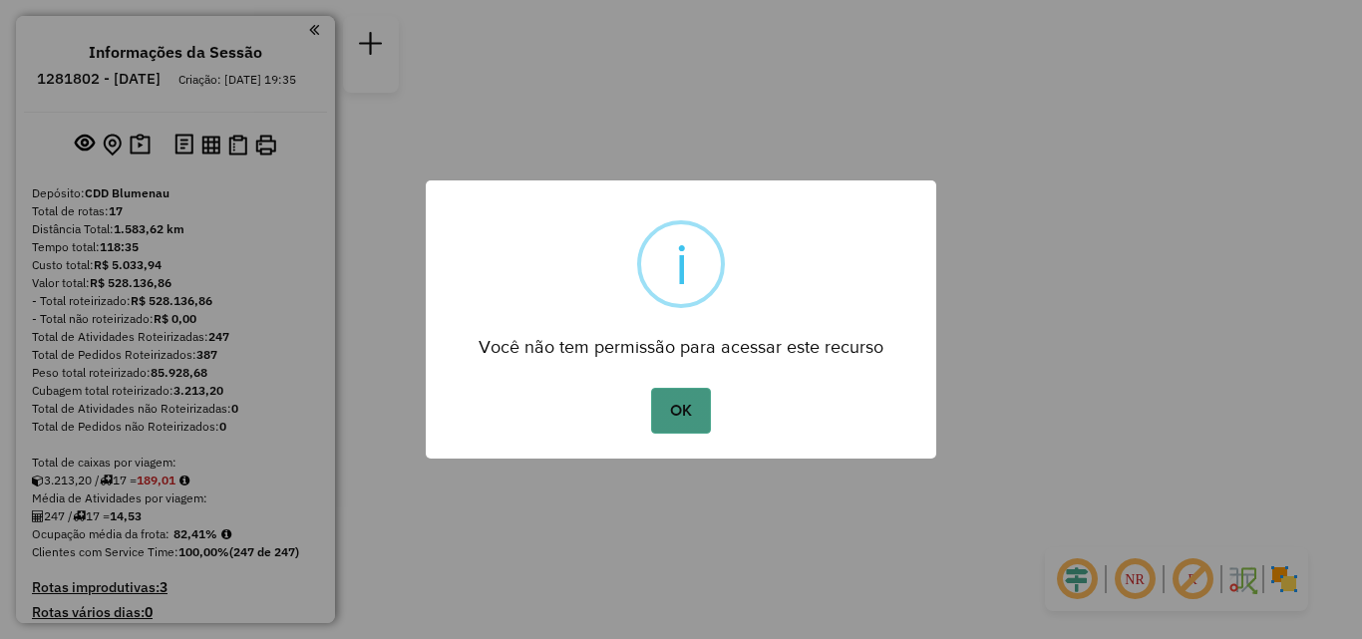
click at [696, 418] on button "OK" at bounding box center [680, 411] width 59 height 46
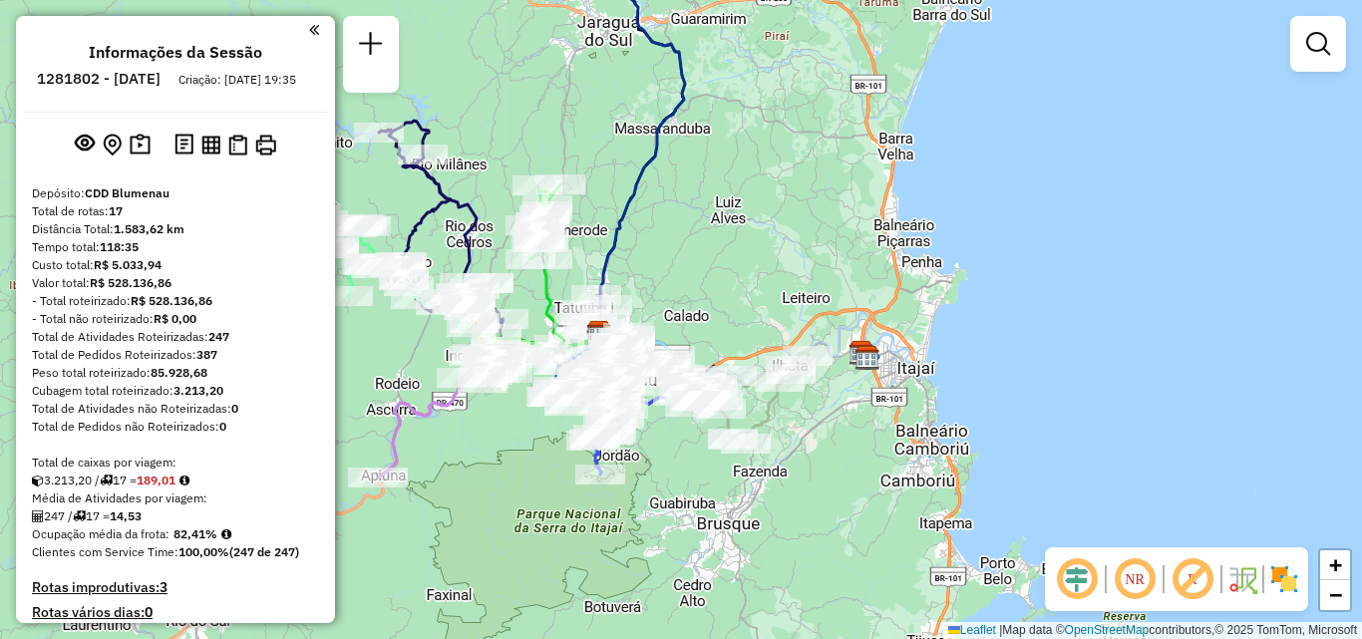
drag, startPoint x: 559, startPoint y: 463, endPoint x: 500, endPoint y: 473, distance: 59.7
click at [502, 473] on div "Janela de atendimento Grade de atendimento Capacidade Transportadoras Veículos …" at bounding box center [681, 319] width 1362 height 639
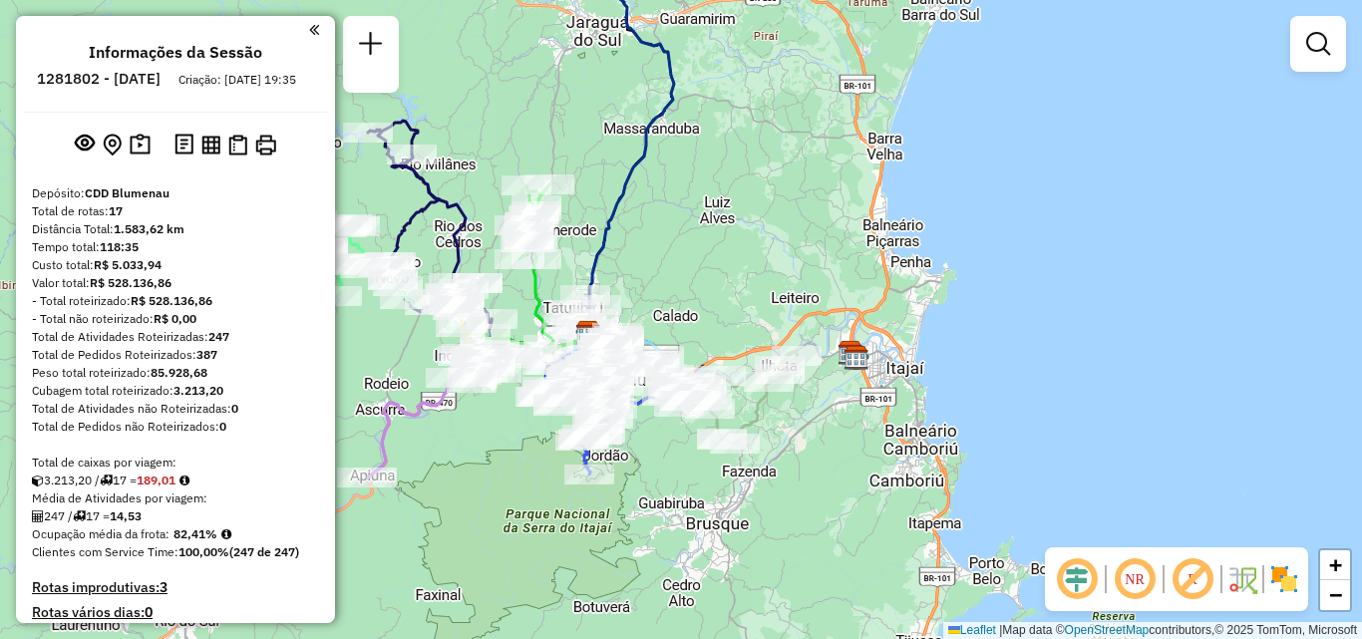
drag, startPoint x: 851, startPoint y: 419, endPoint x: 871, endPoint y: 390, distance: 35.1
click at [871, 390] on div "Janela de atendimento Grade de atendimento Capacidade Transportadoras Veículos …" at bounding box center [681, 319] width 1362 height 639
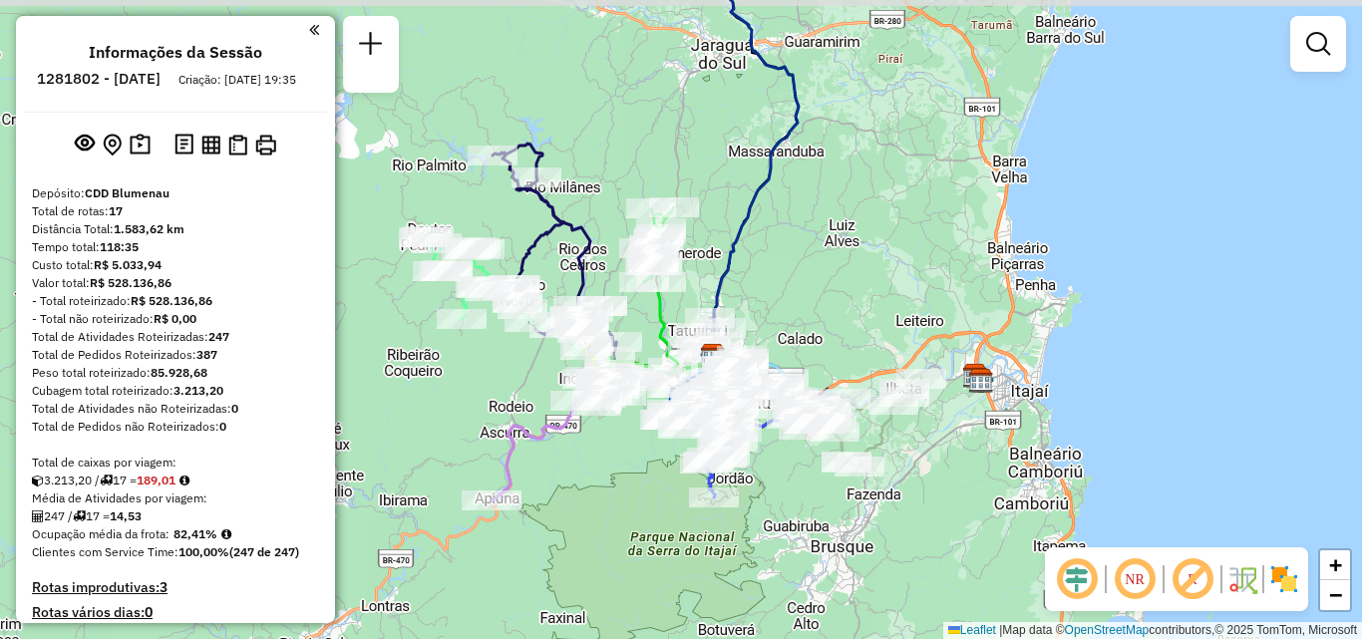
drag, startPoint x: 543, startPoint y: 380, endPoint x: 676, endPoint y: 424, distance: 140.7
click at [673, 429] on div "Janela de atendimento Grade de atendimento Capacidade Transportadoras Veículos …" at bounding box center [681, 319] width 1362 height 639
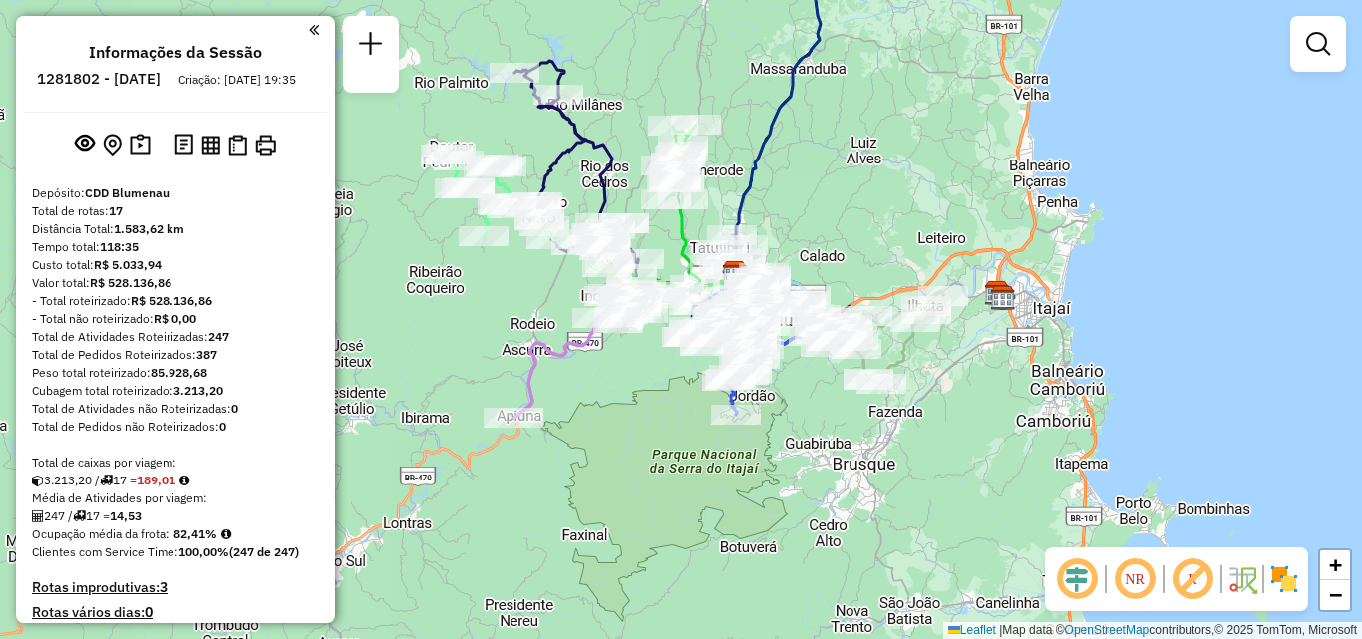
drag, startPoint x: 650, startPoint y: 440, endPoint x: 629, endPoint y: 369, distance: 73.8
click at [643, 369] on div "Janela de atendimento Grade de atendimento Capacidade Transportadoras Veículos …" at bounding box center [681, 319] width 1362 height 639
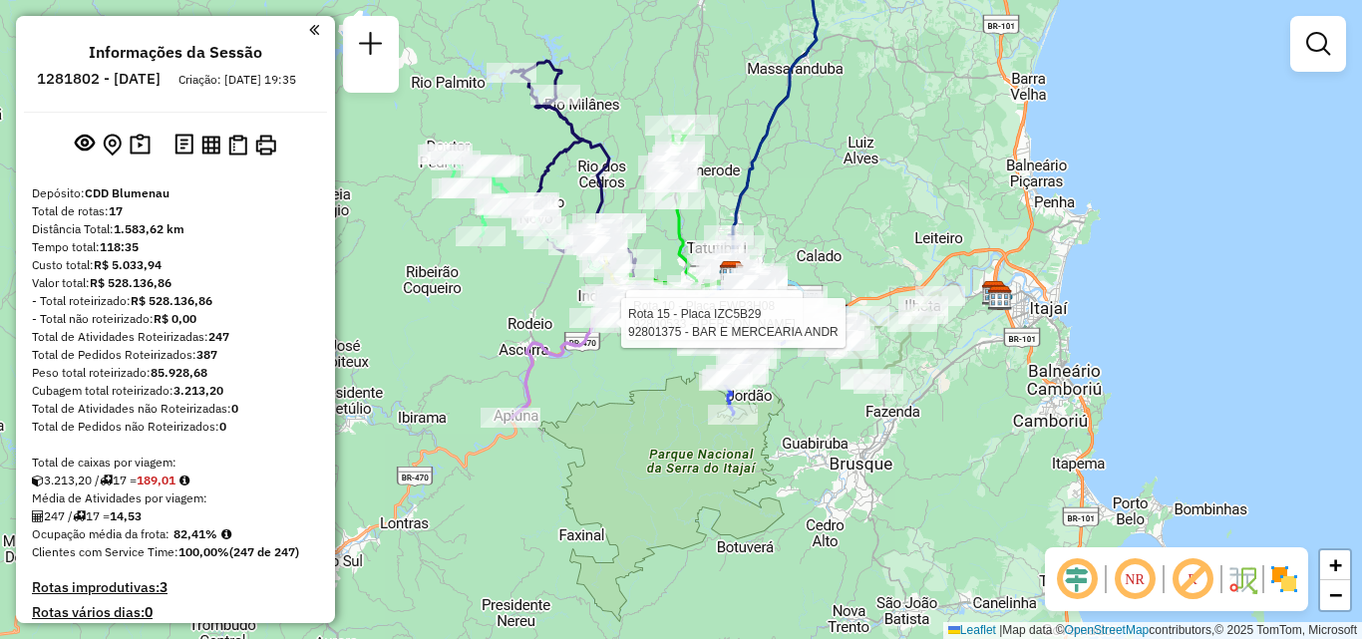
select select "**********"
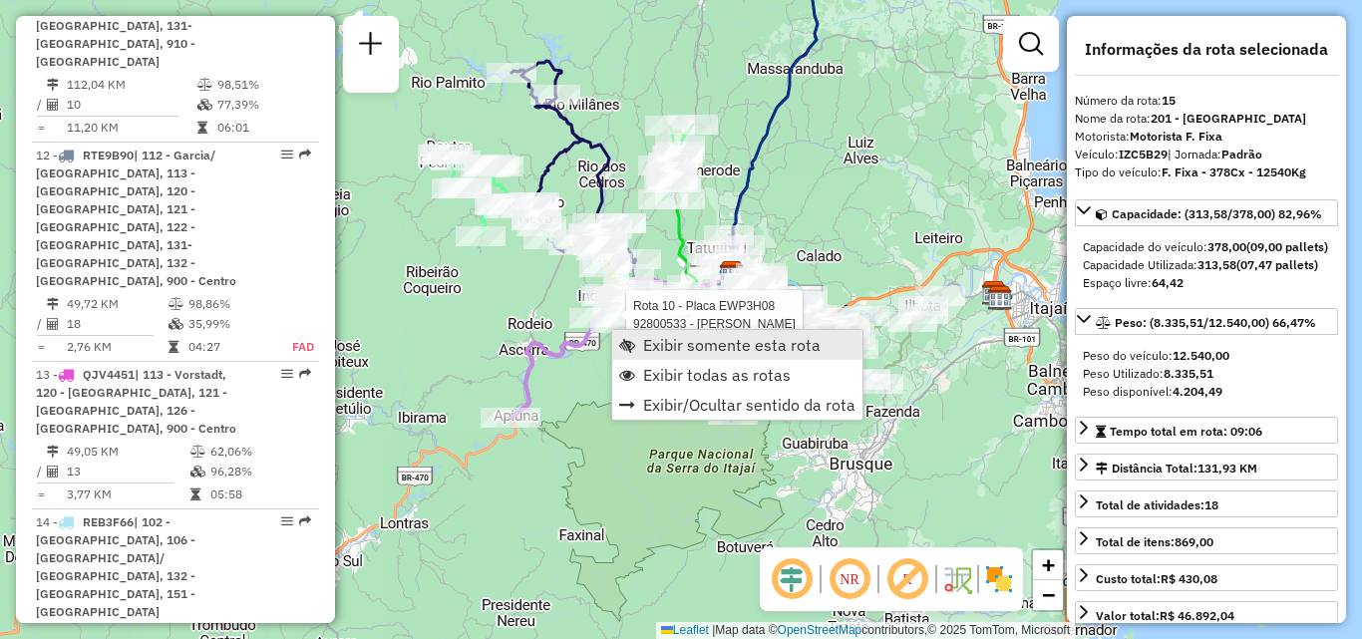
scroll to position [2466, 0]
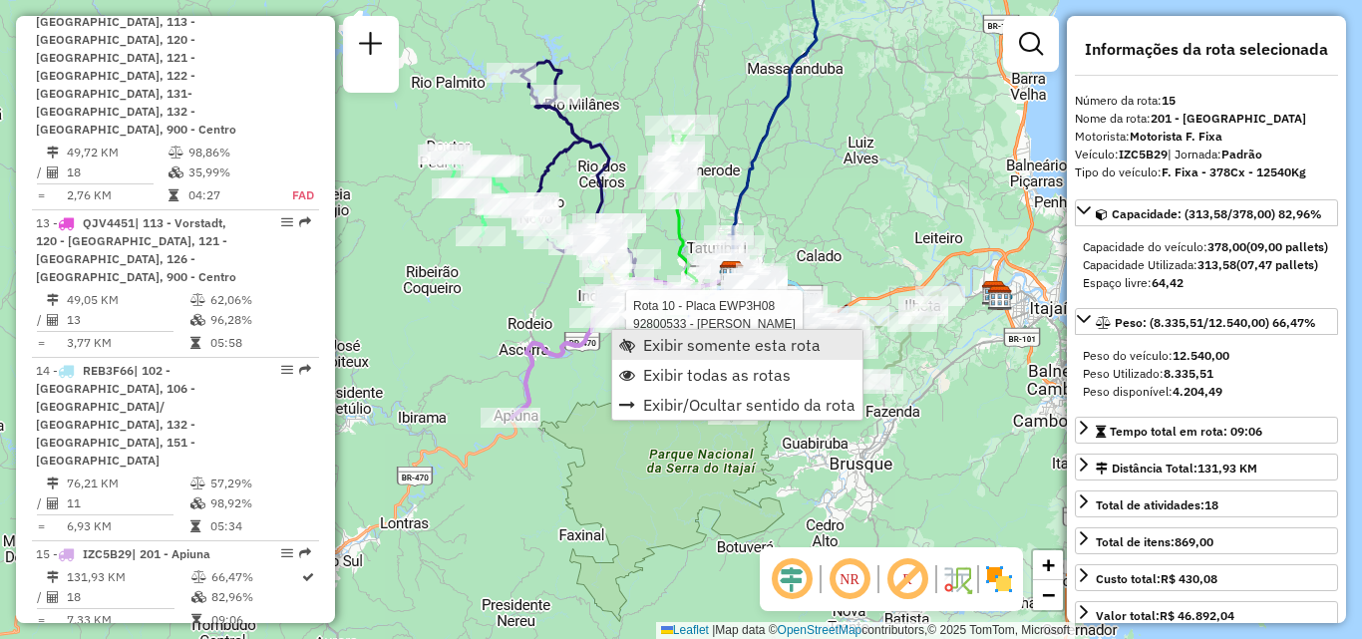
click at [671, 346] on span "Exibir somente esta rota" at bounding box center [732, 345] width 178 height 16
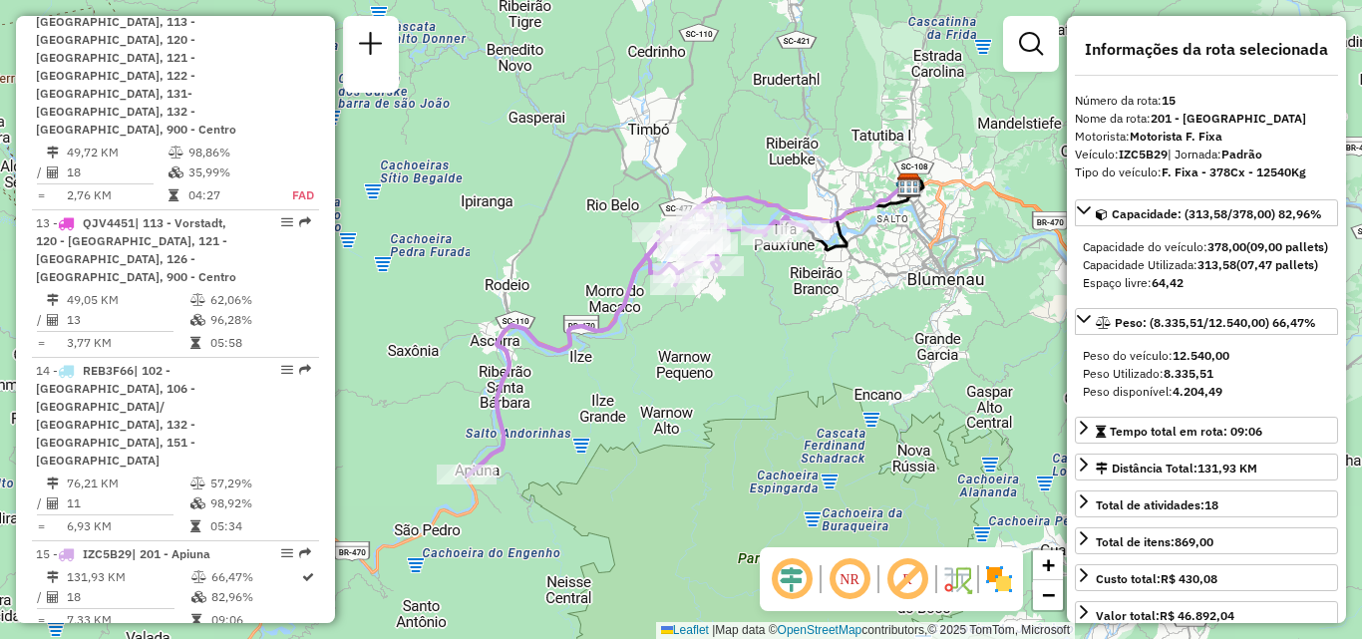
drag, startPoint x: 706, startPoint y: 352, endPoint x: 740, endPoint y: 345, distance: 34.6
click at [740, 345] on div "Janela de atendimento Grade de atendimento Capacidade Transportadoras Veículos …" at bounding box center [681, 319] width 1362 height 639
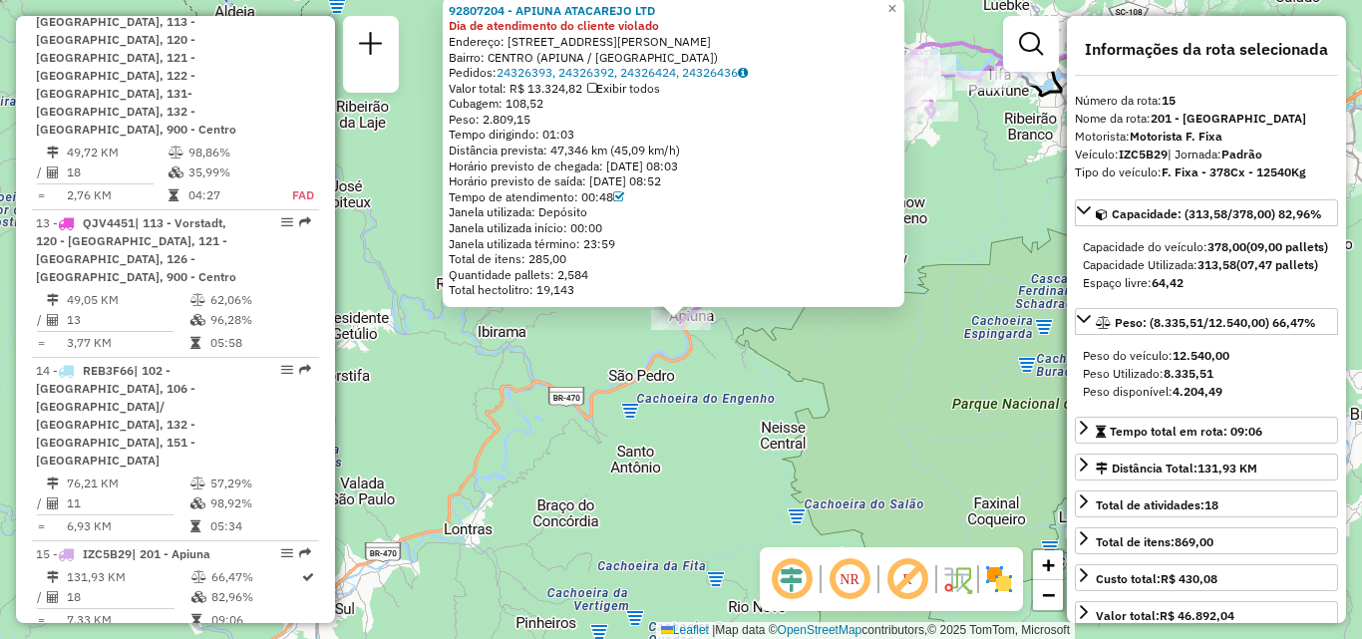
click at [662, 465] on div "92807204 - APIUNA ATACAREJO LTD Dia de atendimento do cliente violado Endereço:…" at bounding box center [681, 319] width 1362 height 639
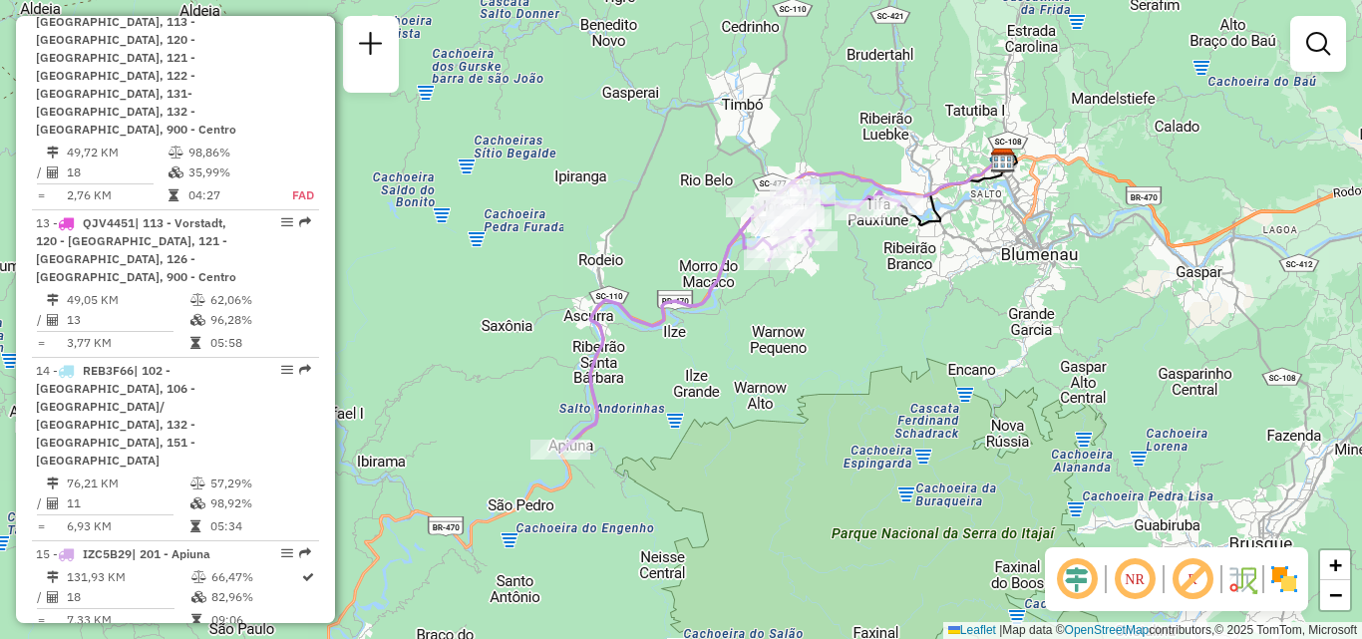
drag, startPoint x: 824, startPoint y: 318, endPoint x: 693, endPoint y: 442, distance: 179.9
click at [693, 442] on div "Janela de atendimento Grade de atendimento Capacidade Transportadoras Veículos …" at bounding box center [681, 319] width 1362 height 639
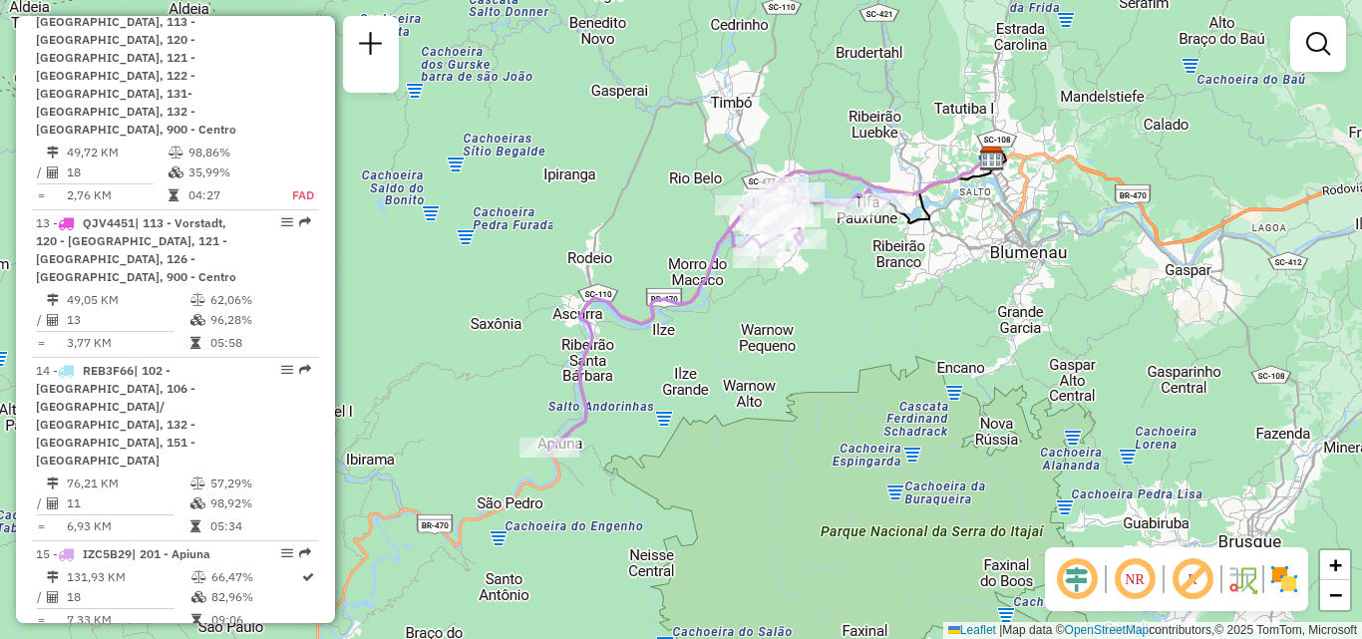
select select "**********"
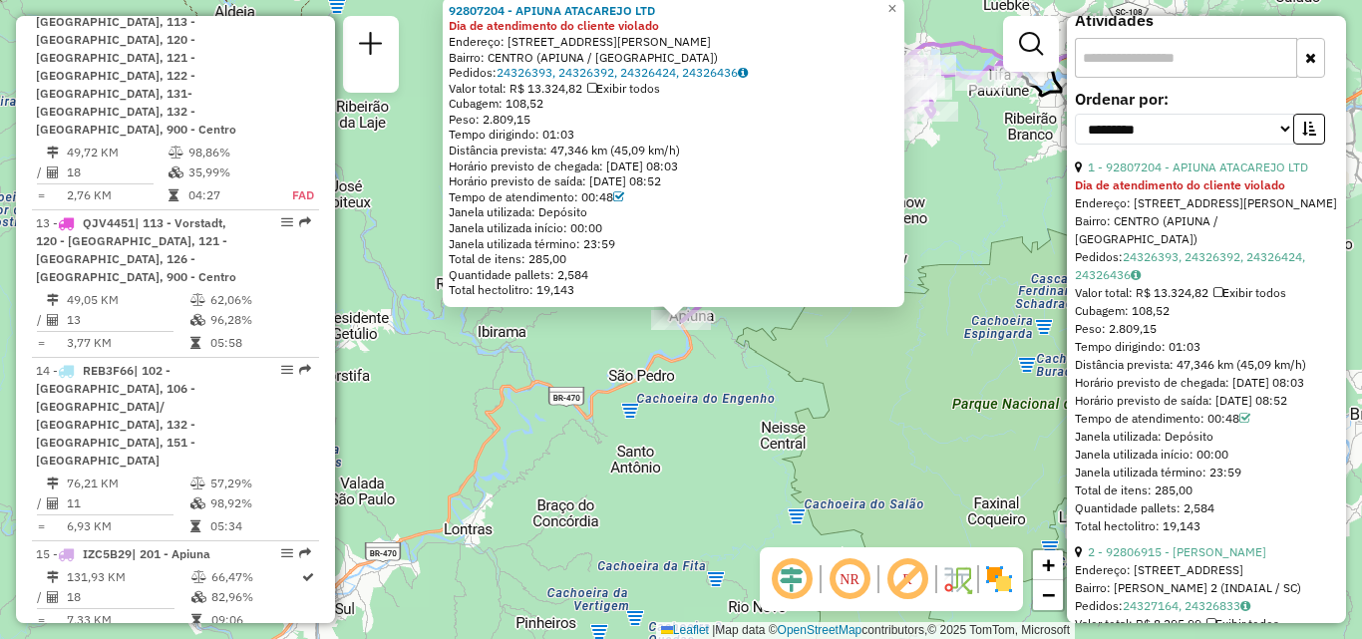
scroll to position [698, 0]
click at [893, 336] on div "92807204 - APIUNA ATACAREJO LTD Dia de atendimento do cliente violado Endereço:…" at bounding box center [681, 319] width 1362 height 639
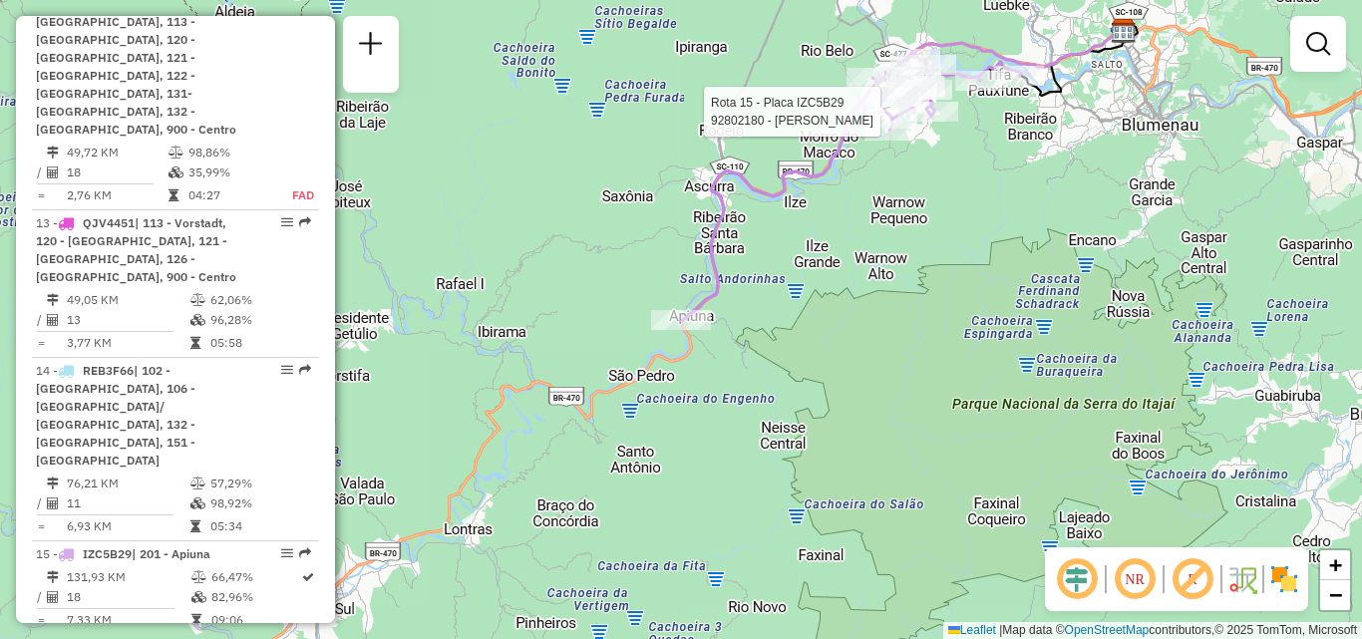
select select "**********"
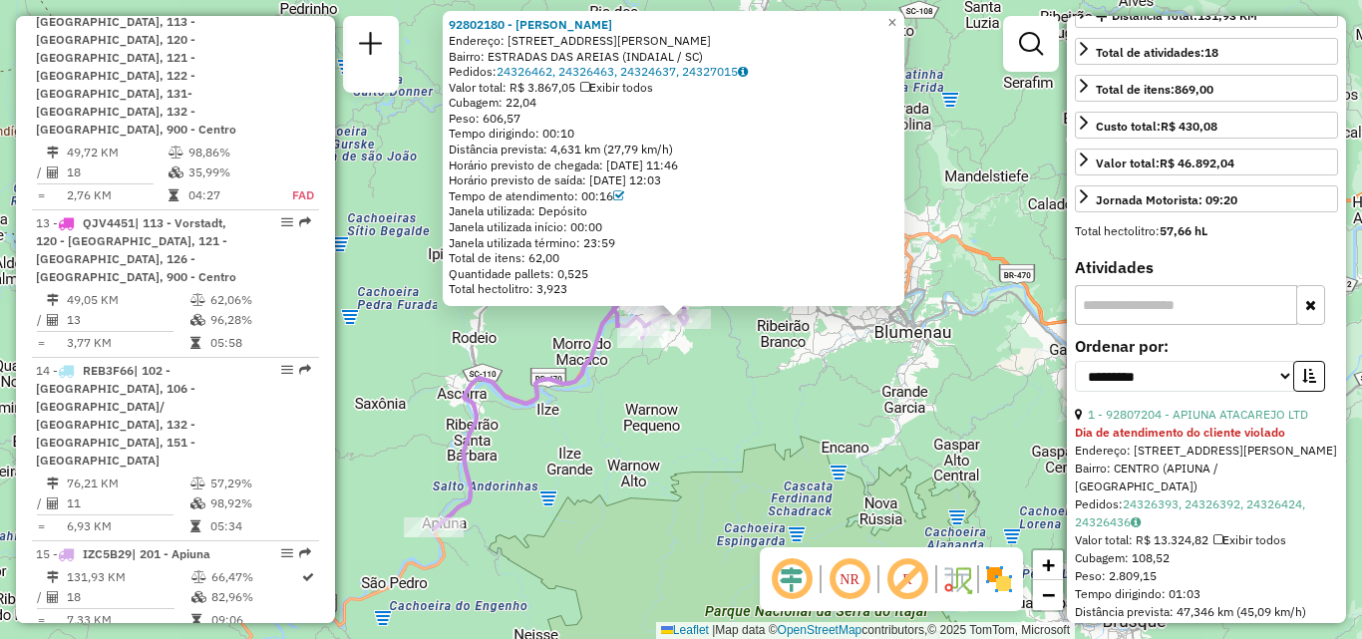
scroll to position [299, 0]
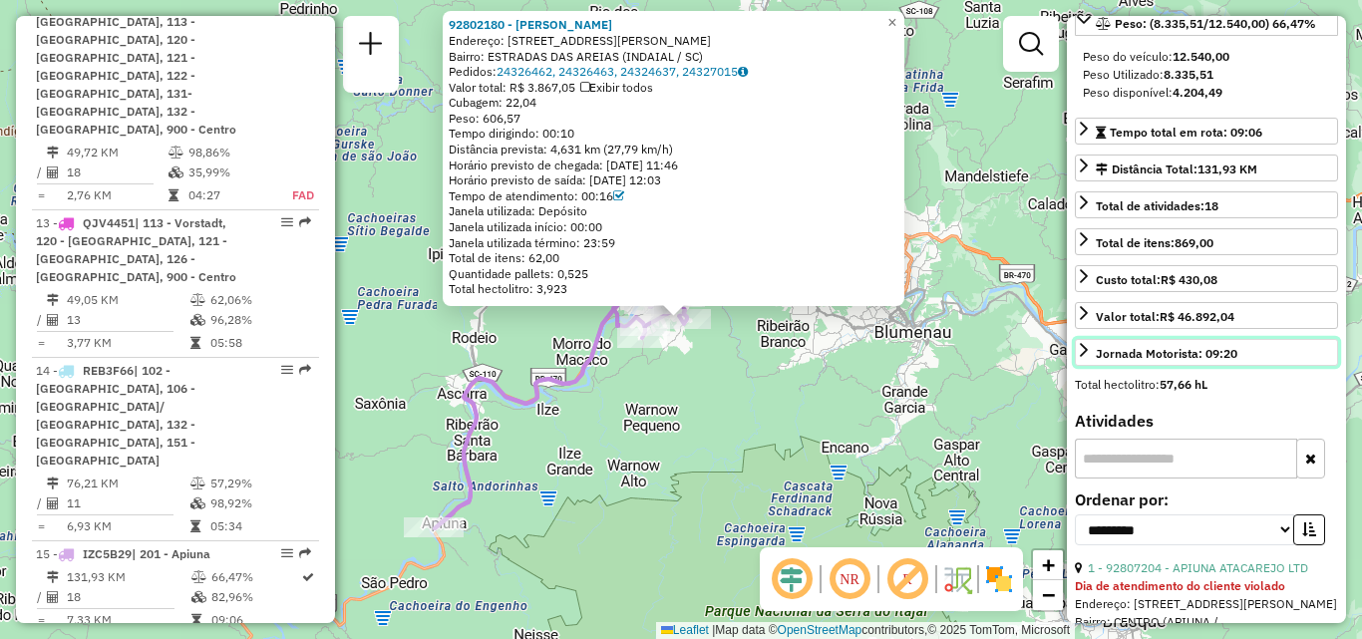
click at [1085, 358] on icon at bounding box center [1084, 350] width 16 height 16
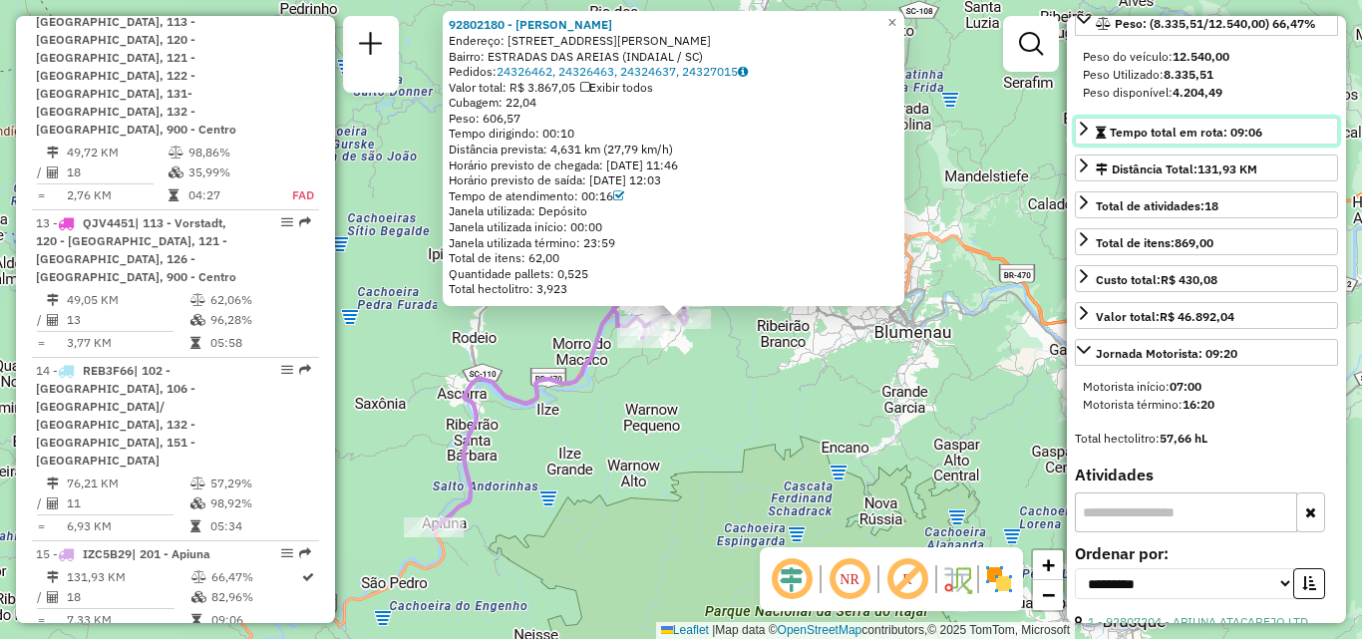
click at [1083, 137] on icon at bounding box center [1084, 129] width 16 height 16
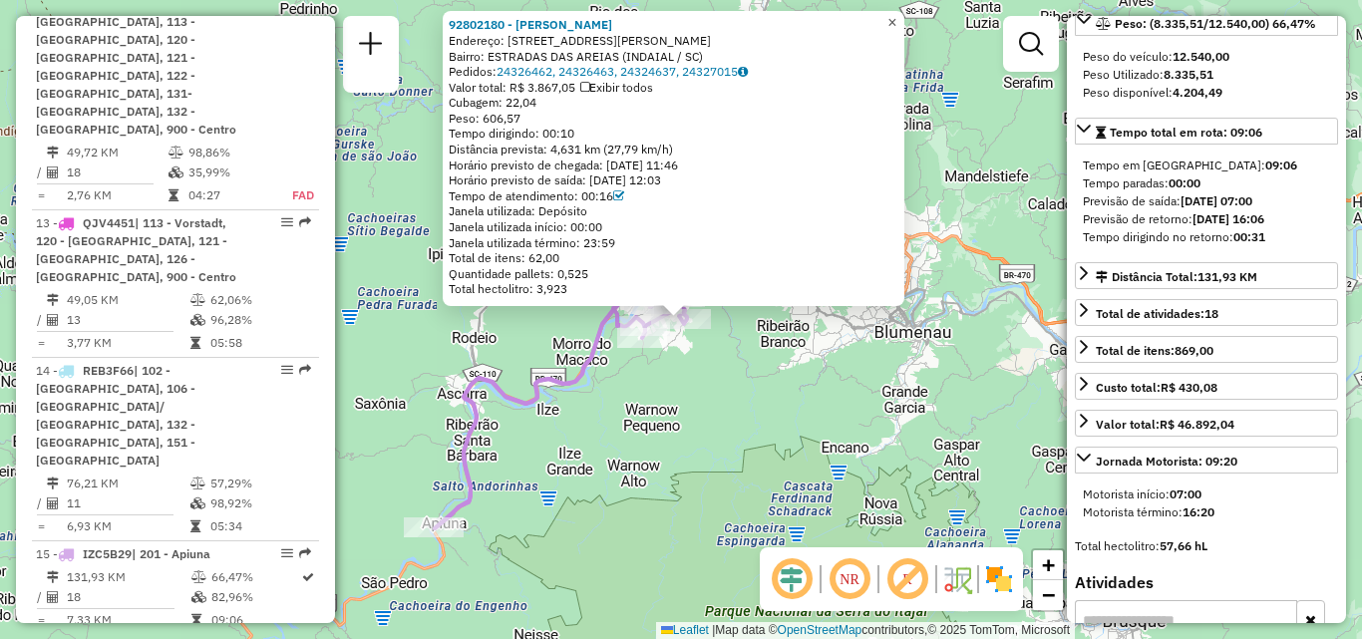
click at [897, 18] on span "×" at bounding box center [892, 22] width 9 height 17
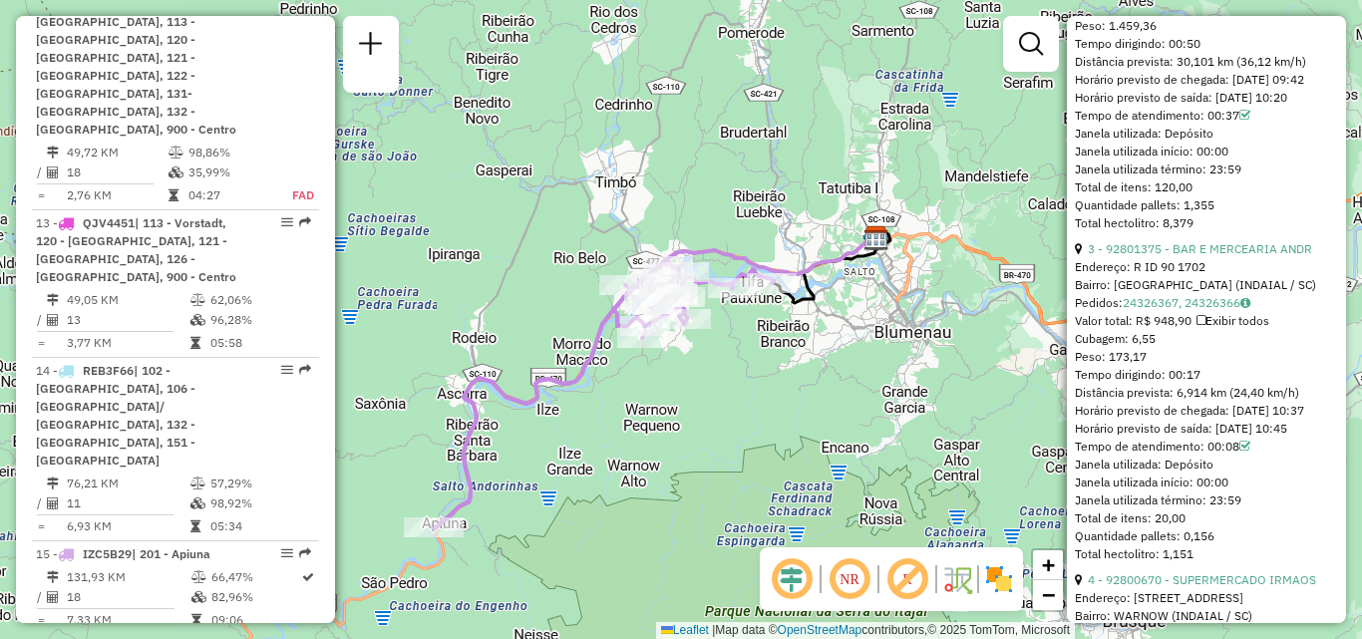
scroll to position [1795, 0]
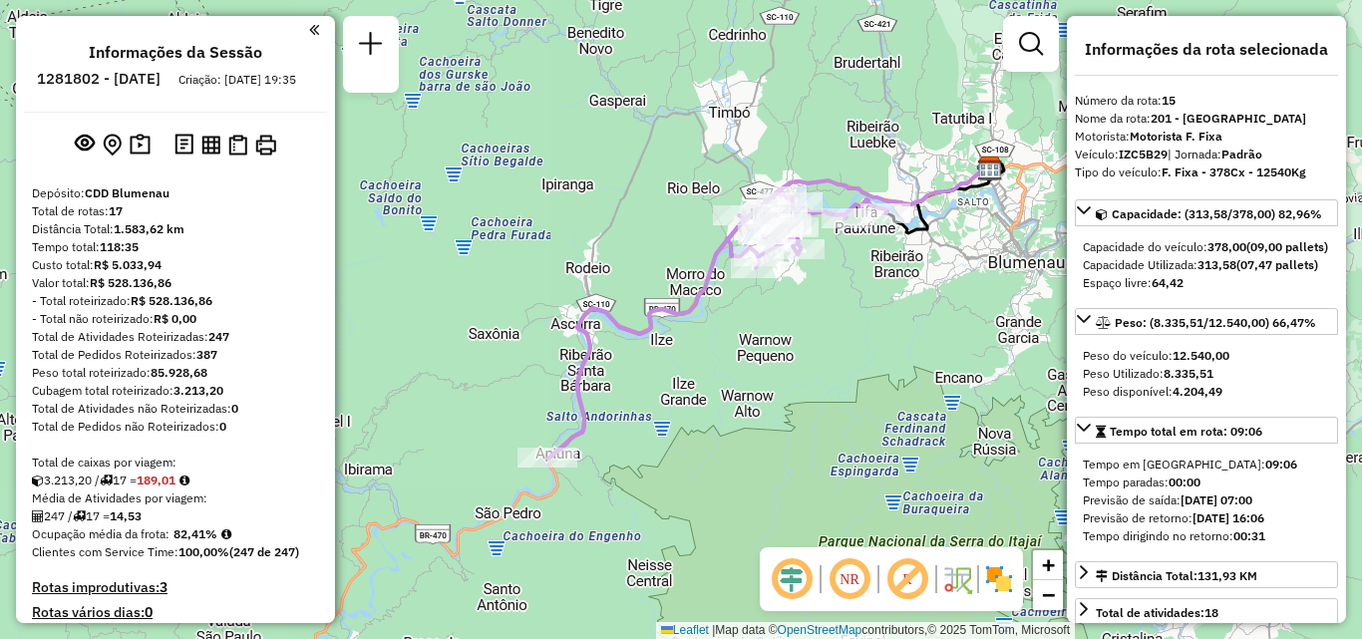
select select "**********"
click at [782, 345] on div "Janela de atendimento Grade de atendimento Capacidade Transportadoras Veículos …" at bounding box center [681, 319] width 1362 height 639
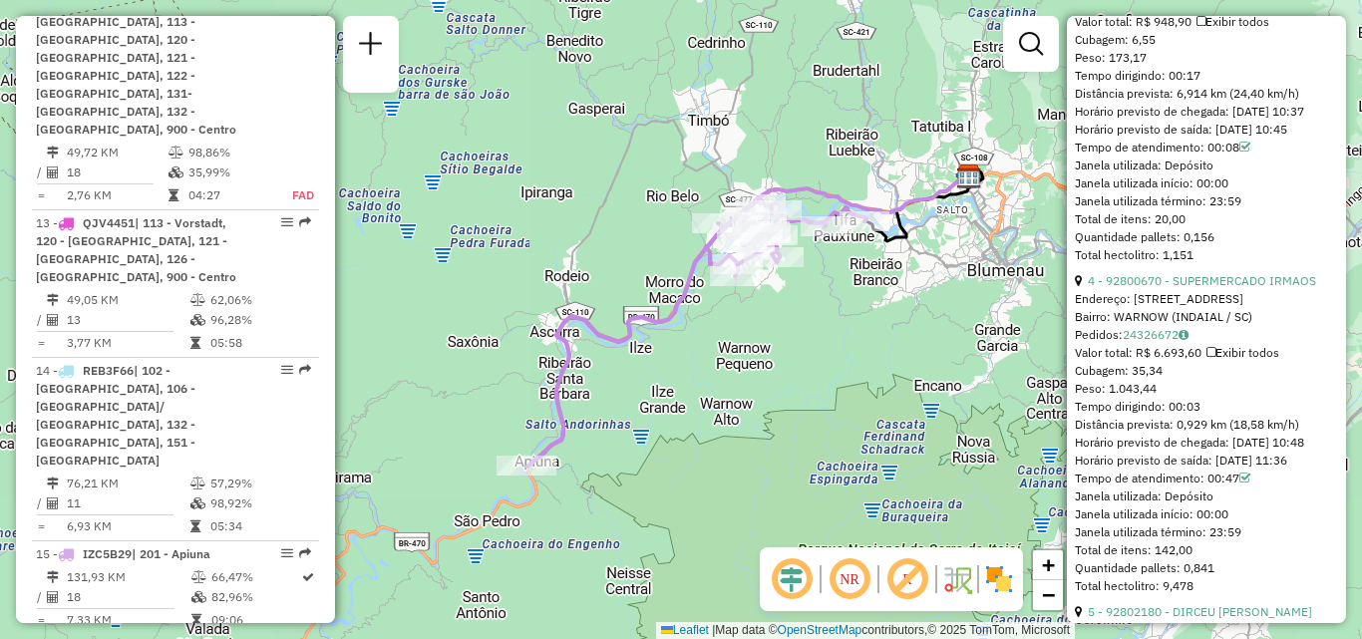
drag, startPoint x: 753, startPoint y: 396, endPoint x: 718, endPoint y: 400, distance: 35.1
click at [718, 400] on div "Janela de atendimento Grade de atendimento Capacidade Transportadoras Veículos …" at bounding box center [681, 319] width 1362 height 639
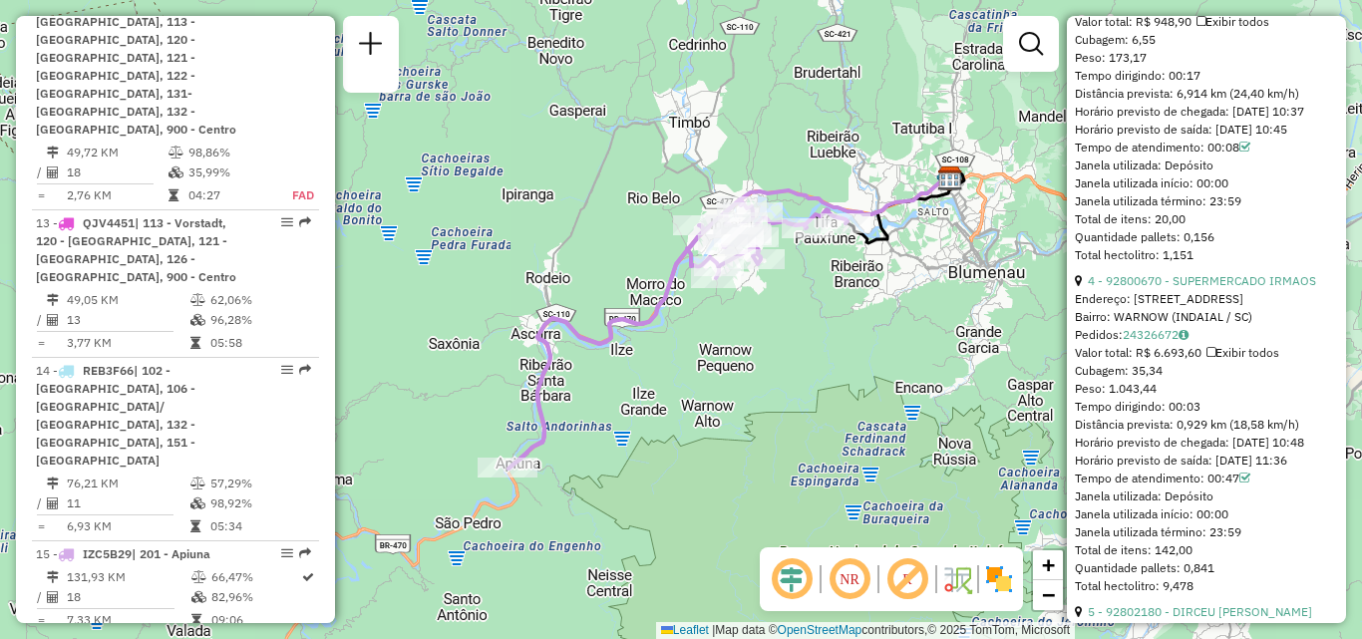
scroll to position [0, 0]
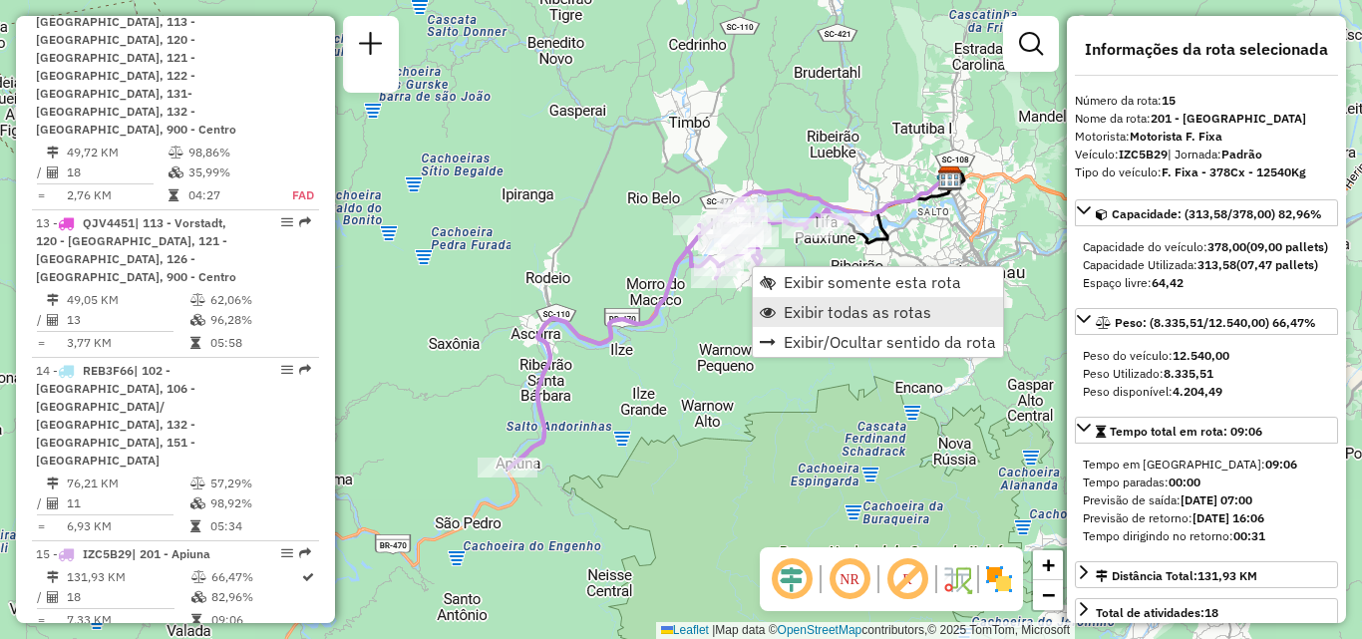
click at [796, 313] on span "Exibir todas as rotas" at bounding box center [858, 312] width 148 height 16
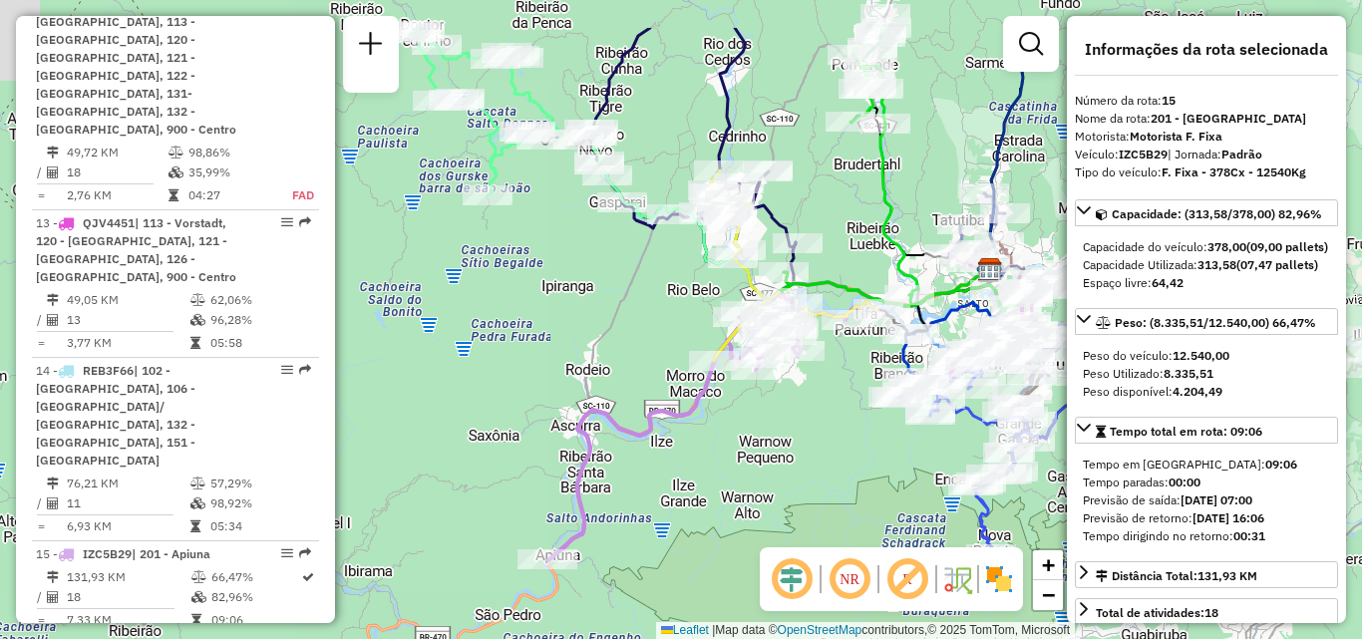
drag, startPoint x: 610, startPoint y: 247, endPoint x: 692, endPoint y: 400, distance: 173.1
click at [692, 400] on div "Janela de atendimento Grade de atendimento Capacidade Transportadoras Veículos …" at bounding box center [681, 319] width 1362 height 639
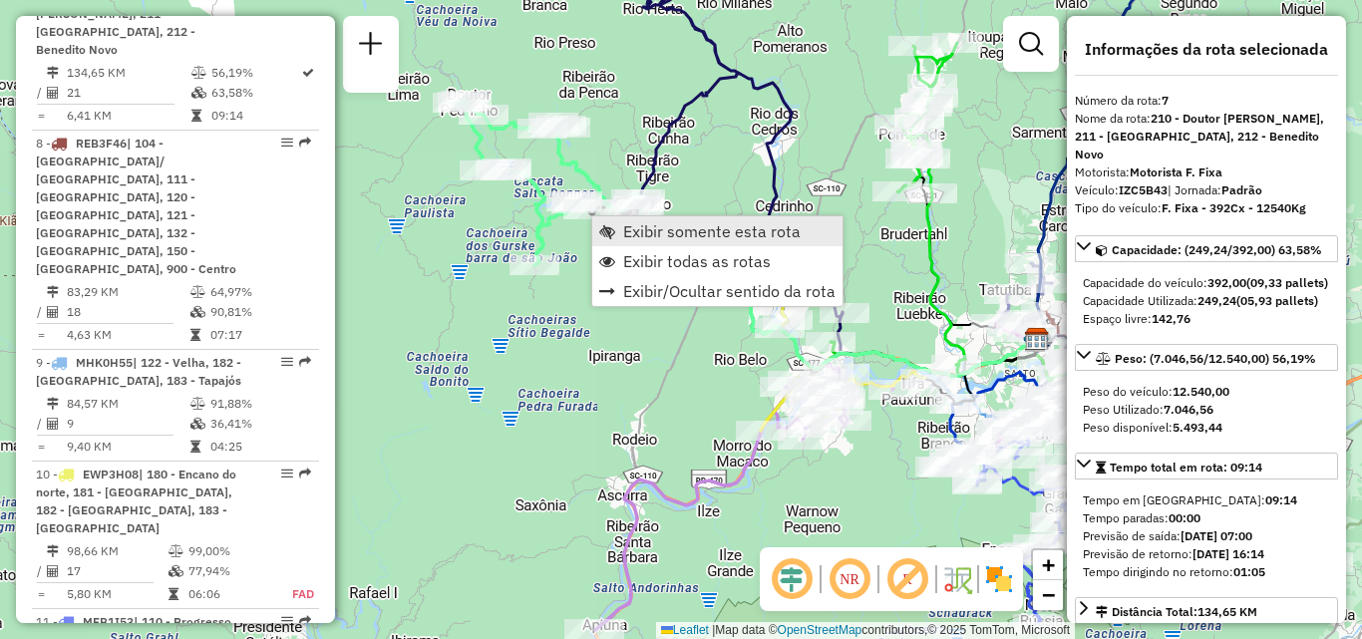
scroll to position [1596, 0]
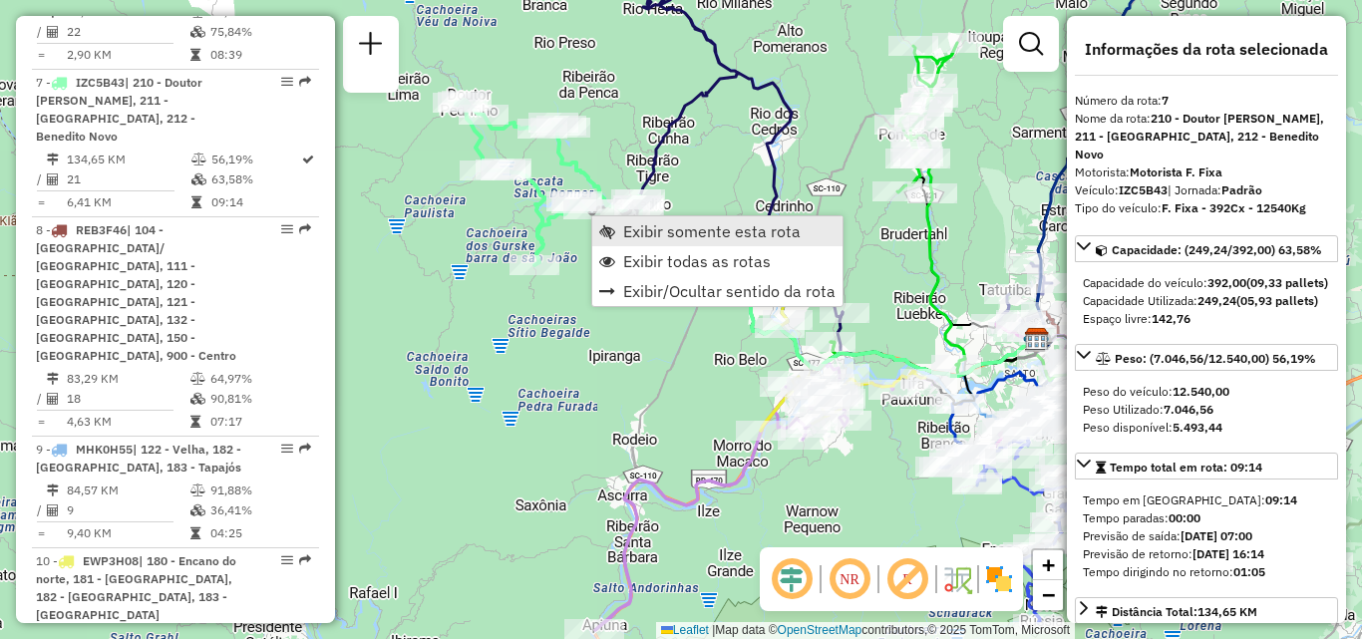
click at [624, 225] on span "Exibir somente esta rota" at bounding box center [712, 231] width 178 height 16
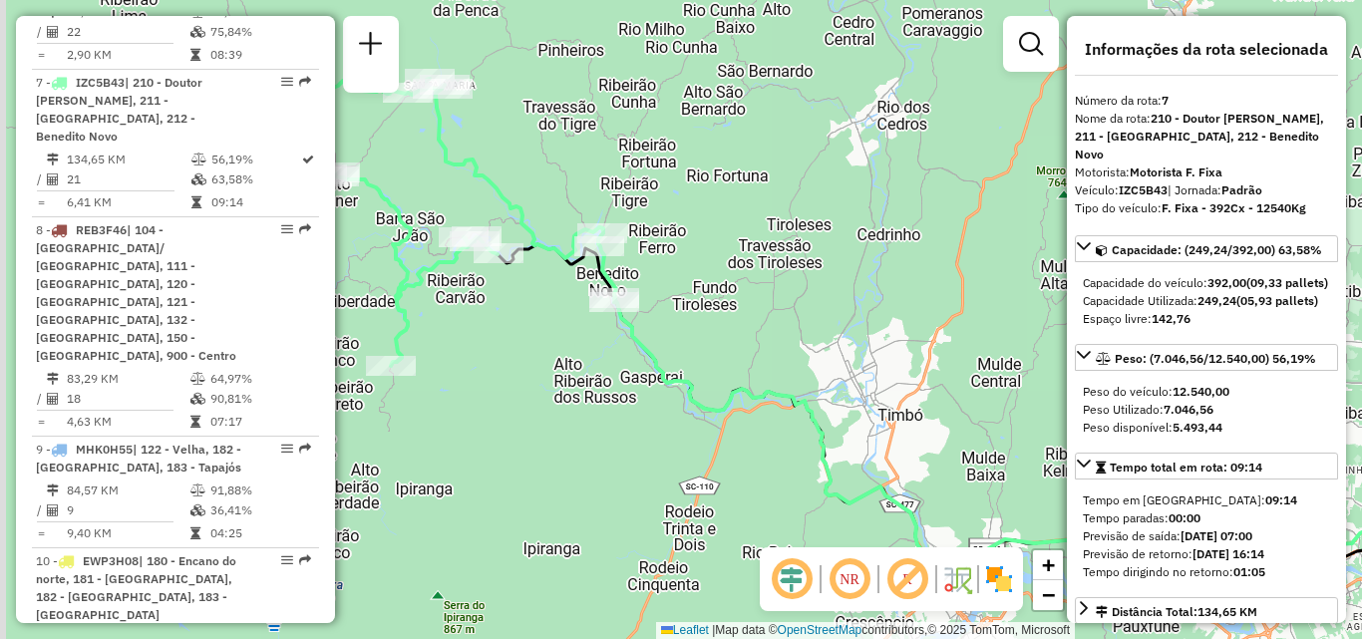
drag, startPoint x: 602, startPoint y: 259, endPoint x: 803, endPoint y: 283, distance: 201.9
click at [814, 250] on div "Janela de atendimento Grade de atendimento Capacidade Transportadoras Veículos …" at bounding box center [681, 319] width 1362 height 639
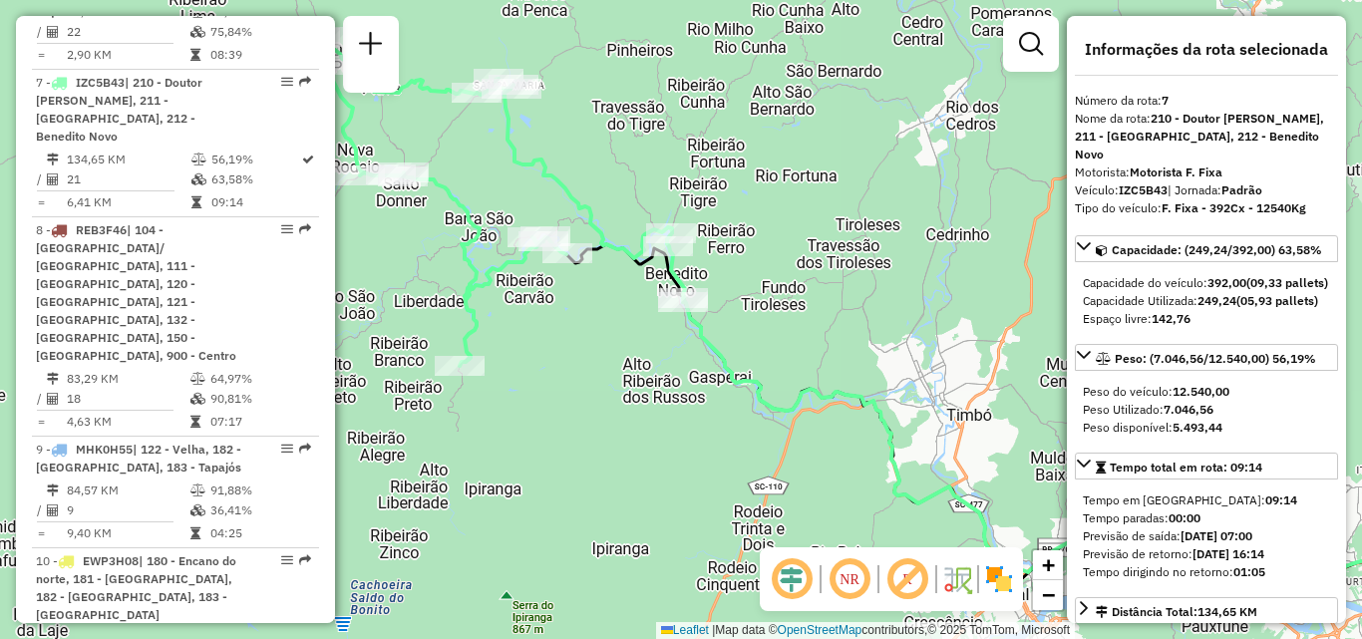
drag, startPoint x: 672, startPoint y: 330, endPoint x: 722, endPoint y: 338, distance: 50.5
click at [722, 338] on div "Rota 7 - Placa IZC5B43 92809514 - ITOUPAVA ATACADO LTD Janela de atendimento Gr…" at bounding box center [681, 319] width 1362 height 639
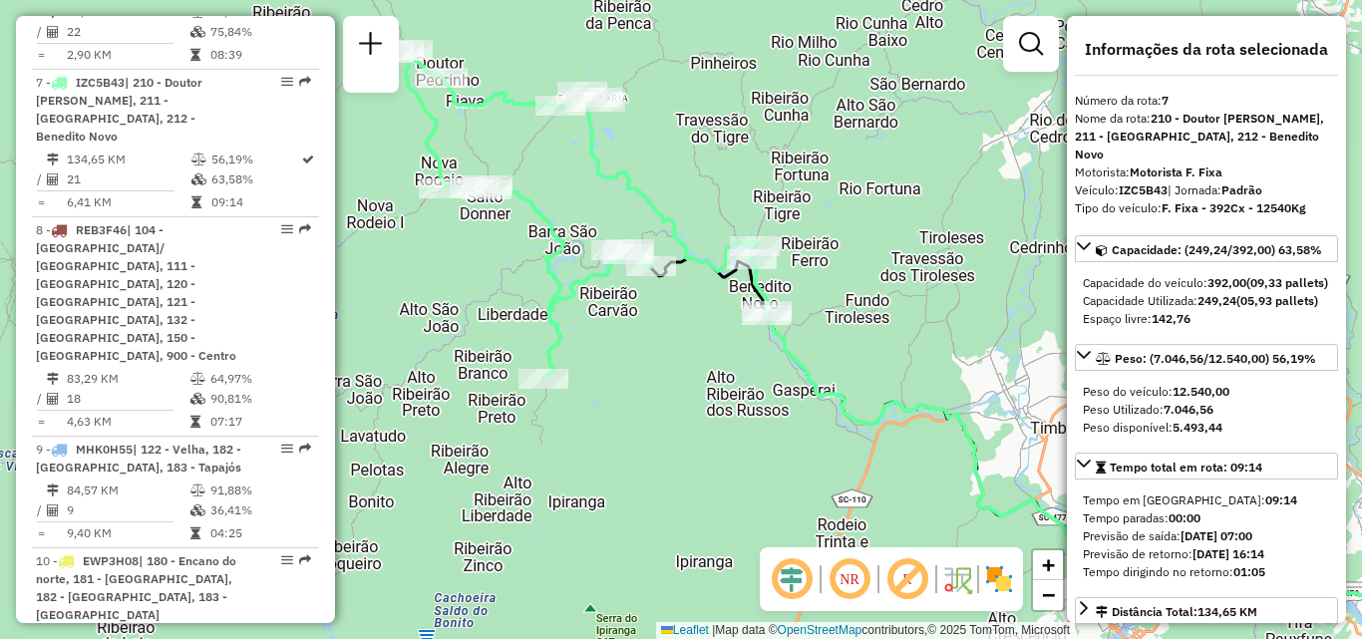
drag, startPoint x: 696, startPoint y: 371, endPoint x: 771, endPoint y: 371, distance: 74.8
click at [752, 376] on div "Janela de atendimento Grade de atendimento Capacidade Transportadoras Veículos …" at bounding box center [681, 319] width 1362 height 639
